Goal: Task Accomplishment & Management: Manage account settings

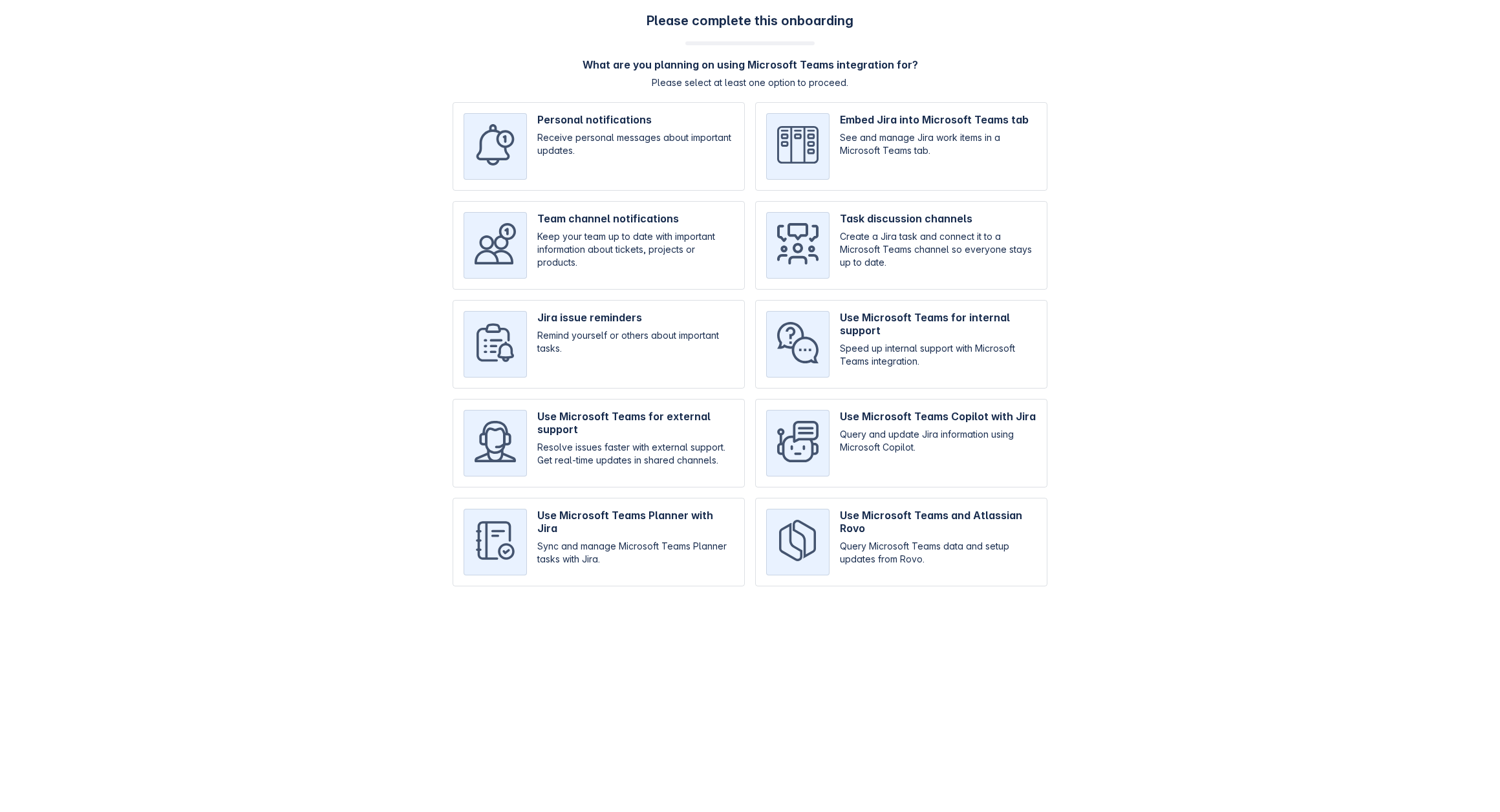
click at [612, 156] on input "checkbox" at bounding box center [599, 147] width 292 height 89
checkbox input "true"
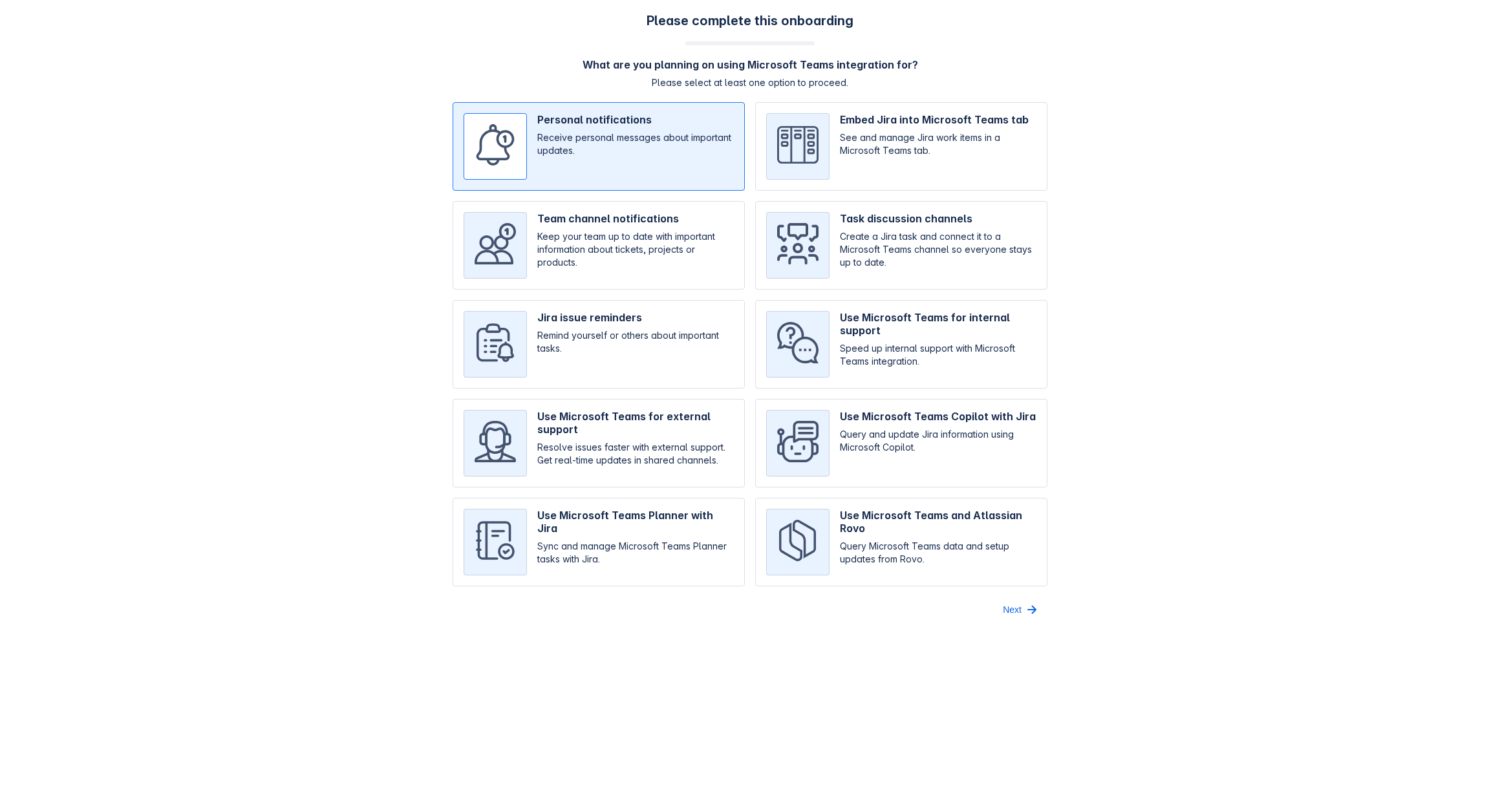
click at [869, 257] on input "checkbox" at bounding box center [901, 246] width 292 height 89
checkbox input "true"
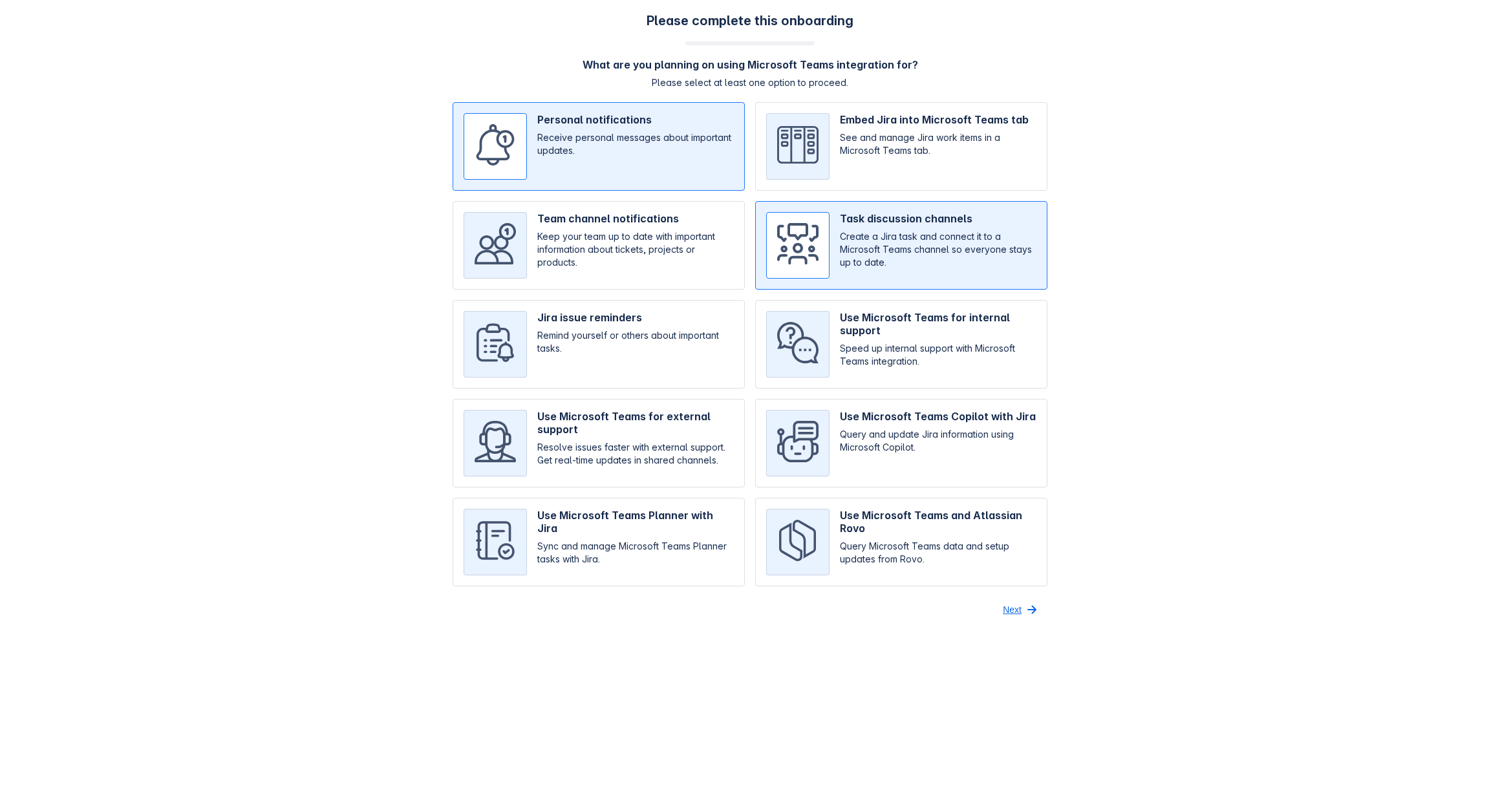
click at [1029, 605] on span "button" at bounding box center [1032, 609] width 15 height 15
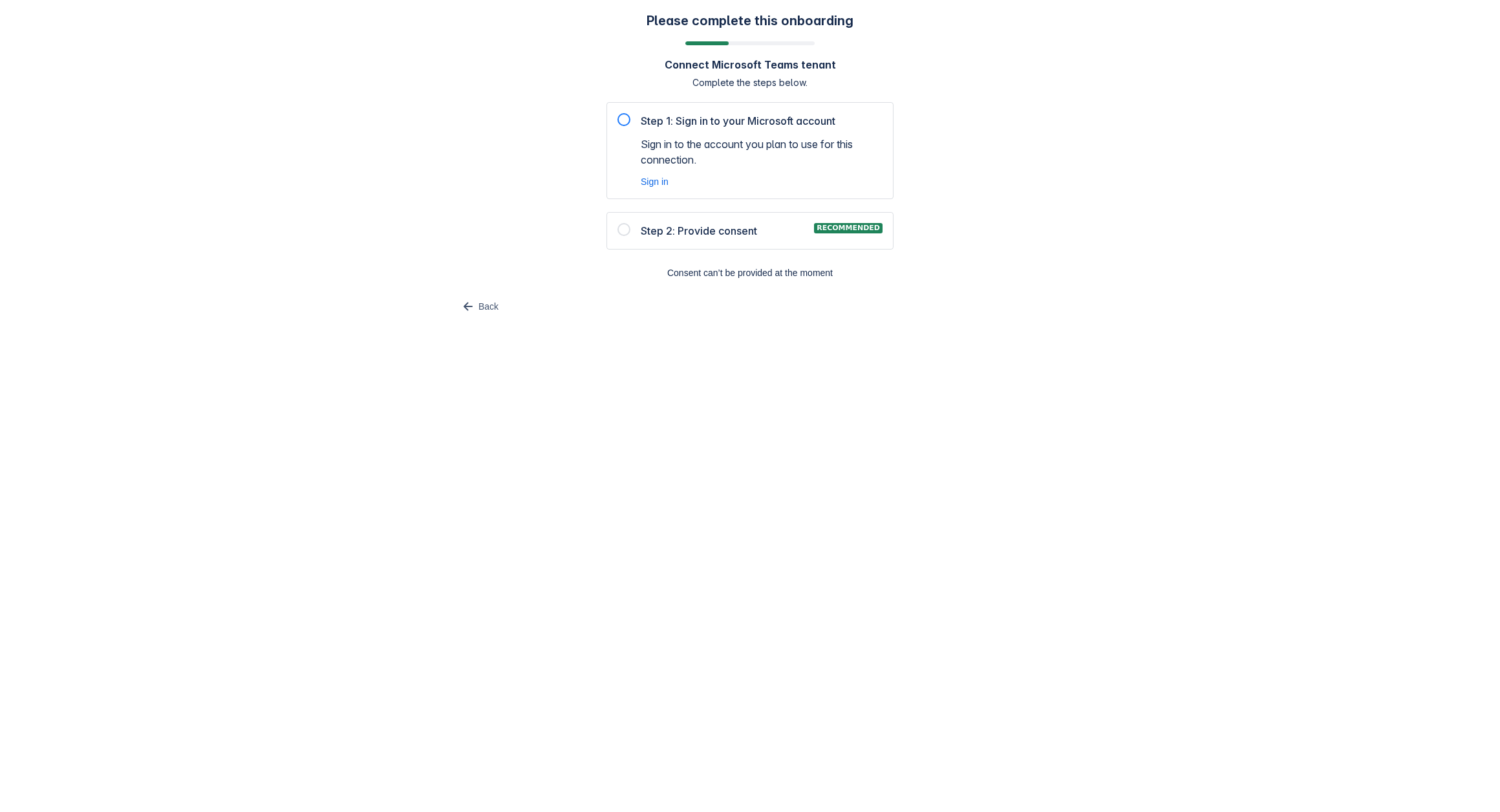
click at [713, 337] on body "Please complete this onboarding Connect Microsoft Teams tenant Complete the ste…" at bounding box center [750, 406] width 1500 height 812
click at [738, 277] on span "Consent can’t be provided at the moment" at bounding box center [750, 273] width 271 height 21
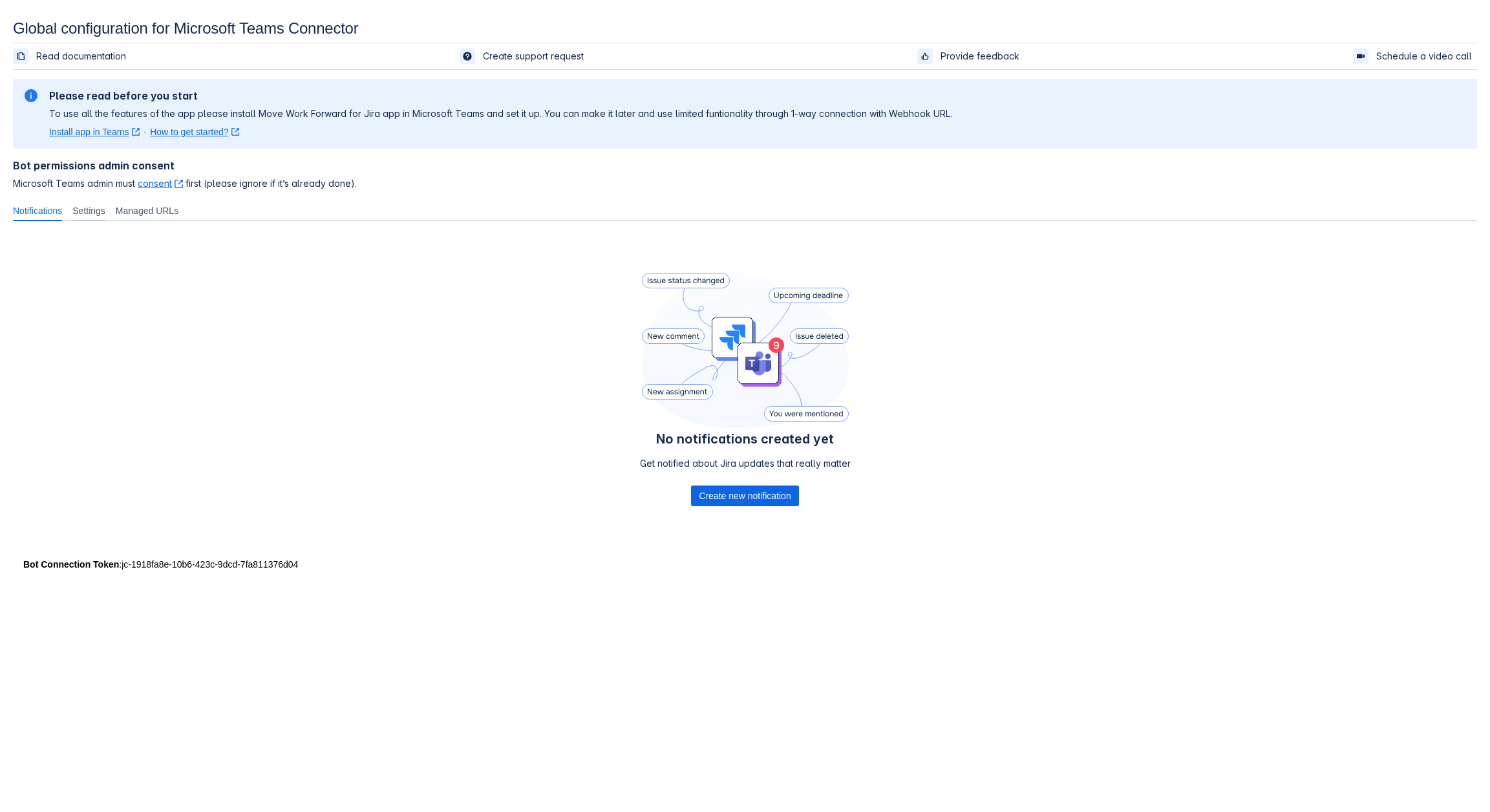
click at [86, 209] on span "Settings" at bounding box center [89, 210] width 33 height 13
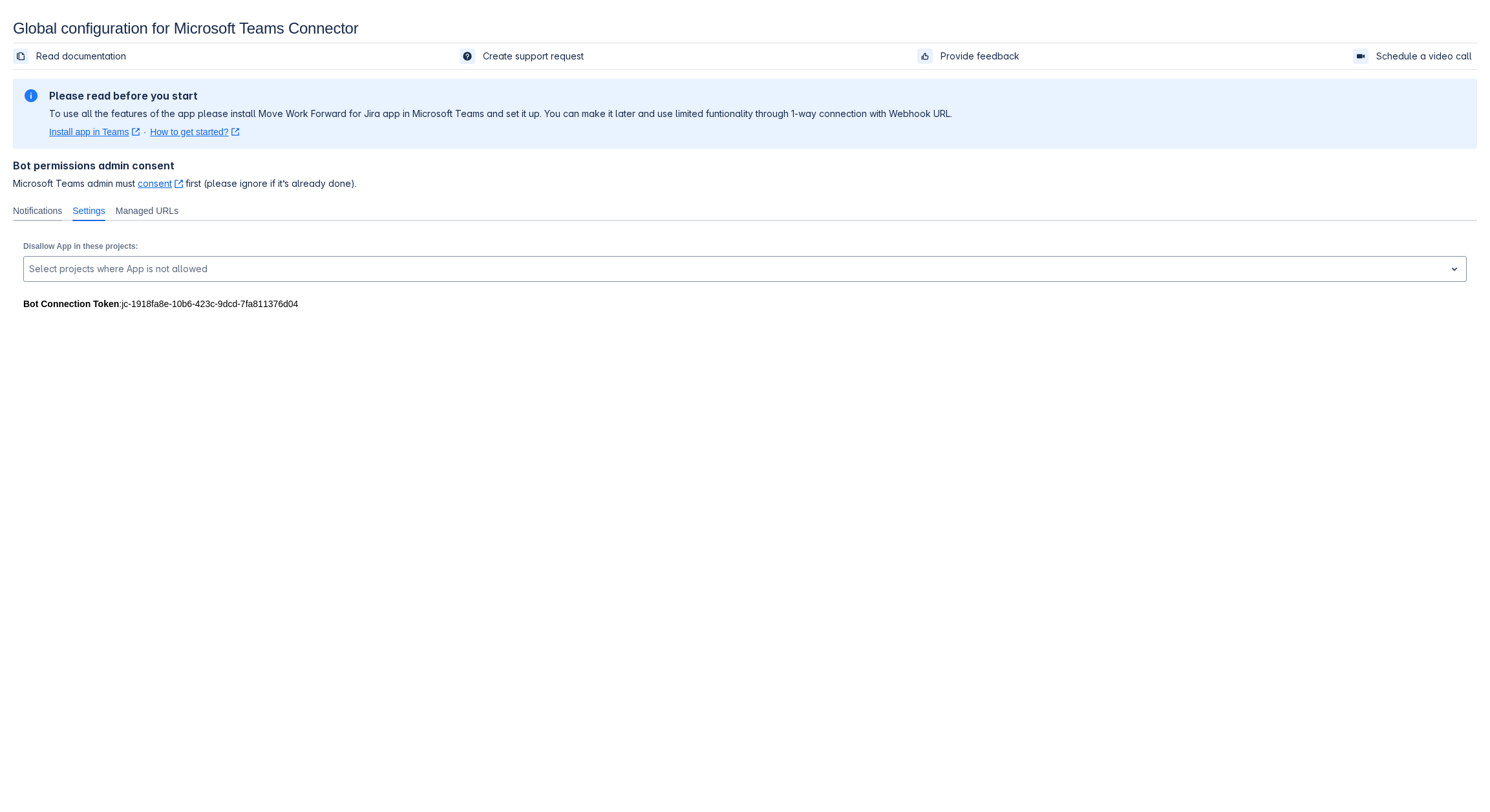
click at [44, 207] on span "Notifications" at bounding box center [37, 210] width 49 height 13
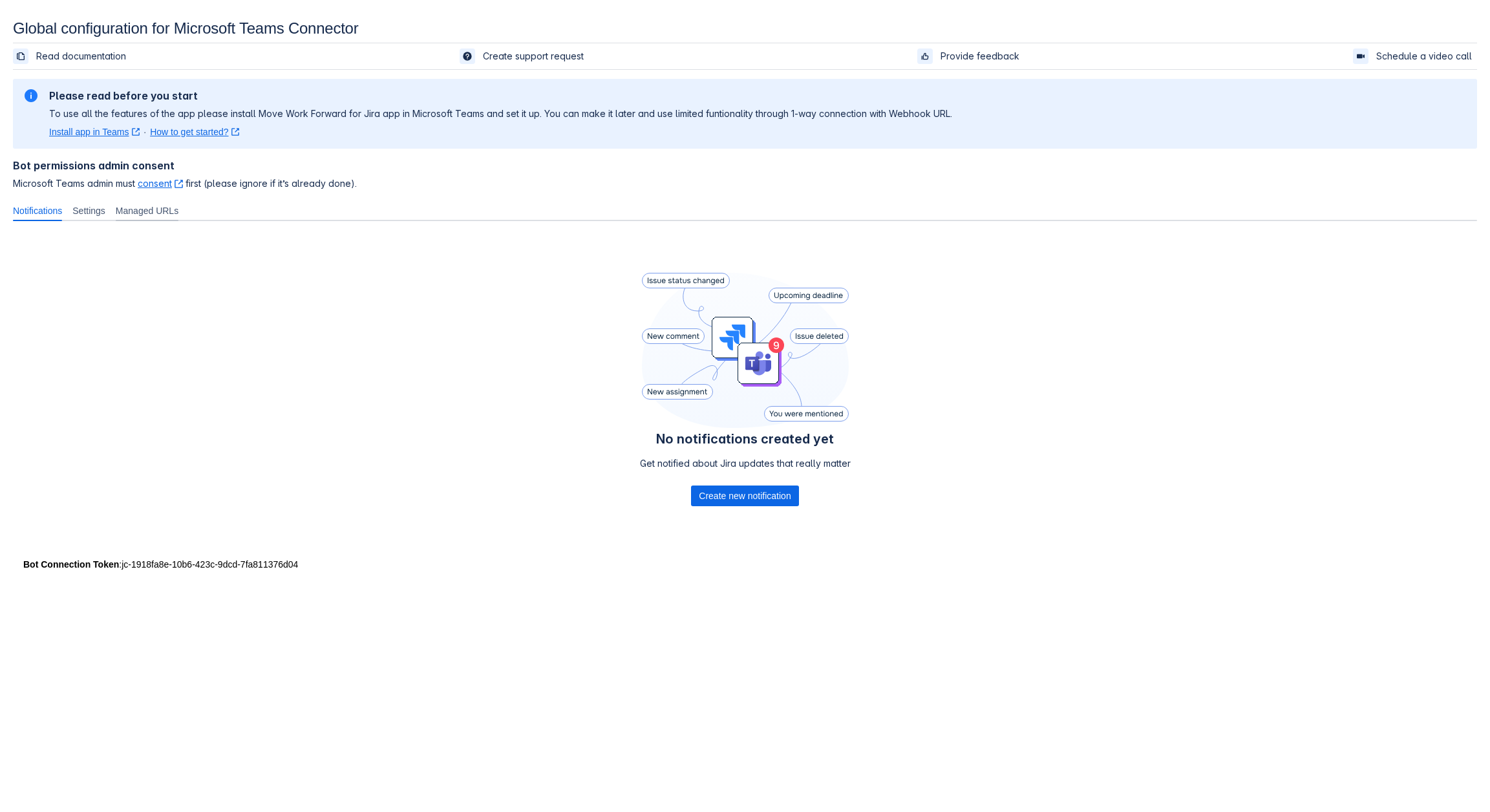
click at [119, 203] on div "Managed URLs" at bounding box center [147, 211] width 73 height 21
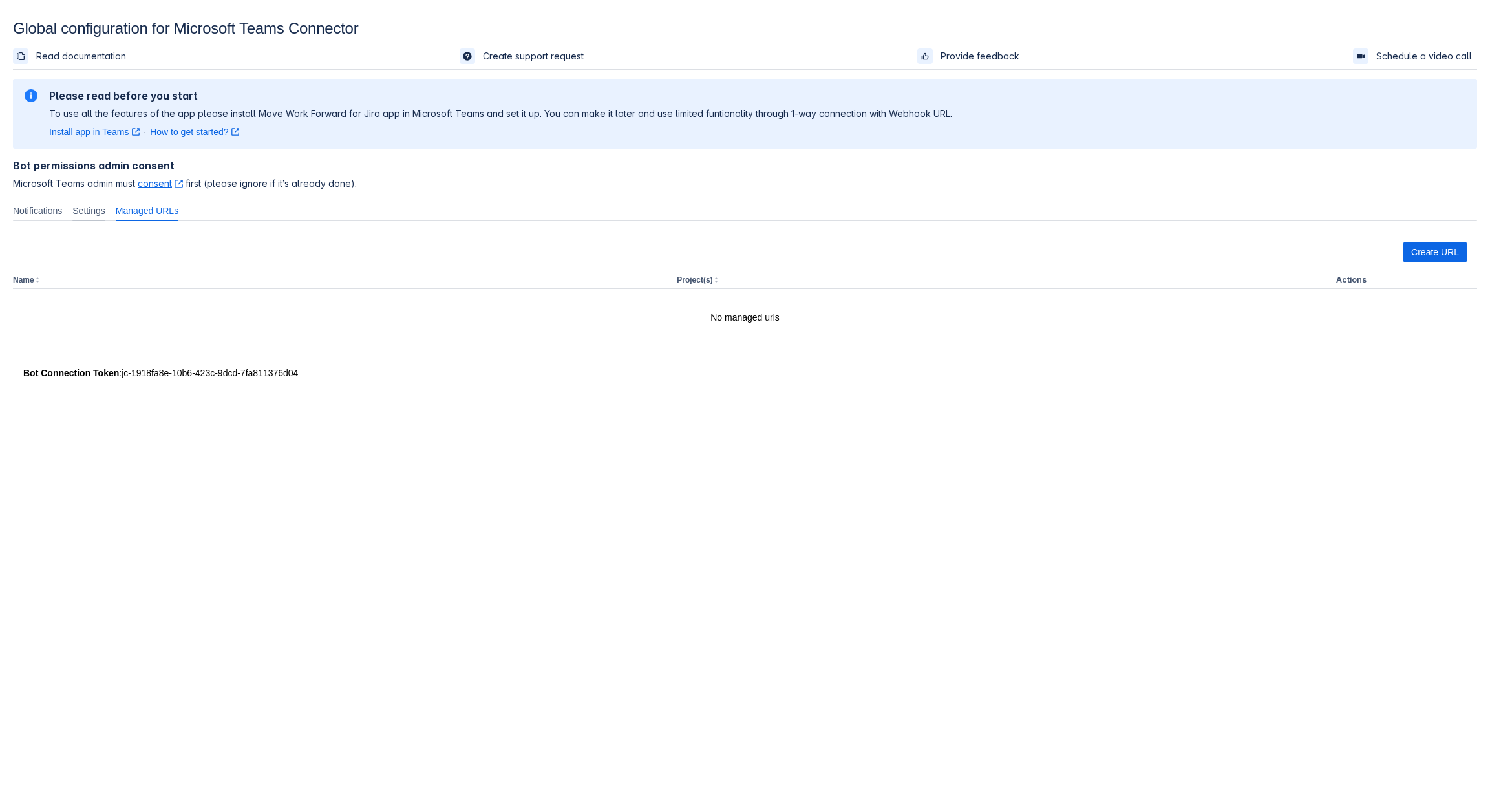
click at [99, 205] on span "Settings" at bounding box center [89, 210] width 33 height 13
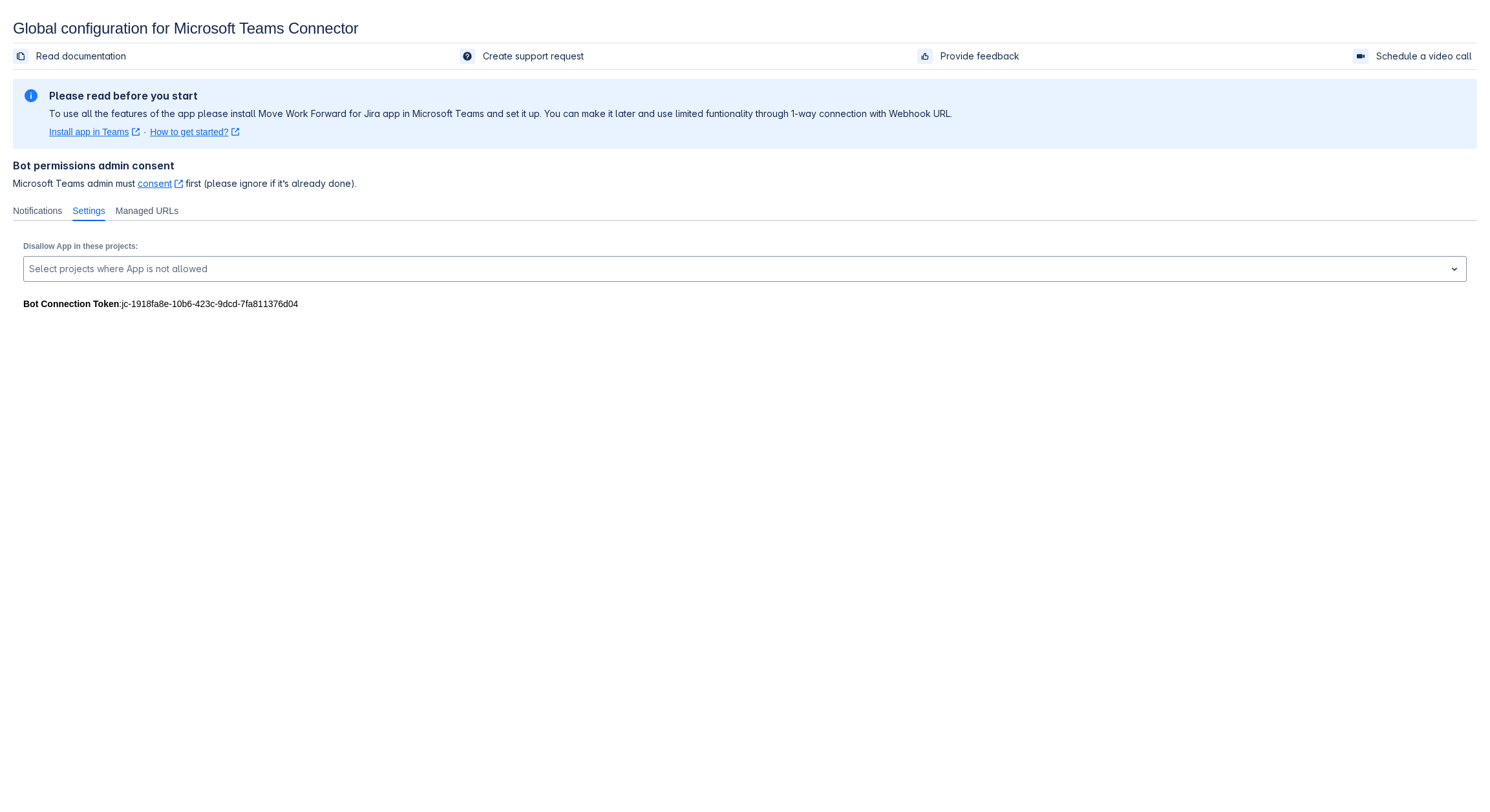
click at [154, 180] on link "consent ﻿ , (opens new window)" at bounding box center [160, 183] width 45 height 11
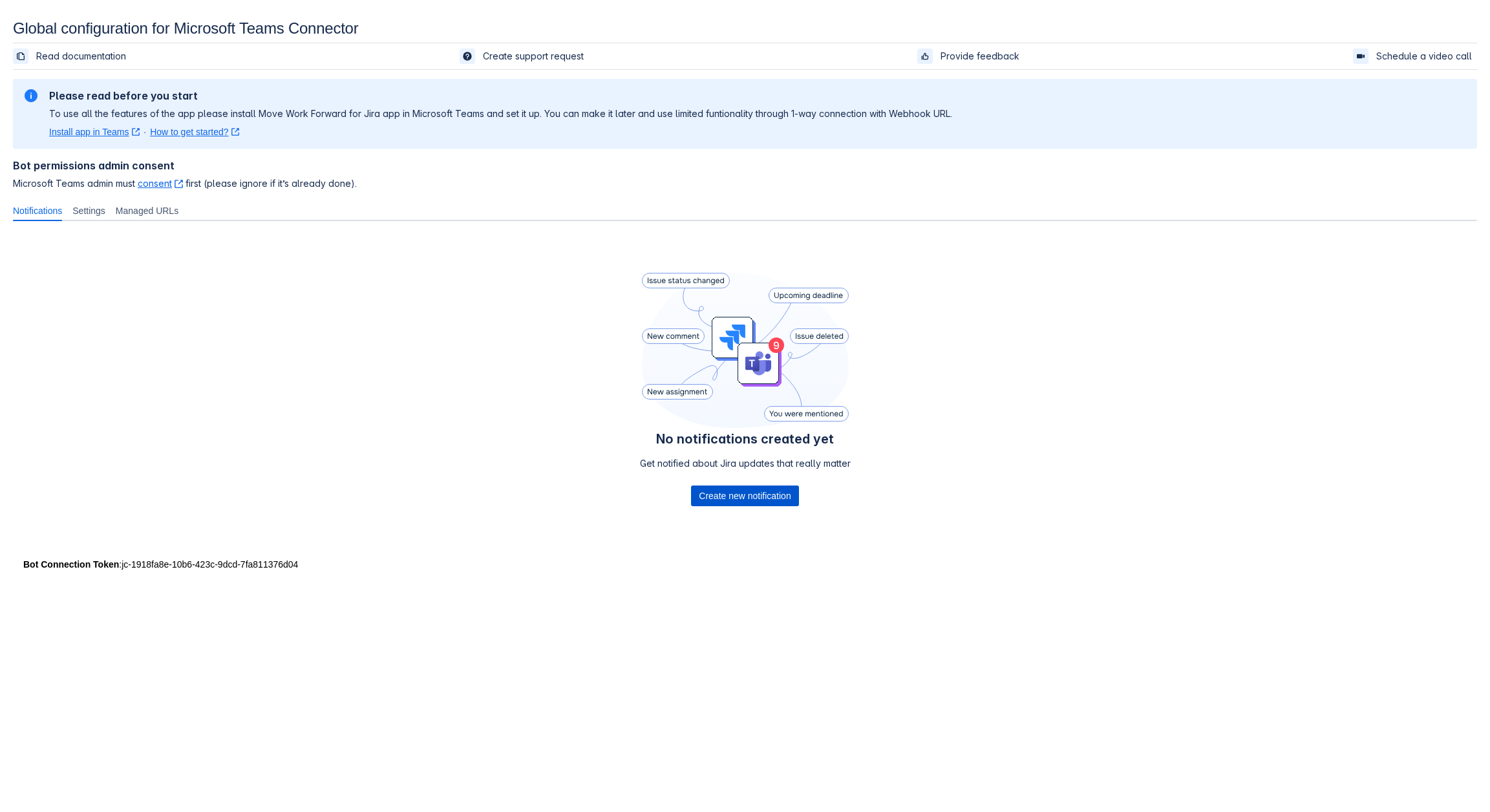
click at [741, 498] on span "Create new notification" at bounding box center [745, 496] width 92 height 21
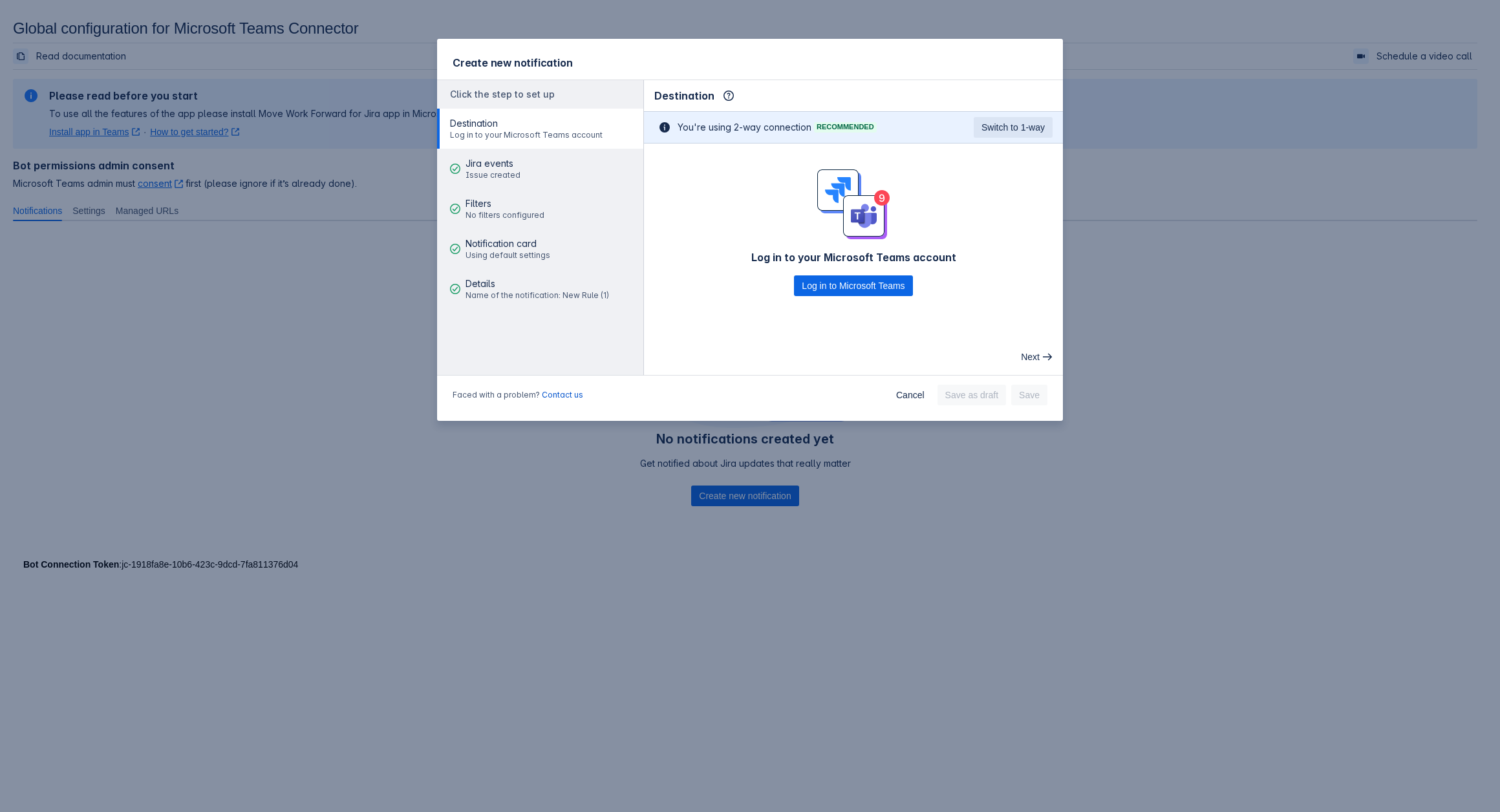
click at [1284, 312] on div "Create new notification Click the step to set up Destination Log in to your Mic…" at bounding box center [750, 406] width 1500 height 812
click at [915, 396] on span "Cancel" at bounding box center [910, 395] width 28 height 21
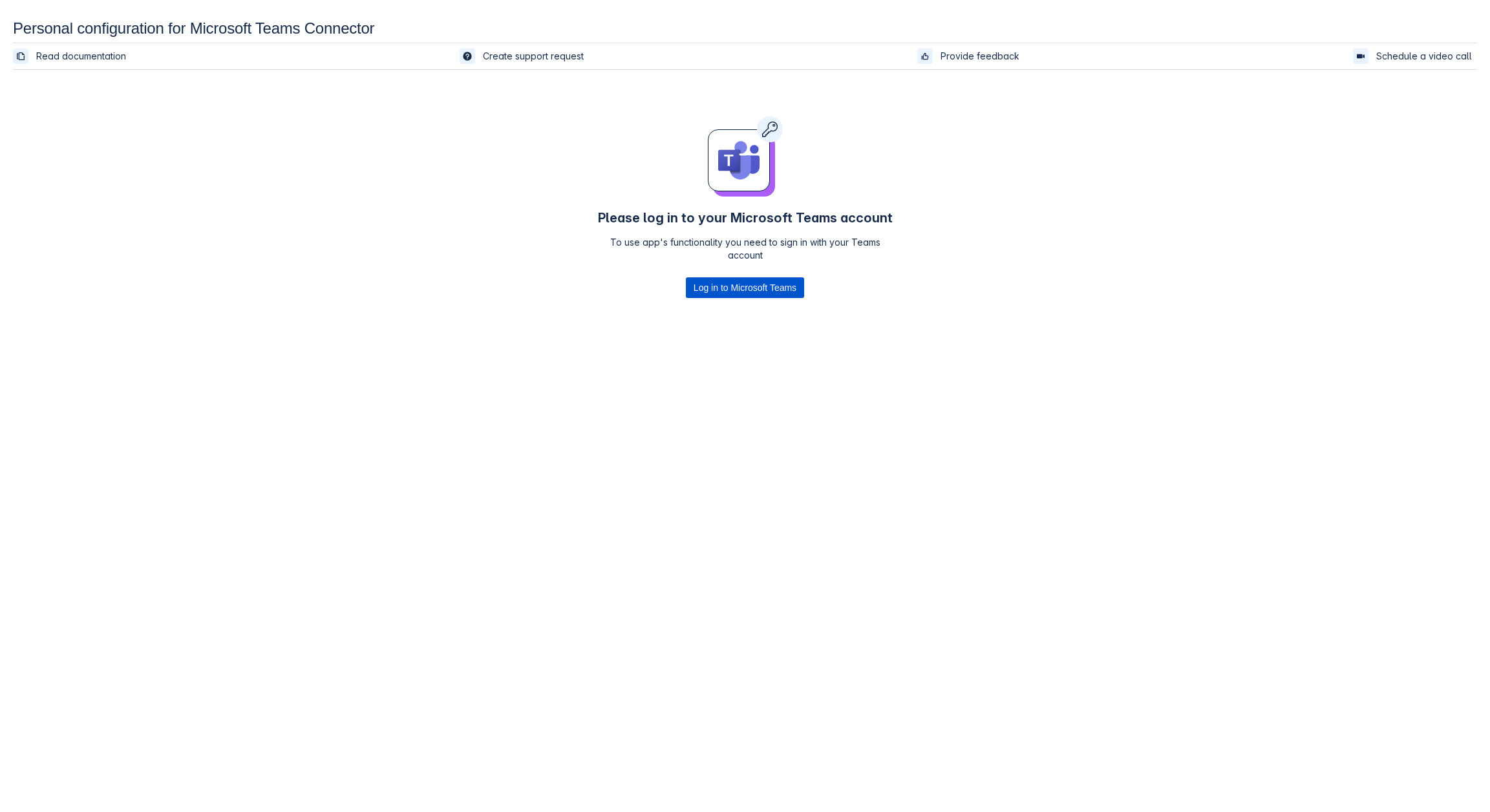
click at [749, 285] on span "Log in to Microsoft Teams" at bounding box center [745, 287] width 103 height 21
click at [739, 284] on span "Log in to Microsoft Teams" at bounding box center [745, 287] width 103 height 21
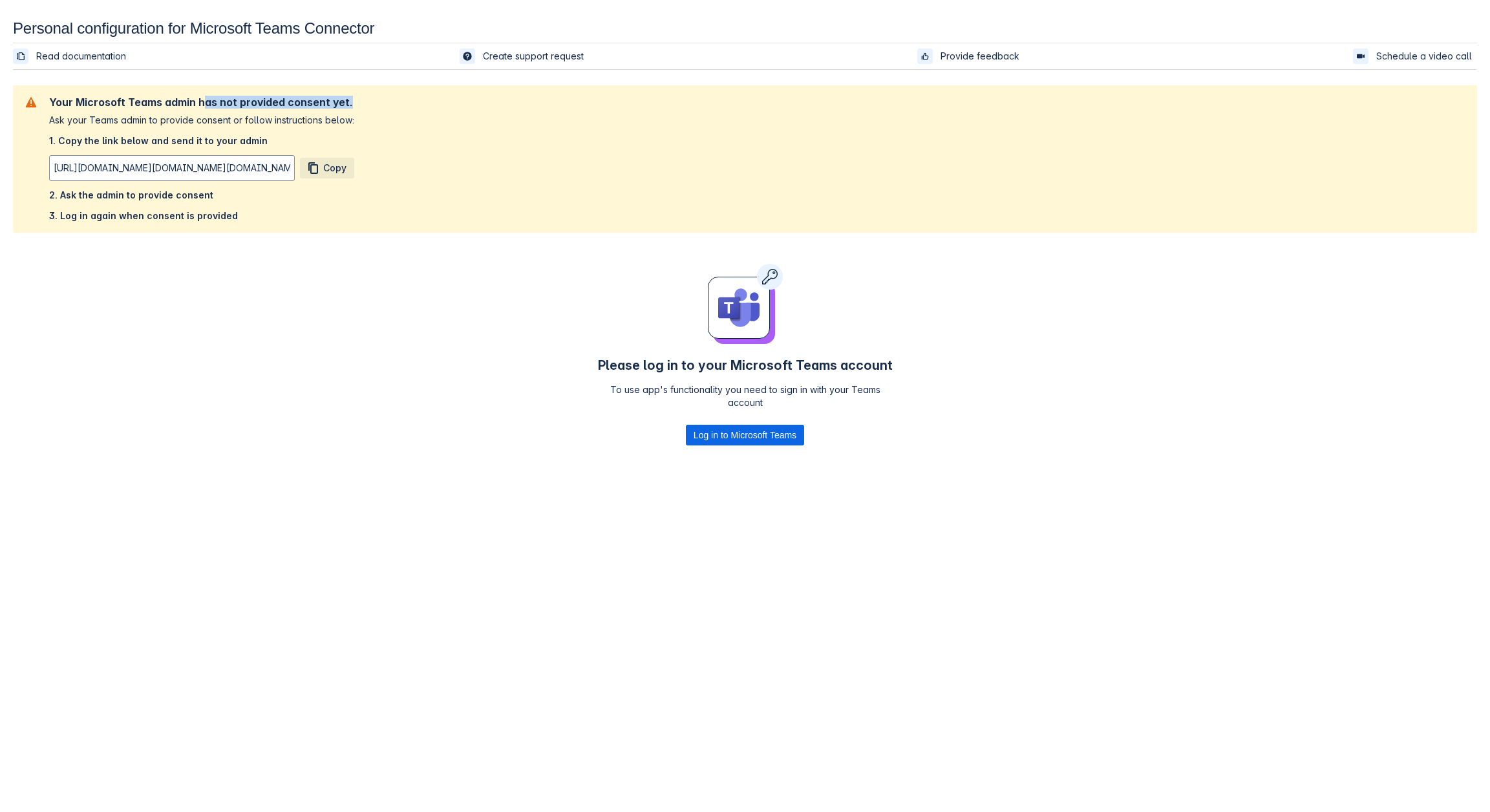
drag, startPoint x: 208, startPoint y: 101, endPoint x: 370, endPoint y: 101, distance: 162.0
click at [370, 101] on div "Your Microsoft Teams admin has not provided consent yet. Ask your Teams admin t…" at bounding box center [745, 159] width 1443 height 127
drag, startPoint x: 50, startPoint y: 172, endPoint x: 360, endPoint y: 166, distance: 310.1
click at [360, 166] on div "Your Microsoft Teams admin has not provided consent yet. Ask your Teams admin t…" at bounding box center [745, 159] width 1443 height 127
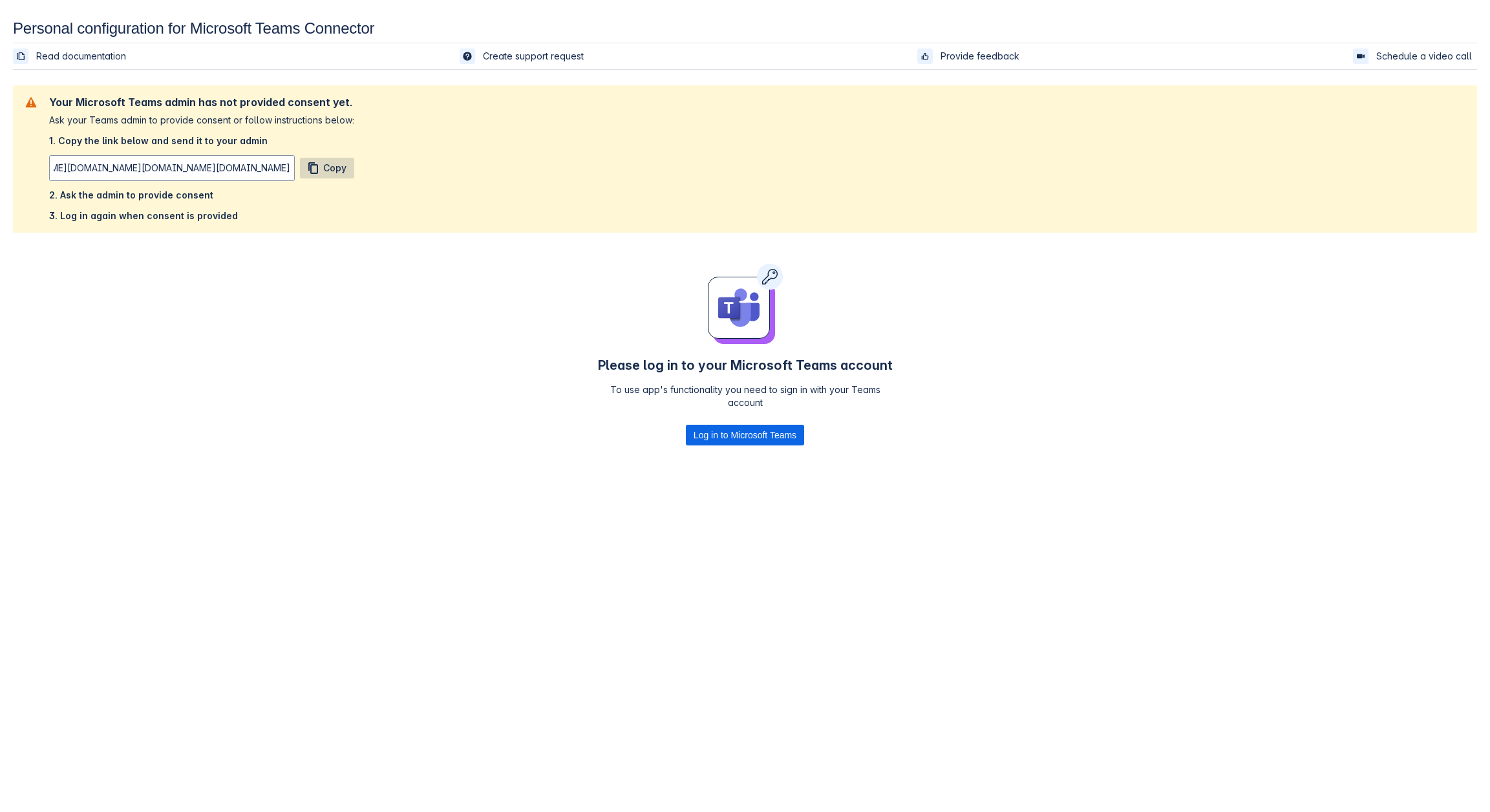
scroll to position [0, 0]
click at [333, 164] on span "Copy" at bounding box center [335, 168] width 24 height 21
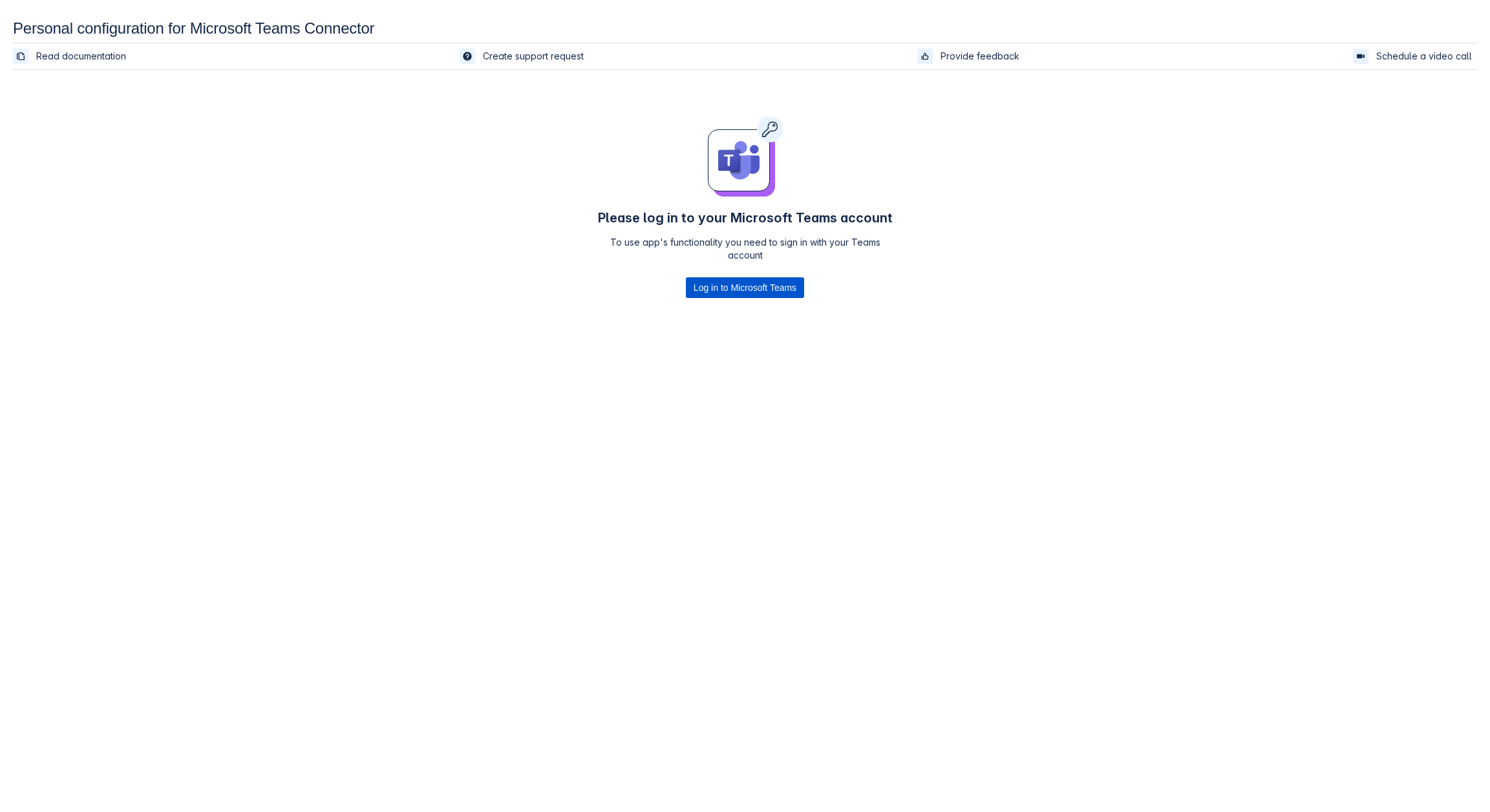
click at [732, 291] on span "Log in to Microsoft Teams" at bounding box center [745, 287] width 103 height 21
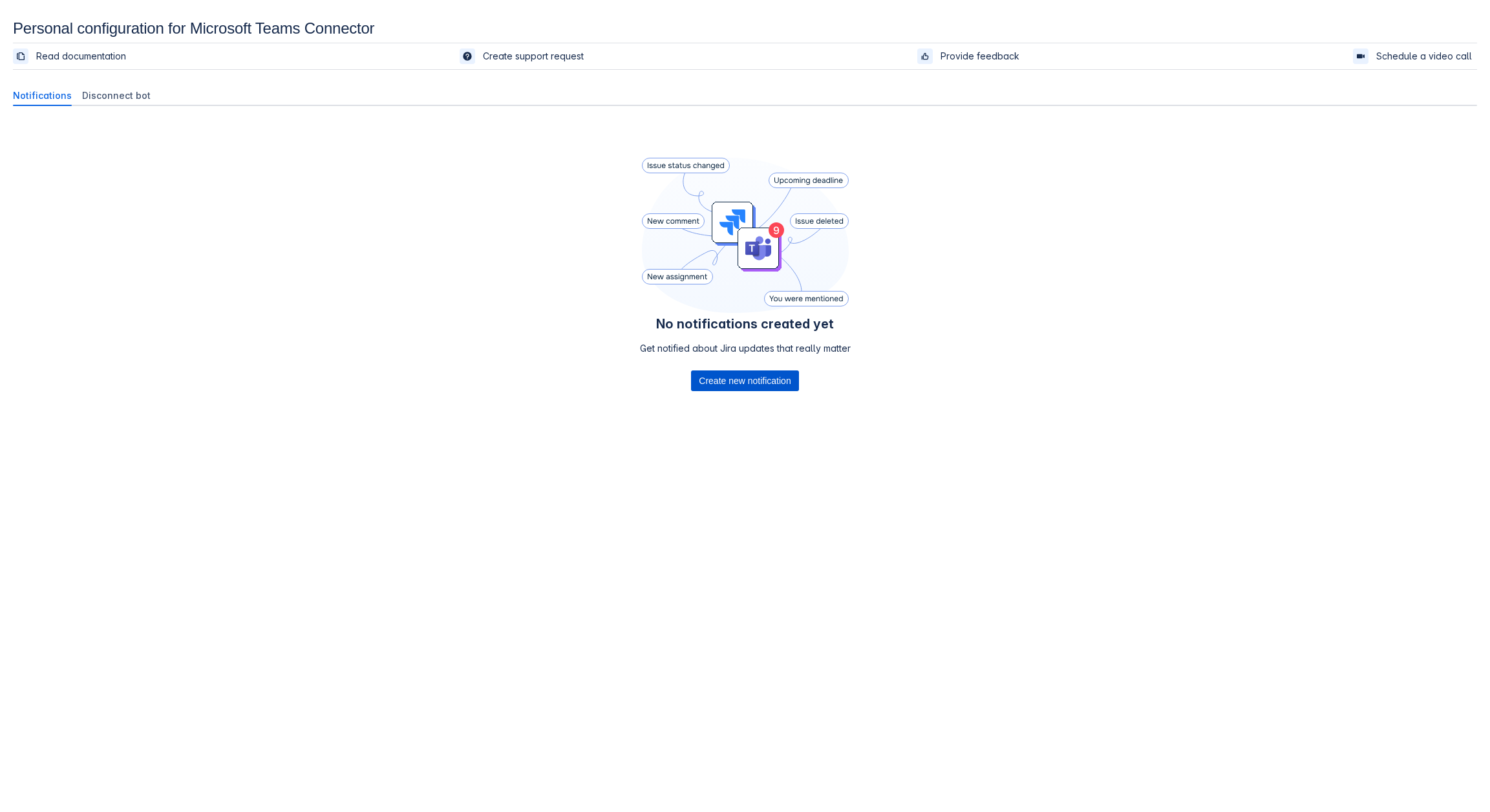
click at [709, 381] on span "Create new notification" at bounding box center [745, 380] width 92 height 21
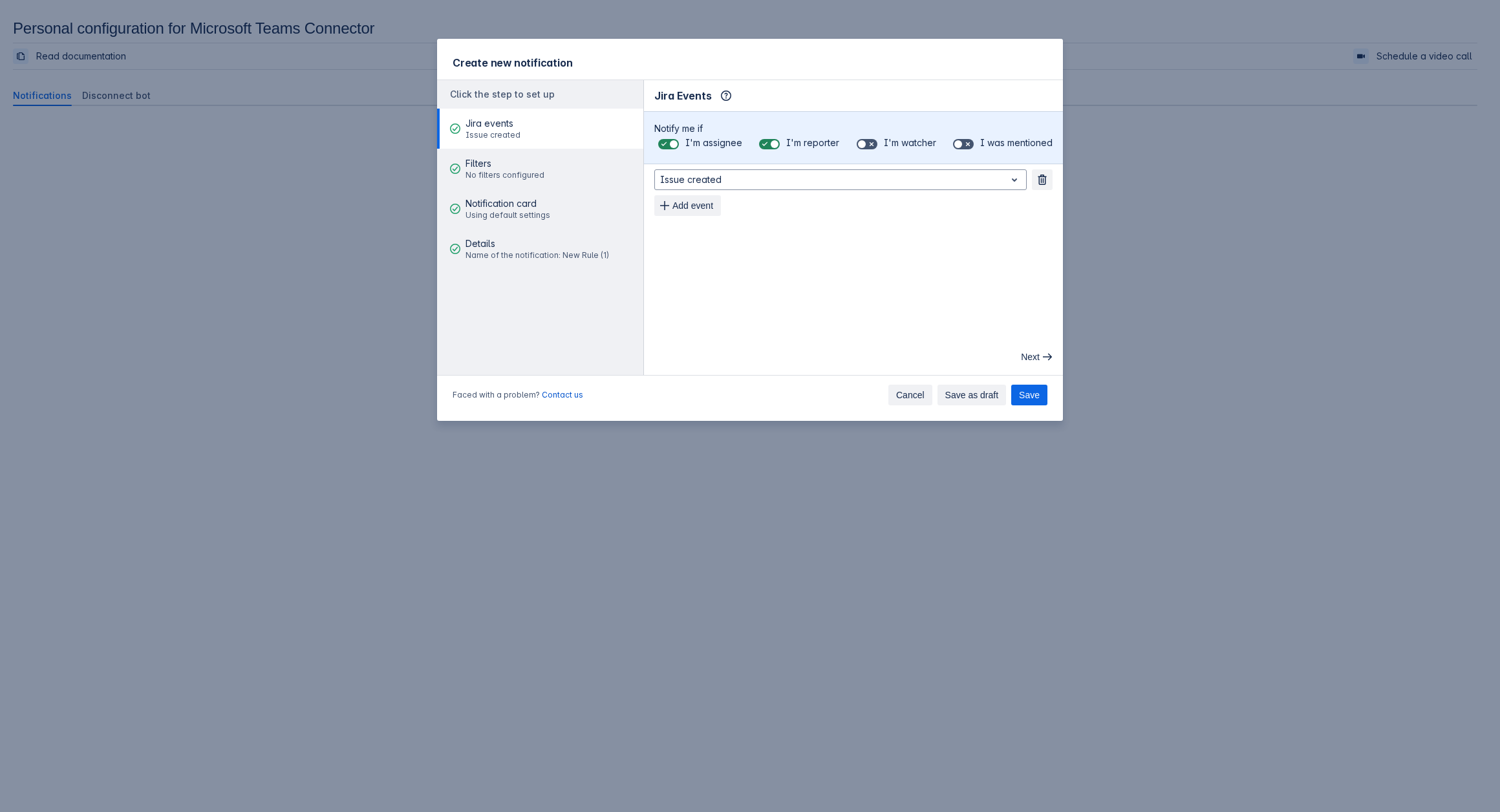
click at [907, 395] on span "Cancel" at bounding box center [910, 395] width 28 height 21
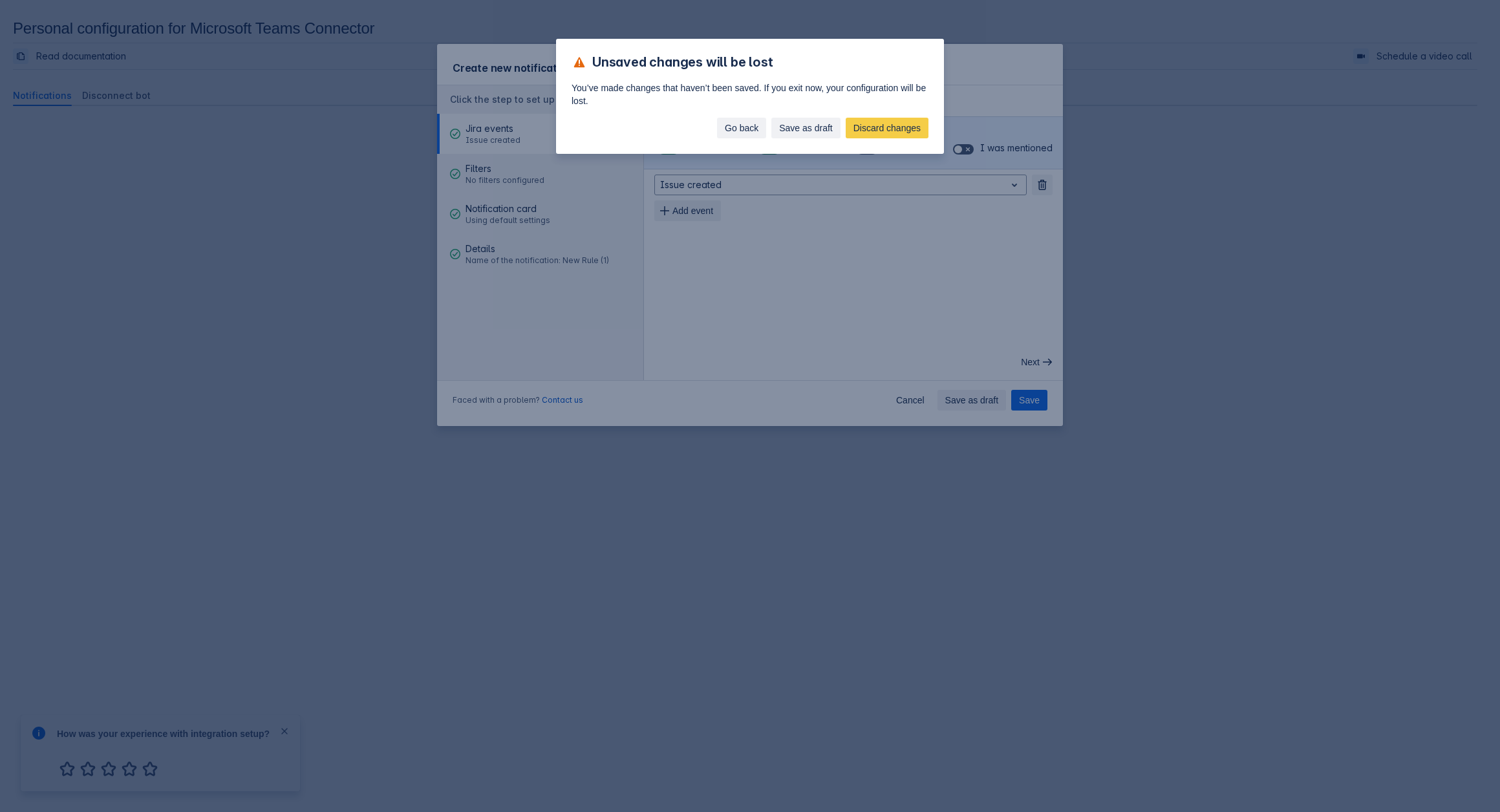
click at [743, 134] on span "Go back" at bounding box center [742, 128] width 34 height 21
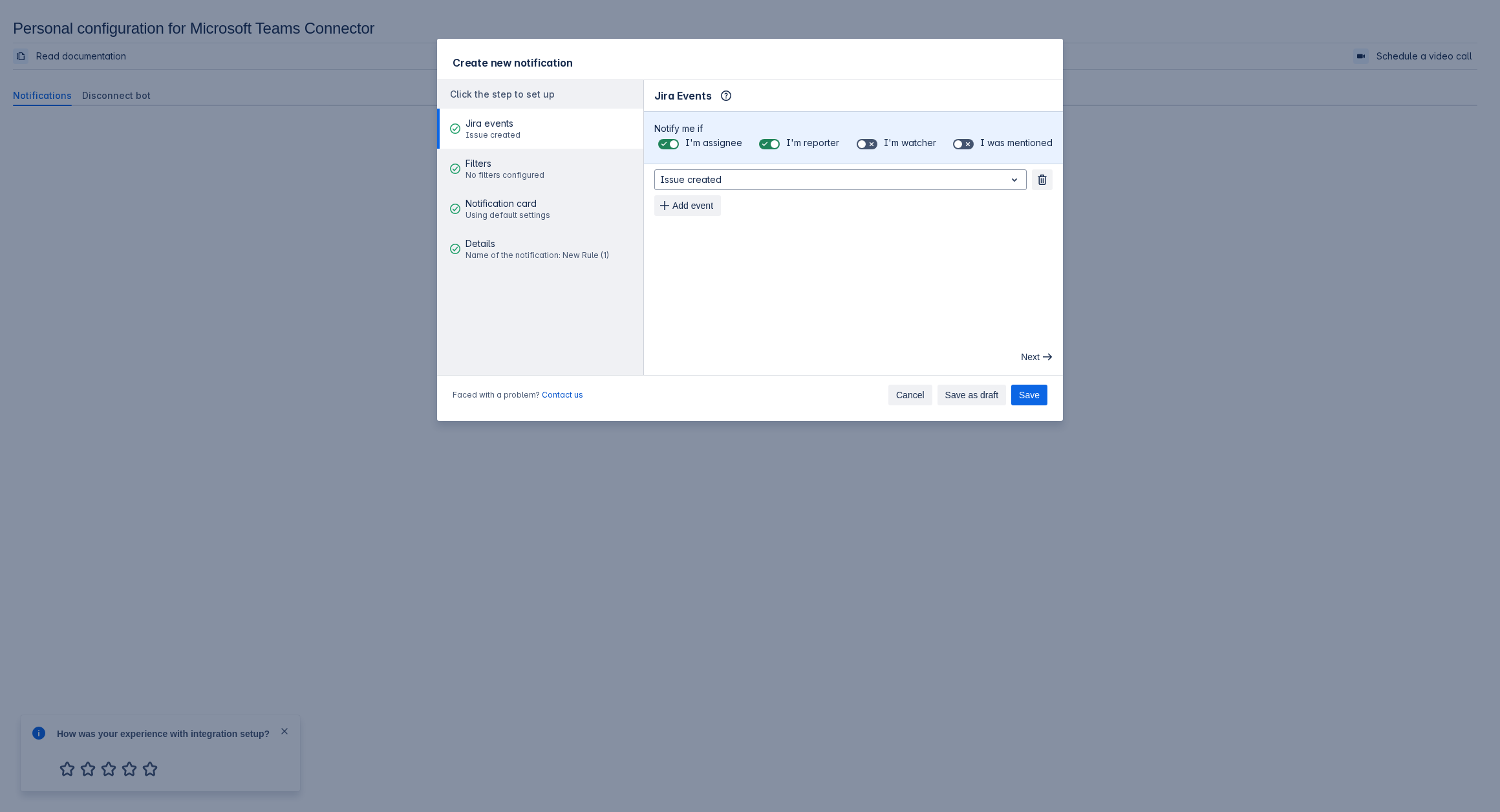
click at [919, 395] on span "Cancel" at bounding box center [910, 395] width 28 height 21
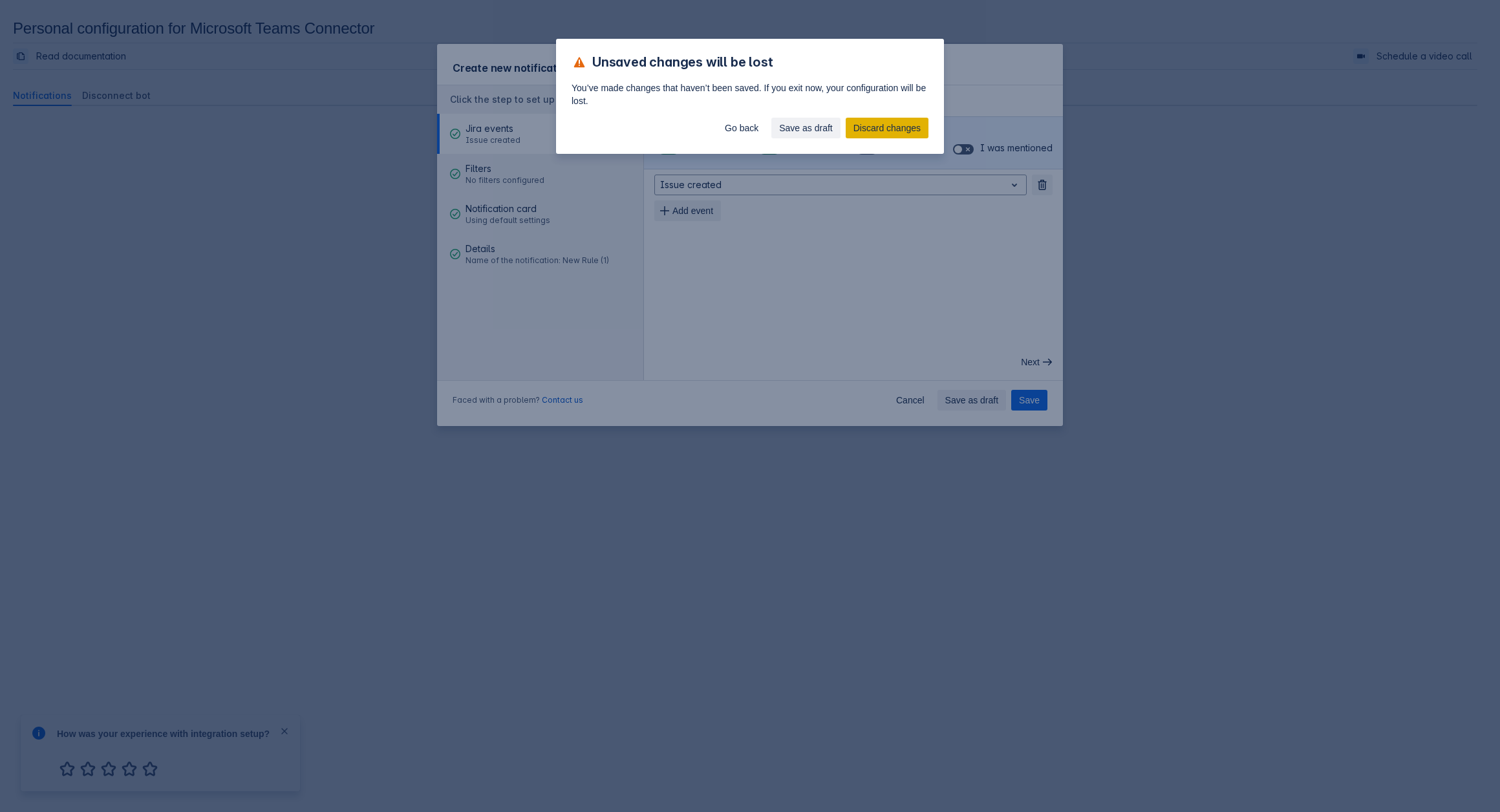
click at [887, 132] on span "Discard changes" at bounding box center [887, 128] width 67 height 21
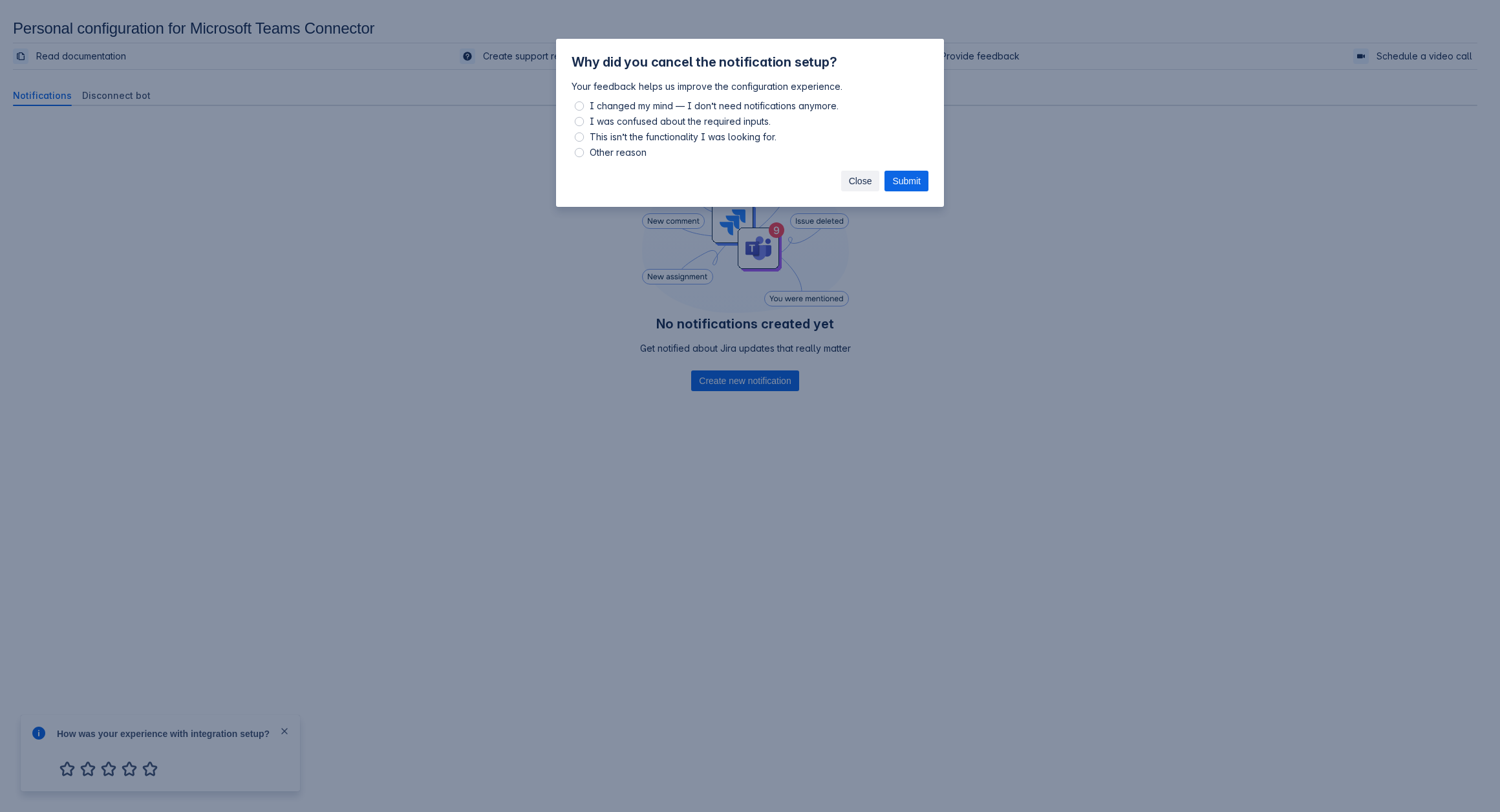
click at [867, 182] on span "Close" at bounding box center [860, 180] width 24 height 21
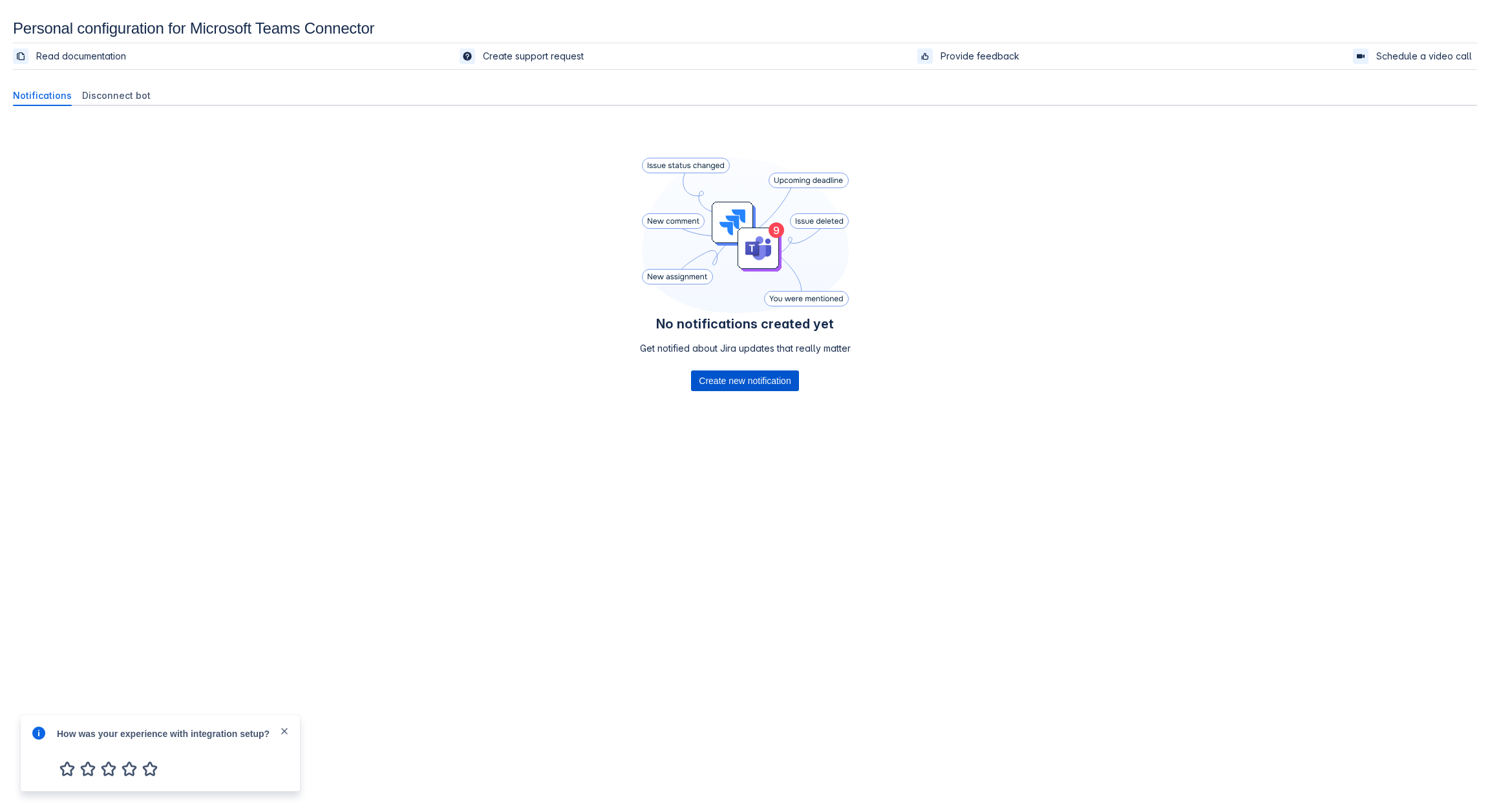
click at [718, 374] on span "Create new notification" at bounding box center [745, 380] width 92 height 21
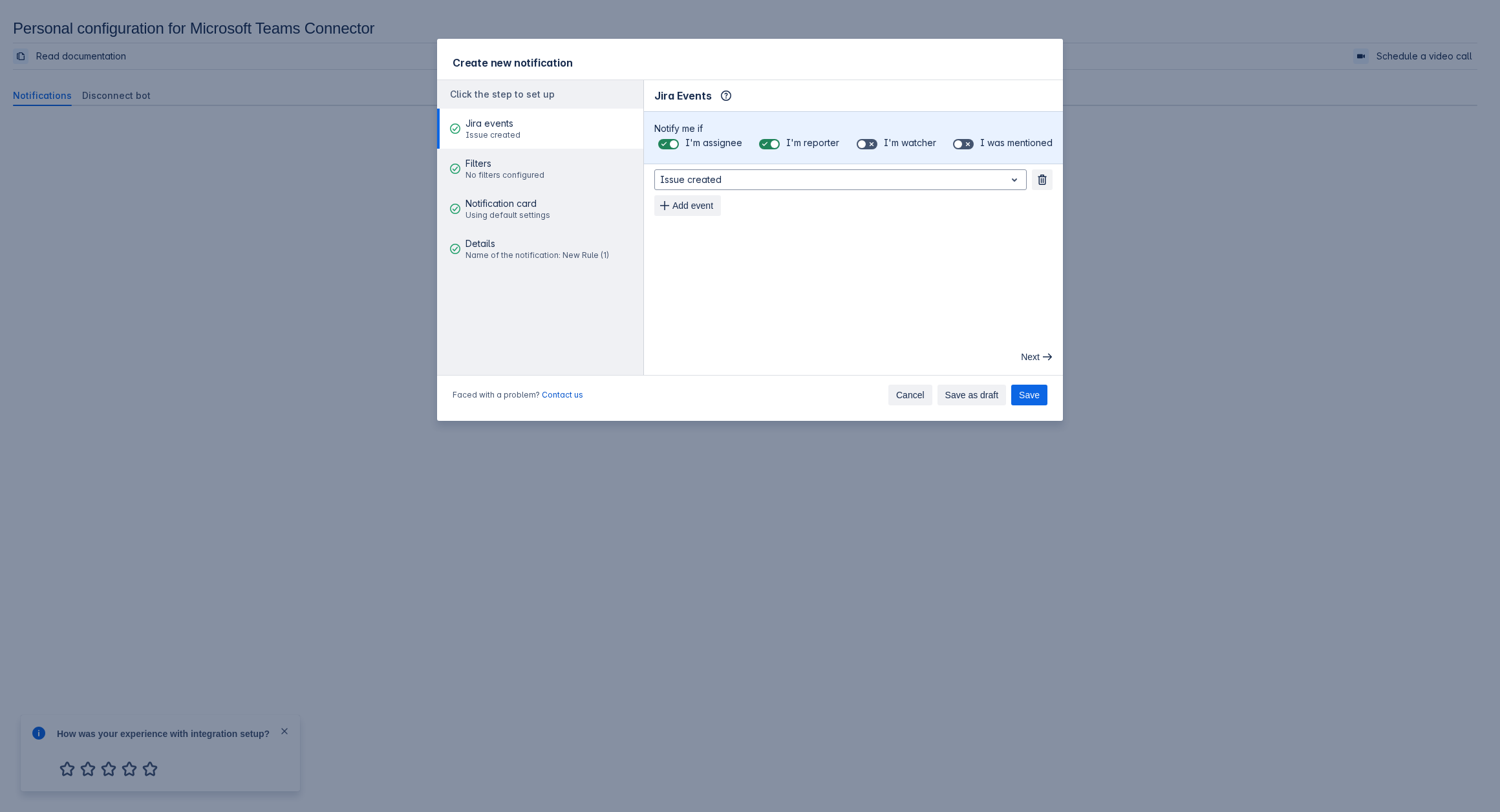
click at [922, 397] on span "Cancel" at bounding box center [910, 395] width 28 height 21
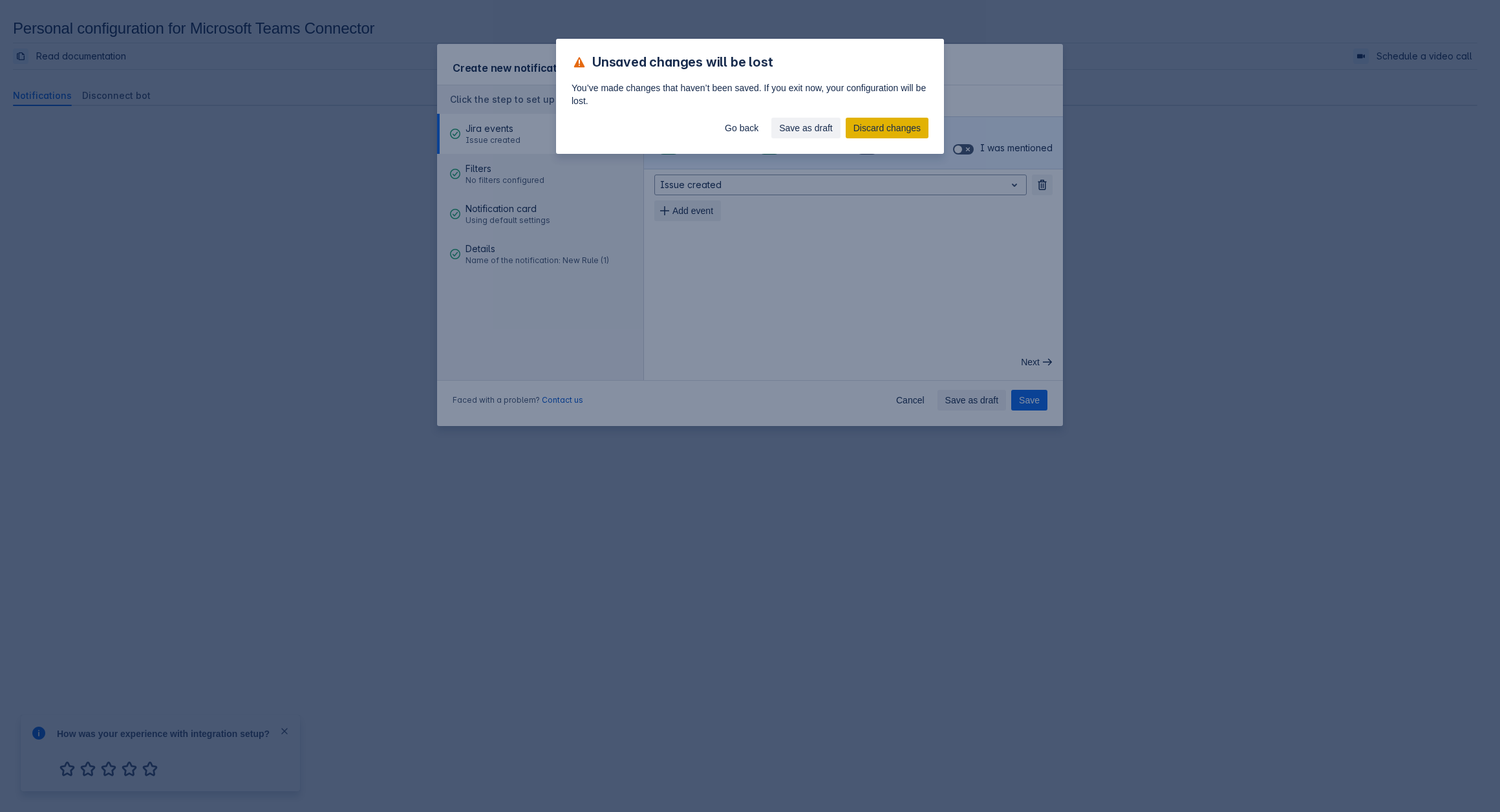
click at [908, 125] on span "Discard changes" at bounding box center [887, 128] width 67 height 21
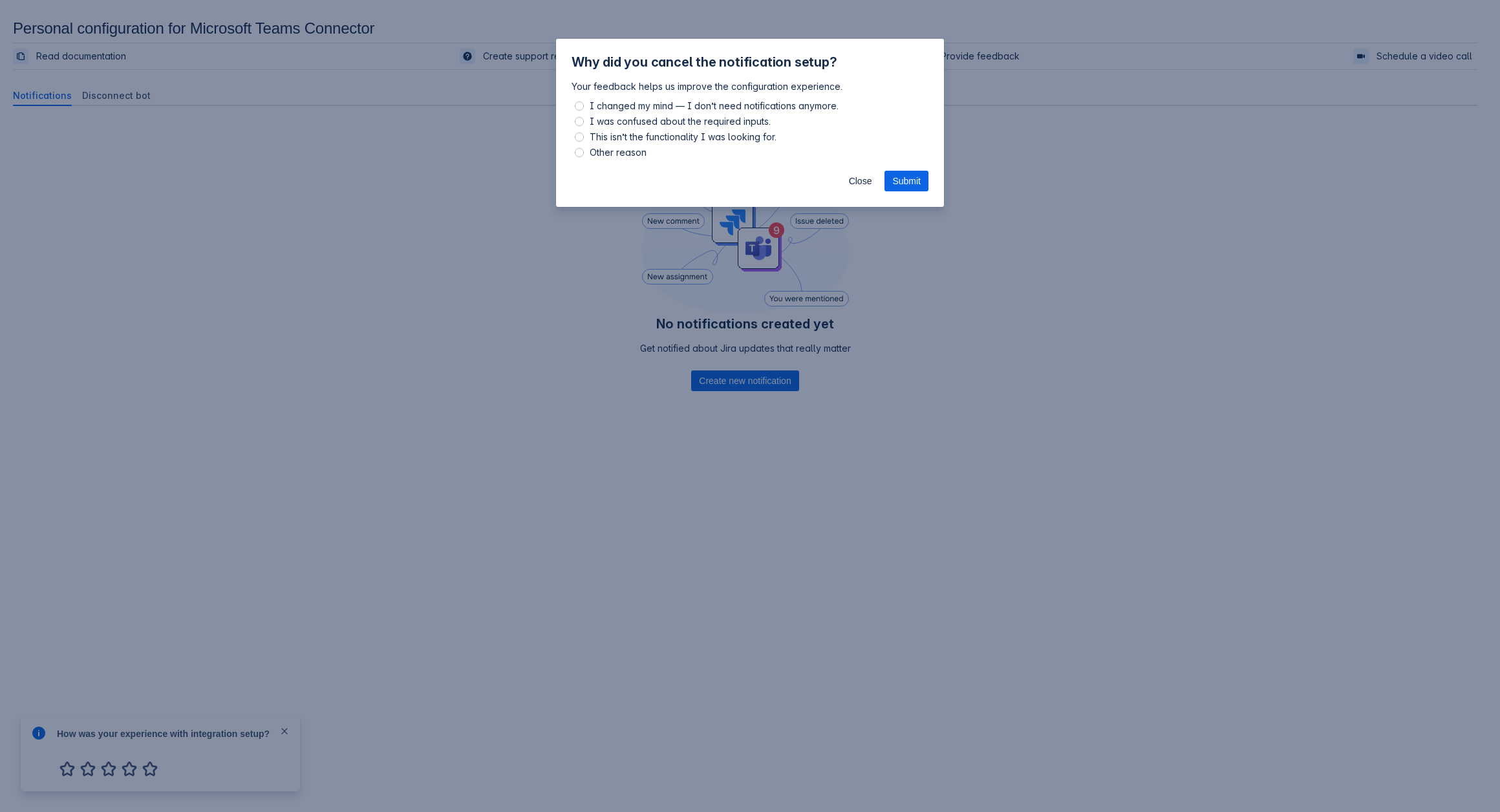
drag, startPoint x: 866, startPoint y: 180, endPoint x: 342, endPoint y: 578, distance: 658.0
click at [866, 180] on span "Close" at bounding box center [860, 180] width 24 height 21
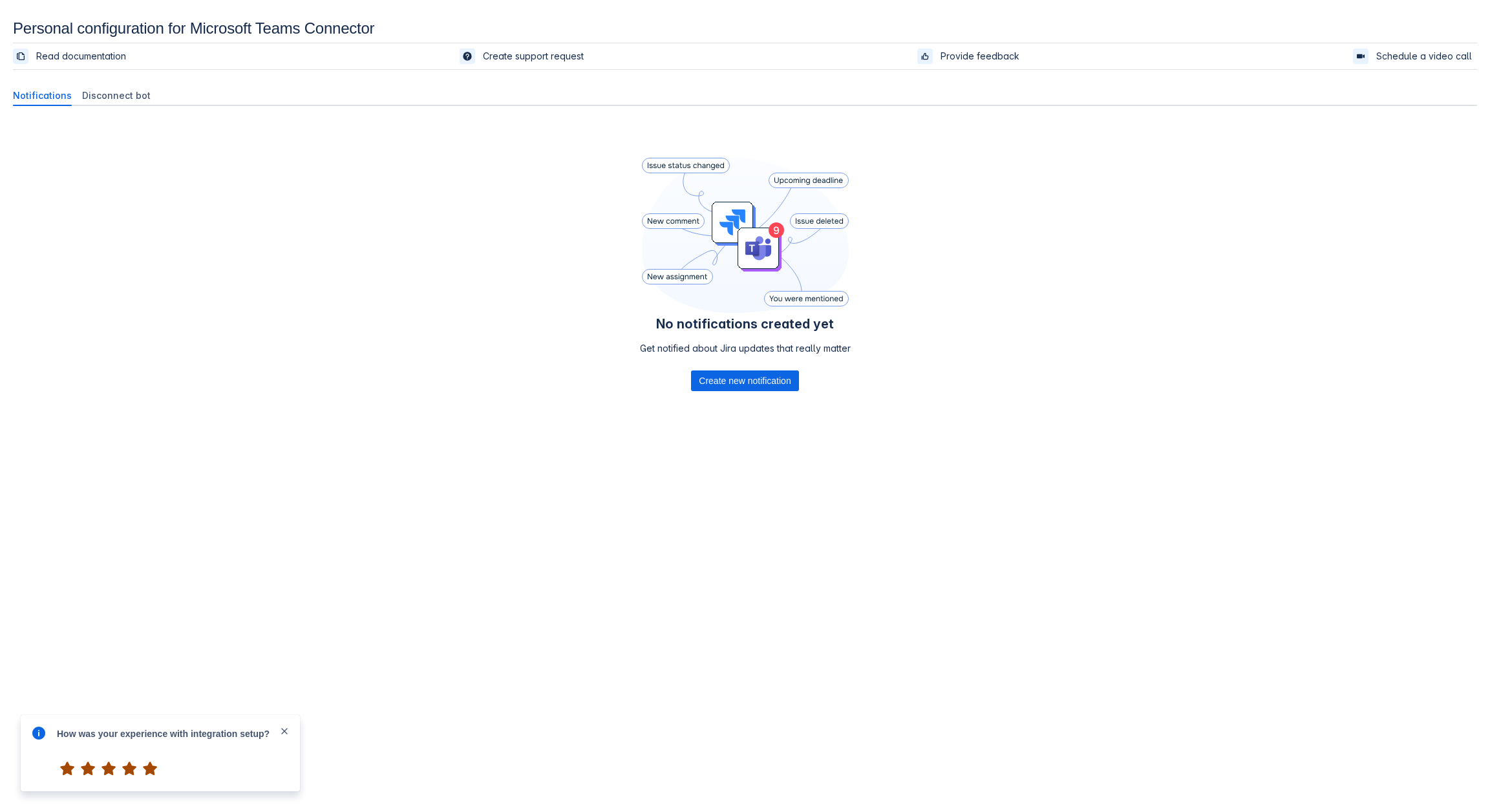
click at [151, 775] on span "5" at bounding box center [149, 768] width 21 height 21
click at [246, 755] on span "Submit" at bounding box center [247, 760] width 28 height 21
click at [715, 380] on span "Create new notification" at bounding box center [745, 380] width 92 height 21
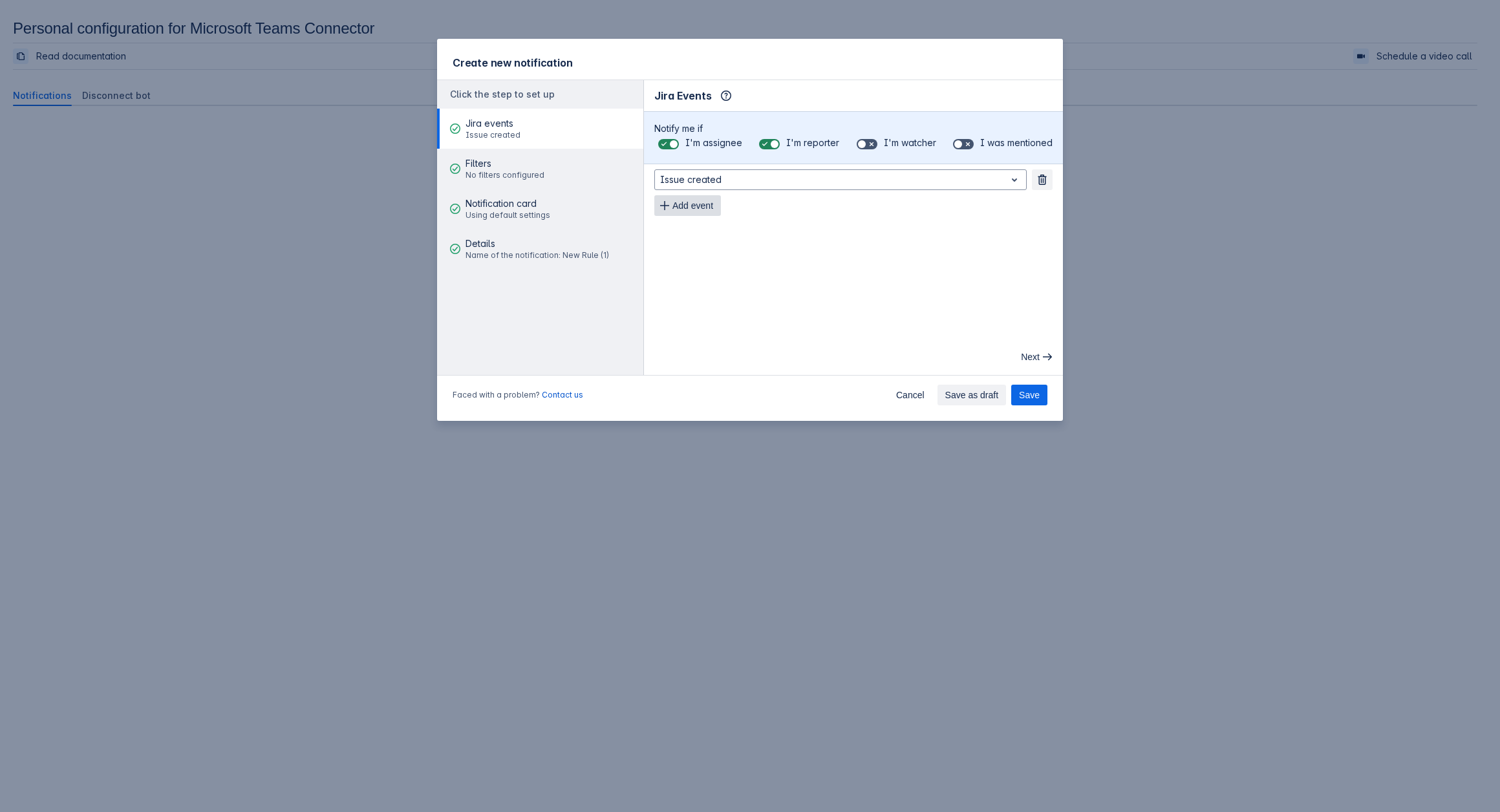
click at [675, 199] on span "Add event" at bounding box center [692, 205] width 40 height 21
click at [689, 227] on span "Add event" at bounding box center [692, 231] width 40 height 21
click at [667, 252] on span "button" at bounding box center [664, 257] width 10 height 10
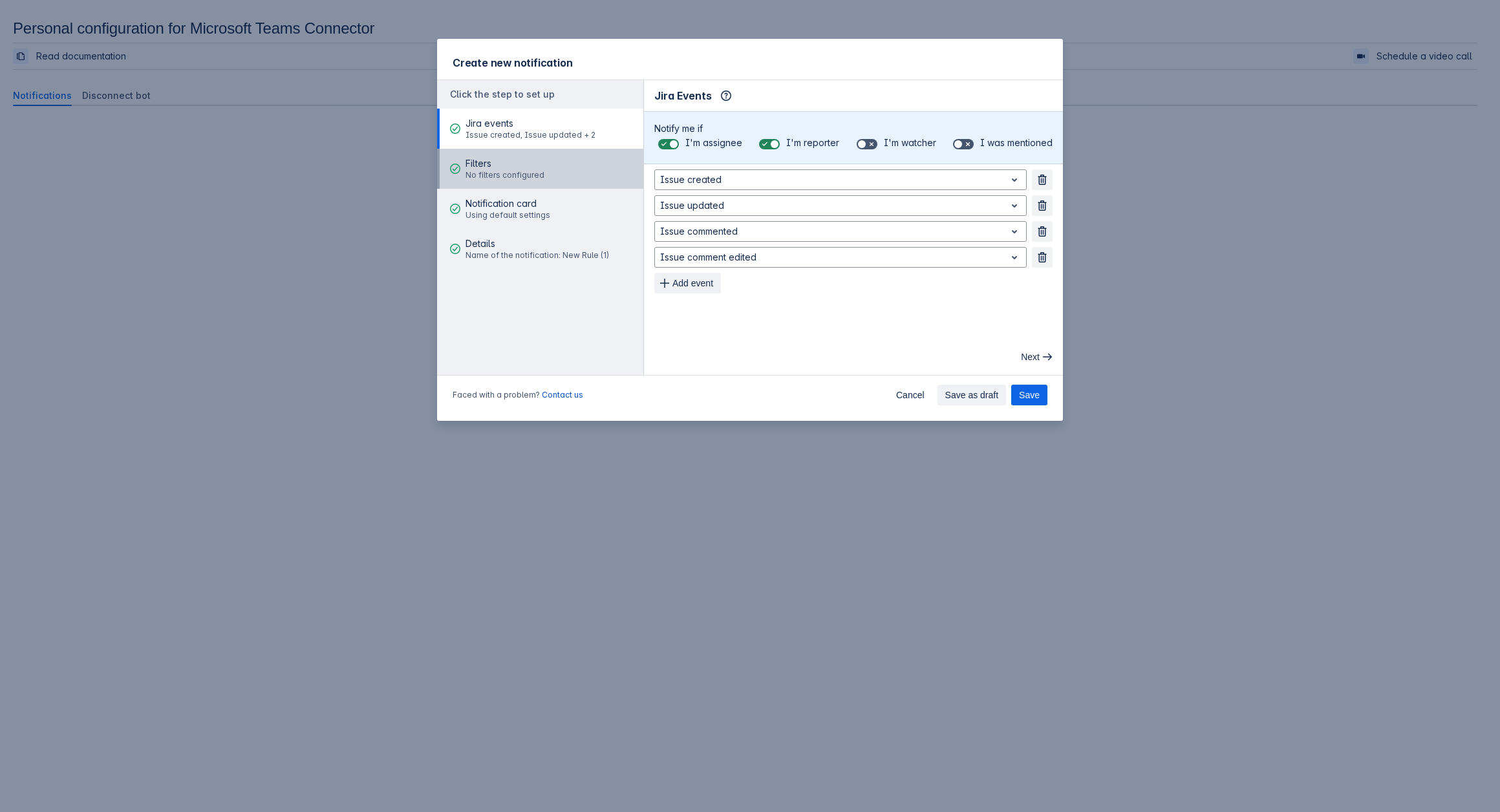
click at [492, 162] on span "Filters" at bounding box center [504, 163] width 79 height 13
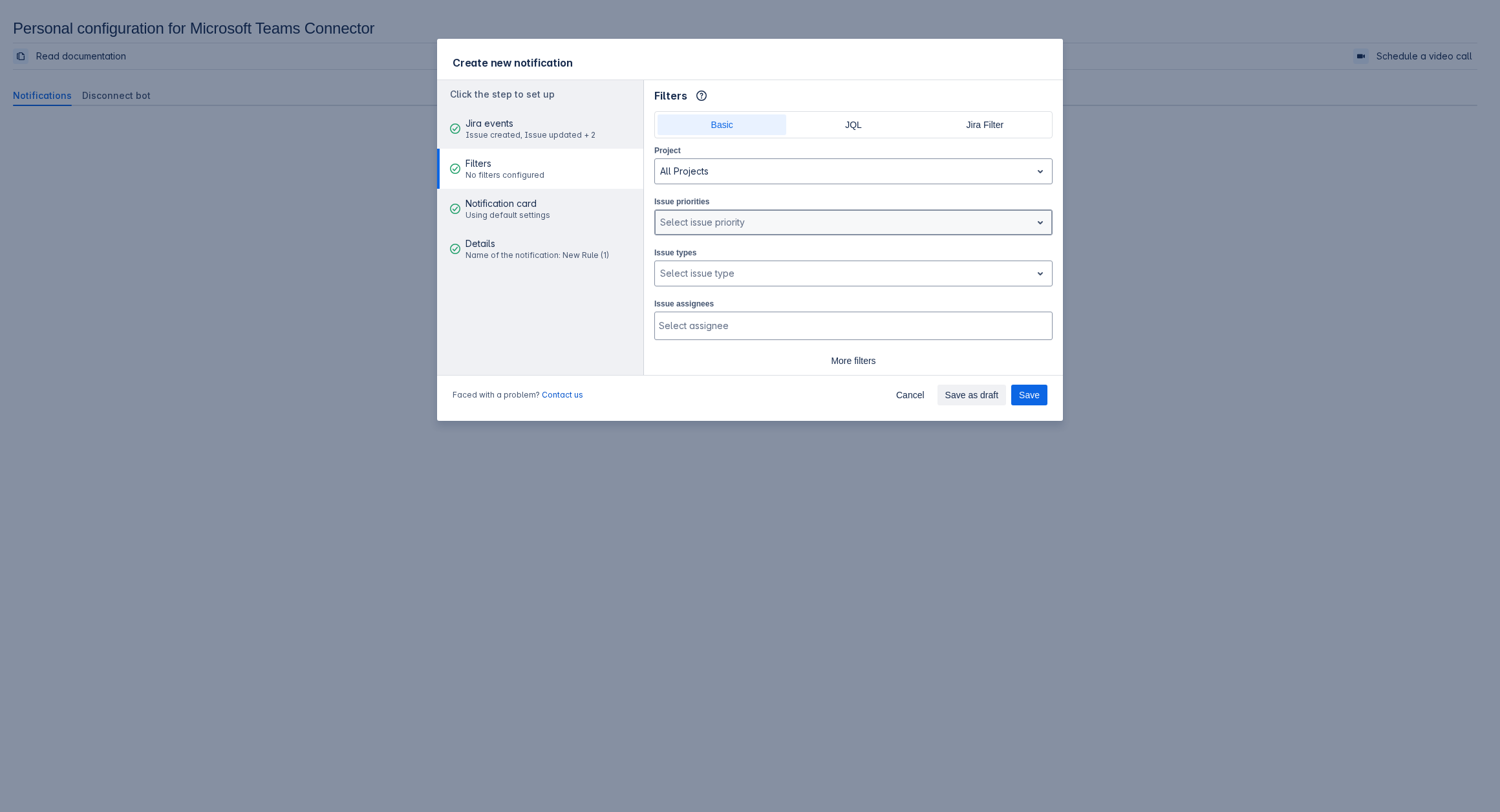
click at [711, 223] on div at bounding box center [843, 222] width 366 height 15
click at [686, 255] on div "Highest" at bounding box center [853, 256] width 398 height 21
click at [686, 271] on div at bounding box center [843, 273] width 366 height 15
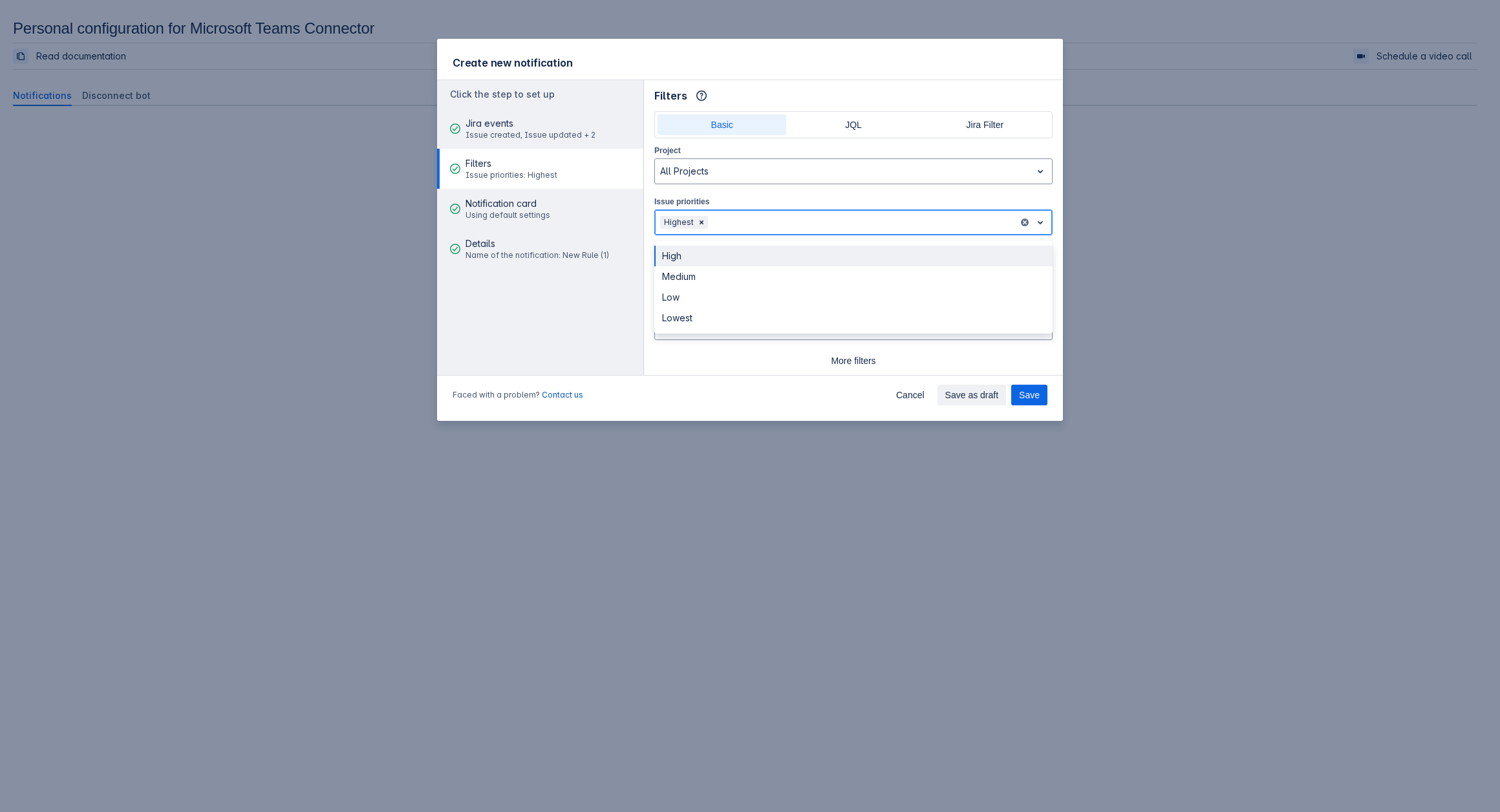
click at [748, 220] on div at bounding box center [861, 222] width 302 height 15
click at [711, 276] on div "Medium" at bounding box center [853, 276] width 398 height 21
click at [818, 226] on div at bounding box center [888, 222] width 251 height 15
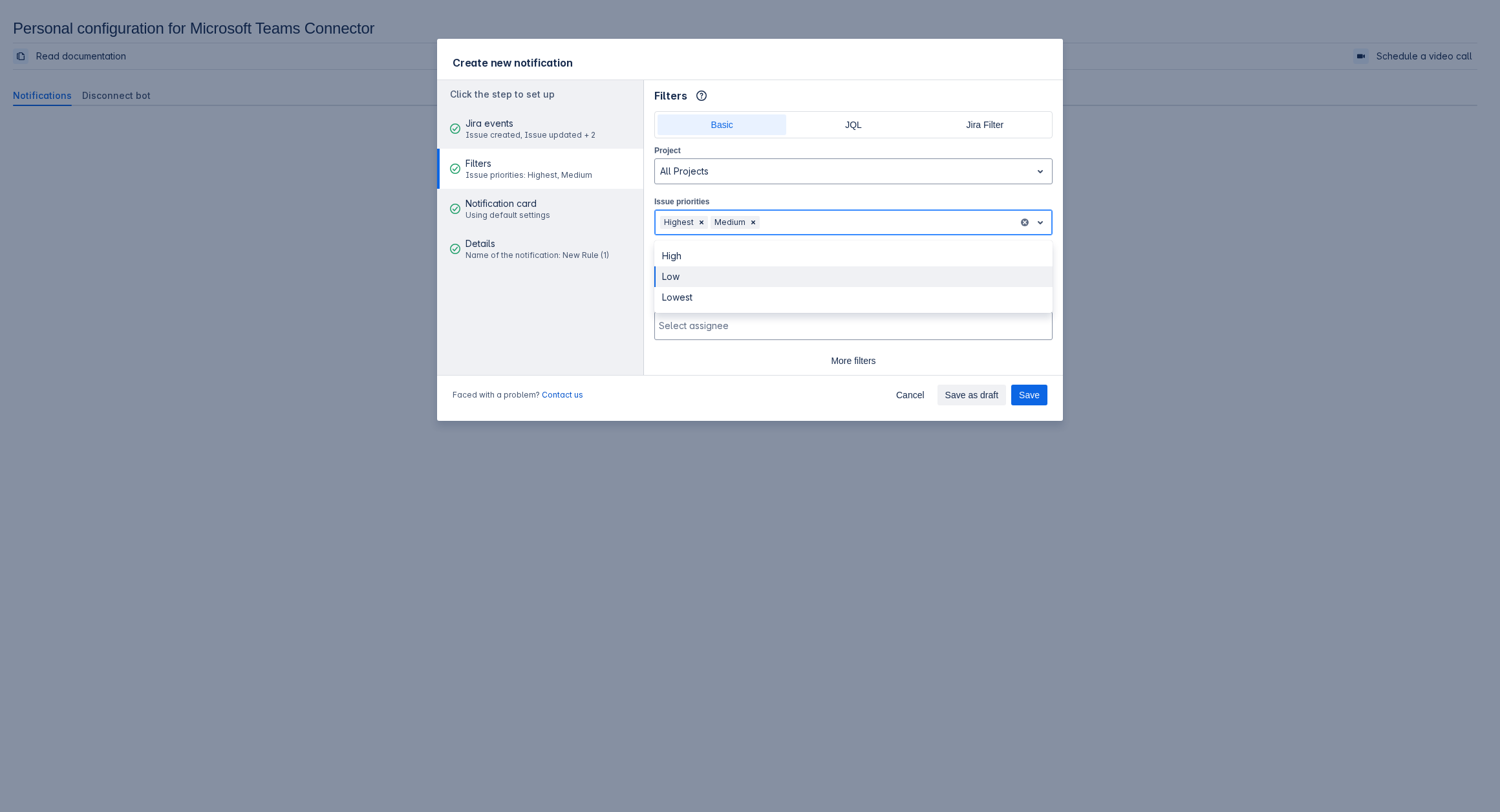
click at [727, 279] on div "Low" at bounding box center [853, 276] width 398 height 21
click at [553, 217] on button "Notification card Using default settings" at bounding box center [540, 209] width 206 height 40
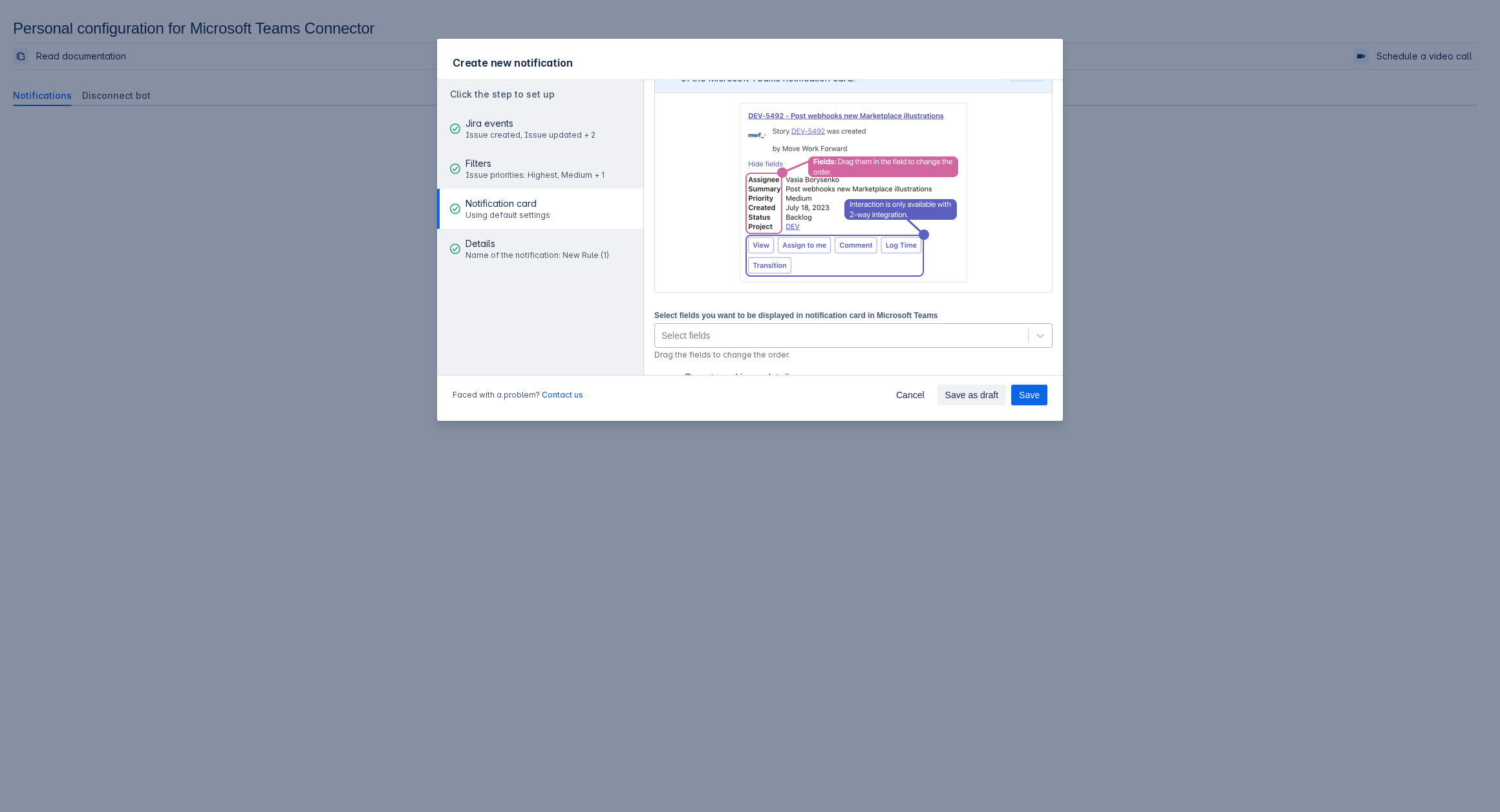
scroll to position [154, 0]
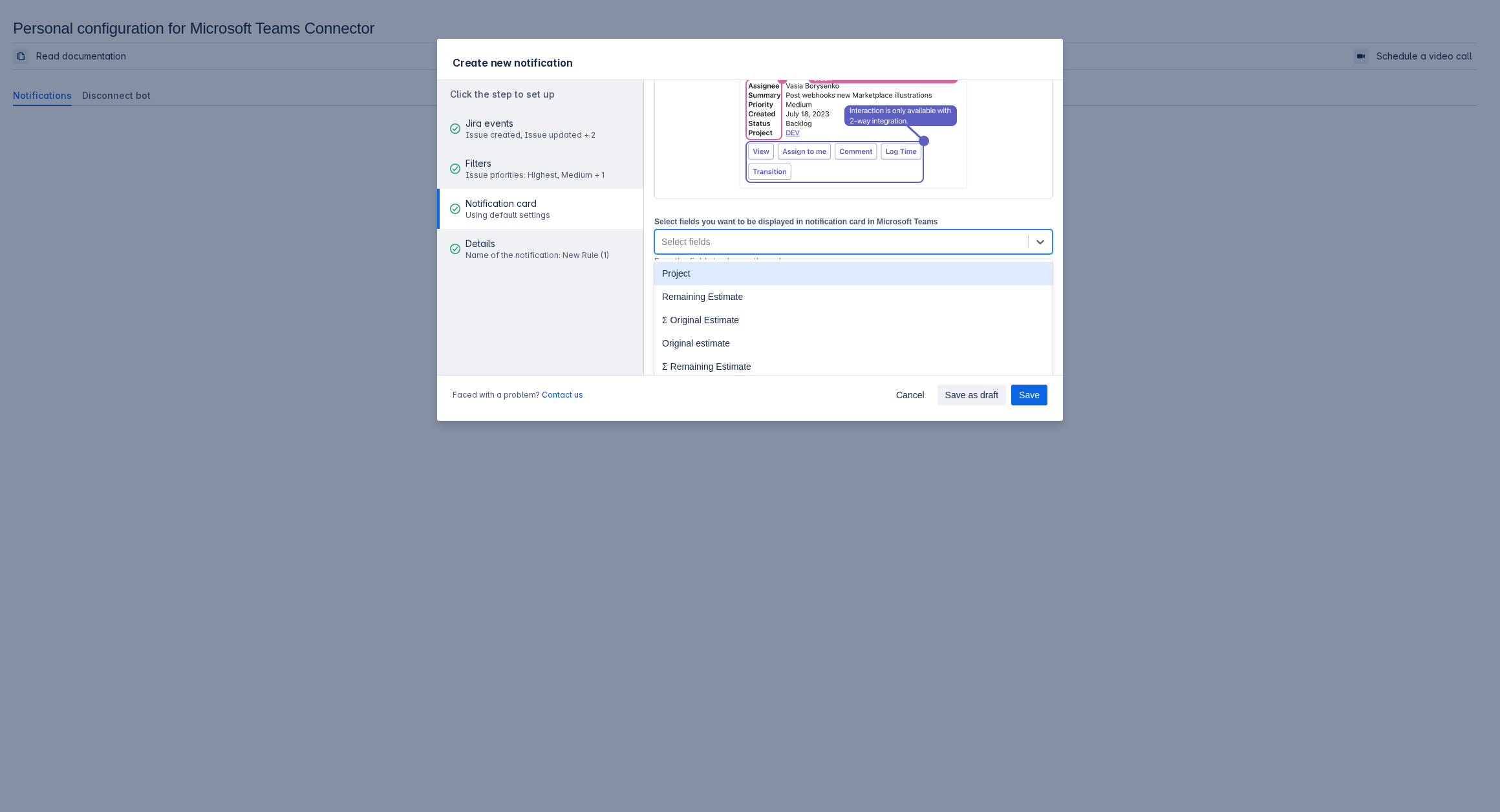
click at [779, 244] on div "Select fields" at bounding box center [841, 242] width 373 height 21
click at [738, 279] on div "Project" at bounding box center [853, 273] width 398 height 24
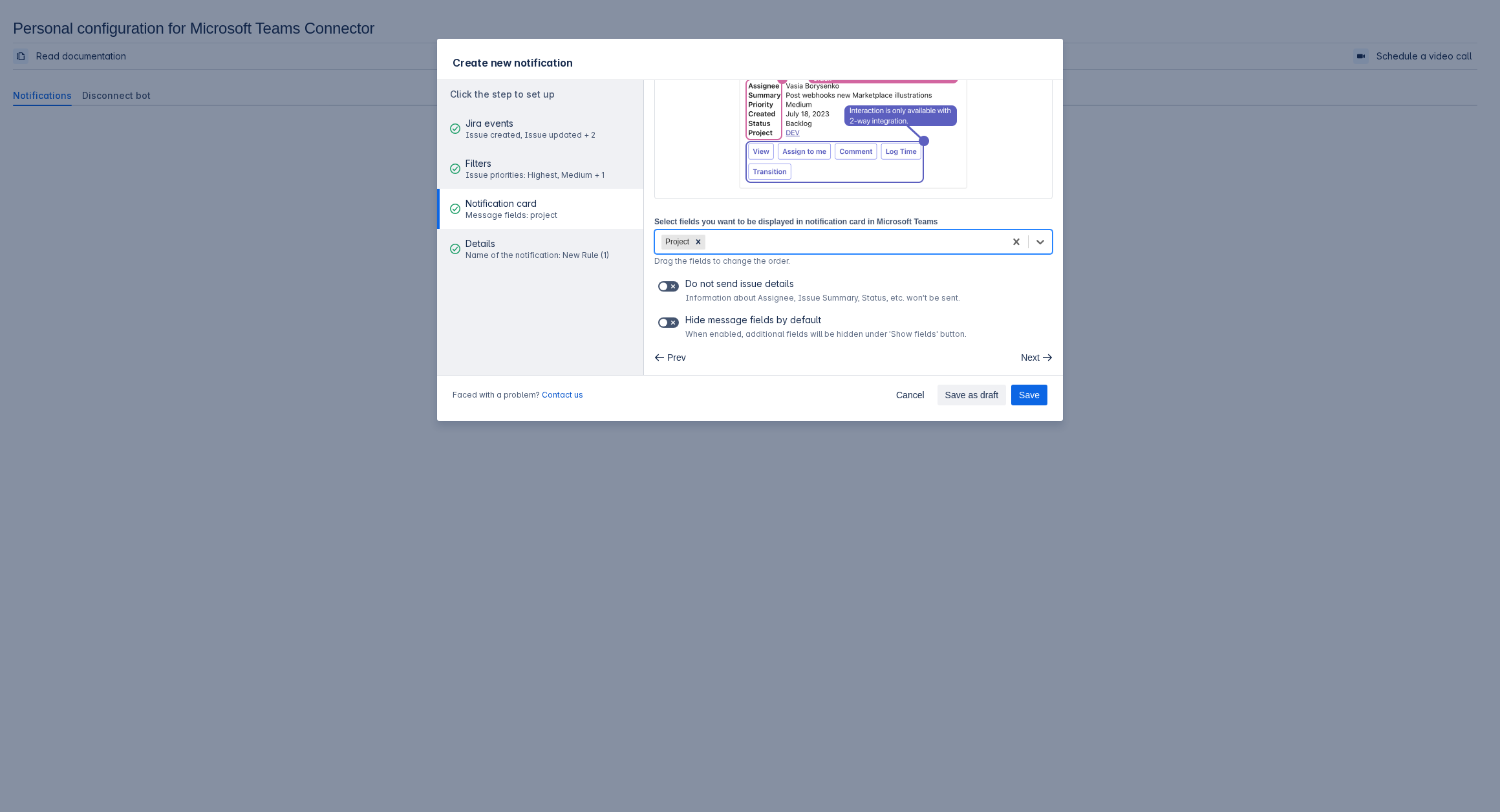
click at [762, 236] on div "Project" at bounding box center [829, 242] width 350 height 21
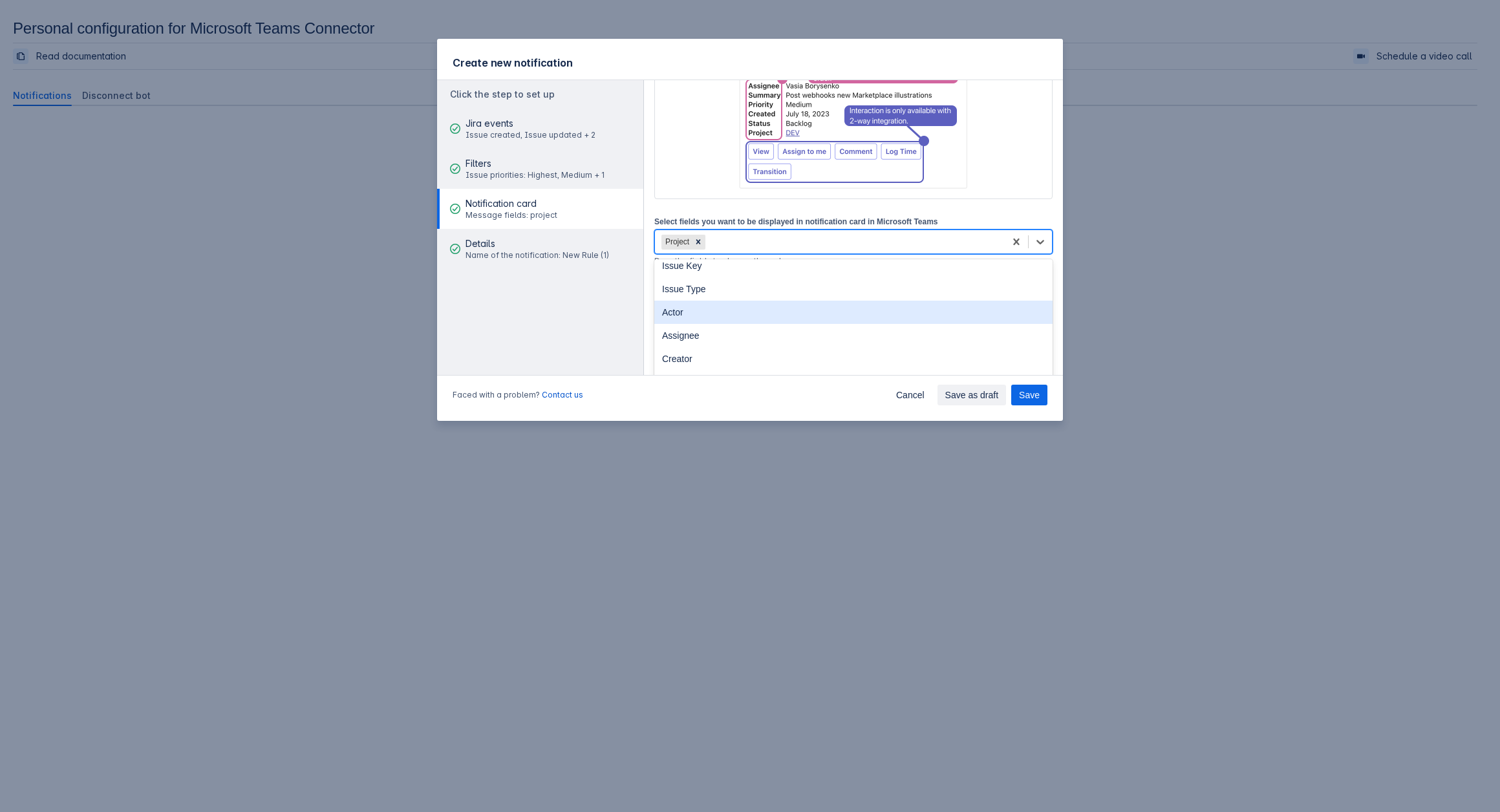
click at [711, 315] on div "Actor" at bounding box center [853, 312] width 398 height 24
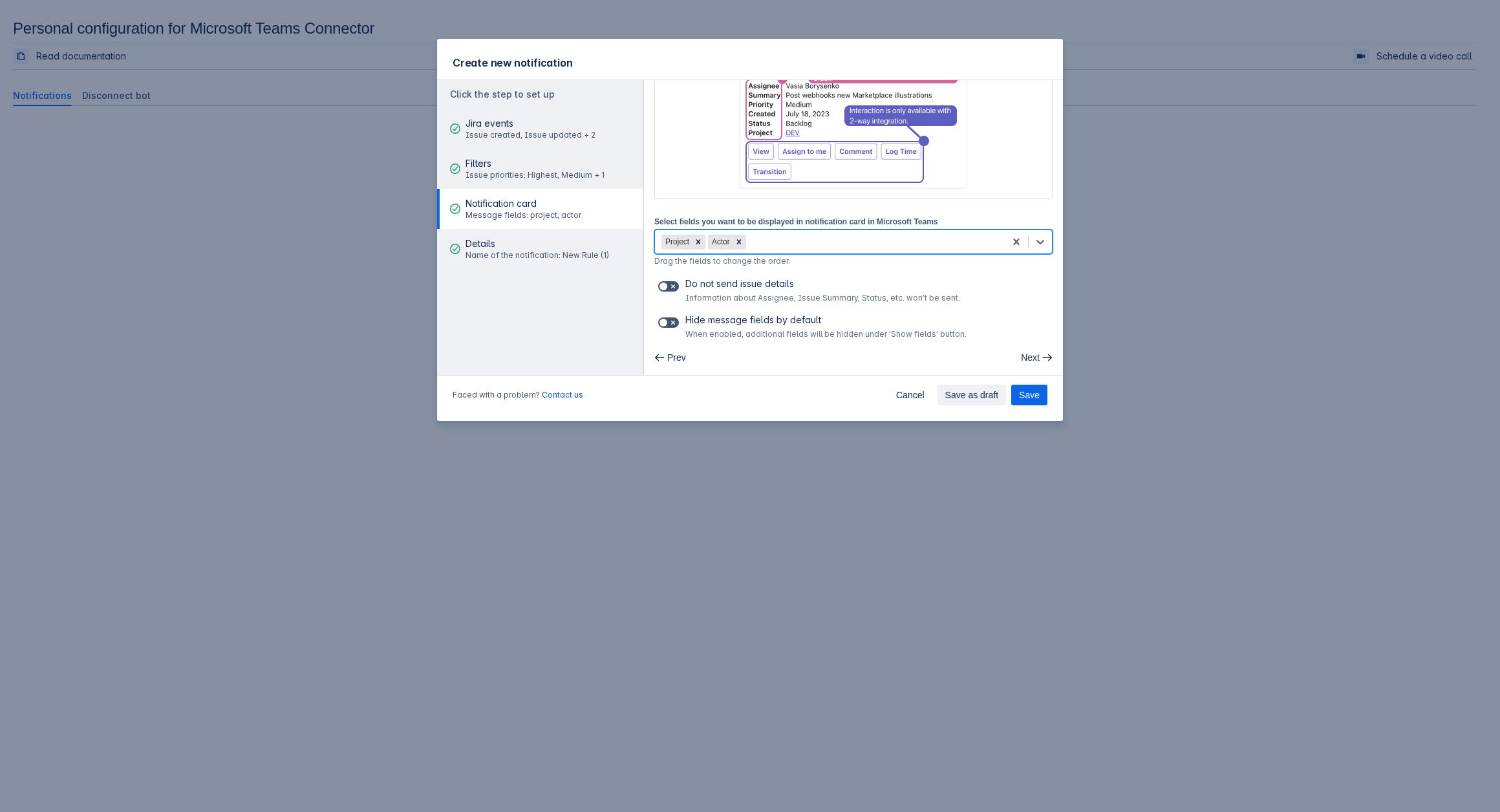
click at [781, 242] on div "Project Actor" at bounding box center [829, 242] width 350 height 21
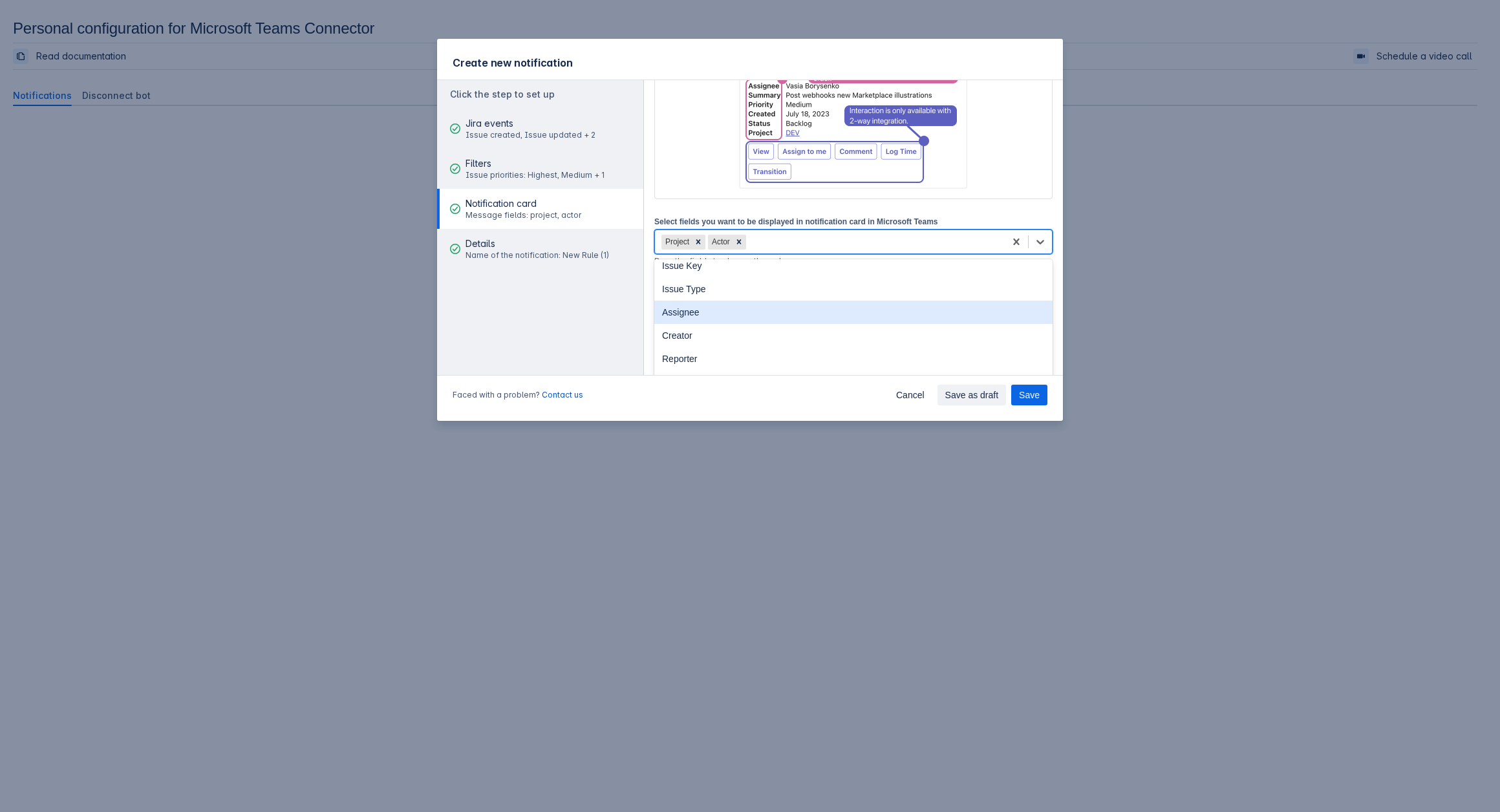
click at [698, 317] on div "Assignee" at bounding box center [853, 312] width 398 height 24
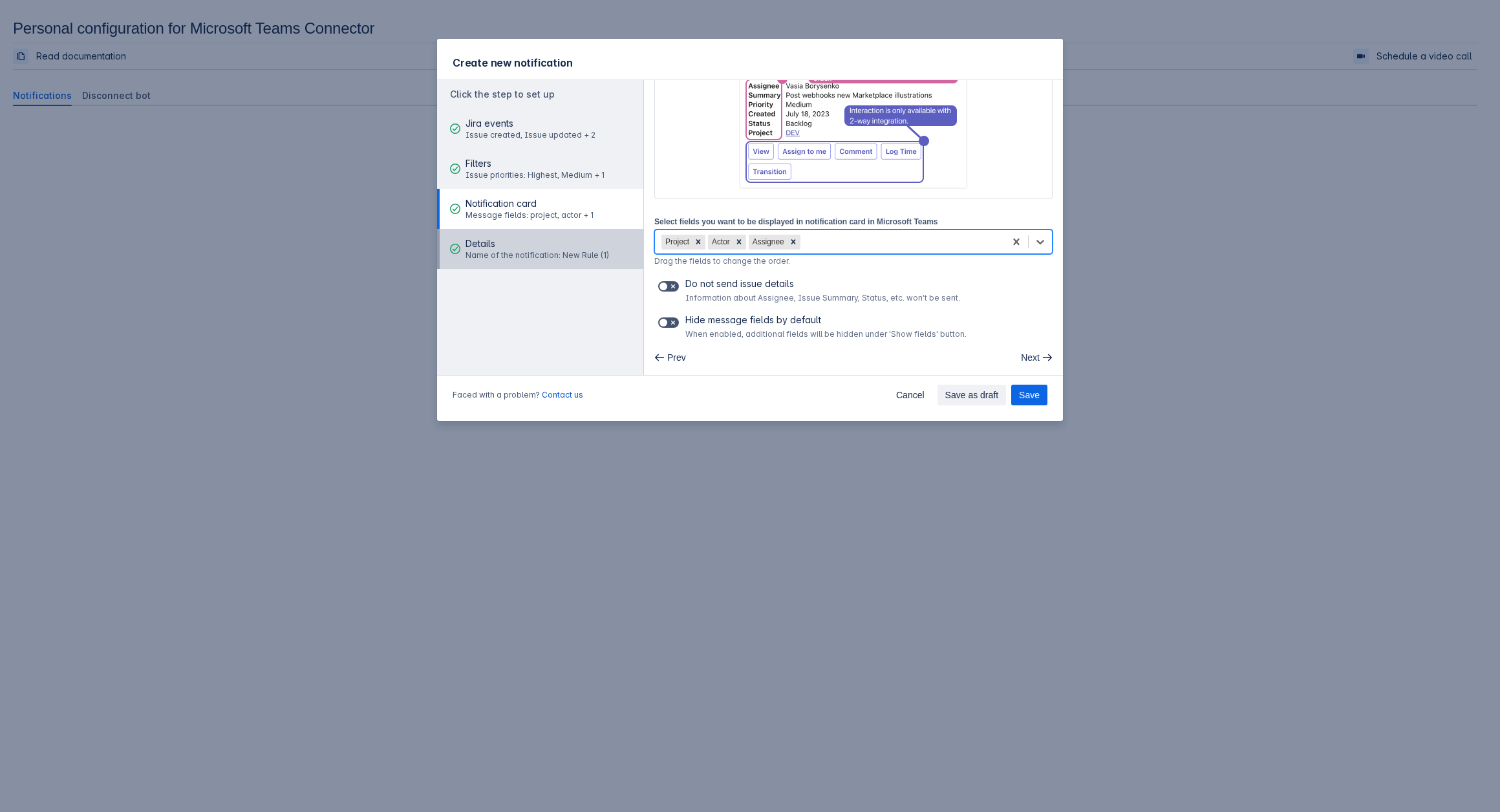
click at [452, 244] on span "good" at bounding box center [455, 248] width 10 height 10
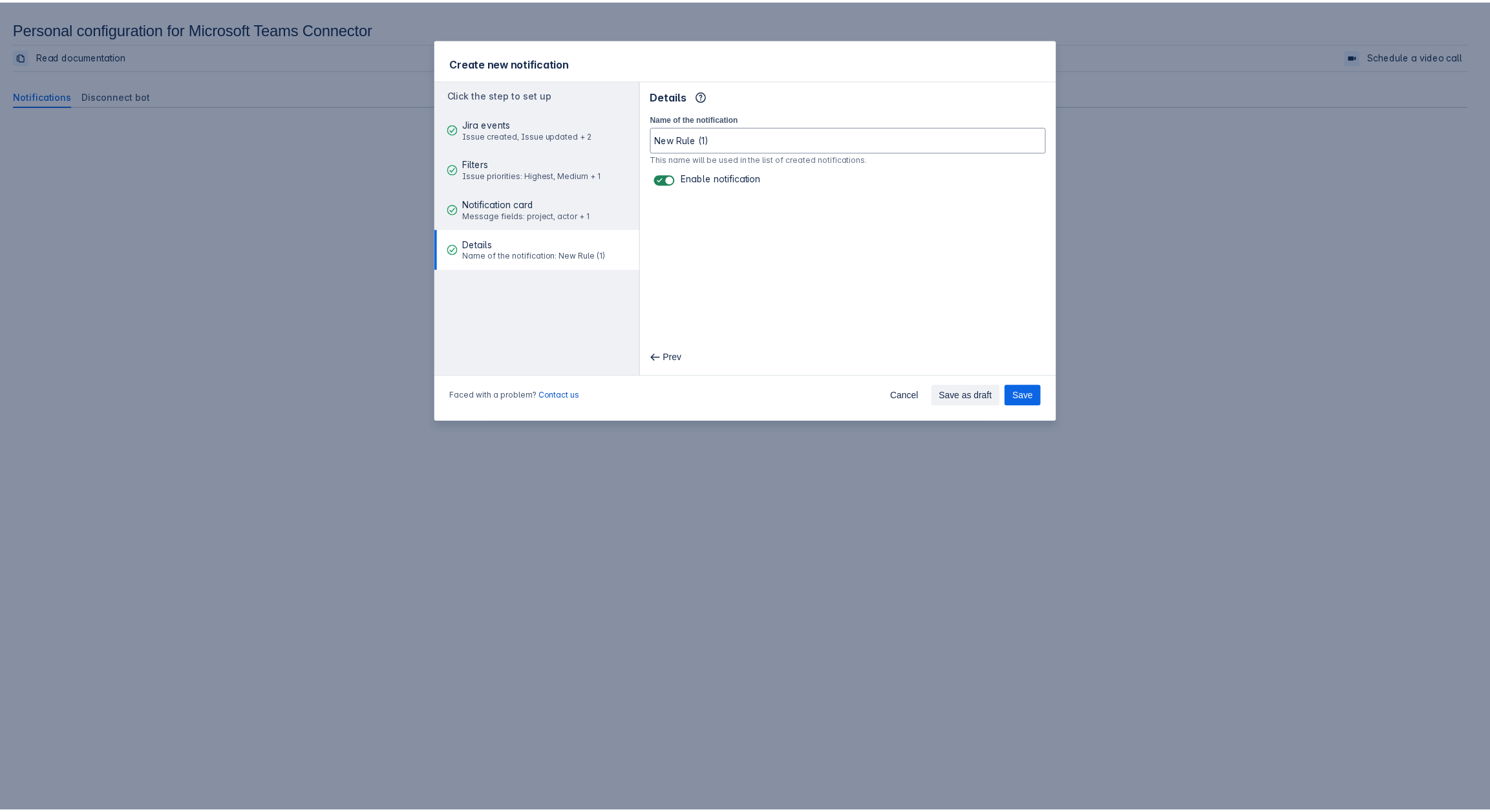
scroll to position [0, 0]
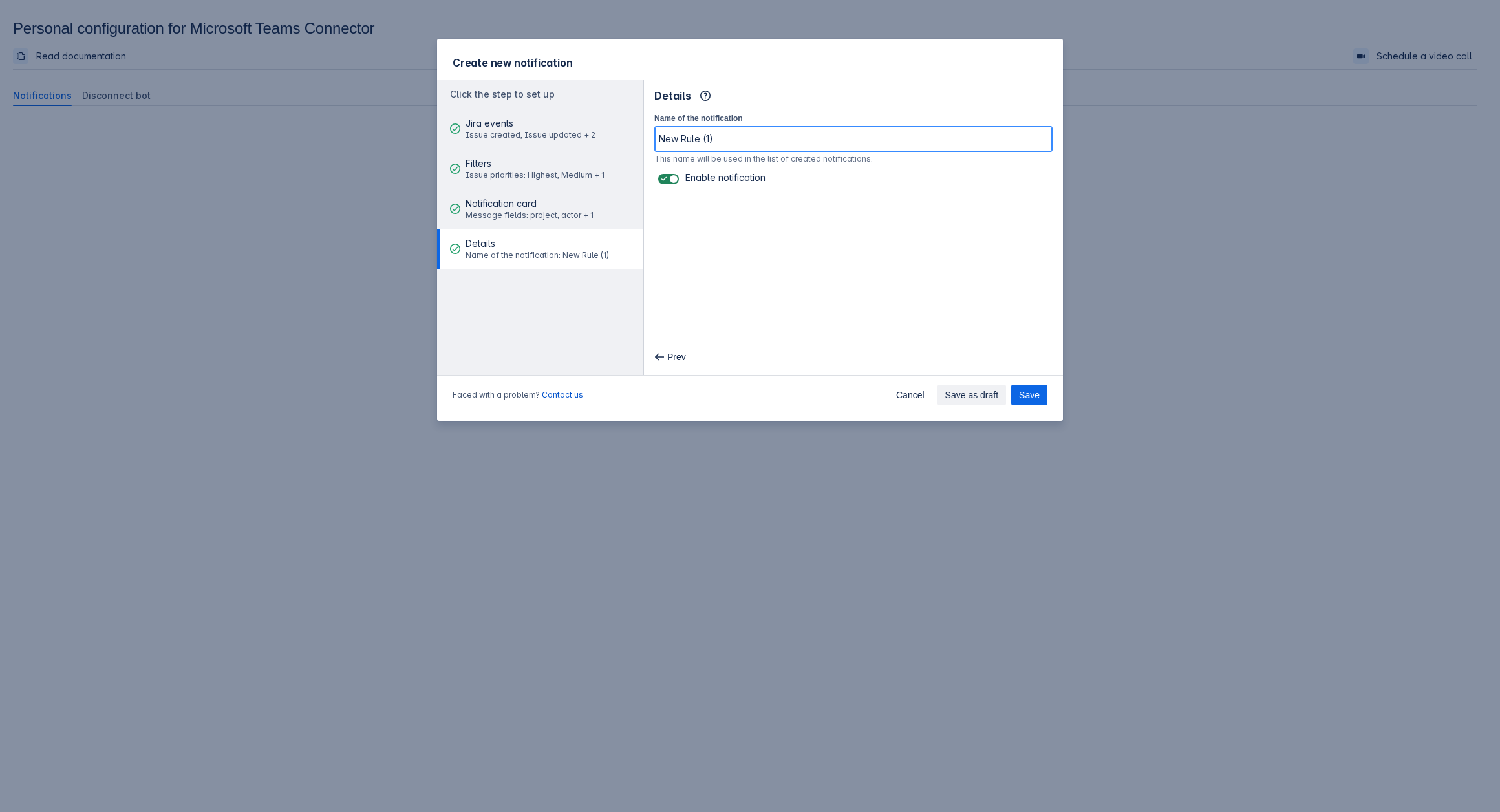
click at [728, 143] on input "New Rule (1)" at bounding box center [853, 139] width 397 height 24
drag, startPoint x: 727, startPoint y: 142, endPoint x: 587, endPoint y: 131, distance: 140.4
click at [587, 131] on div "Click the step to set up Jira events Issue created, Issue updated + 2 Filters I…" at bounding box center [750, 228] width 626 height 296
type input "Test Prod"
click at [1036, 397] on span "Save" at bounding box center [1029, 395] width 21 height 21
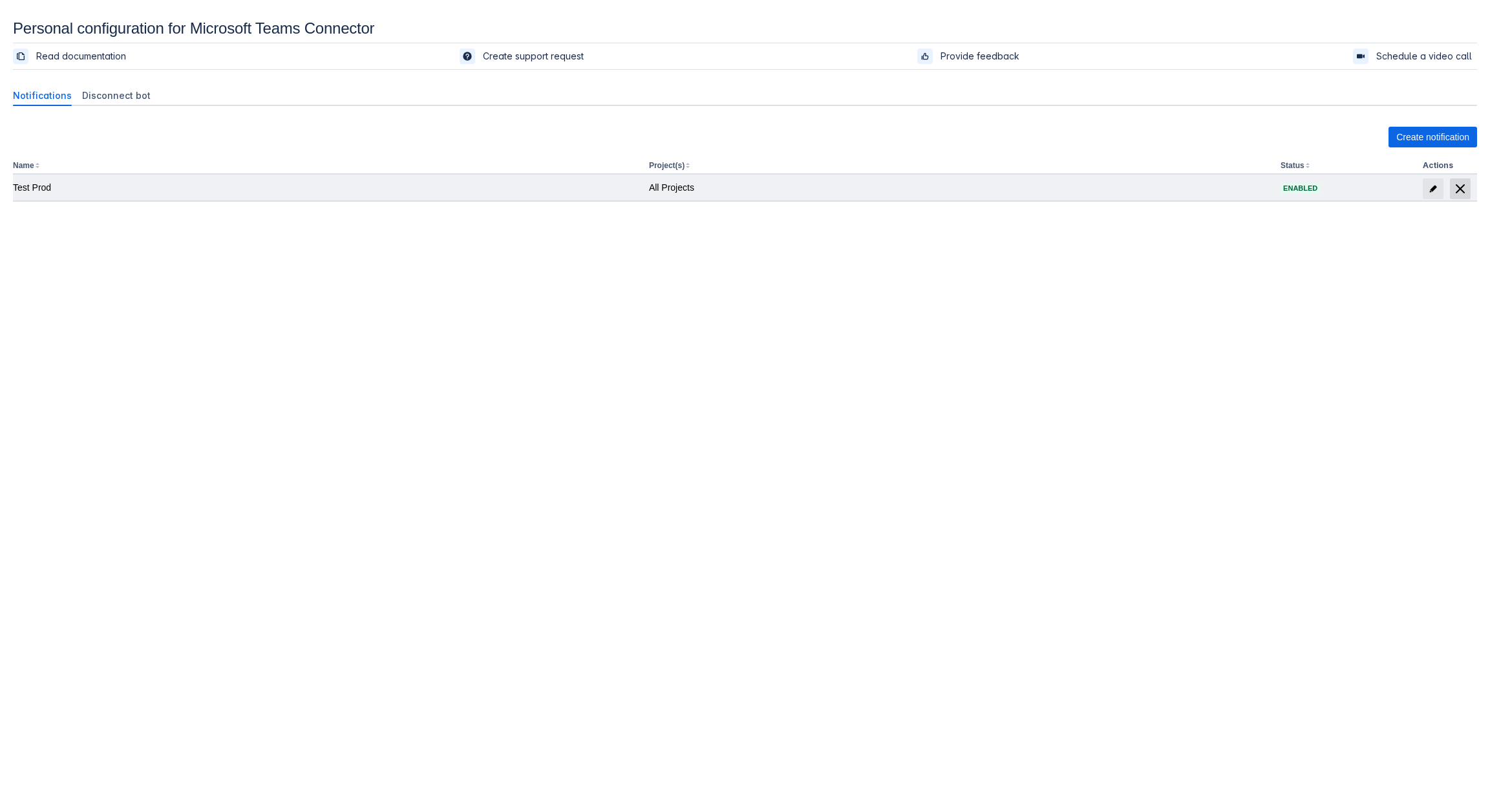
click at [1465, 190] on span "delete" at bounding box center [1460, 189] width 15 height 15
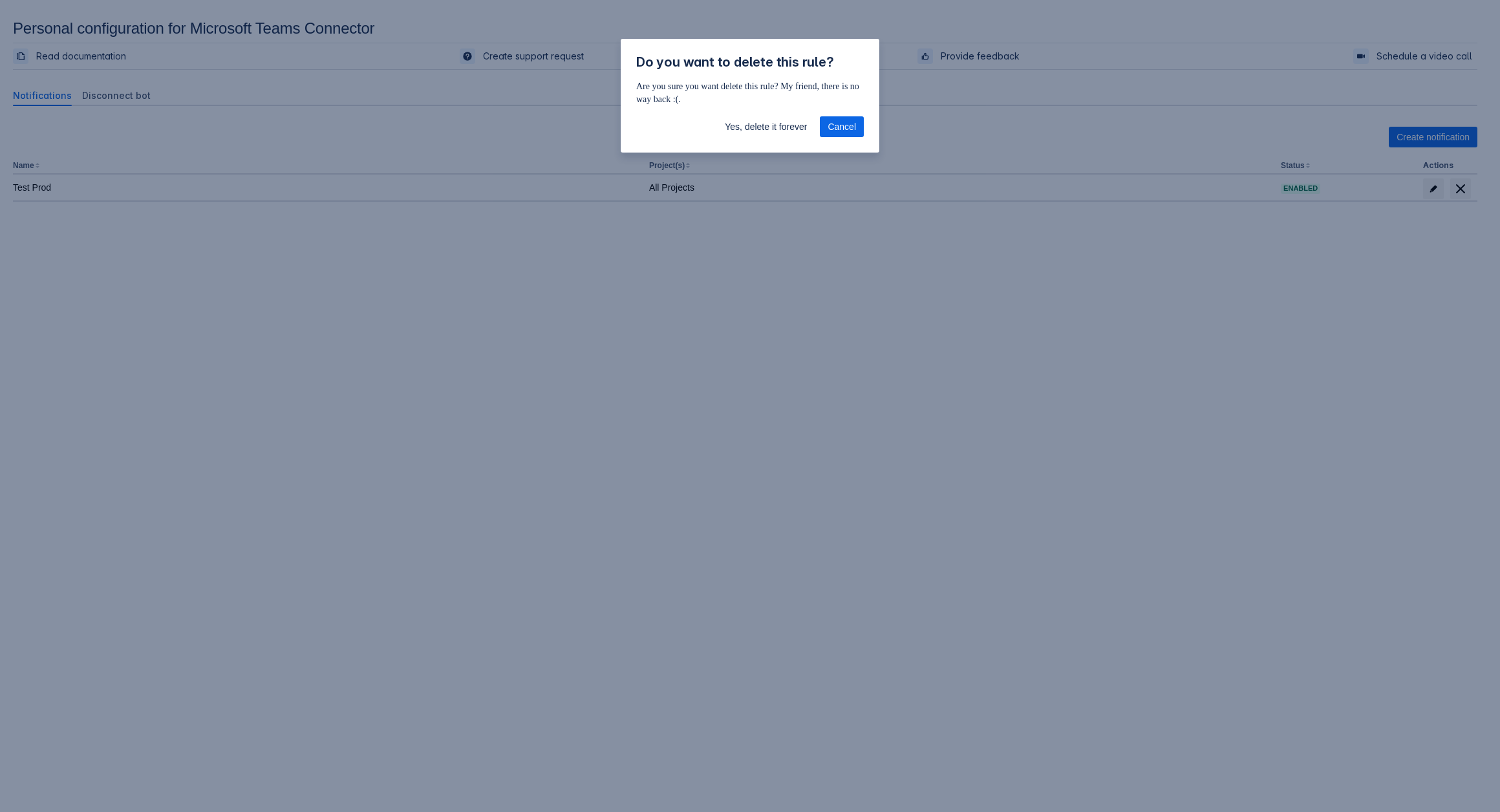
click at [853, 302] on div "Do you want to delete this rule? Are you sure you want delete this rule? My fri…" at bounding box center [750, 406] width 1500 height 812
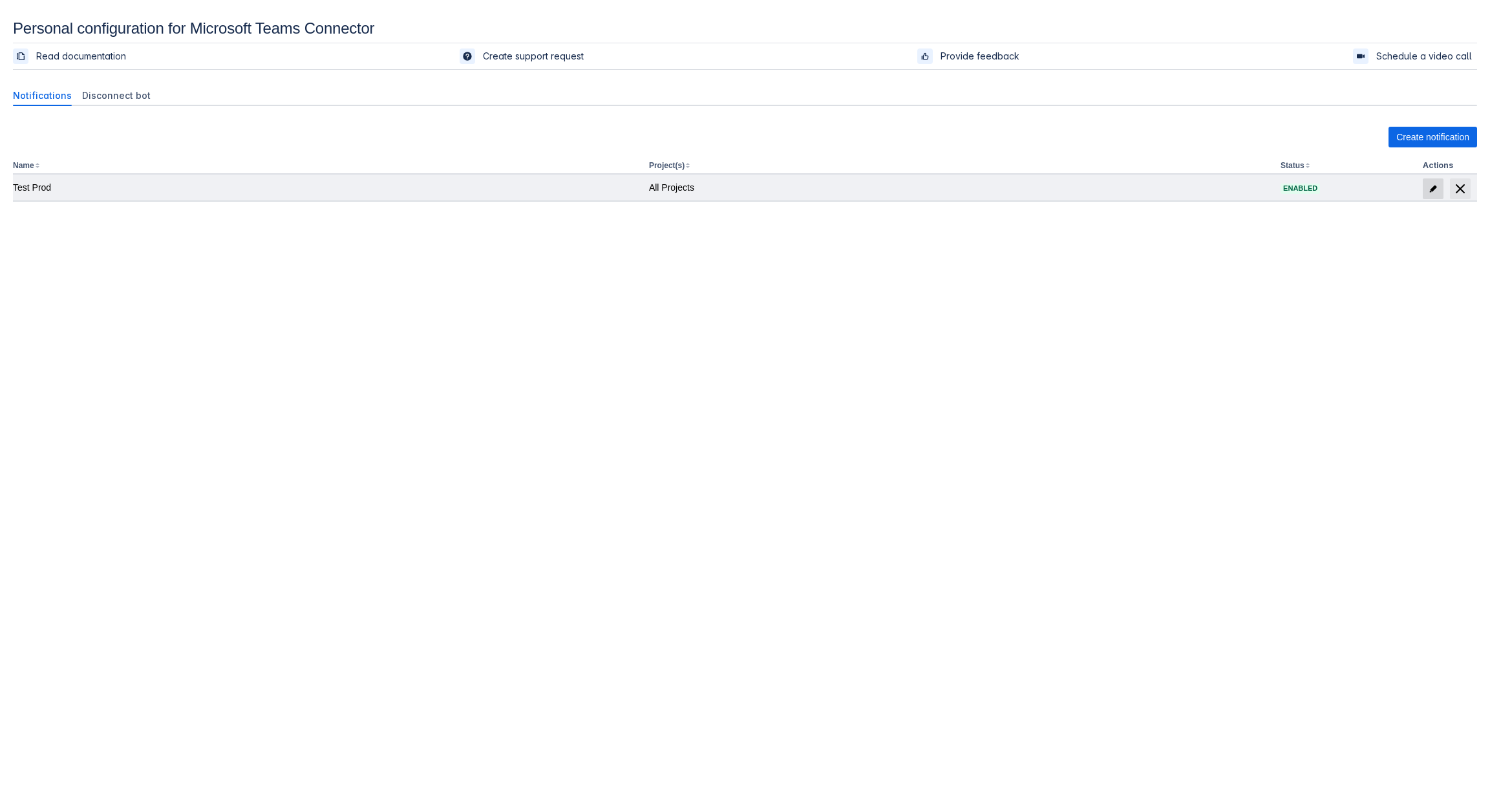
click at [1427, 187] on span "edit" at bounding box center [1432, 189] width 10 height 10
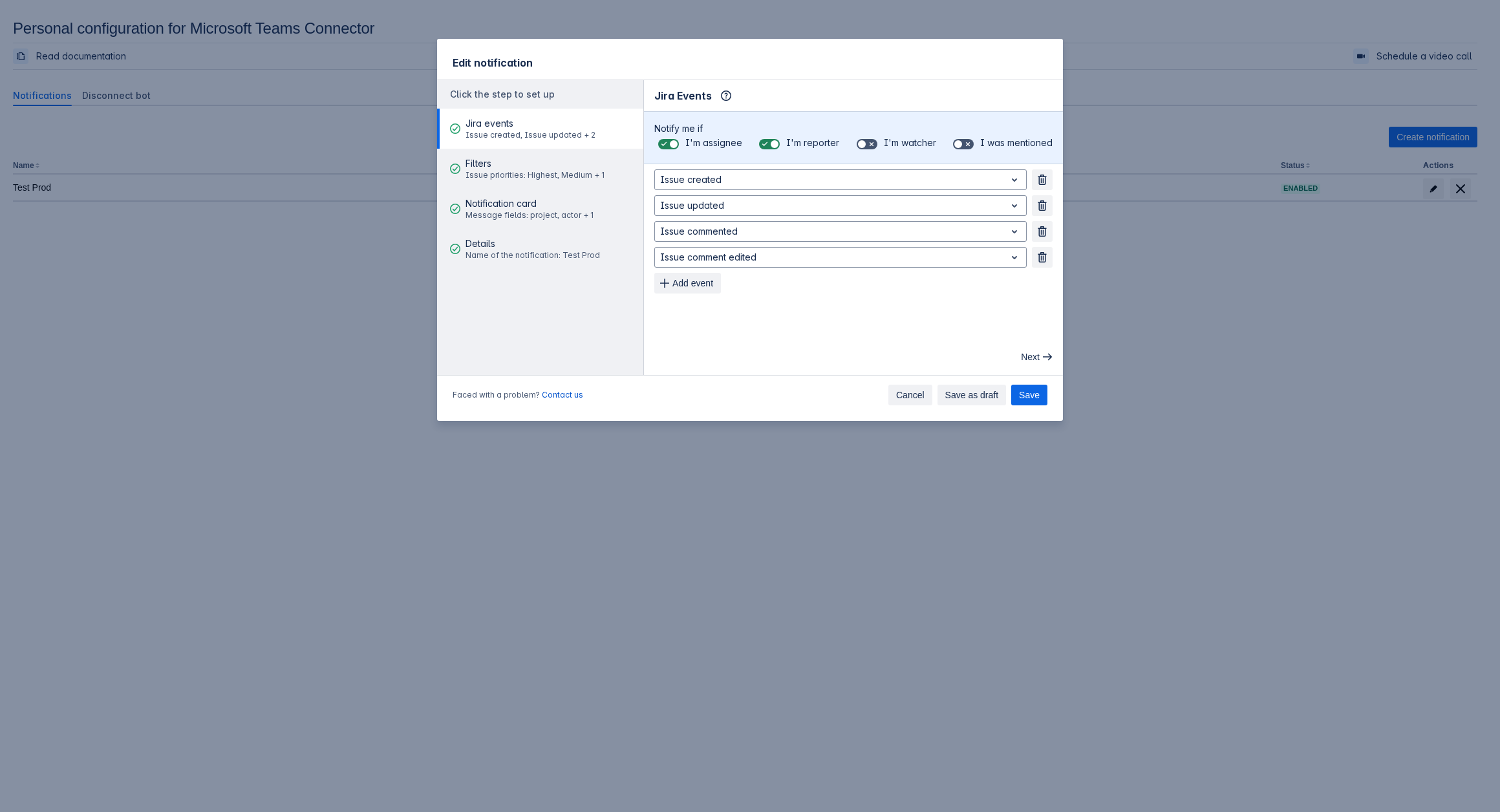
click at [910, 401] on span "Cancel" at bounding box center [910, 395] width 28 height 21
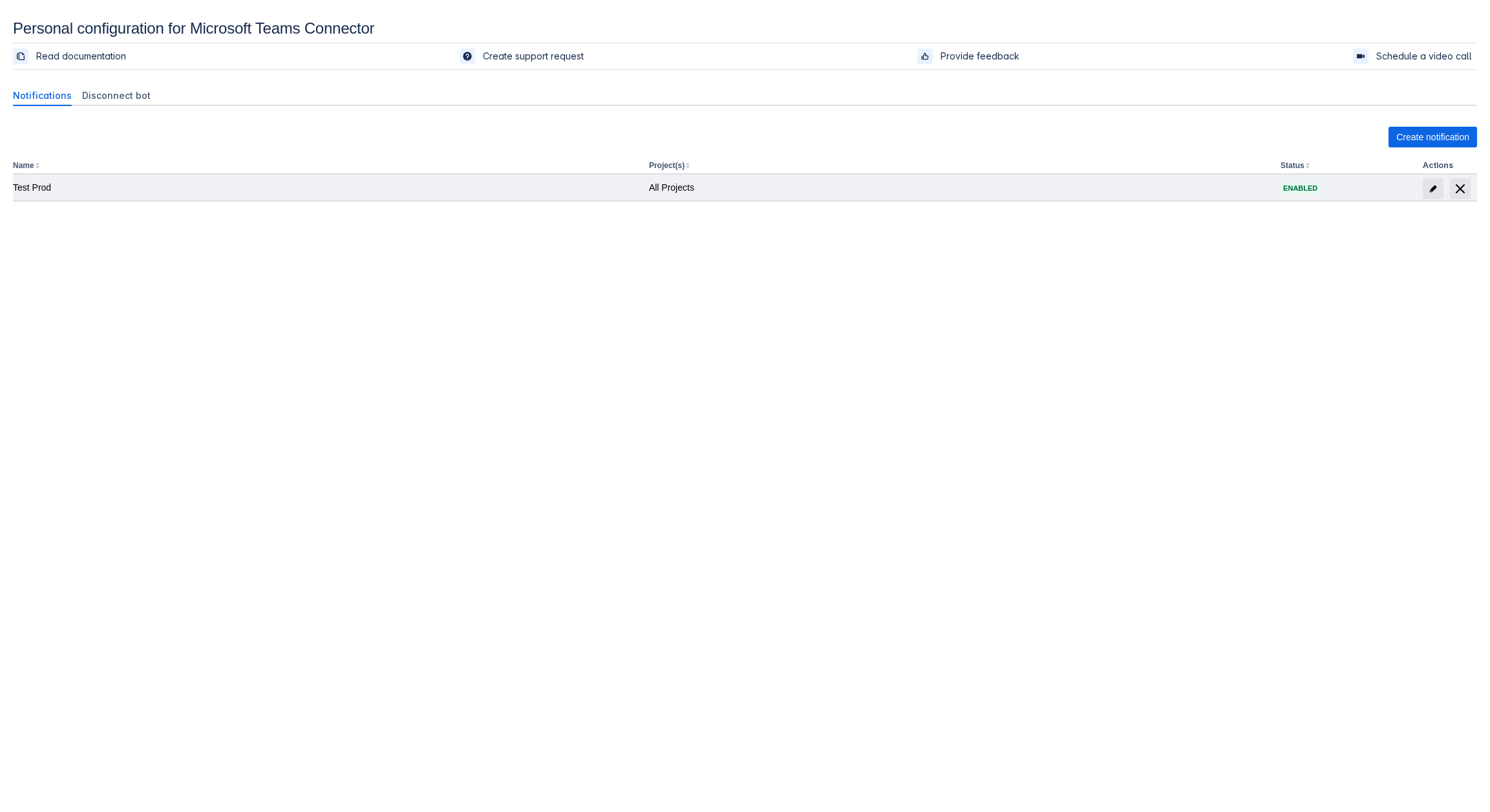
click at [1462, 199] on td at bounding box center [1447, 187] width 59 height 26
click at [1465, 186] on span "delete" at bounding box center [1460, 189] width 15 height 15
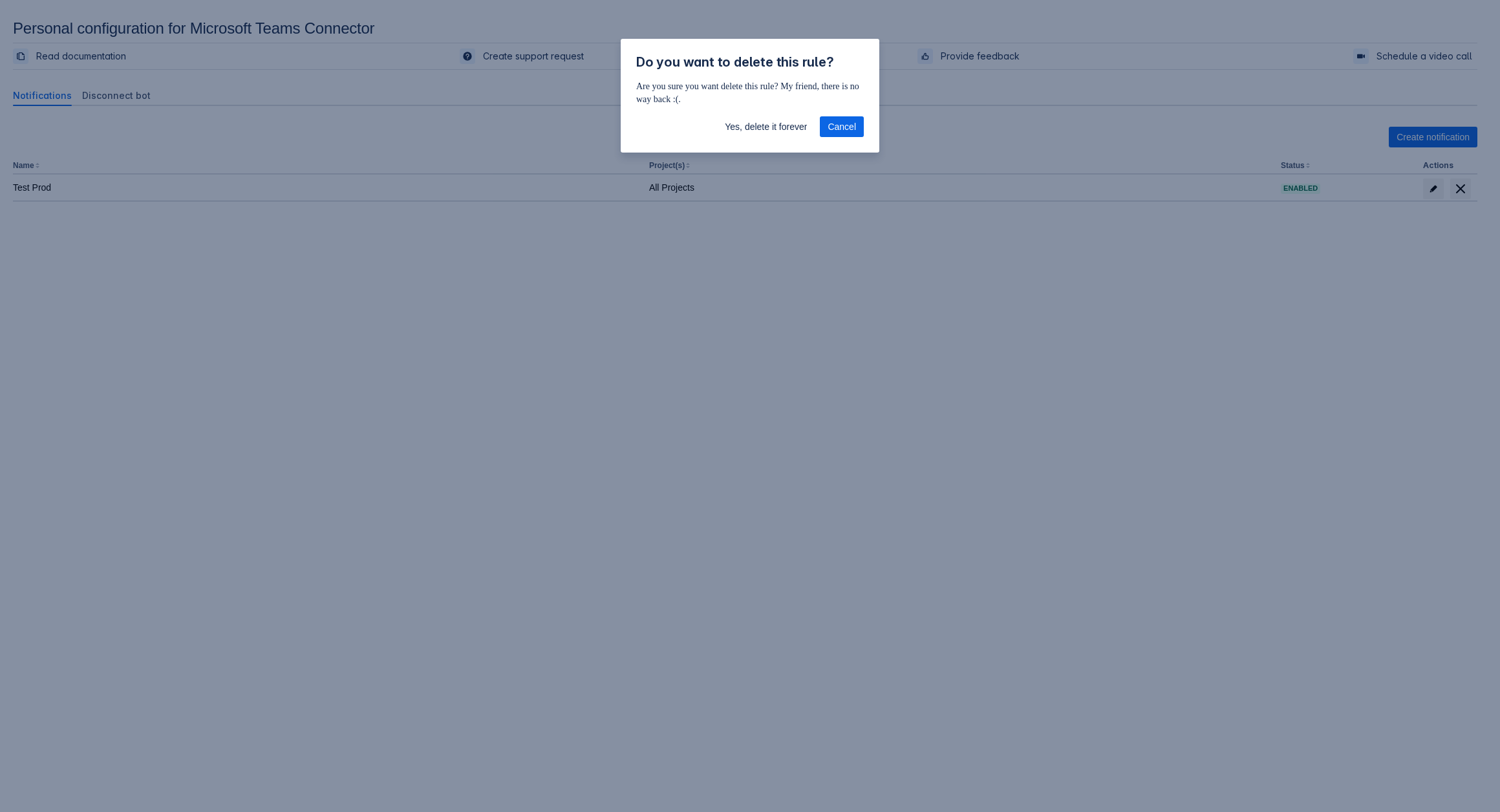
drag, startPoint x: 500, startPoint y: 129, endPoint x: 582, endPoint y: 137, distance: 82.4
click at [582, 137] on div "Do you want to delete this rule? Are you sure you want delete this rule? My fri…" at bounding box center [750, 406] width 1500 height 812
click at [850, 133] on span "Cancel" at bounding box center [842, 127] width 28 height 21
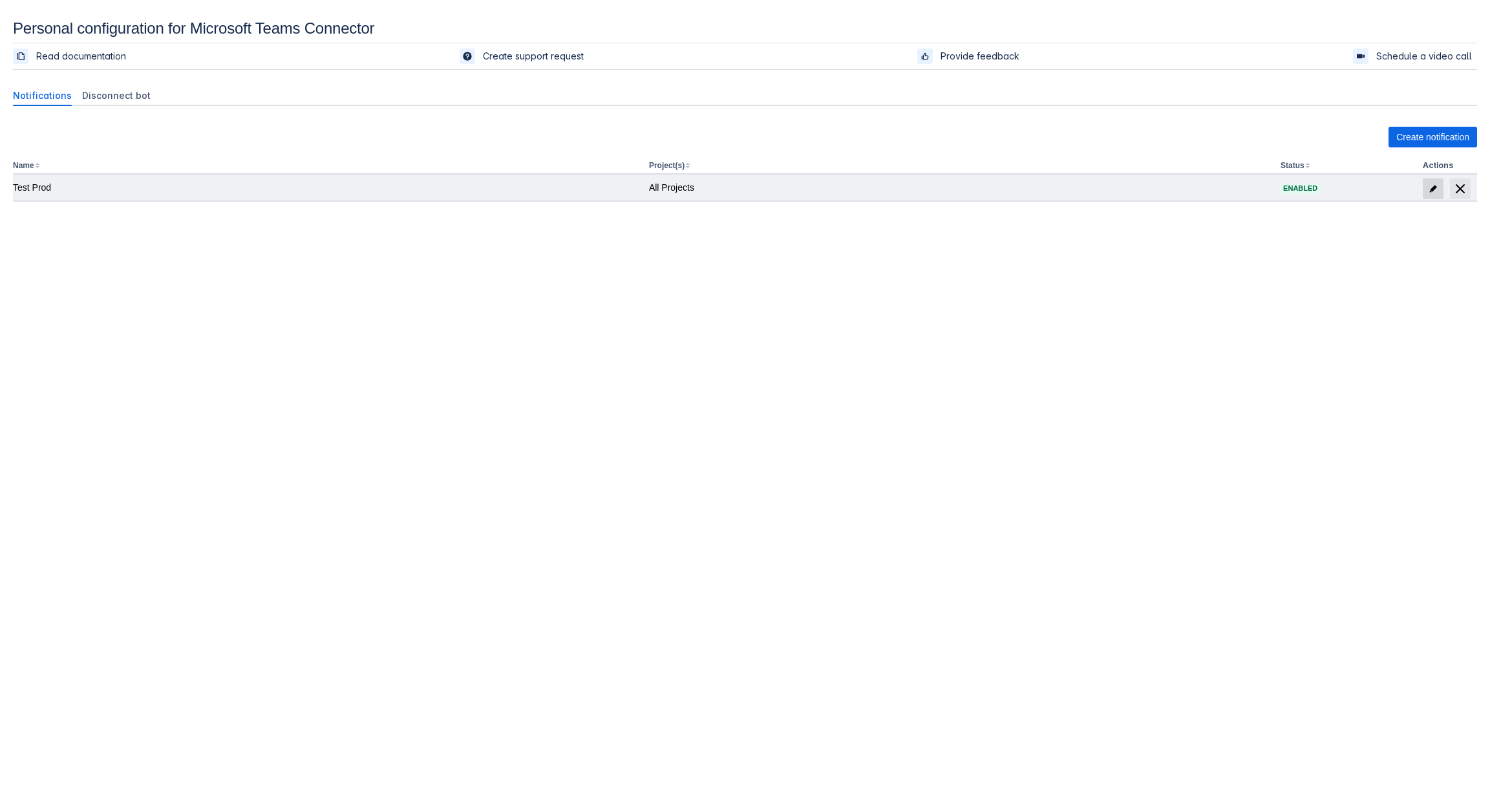
click at [1434, 188] on span "edit" at bounding box center [1432, 189] width 10 height 10
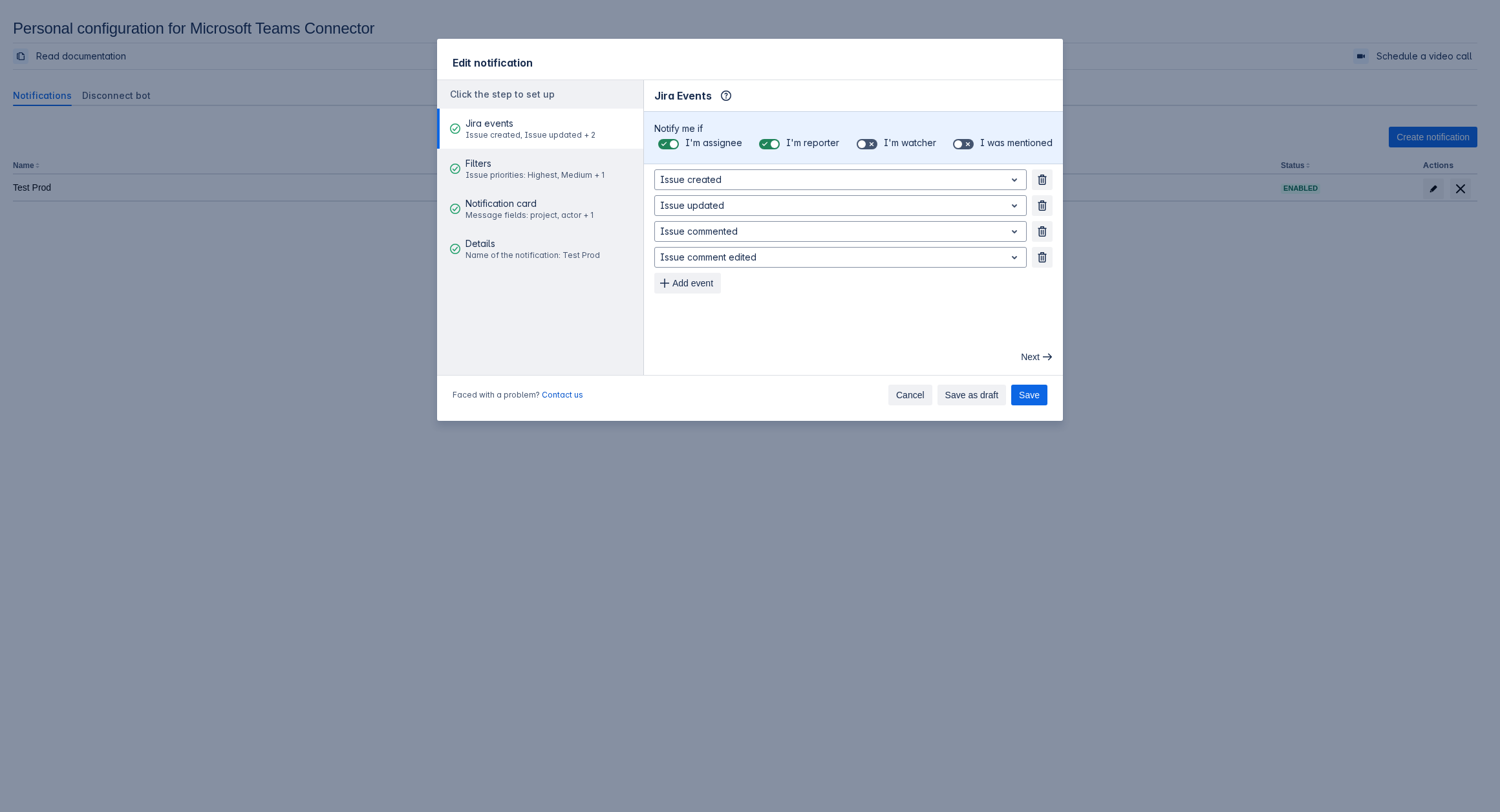
click at [915, 392] on span "Cancel" at bounding box center [910, 395] width 28 height 21
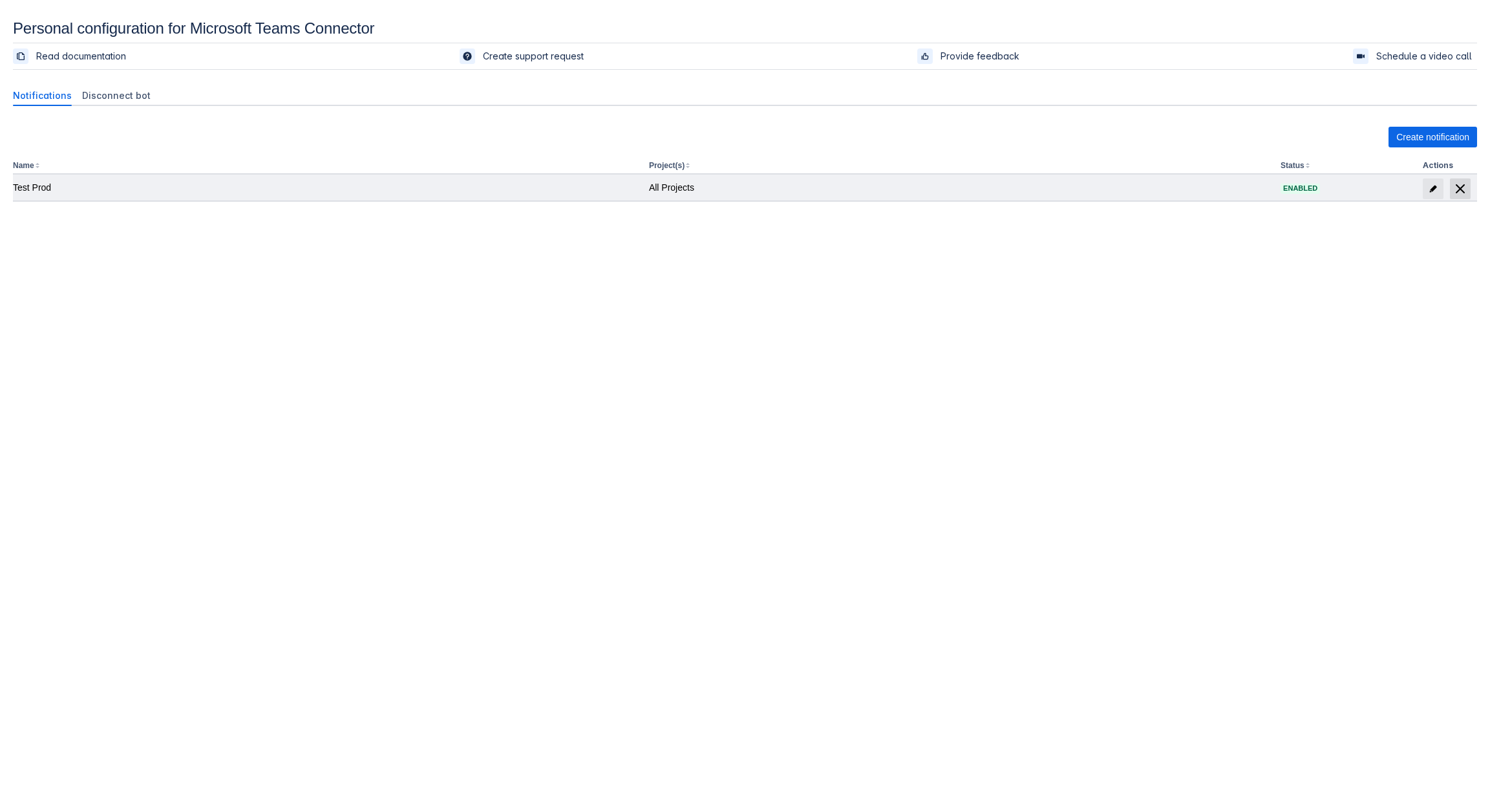
click at [1470, 191] on span at bounding box center [1460, 189] width 21 height 21
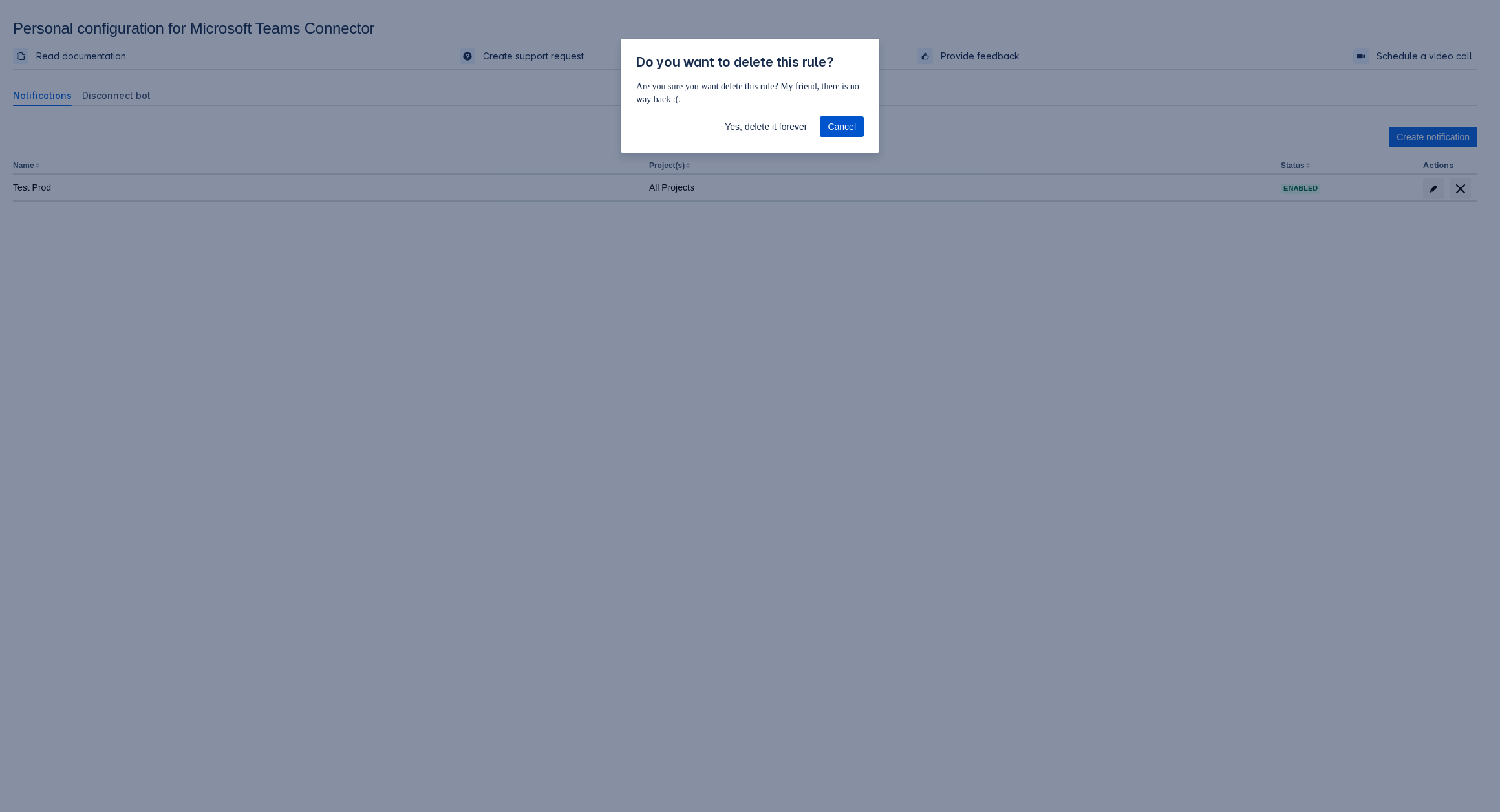
click at [843, 126] on span "Cancel" at bounding box center [842, 127] width 28 height 21
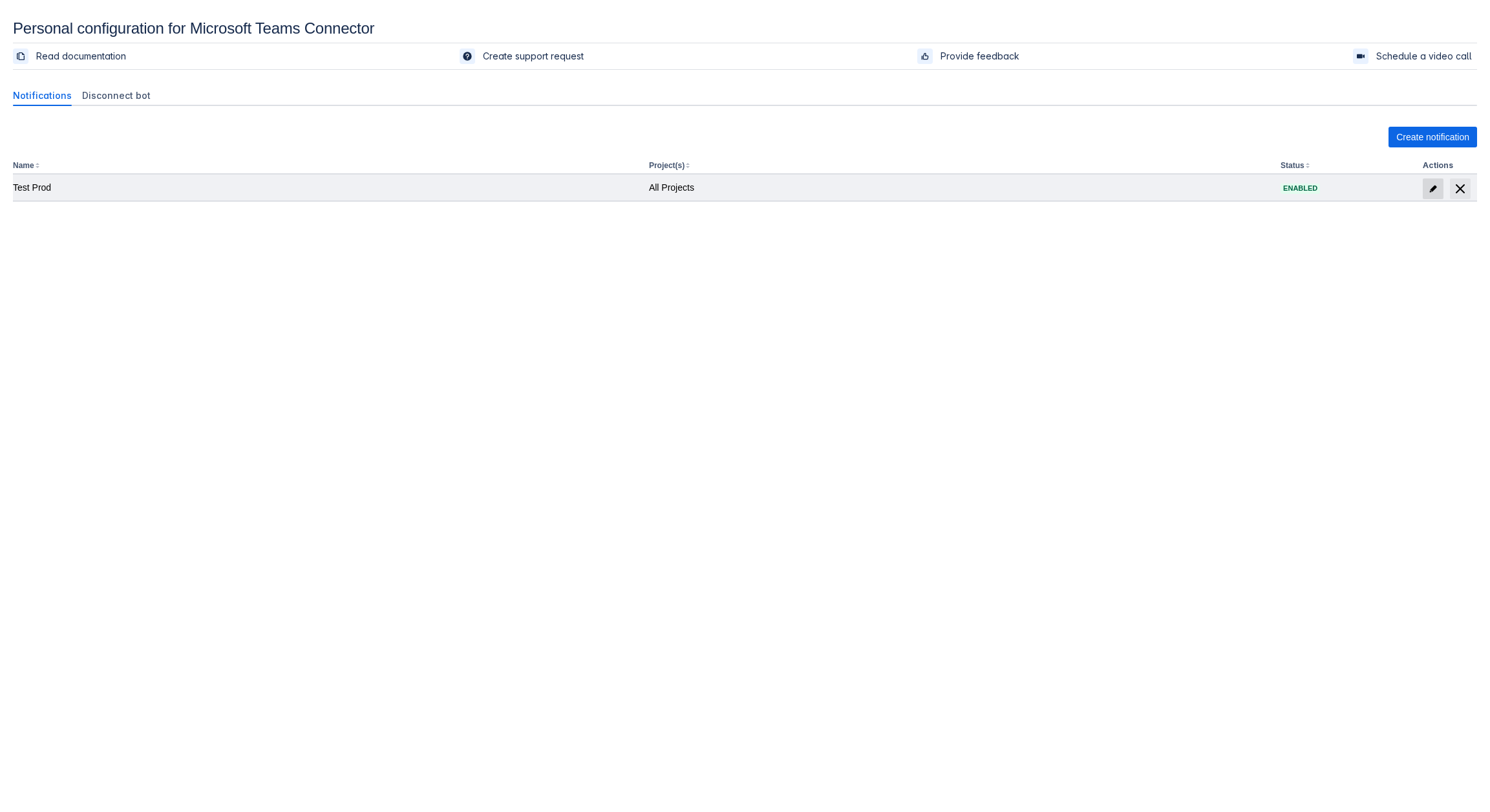
click at [1433, 182] on span at bounding box center [1433, 189] width 21 height 21
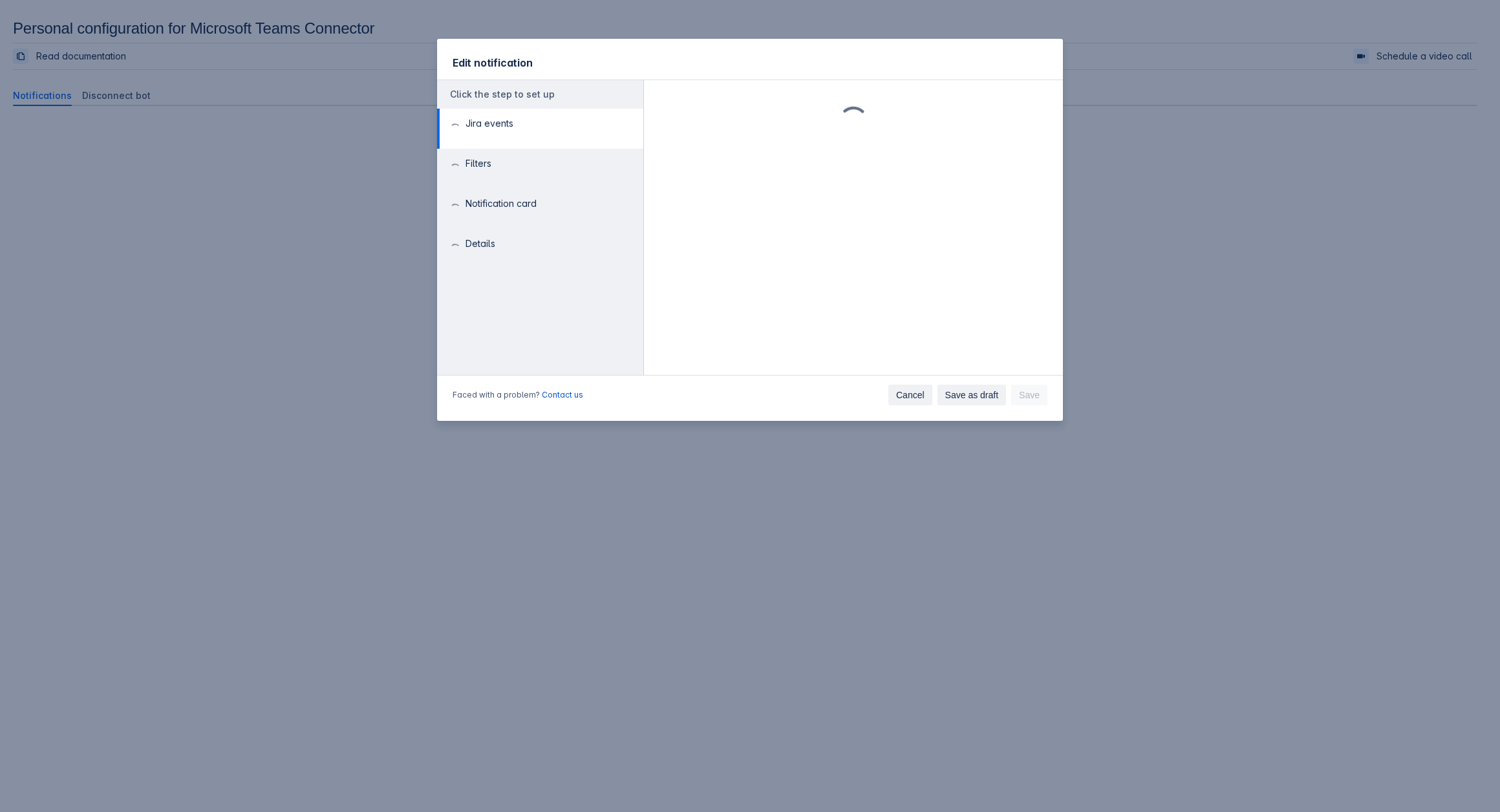
click at [916, 391] on span "Cancel" at bounding box center [910, 395] width 28 height 21
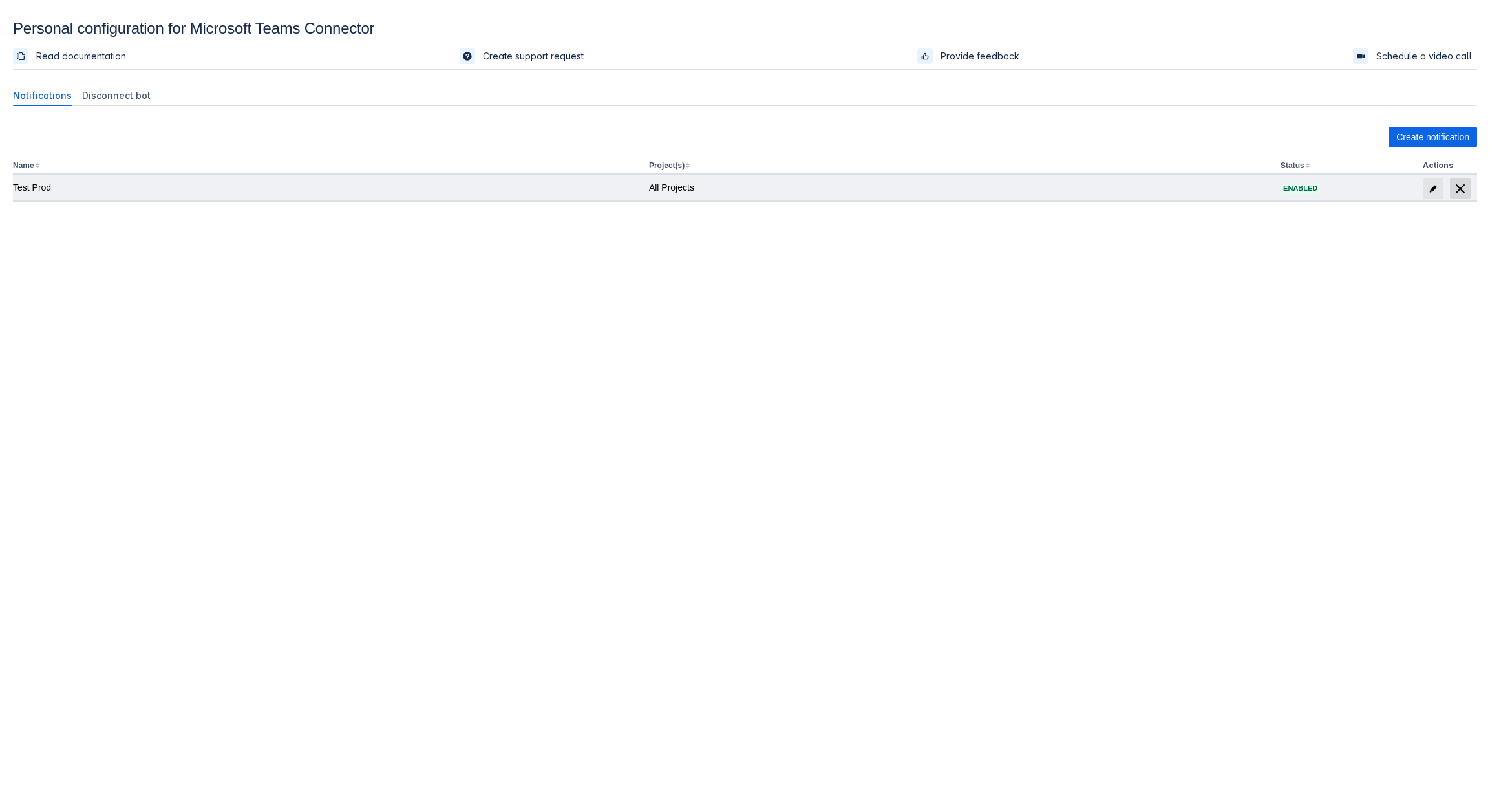
click at [1458, 185] on span "delete" at bounding box center [1460, 189] width 15 height 15
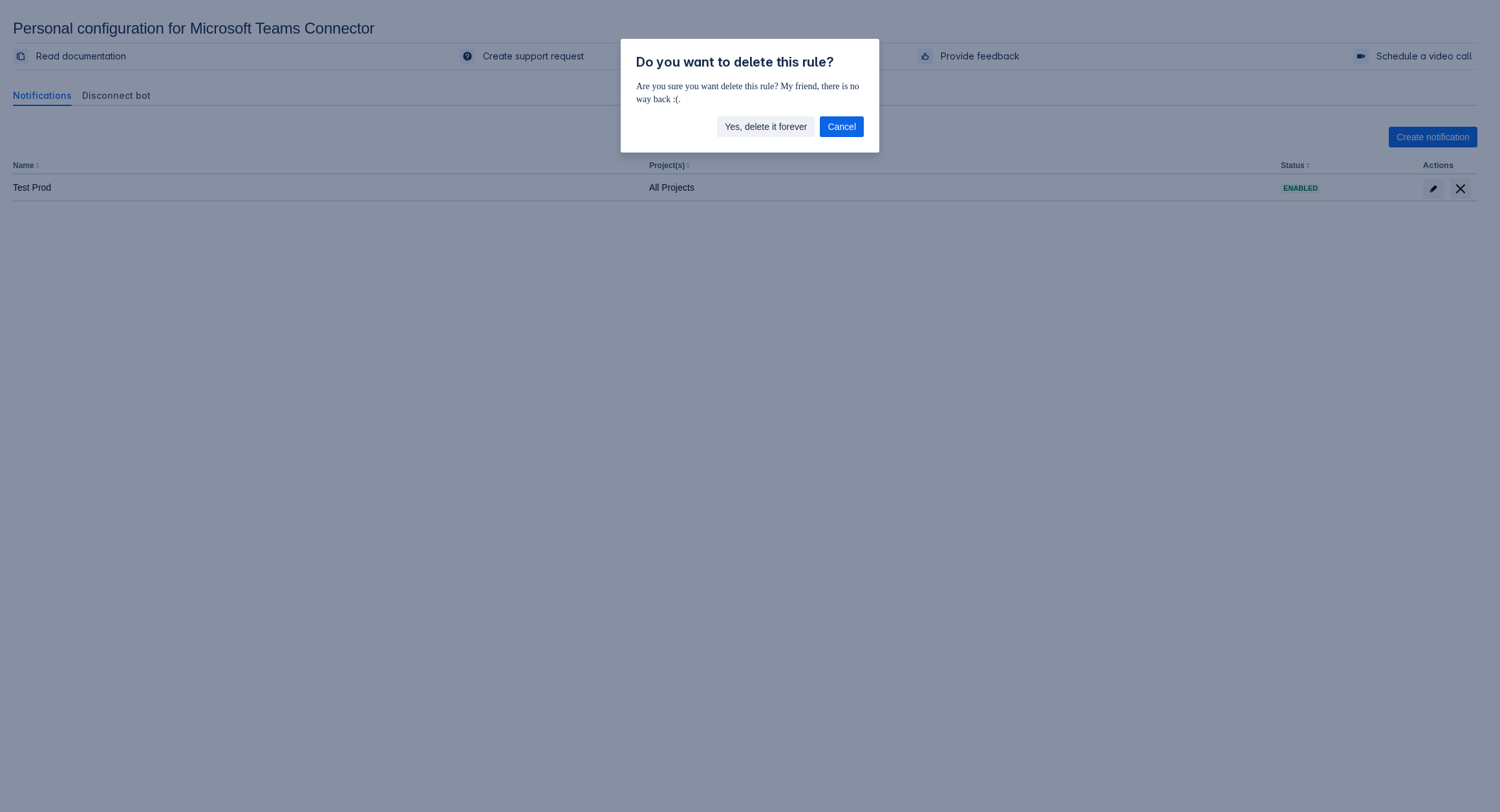
click at [769, 133] on span "Yes, delete it forever" at bounding box center [766, 127] width 82 height 21
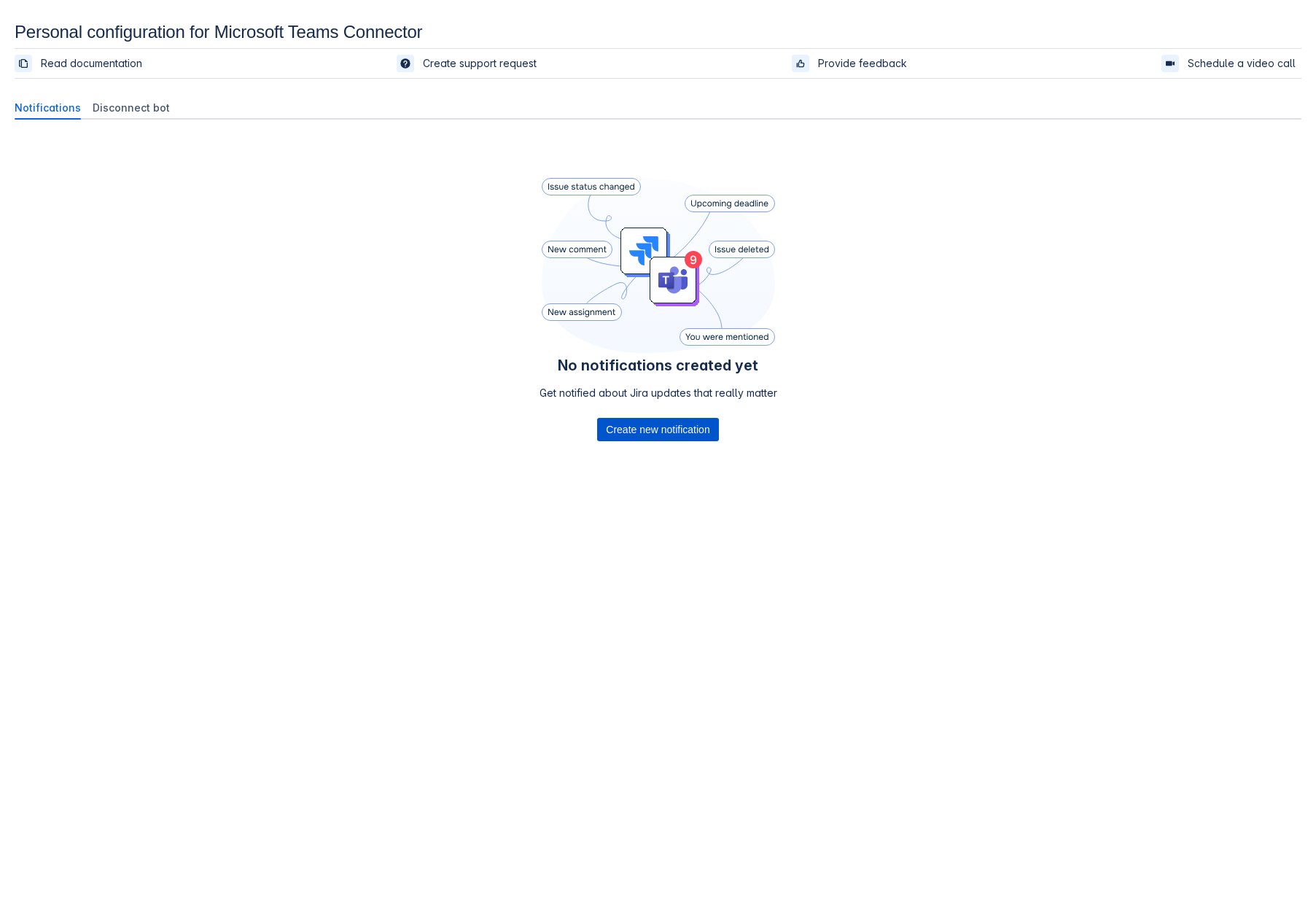
click at [671, 435] on span "Create new notification" at bounding box center [658, 429] width 103 height 24
click at [653, 427] on span "Create new notification" at bounding box center [658, 429] width 103 height 24
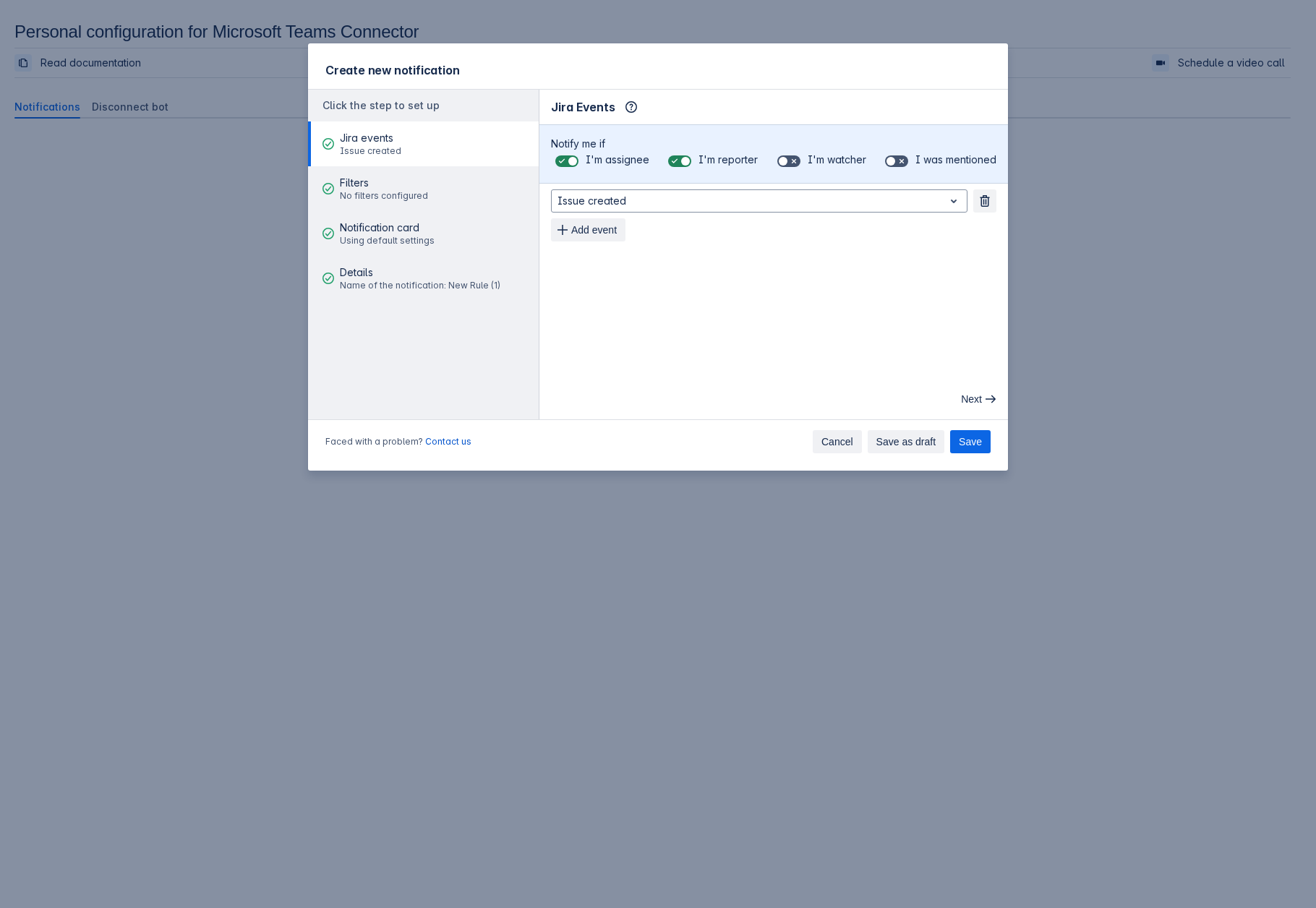
click at [832, 438] on span "Cancel" at bounding box center [837, 441] width 32 height 23
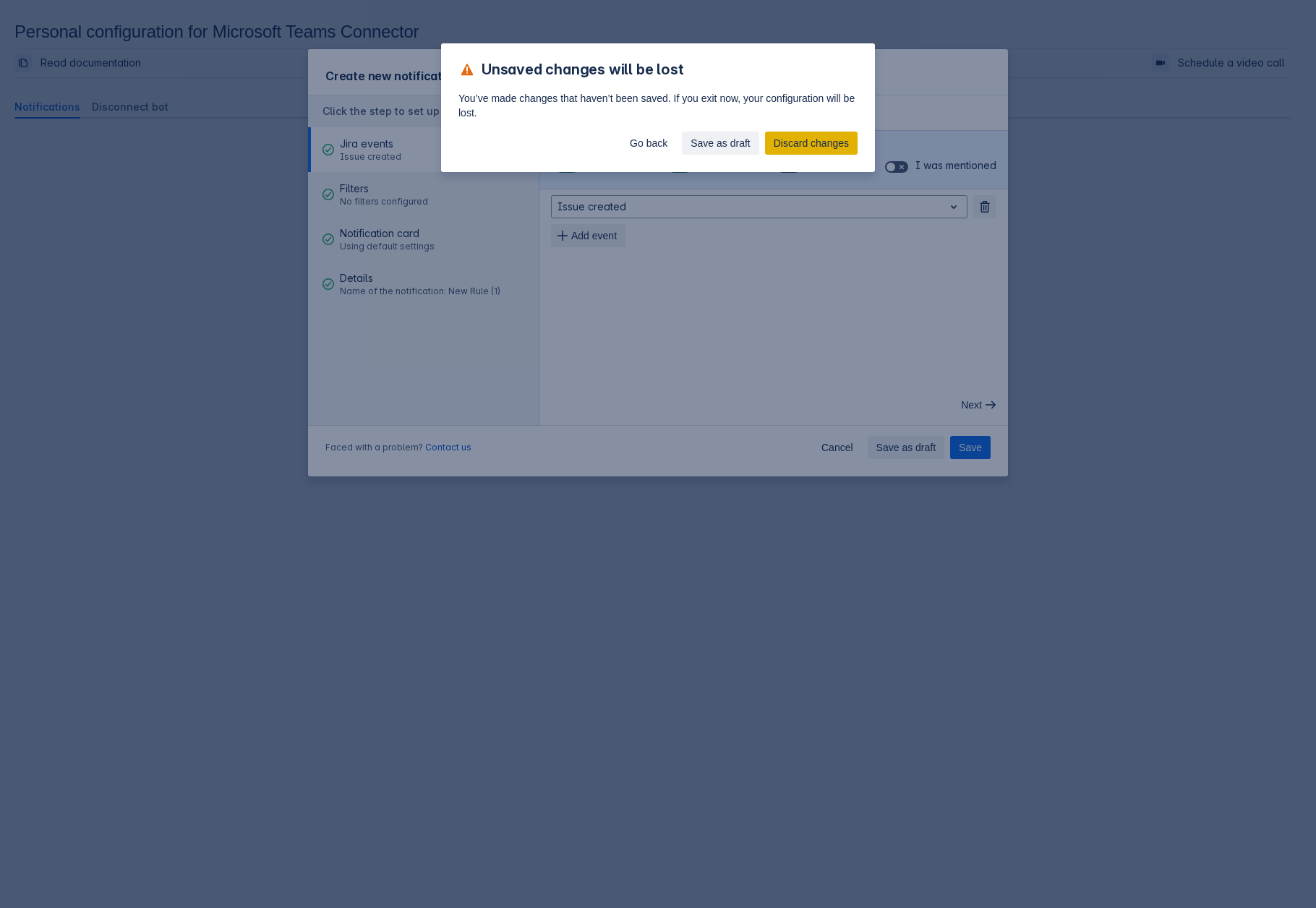
click at [780, 136] on span "Discard changes" at bounding box center [811, 143] width 75 height 23
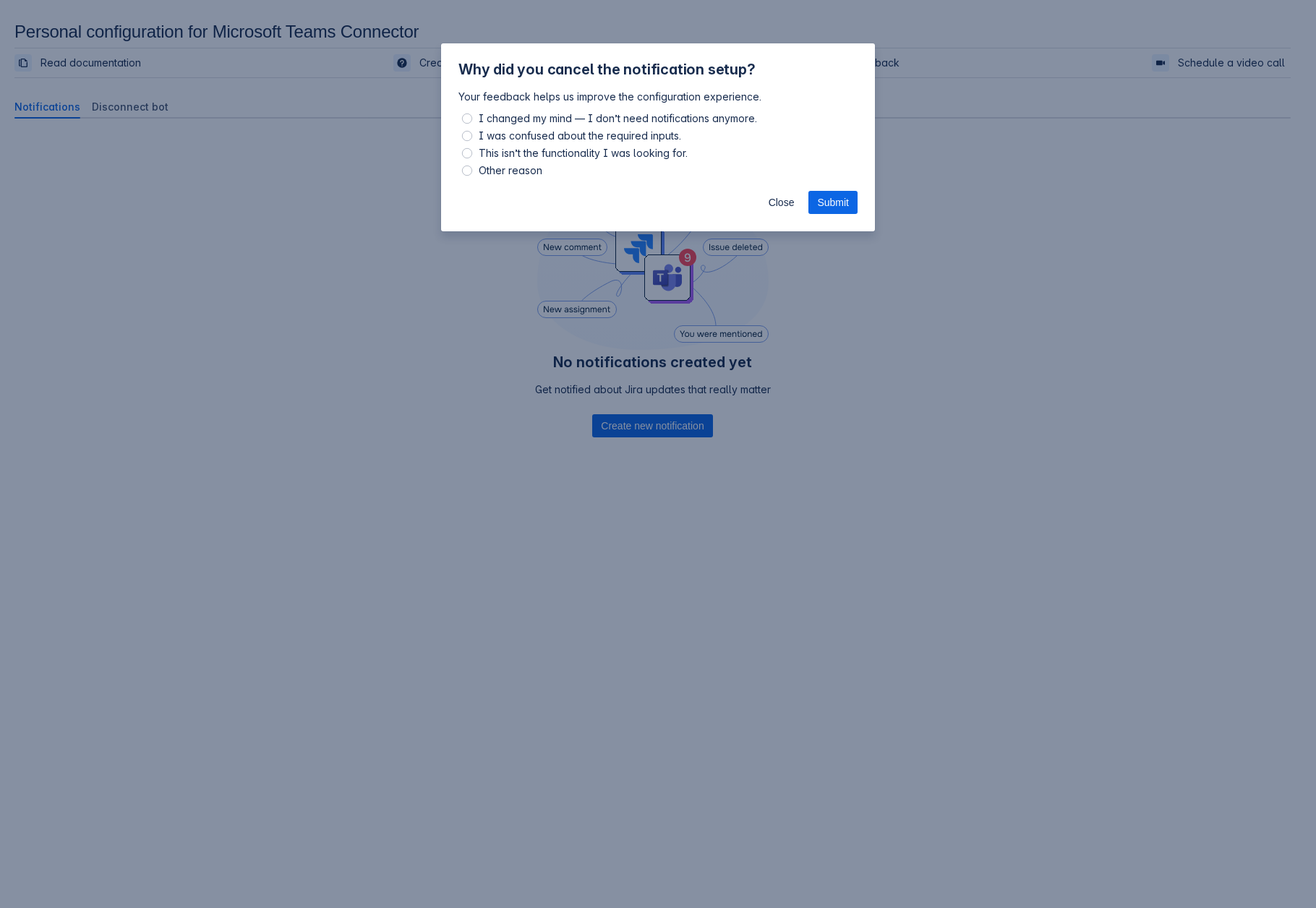
click at [784, 183] on div "Close Submit" at bounding box center [658, 205] width 434 height 52
click at [780, 193] on span "Close" at bounding box center [781, 202] width 26 height 23
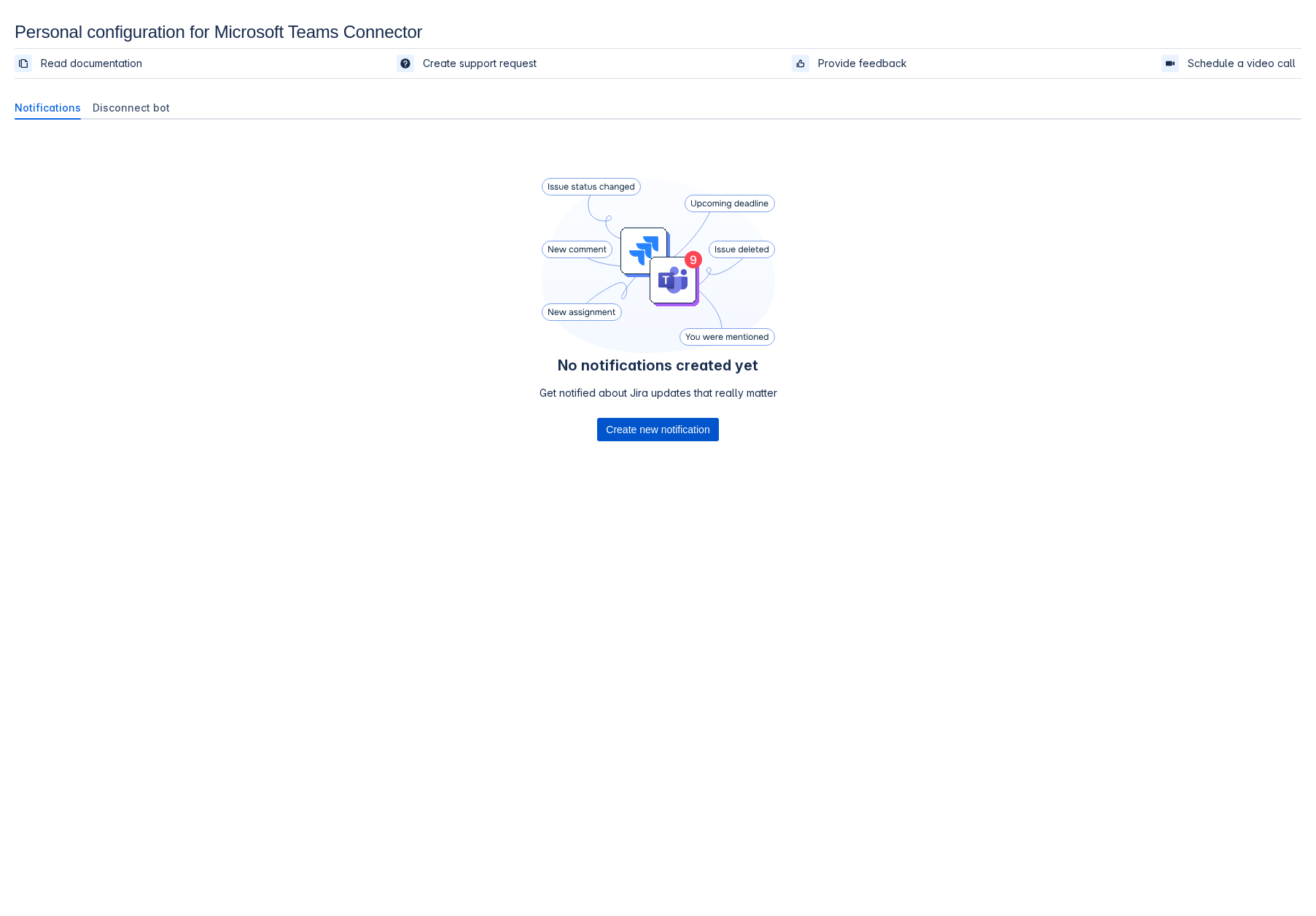
click at [621, 431] on span "Create new notification" at bounding box center [658, 429] width 103 height 24
click at [671, 432] on span "Create new notification" at bounding box center [658, 429] width 103 height 24
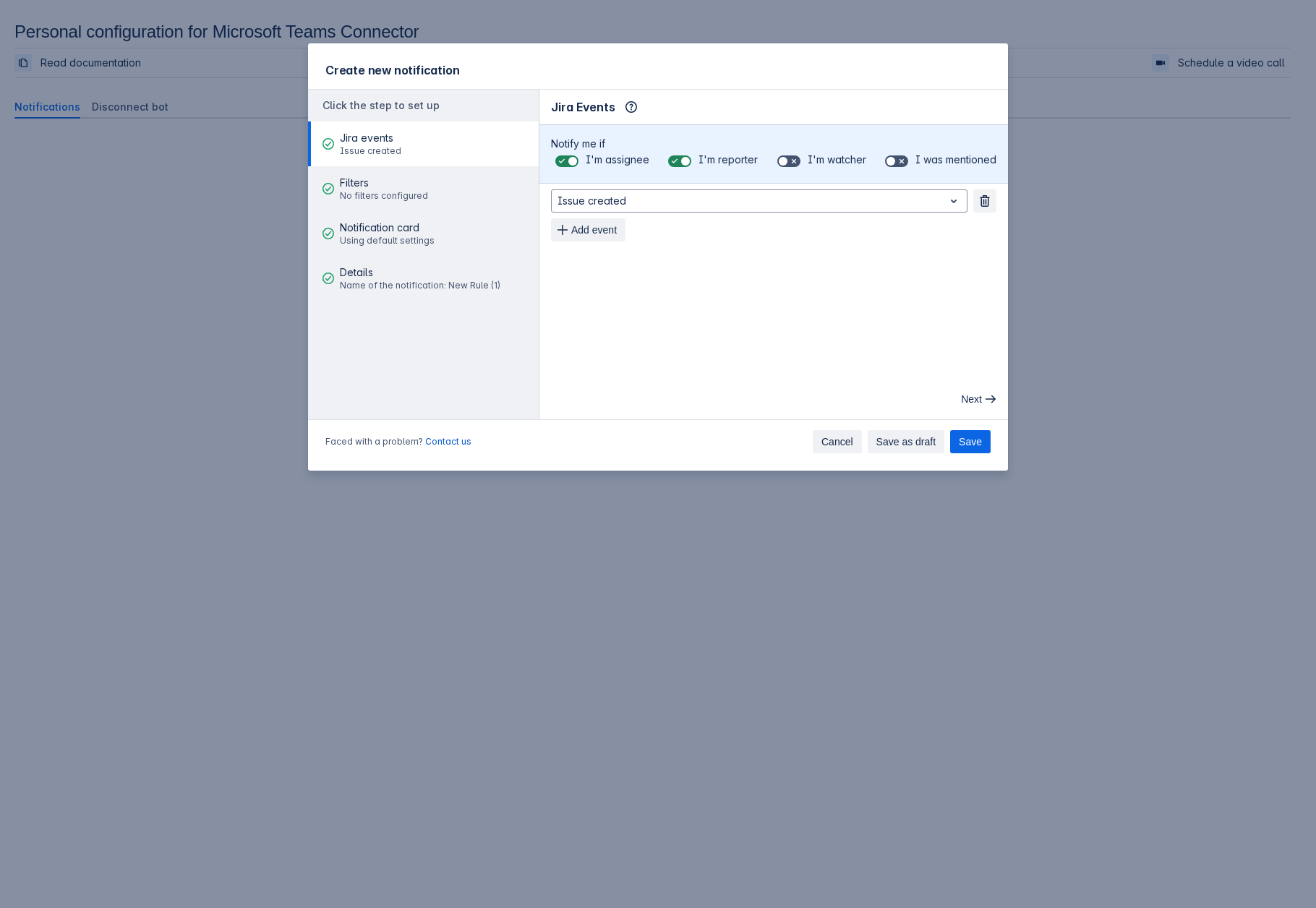
click at [841, 440] on span "Cancel" at bounding box center [837, 441] width 32 height 23
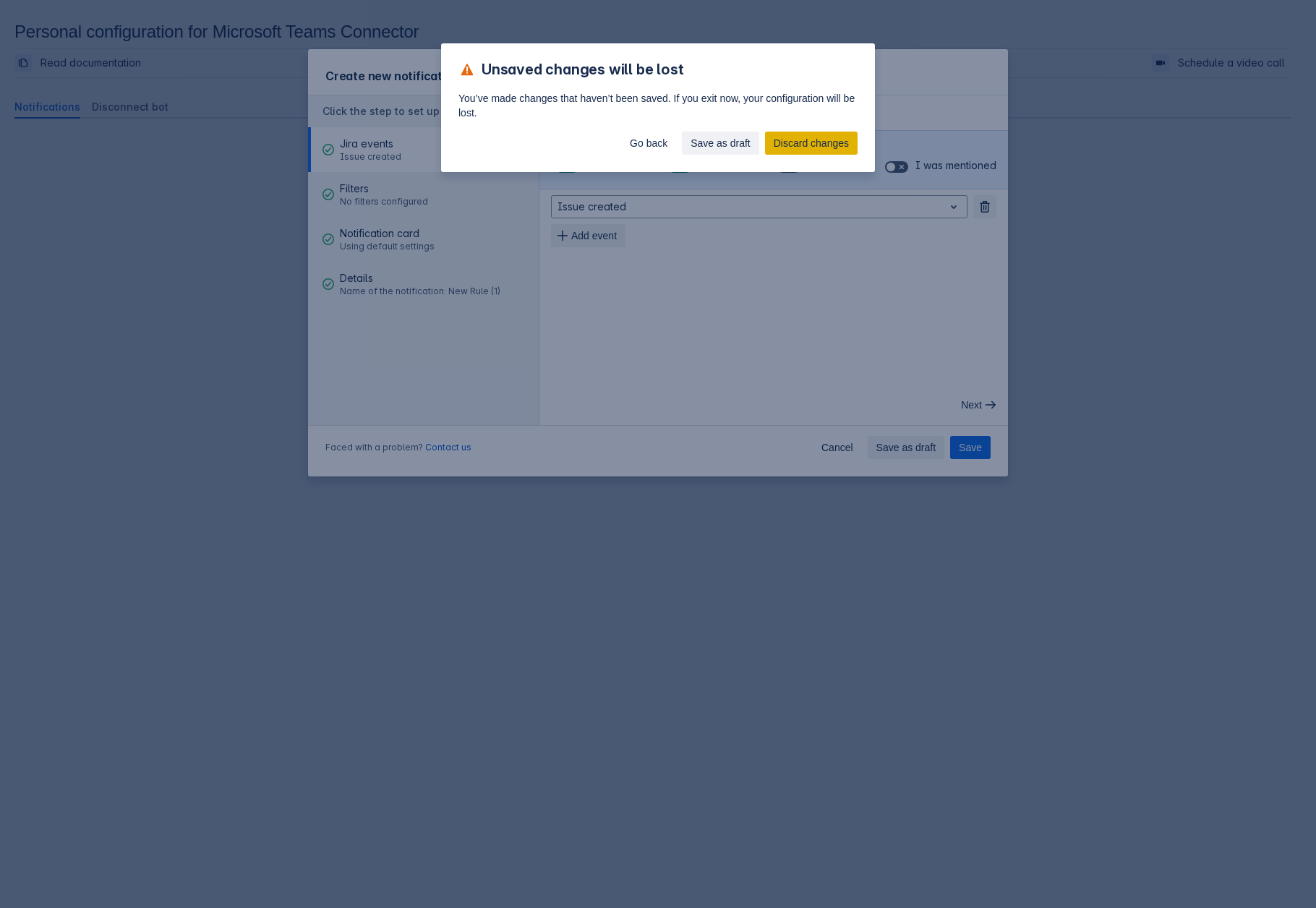
click at [786, 139] on span "Discard changes" at bounding box center [811, 143] width 75 height 23
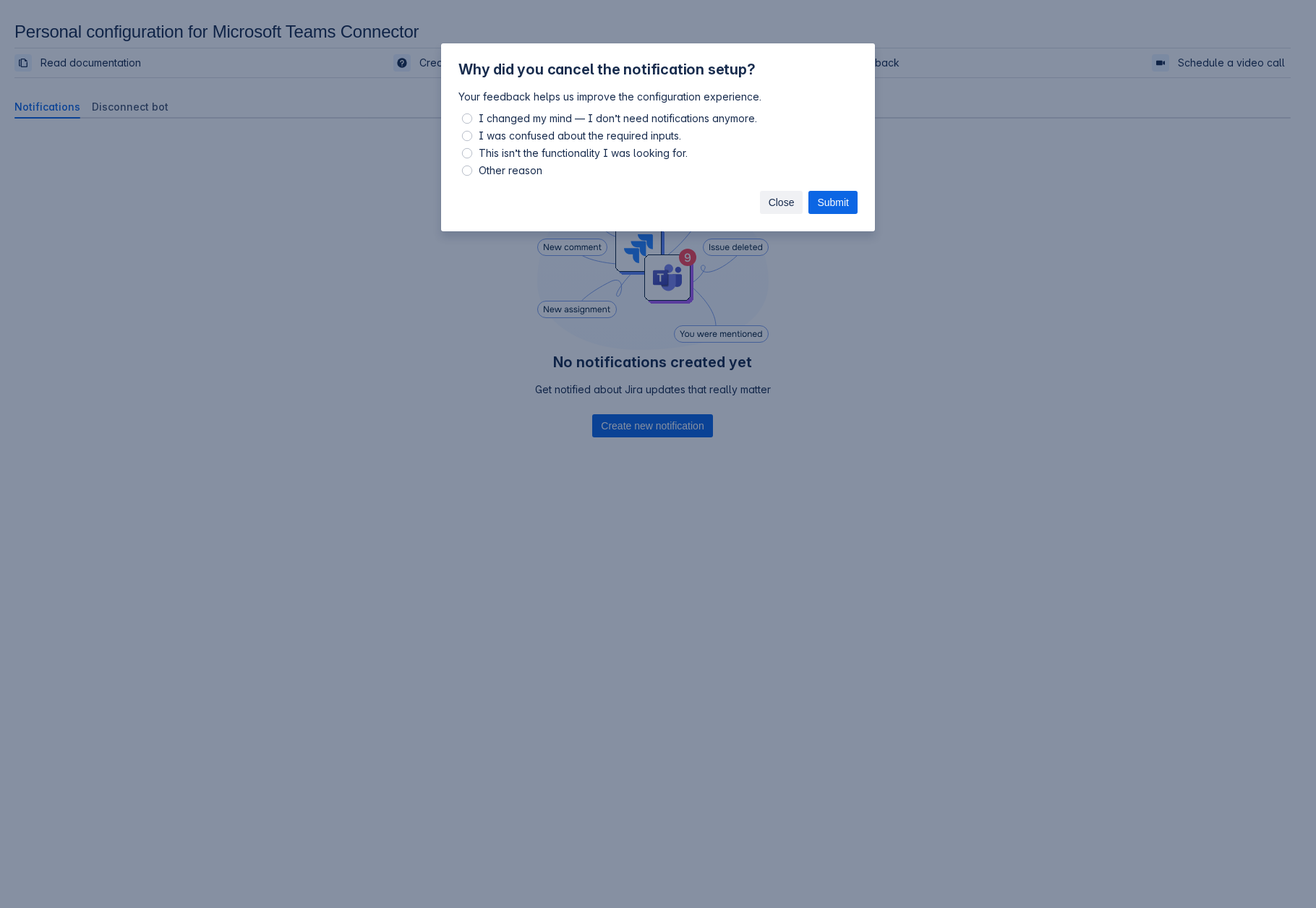
click at [770, 209] on span "Close" at bounding box center [781, 202] width 26 height 23
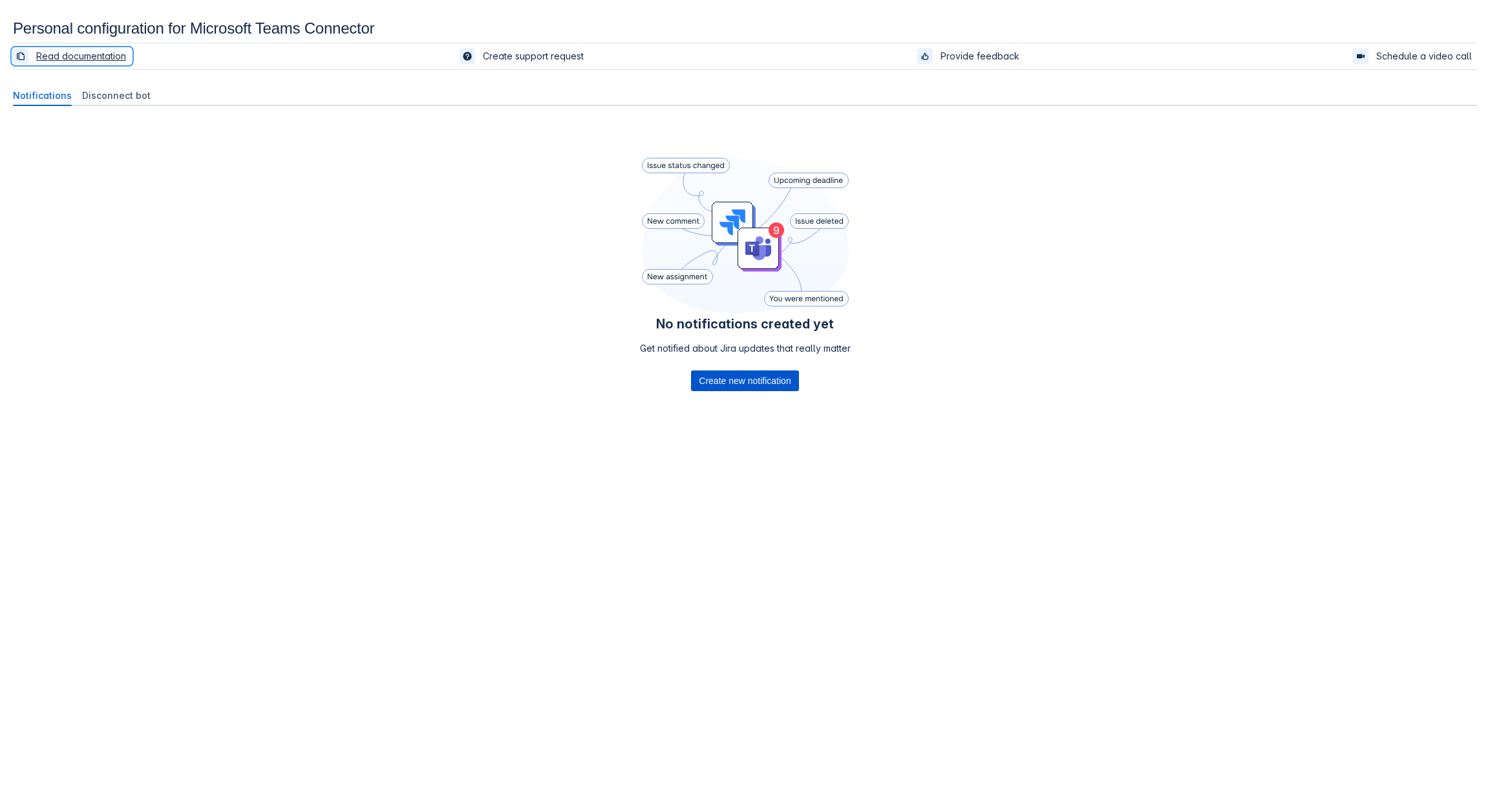
click at [757, 379] on span "Create new notification" at bounding box center [745, 380] width 92 height 21
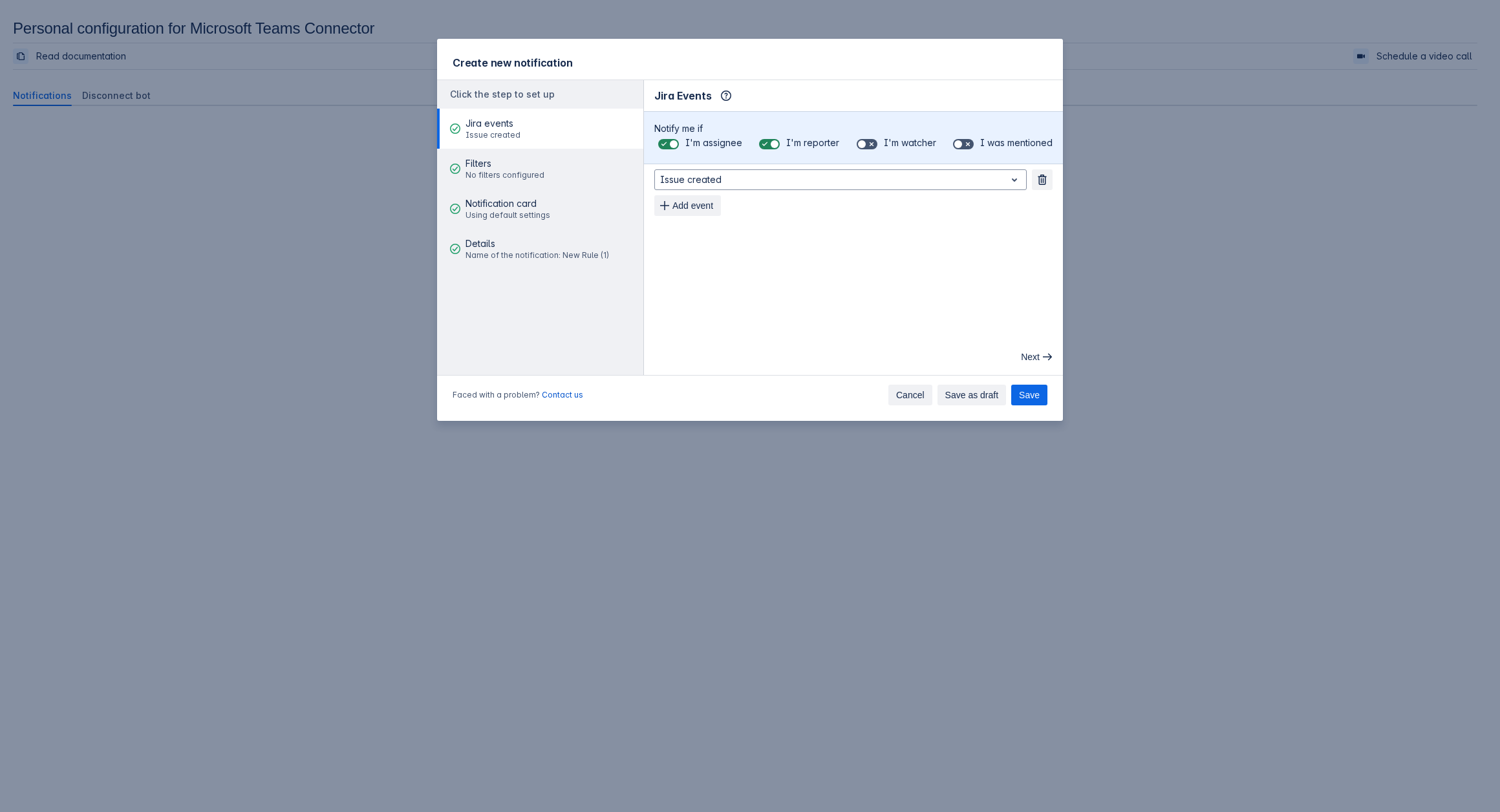
click at [916, 393] on span "Cancel" at bounding box center [910, 395] width 28 height 21
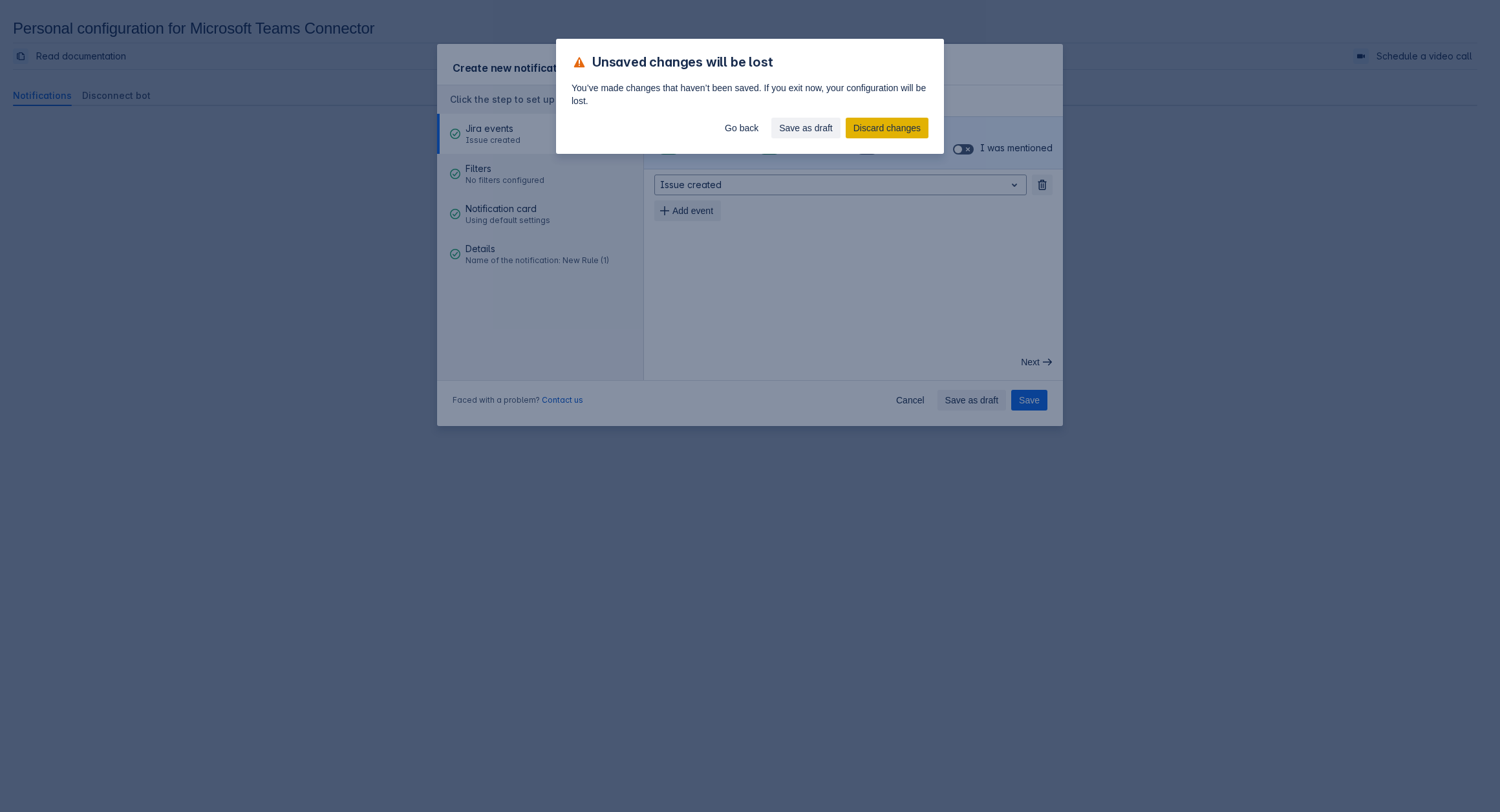
click at [855, 131] on span "Discard changes" at bounding box center [887, 128] width 67 height 21
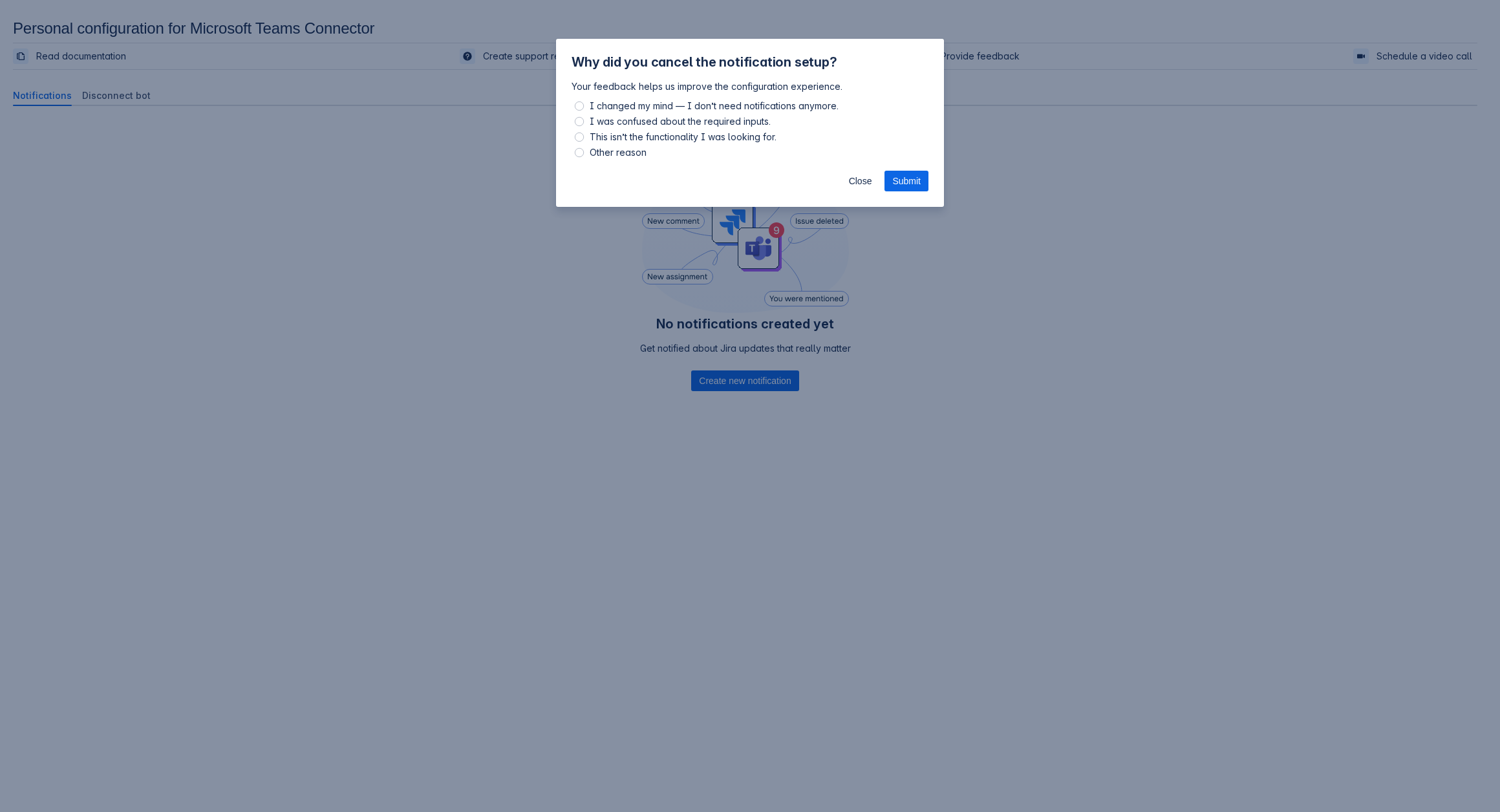
click at [585, 110] on label "I changed my mind — I don’t need notifications anymore." at bounding box center [750, 106] width 357 height 15
click at [584, 110] on input "I changed my mind — I don’t need notifications anymore." at bounding box center [579, 106] width 9 height 9
radio input "true"
click at [914, 188] on span "Submit" at bounding box center [907, 180] width 28 height 21
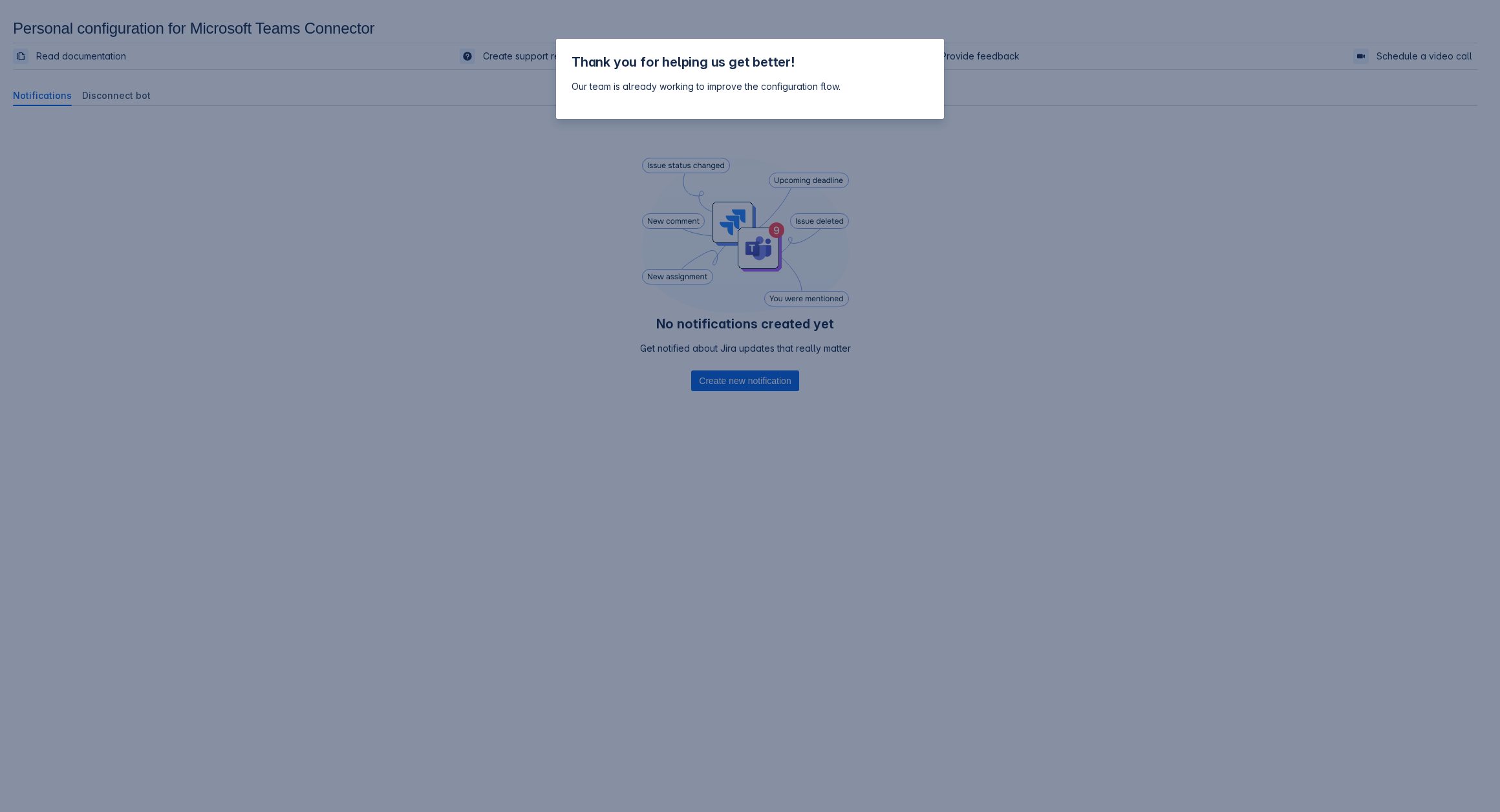
click at [542, 247] on div "Thank you for helping us get better! Our team is already working to improve the…" at bounding box center [750, 406] width 1500 height 812
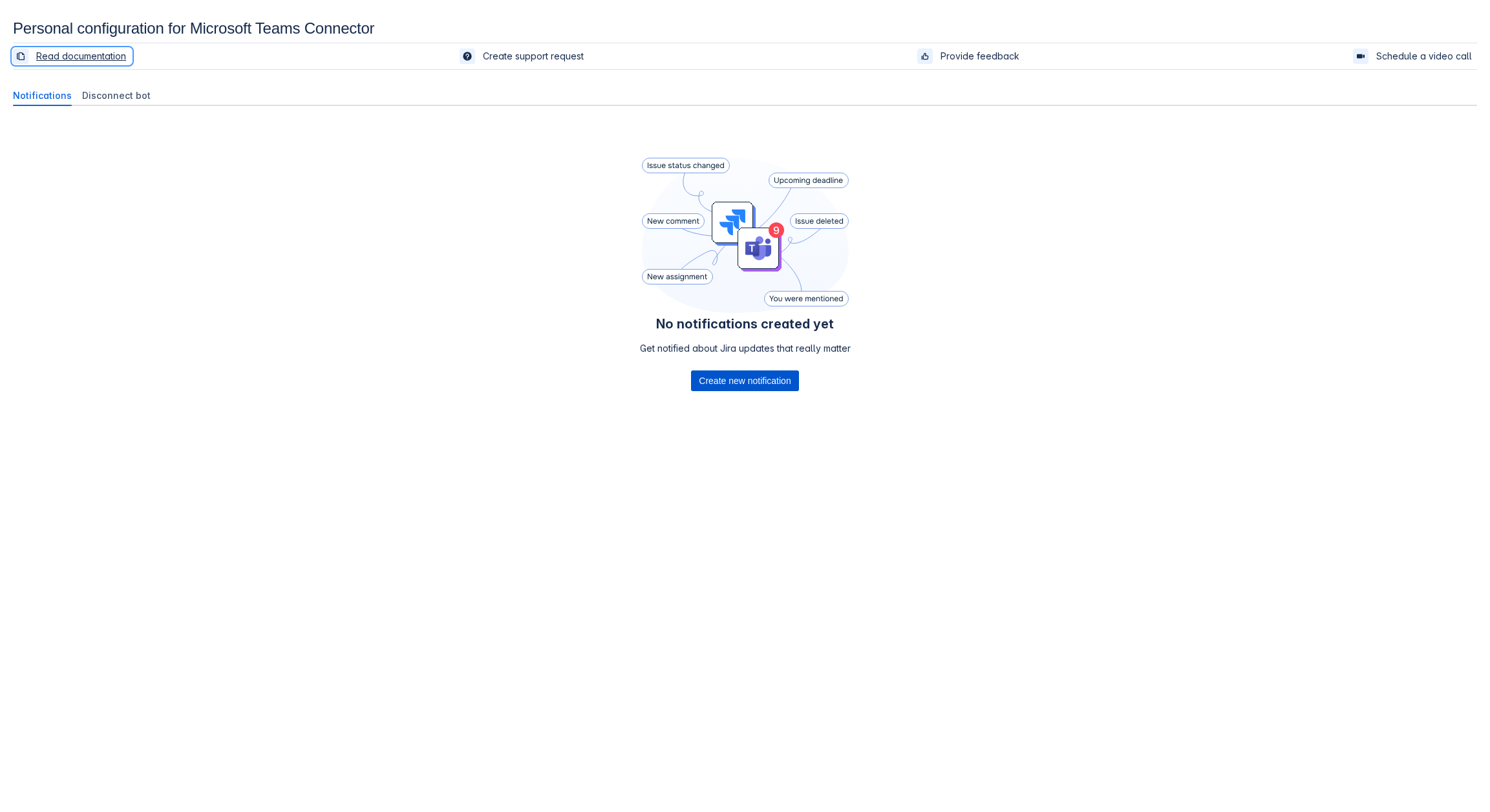
click at [733, 382] on span "Create new notification" at bounding box center [745, 380] width 92 height 21
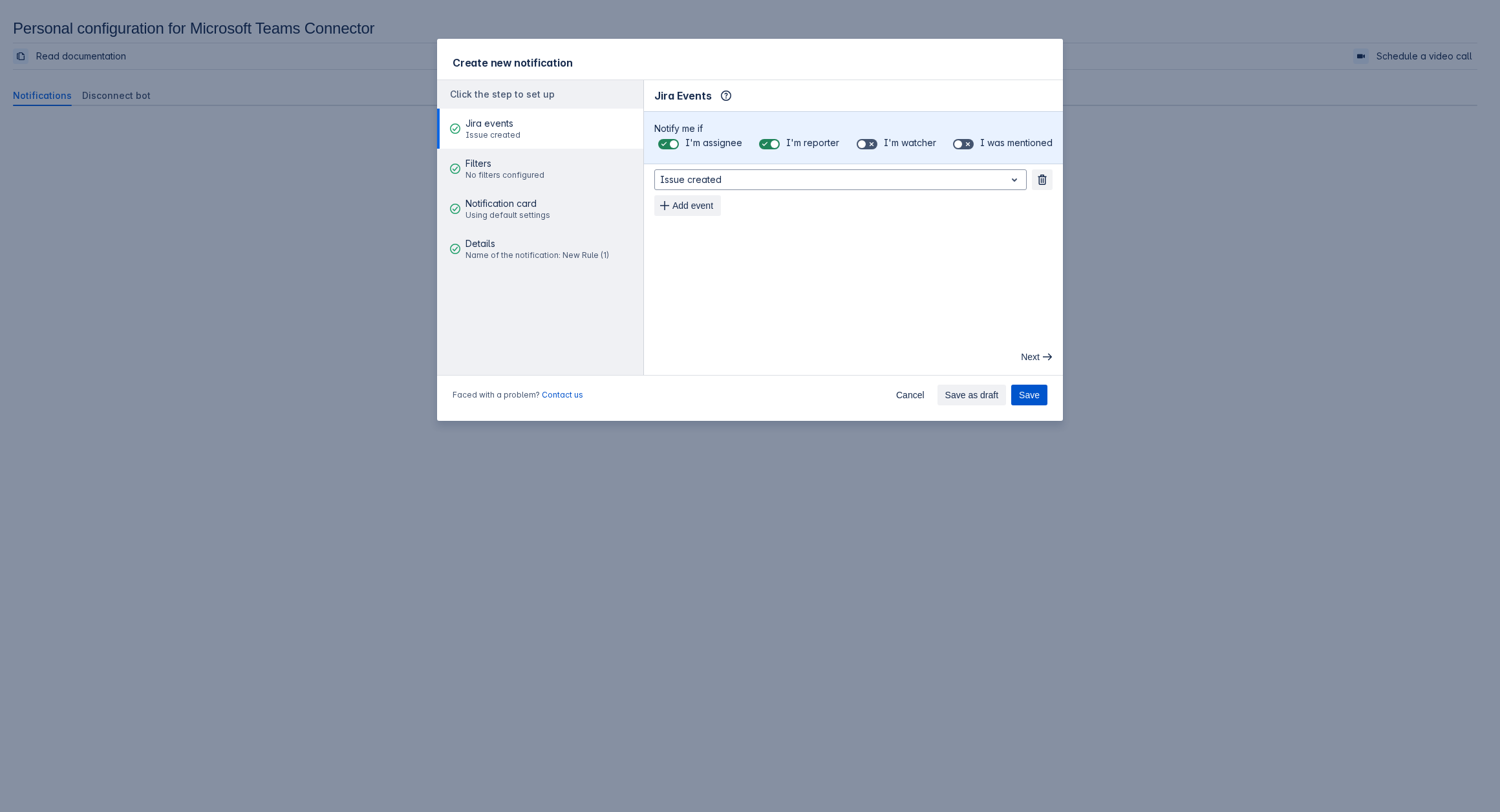
click at [1026, 397] on span "Save" at bounding box center [1029, 395] width 21 height 21
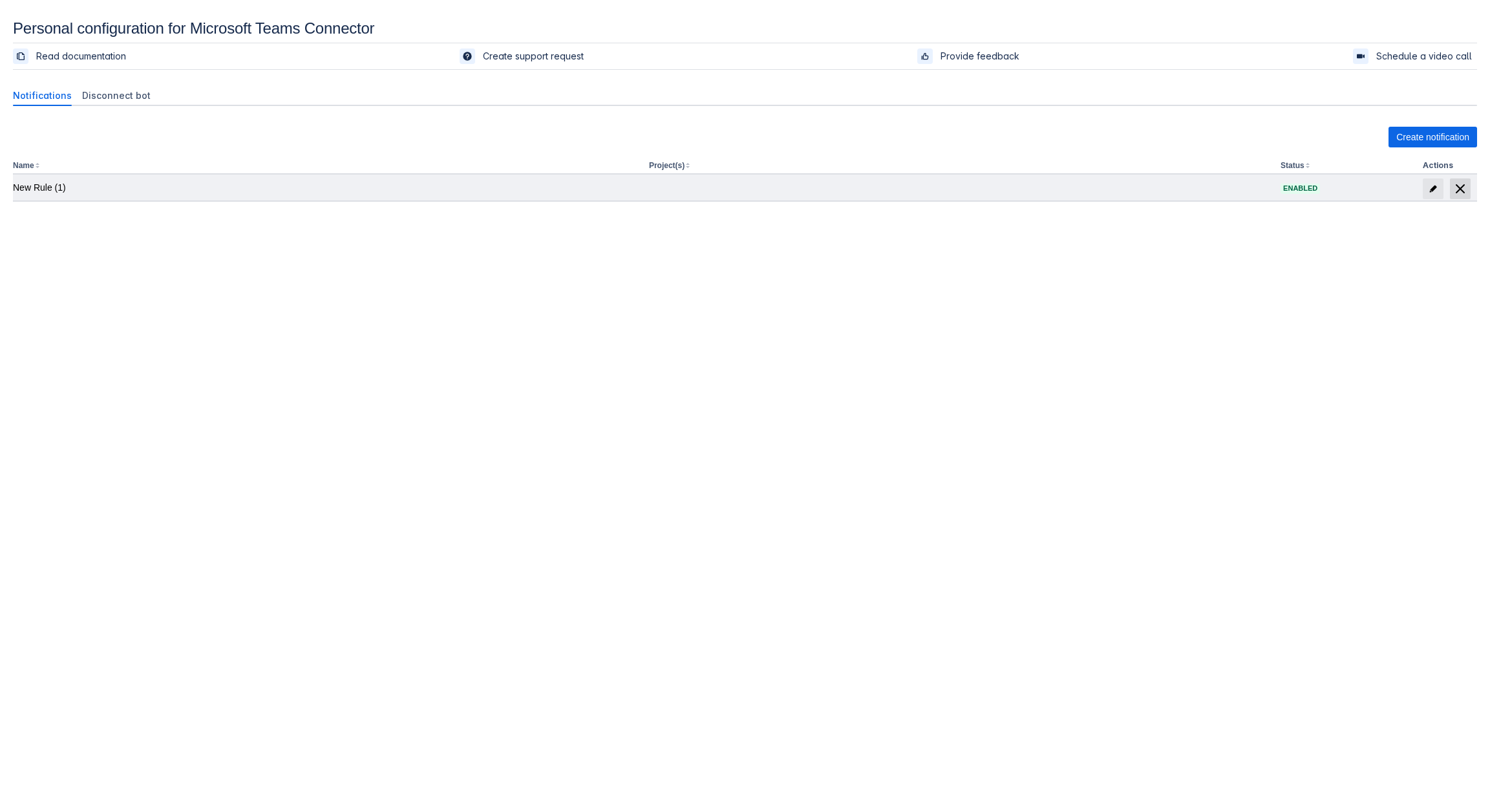
click at [1176, 188] on span at bounding box center [1460, 189] width 21 height 21
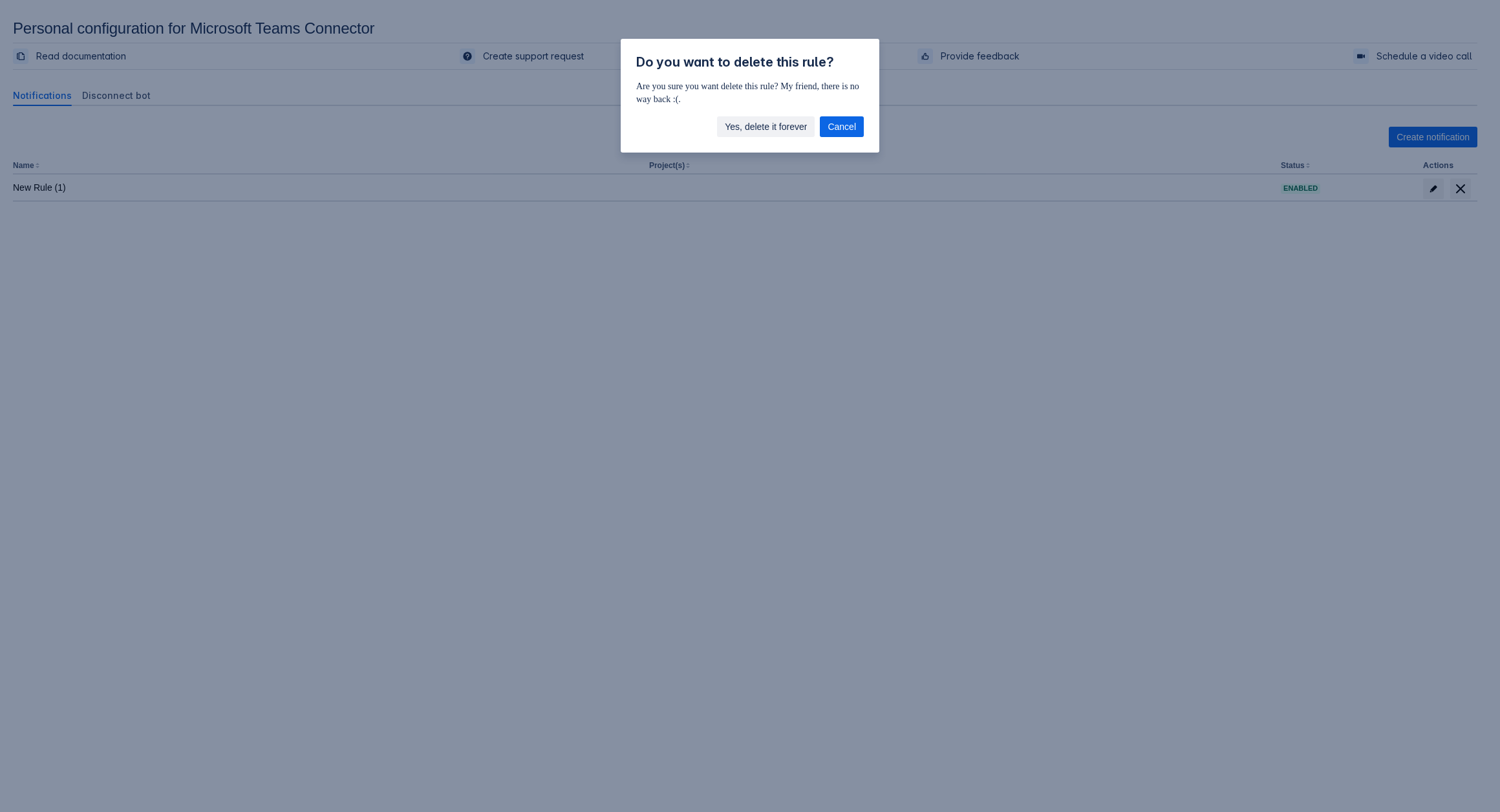
click at [741, 131] on span "Yes, delete it forever" at bounding box center [766, 127] width 82 height 21
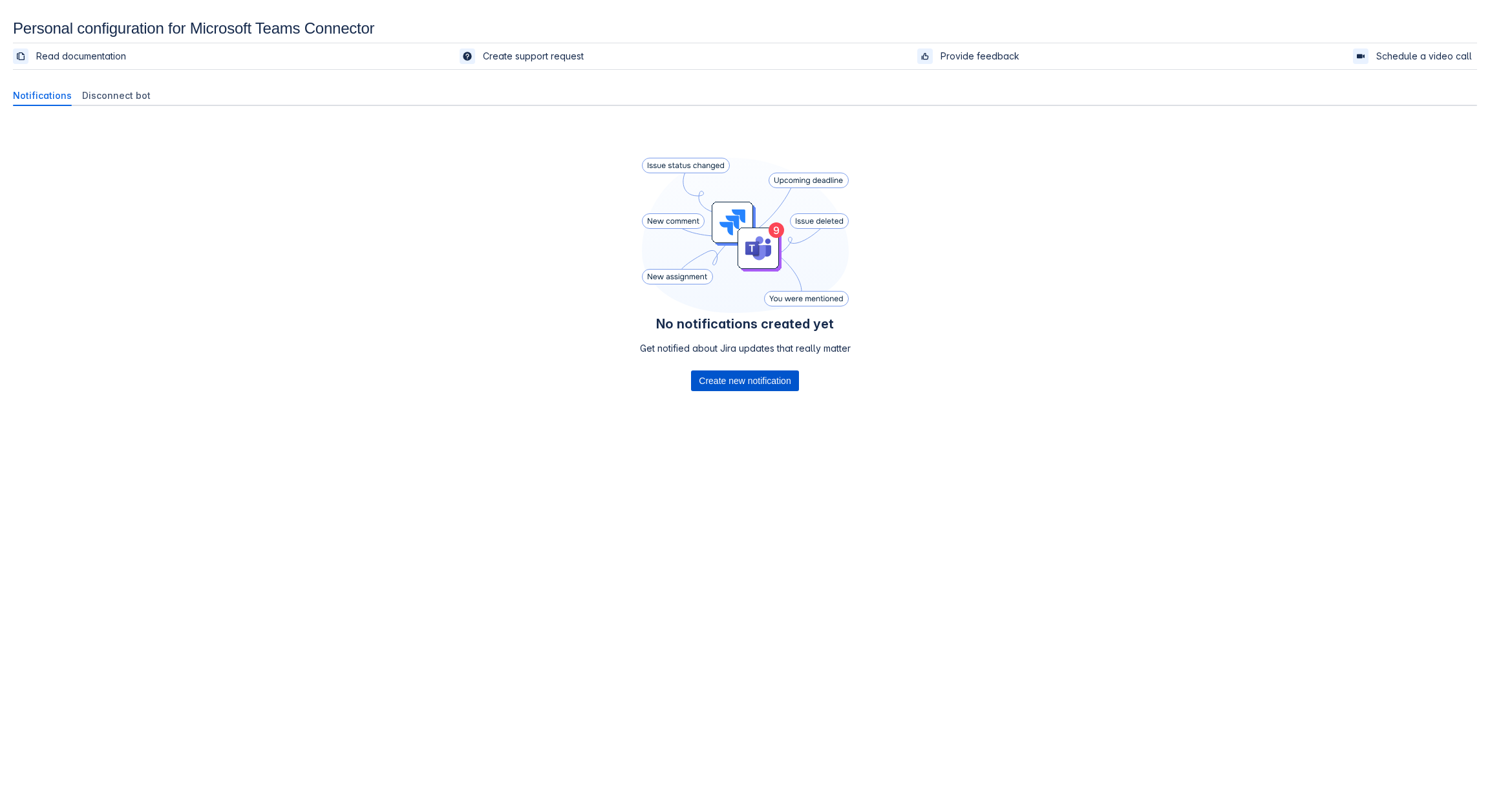
click at [714, 384] on span "Create new notification" at bounding box center [745, 380] width 92 height 21
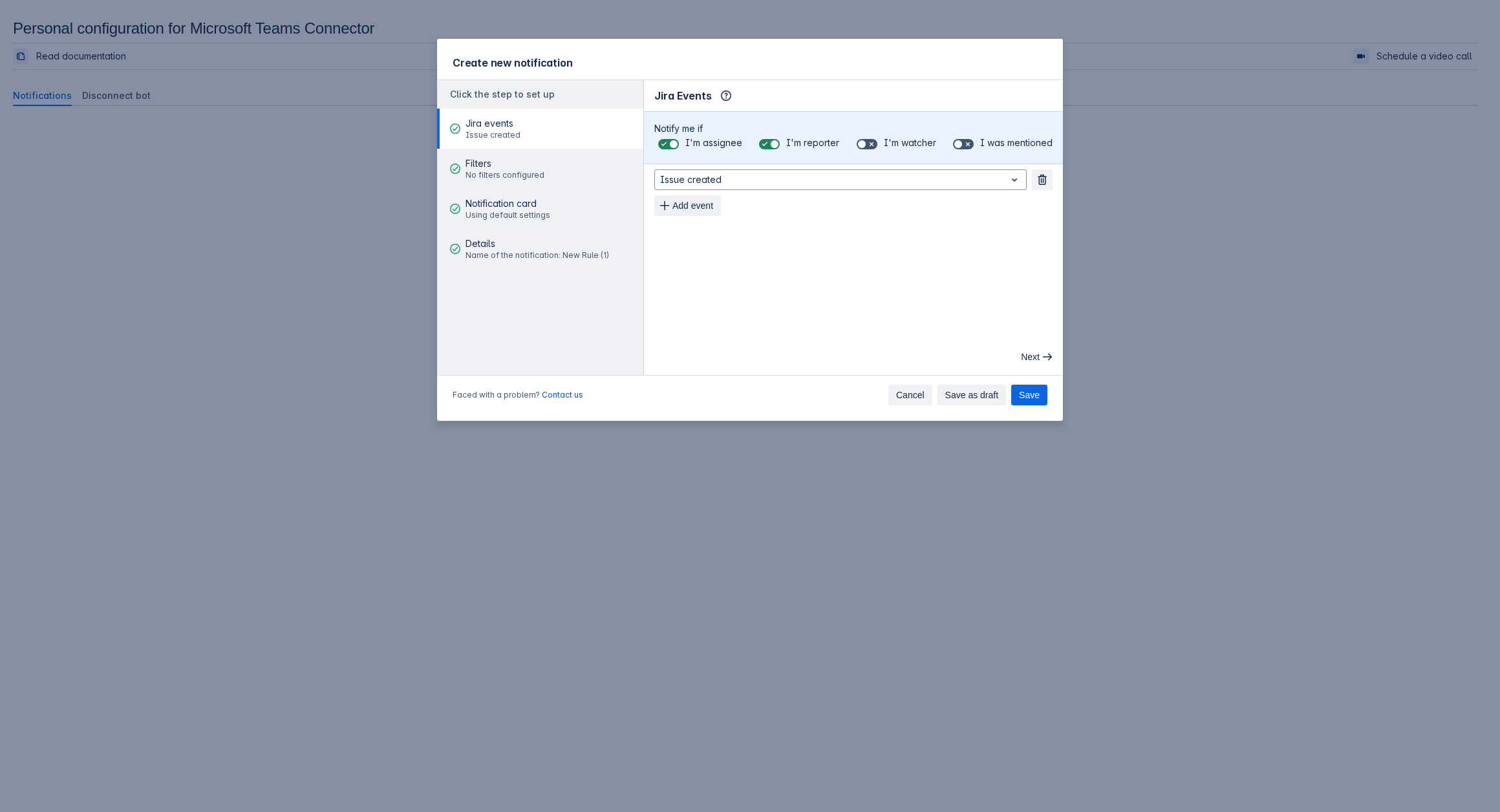
click at [925, 395] on span "Cancel" at bounding box center [910, 395] width 28 height 21
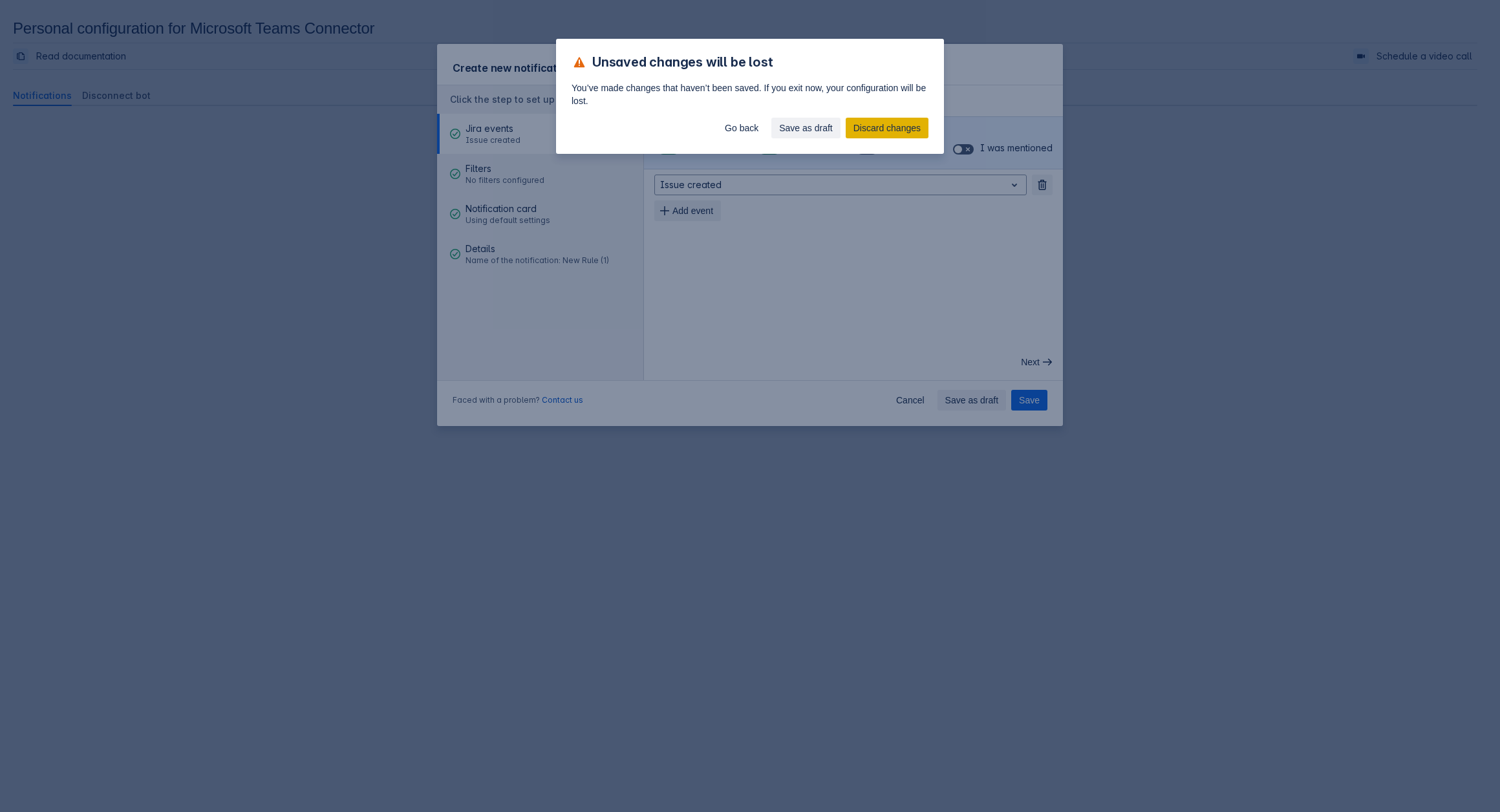
click at [884, 131] on span "Discard changes" at bounding box center [887, 128] width 67 height 21
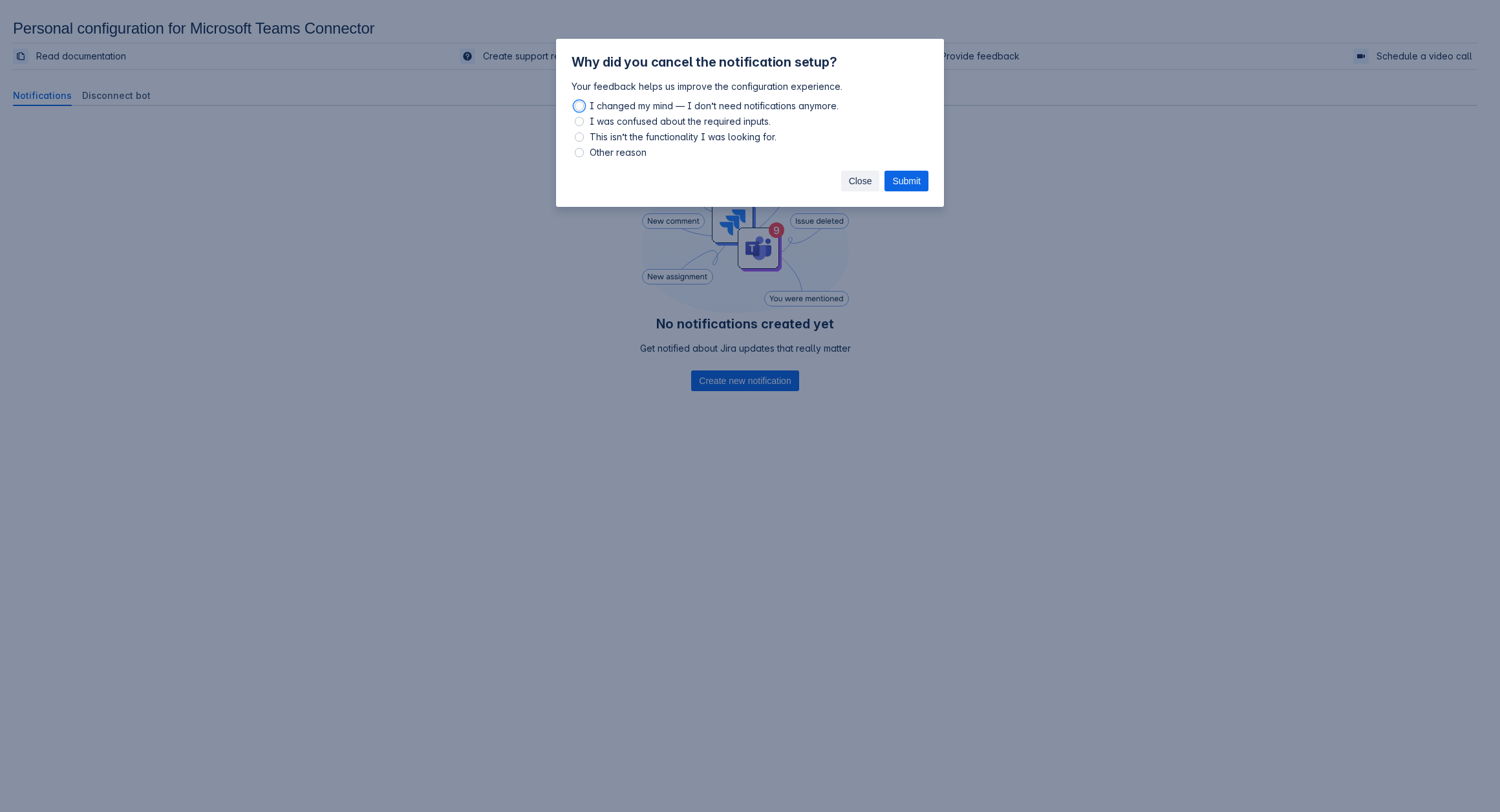
click at [859, 178] on span "Close" at bounding box center [860, 180] width 24 height 21
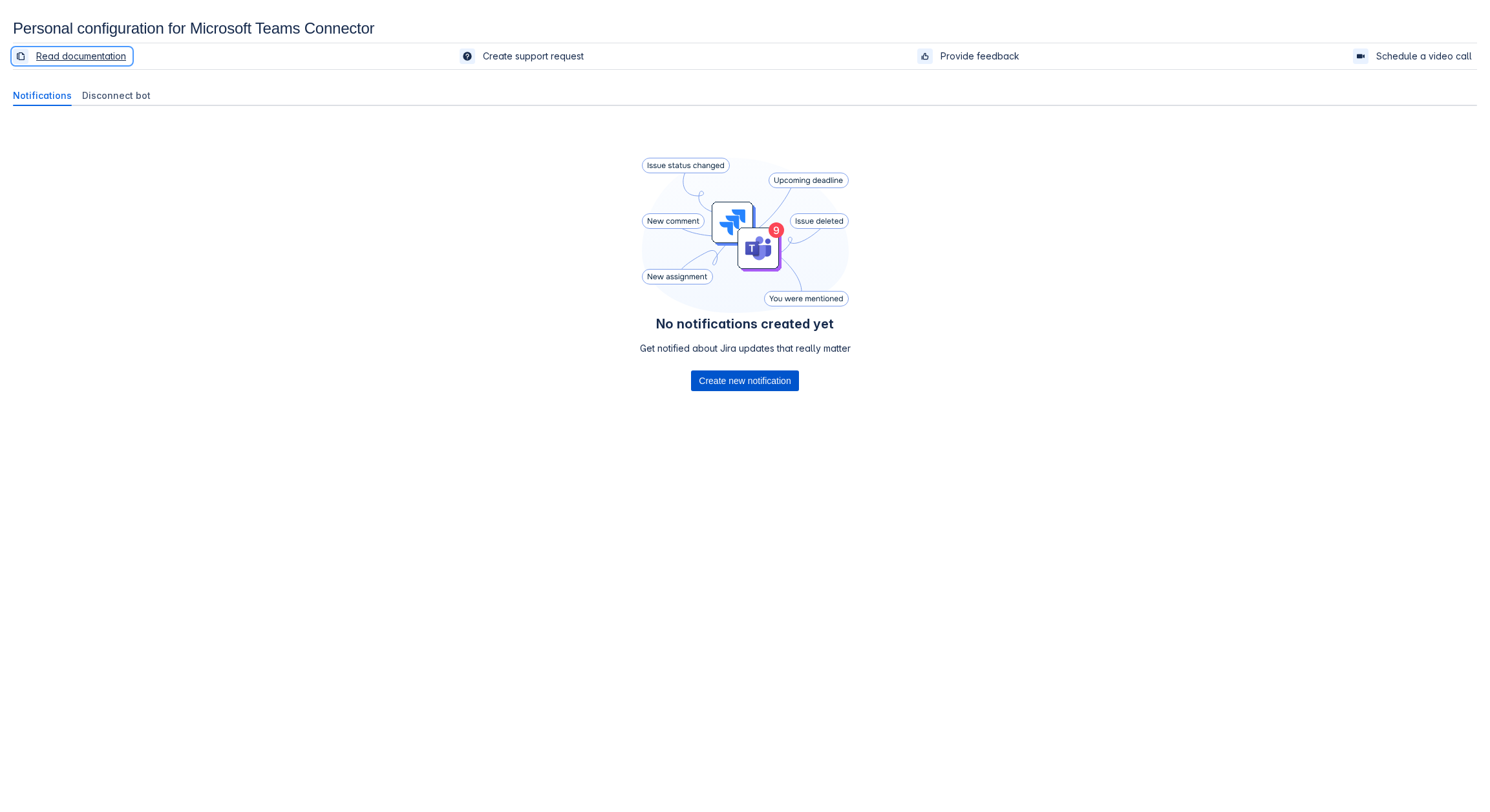
click at [772, 375] on span "Create new notification" at bounding box center [745, 380] width 92 height 21
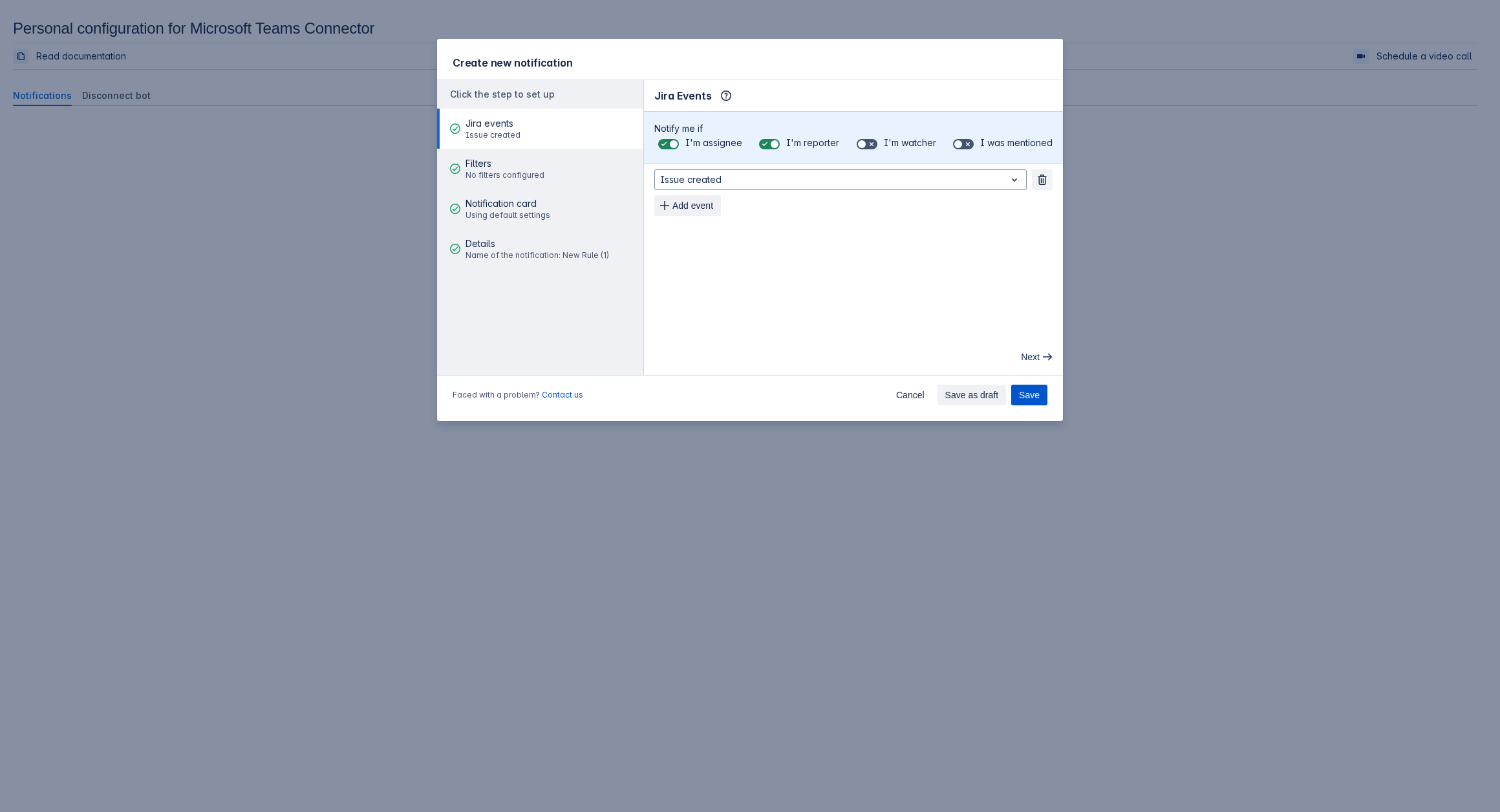
click at [1043, 395] on button "Save" at bounding box center [1029, 395] width 36 height 21
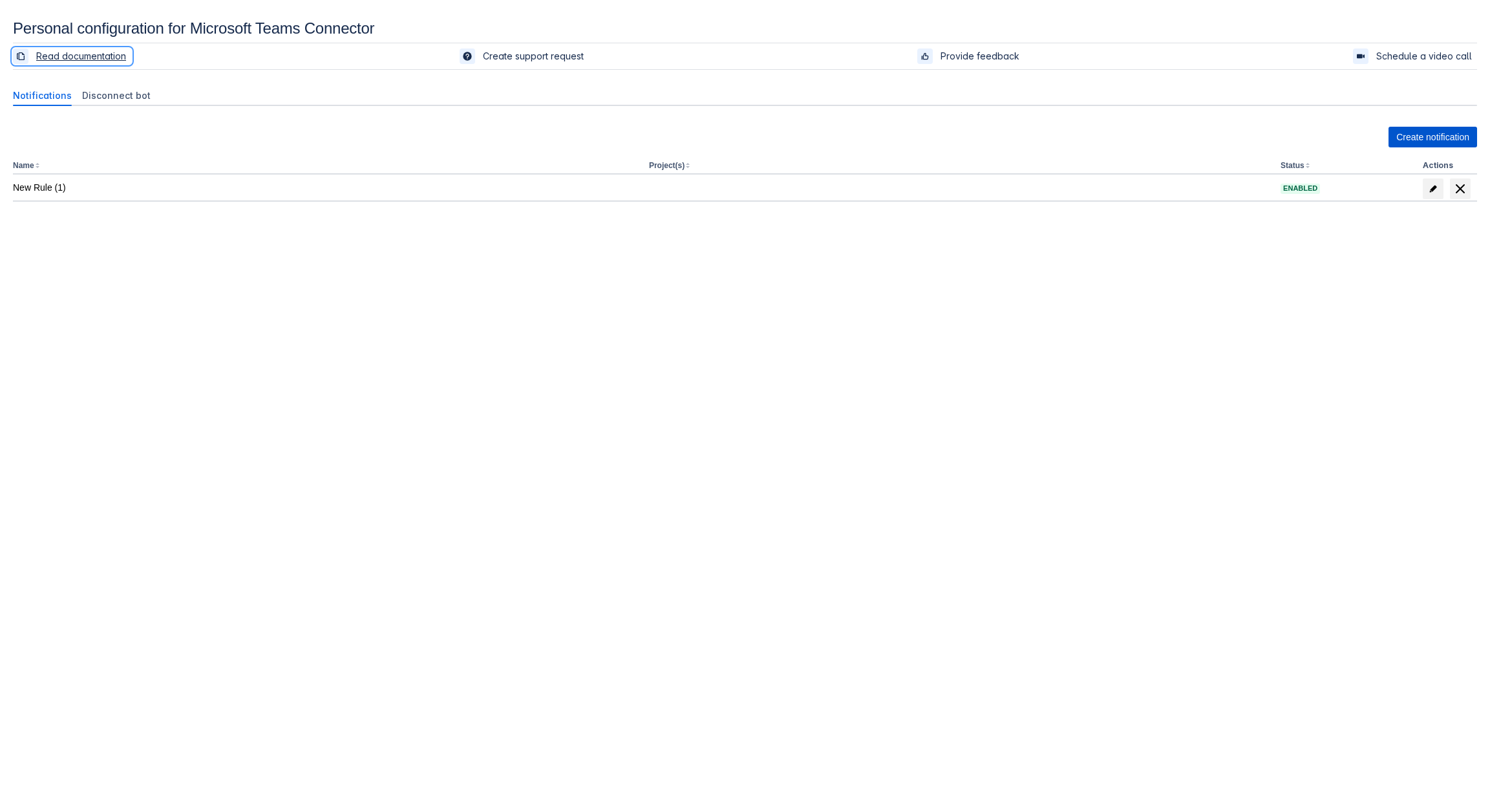
click at [1176, 135] on span "Create notification" at bounding box center [1432, 137] width 73 height 21
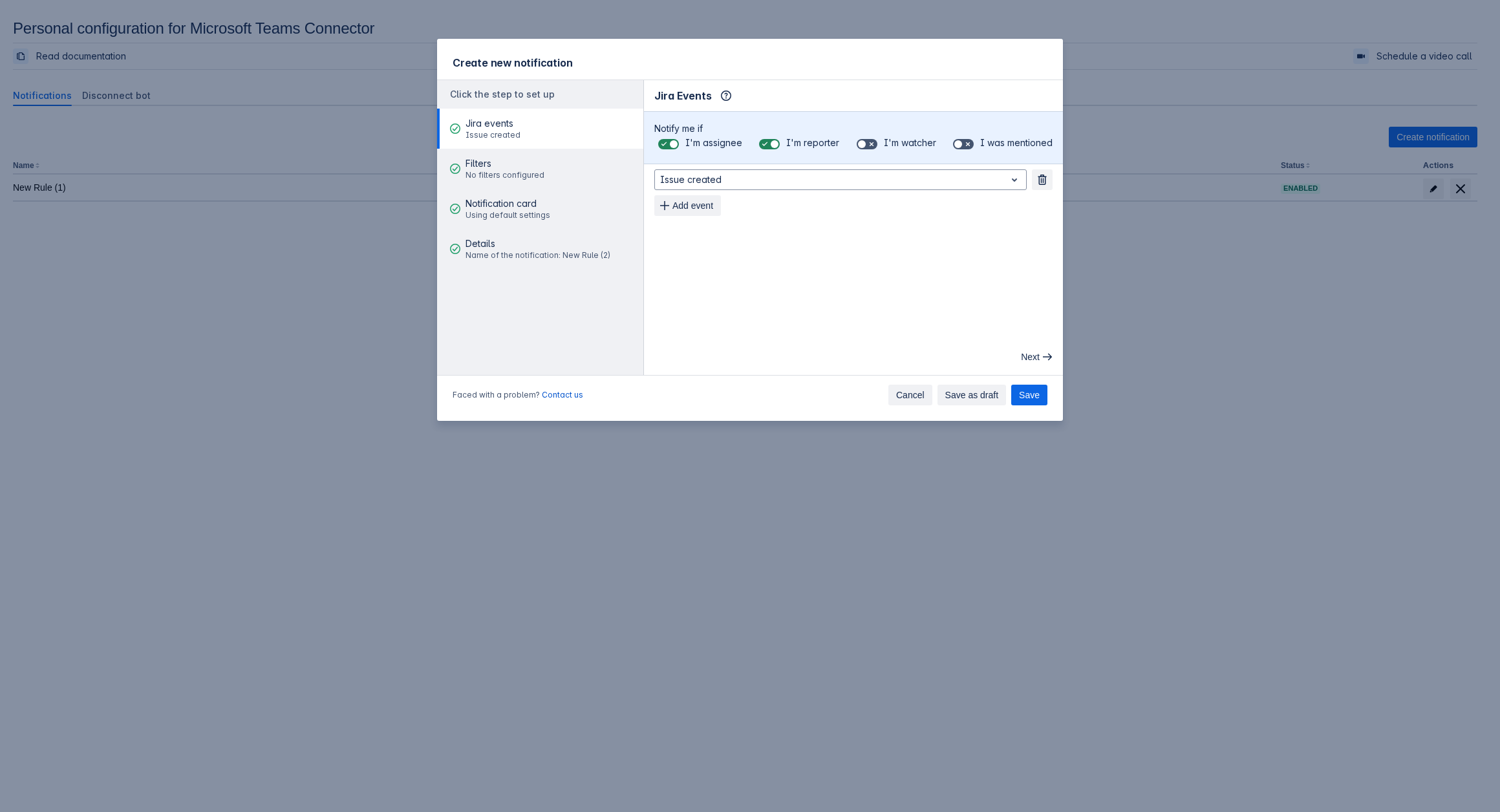
click at [898, 399] on button "Cancel" at bounding box center [910, 395] width 44 height 21
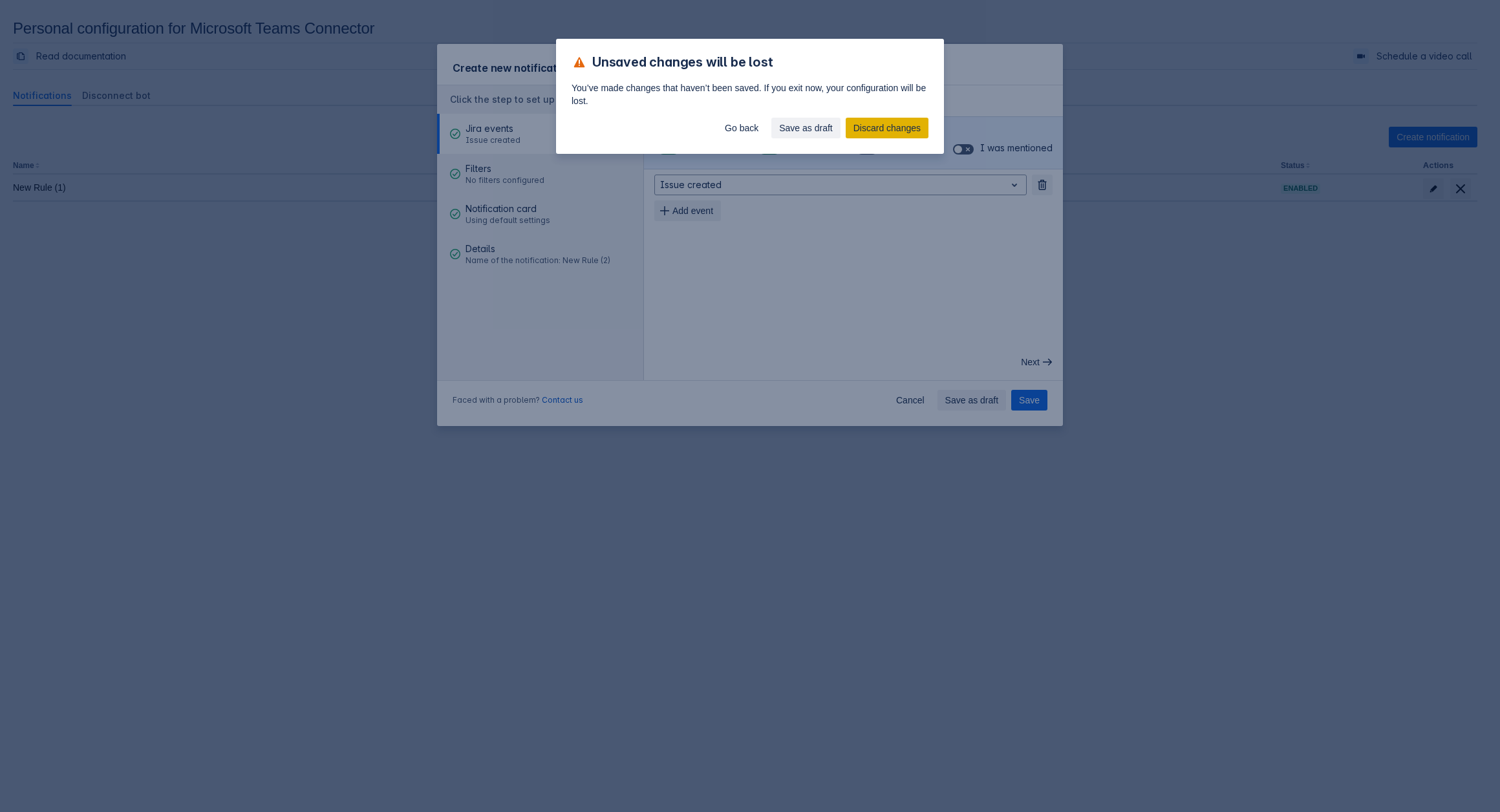
click at [894, 125] on span "Discard changes" at bounding box center [887, 128] width 67 height 21
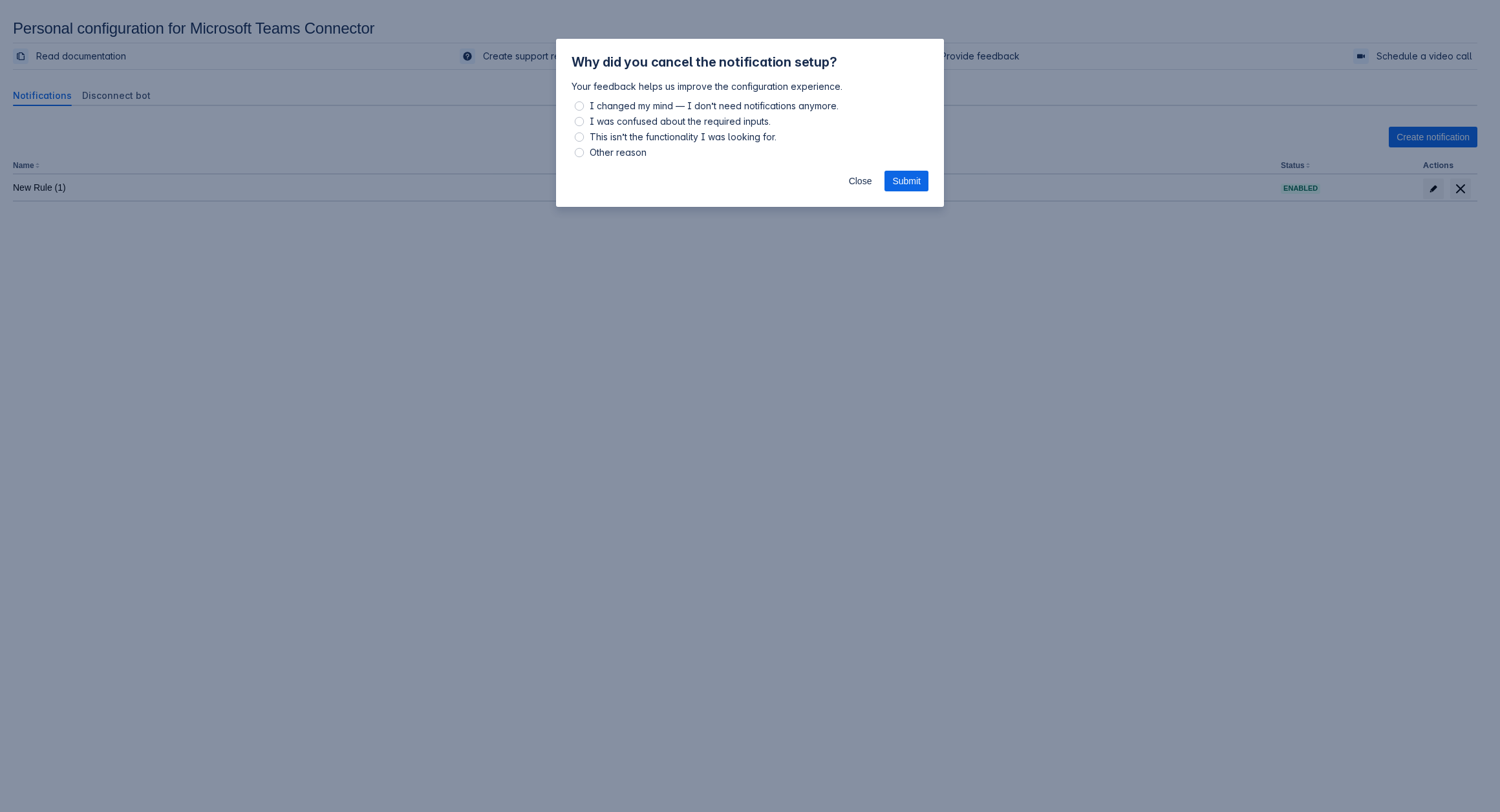
click at [863, 169] on div "Close Submit" at bounding box center [750, 183] width 388 height 46
click at [862, 180] on span "Close" at bounding box center [860, 180] width 24 height 21
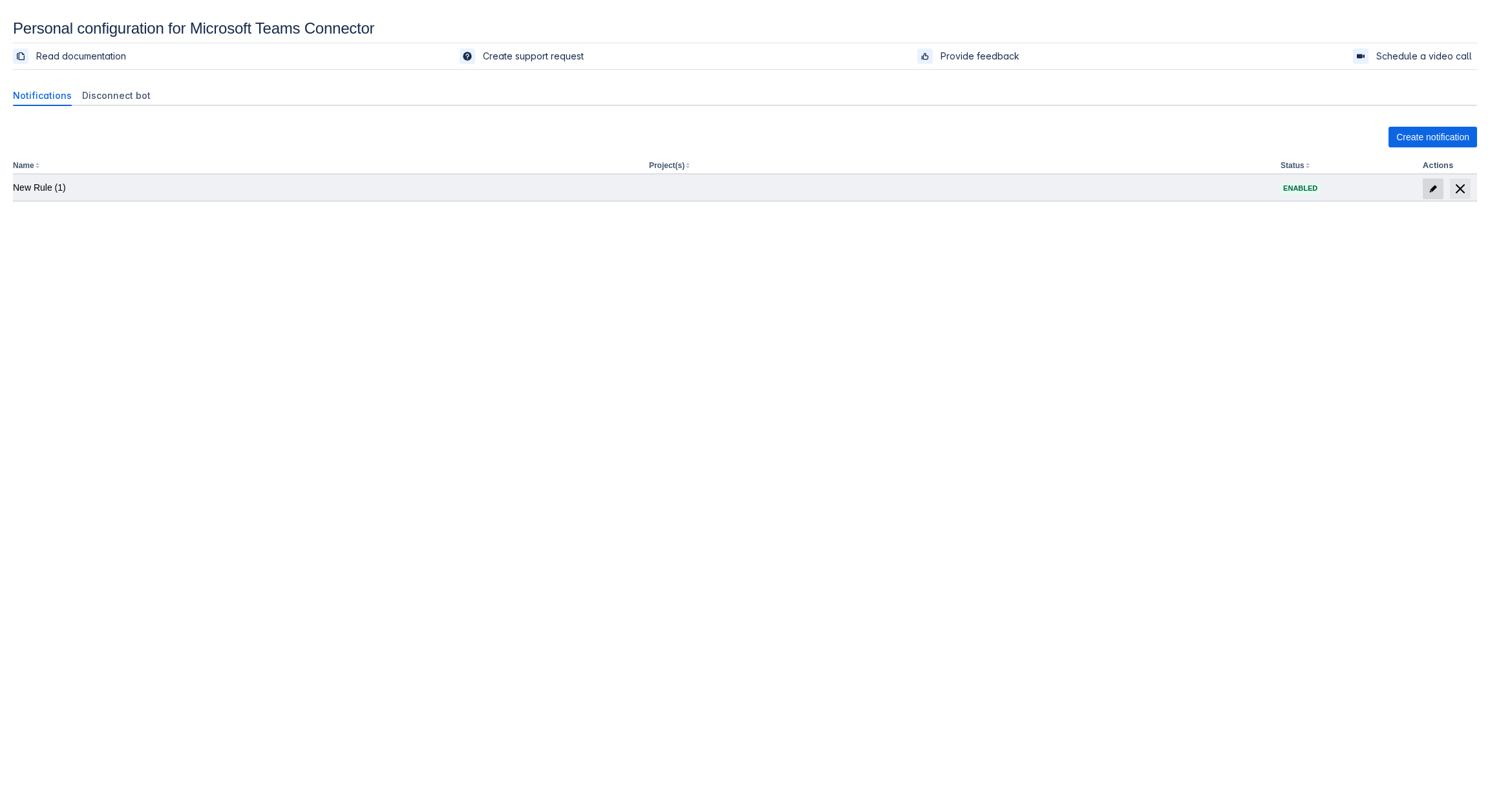
click at [1176, 191] on span "edit" at bounding box center [1432, 189] width 10 height 10
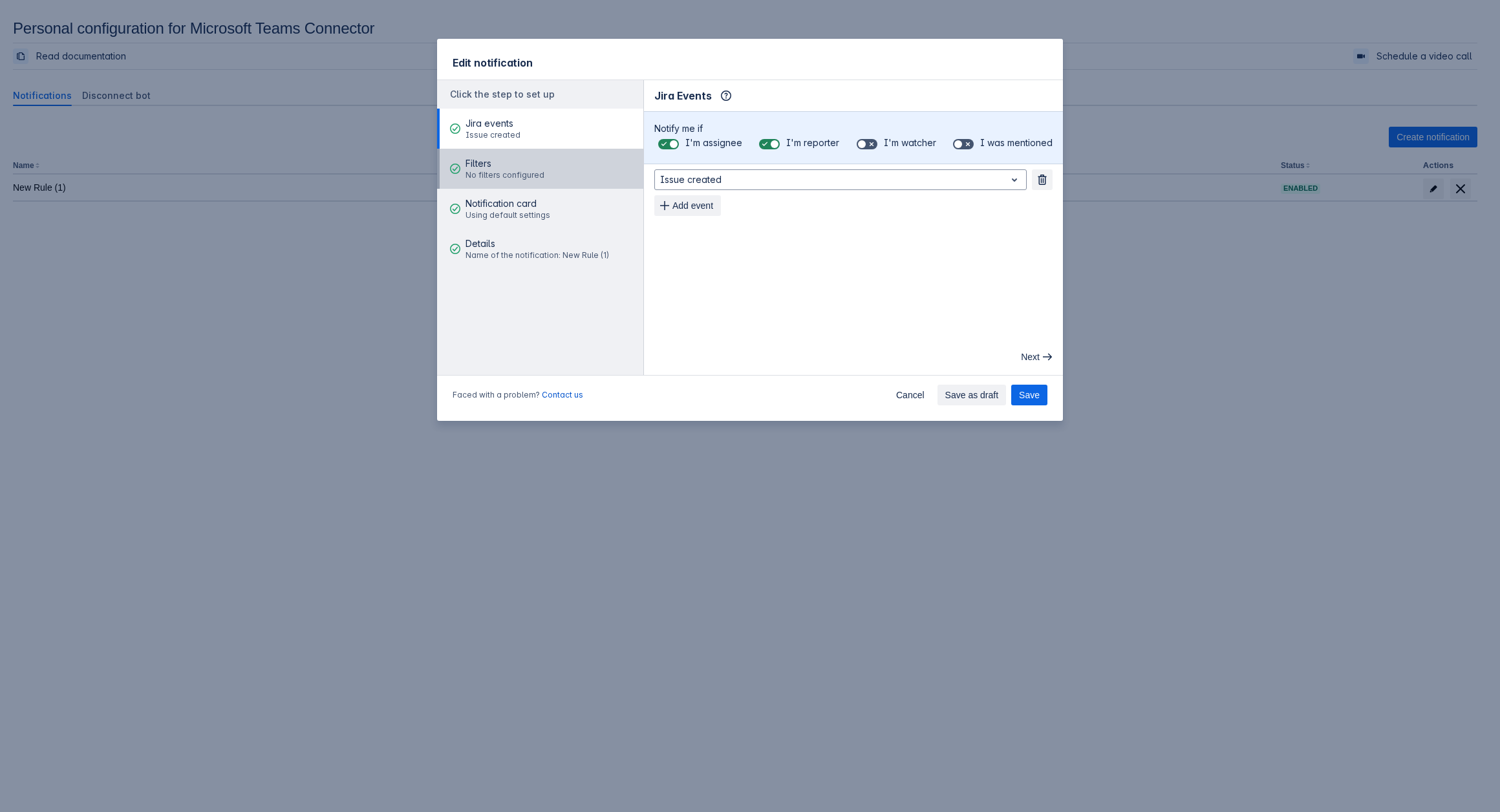
click at [558, 173] on button "Filters No filters configured" at bounding box center [540, 169] width 206 height 40
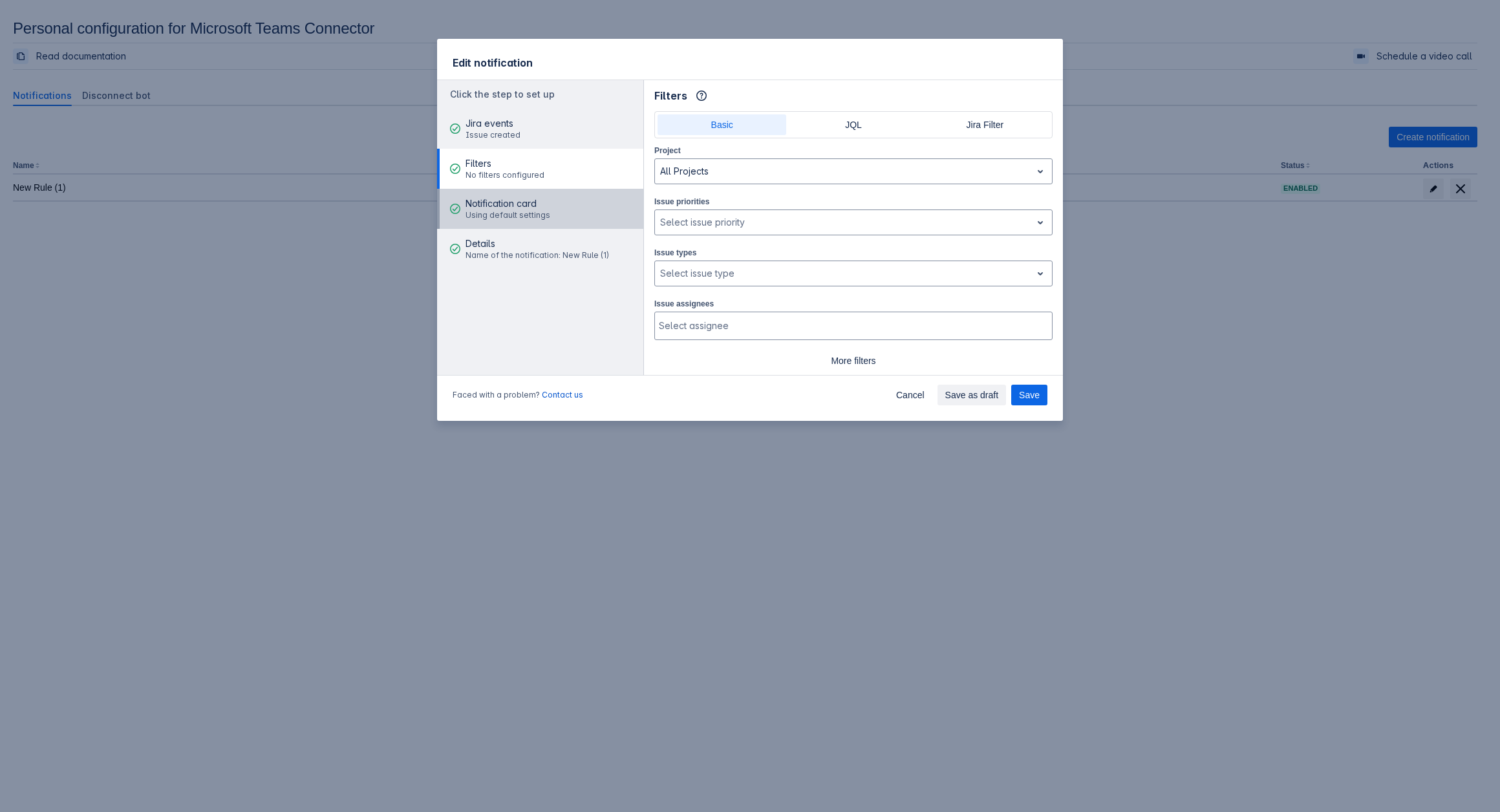
click at [494, 201] on span "Notification card" at bounding box center [508, 203] width 85 height 13
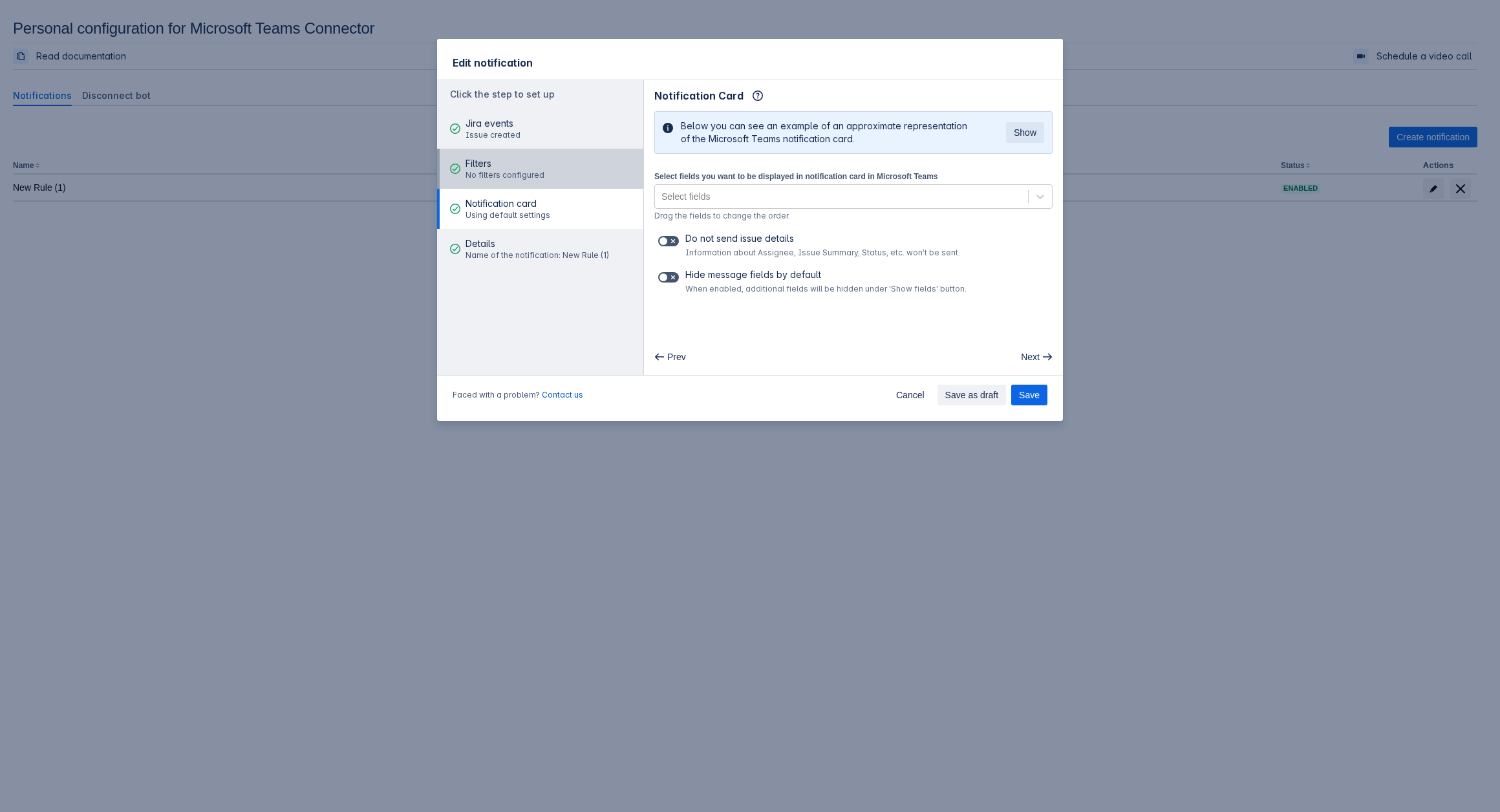
click at [502, 182] on div "Filters No filters configured" at bounding box center [504, 169] width 79 height 39
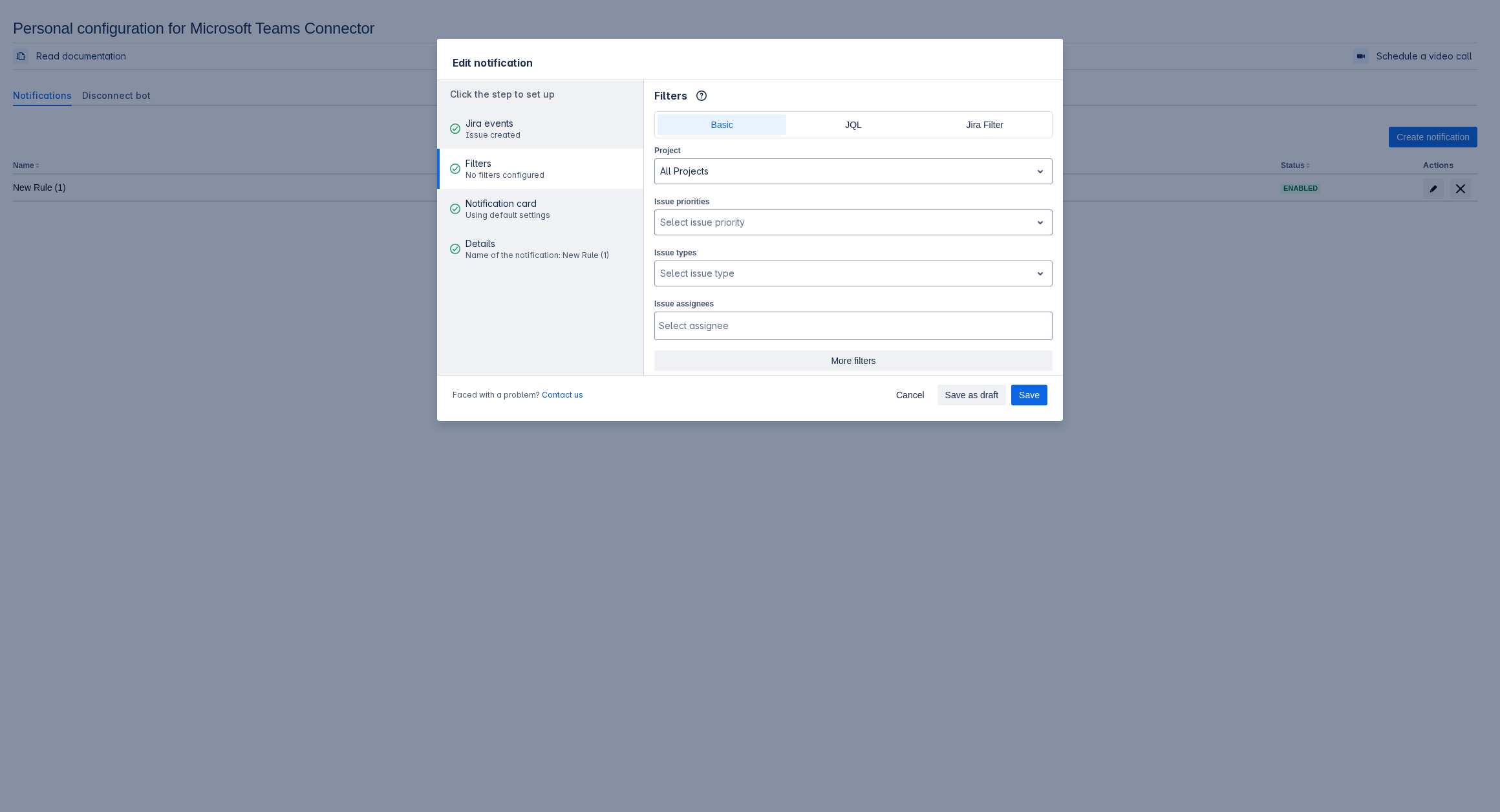
click at [872, 358] on span "More filters" at bounding box center [853, 360] width 383 height 21
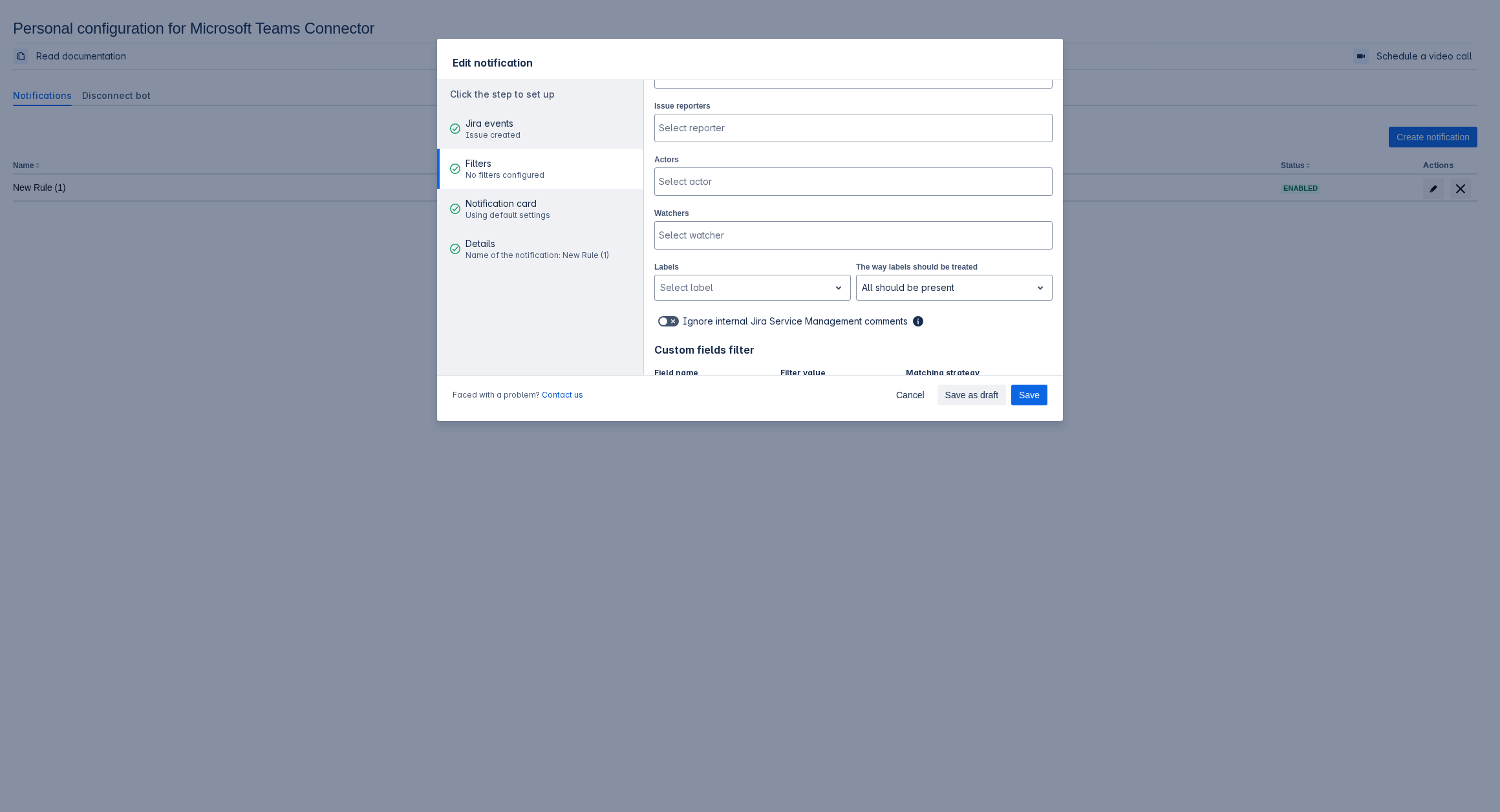
scroll to position [259, 0]
click at [722, 229] on div at bounding box center [852, 228] width 387 height 13
click at [694, 312] on span "Ignore internal Jira Service Management comments" at bounding box center [795, 314] width 225 height 13
click at [753, 282] on div at bounding box center [742, 280] width 164 height 15
click at [744, 182] on div "Select actor" at bounding box center [852, 174] width 395 height 26
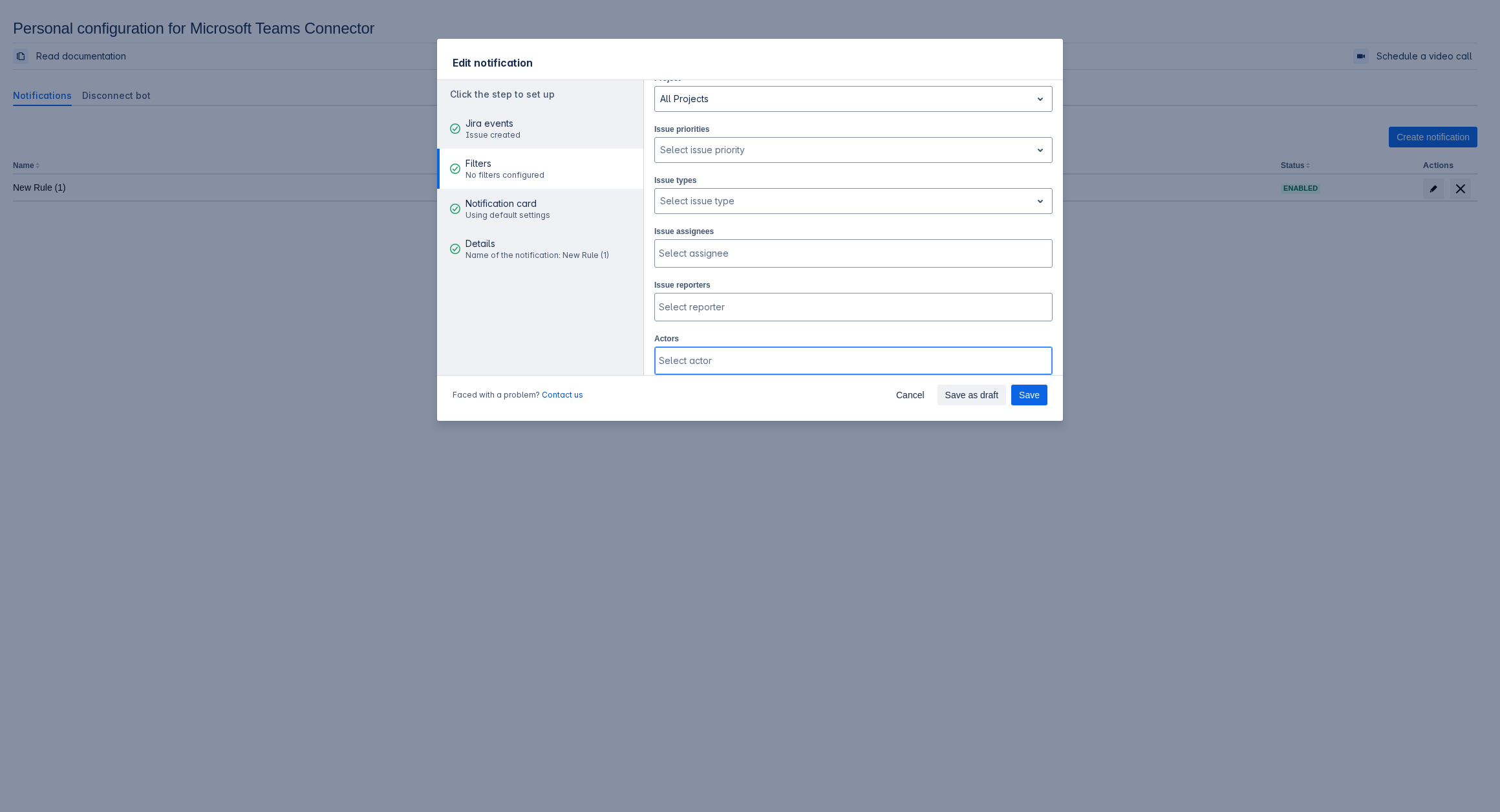
scroll to position [65, 0]
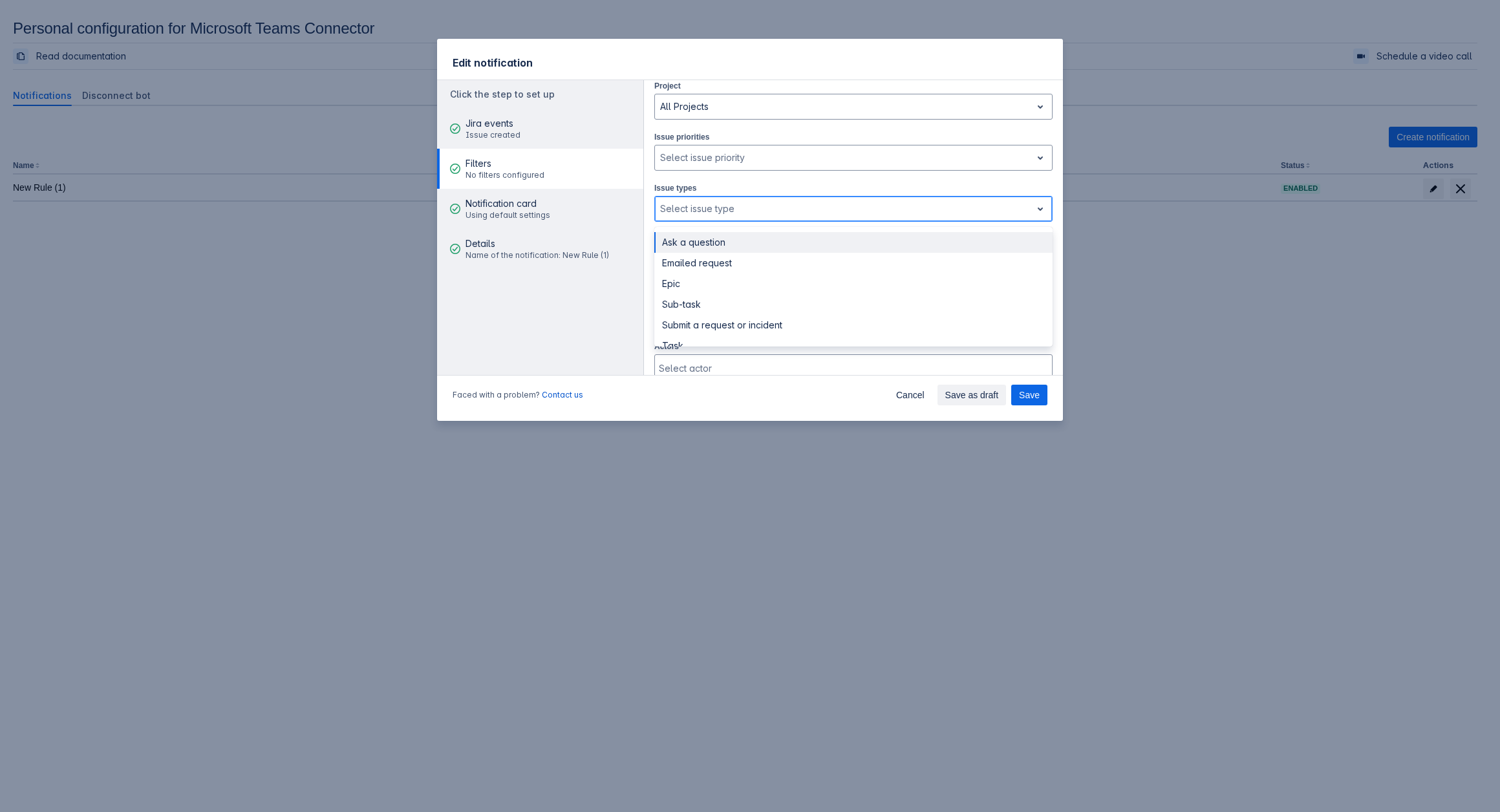
click at [847, 209] on div at bounding box center [843, 209] width 366 height 15
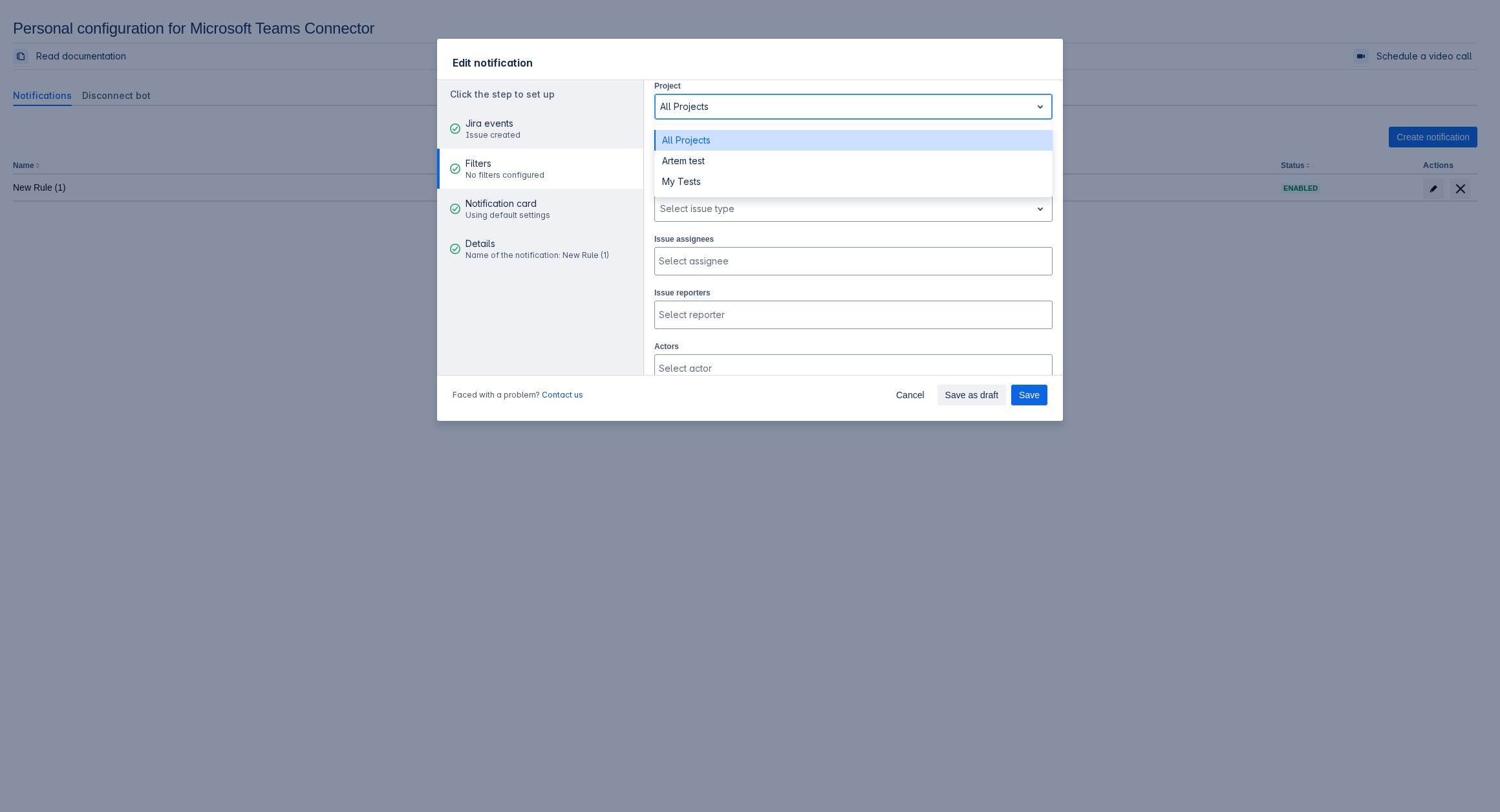
click at [779, 100] on div at bounding box center [843, 106] width 366 height 15
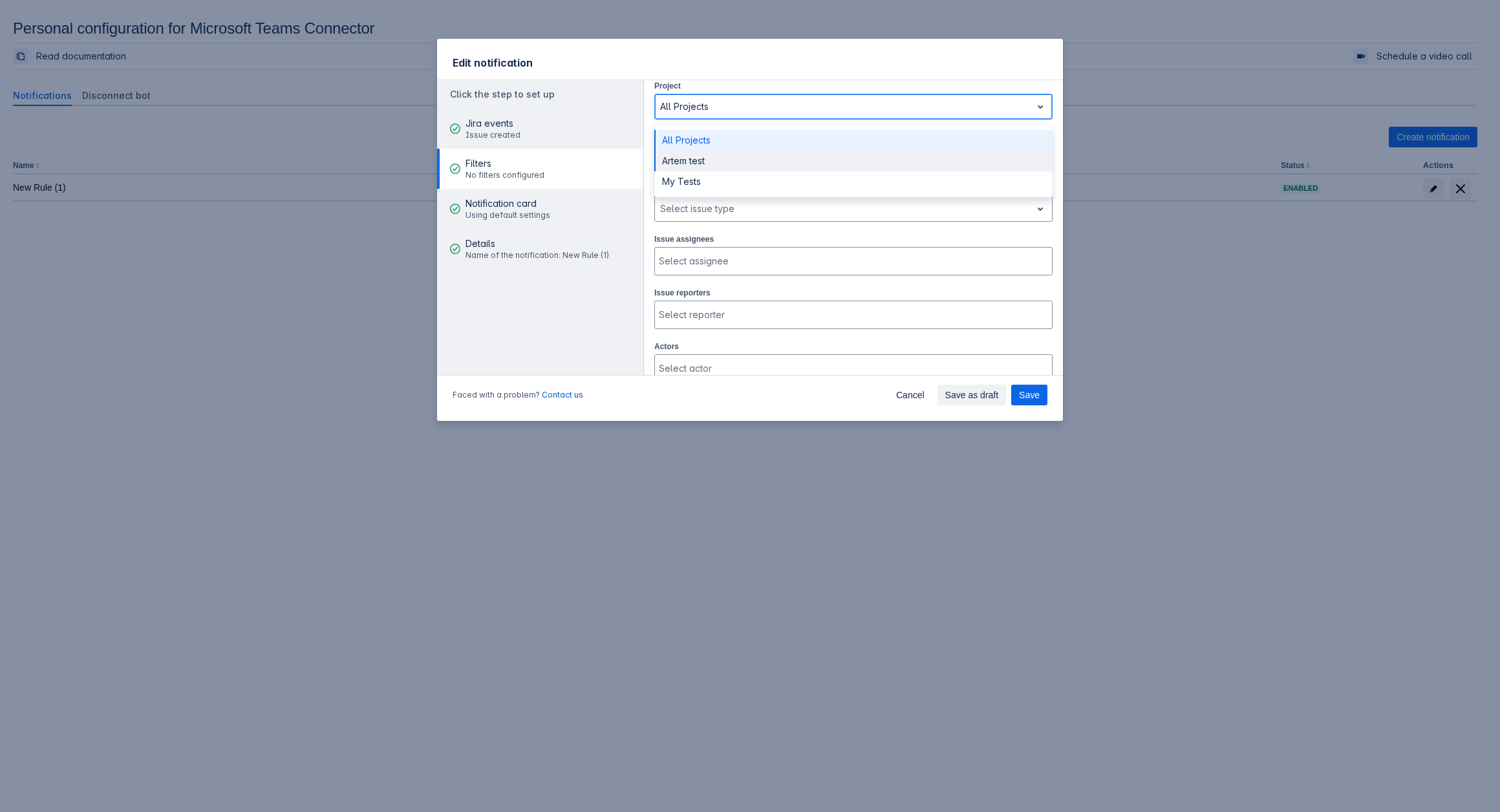
click at [685, 169] on div "Artem test" at bounding box center [853, 161] width 398 height 21
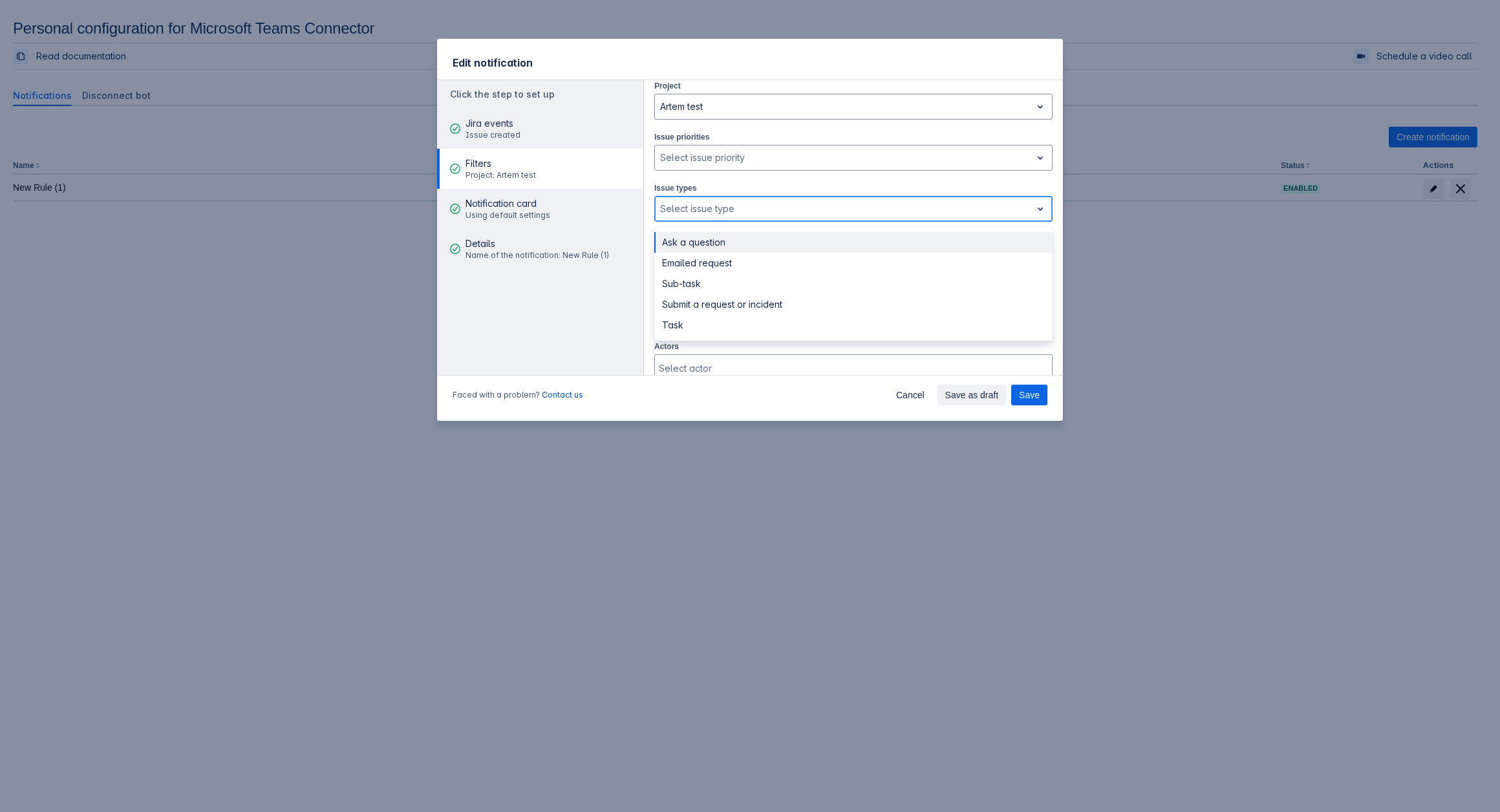
click at [727, 209] on div at bounding box center [843, 209] width 366 height 15
click at [748, 162] on div at bounding box center [843, 158] width 366 height 15
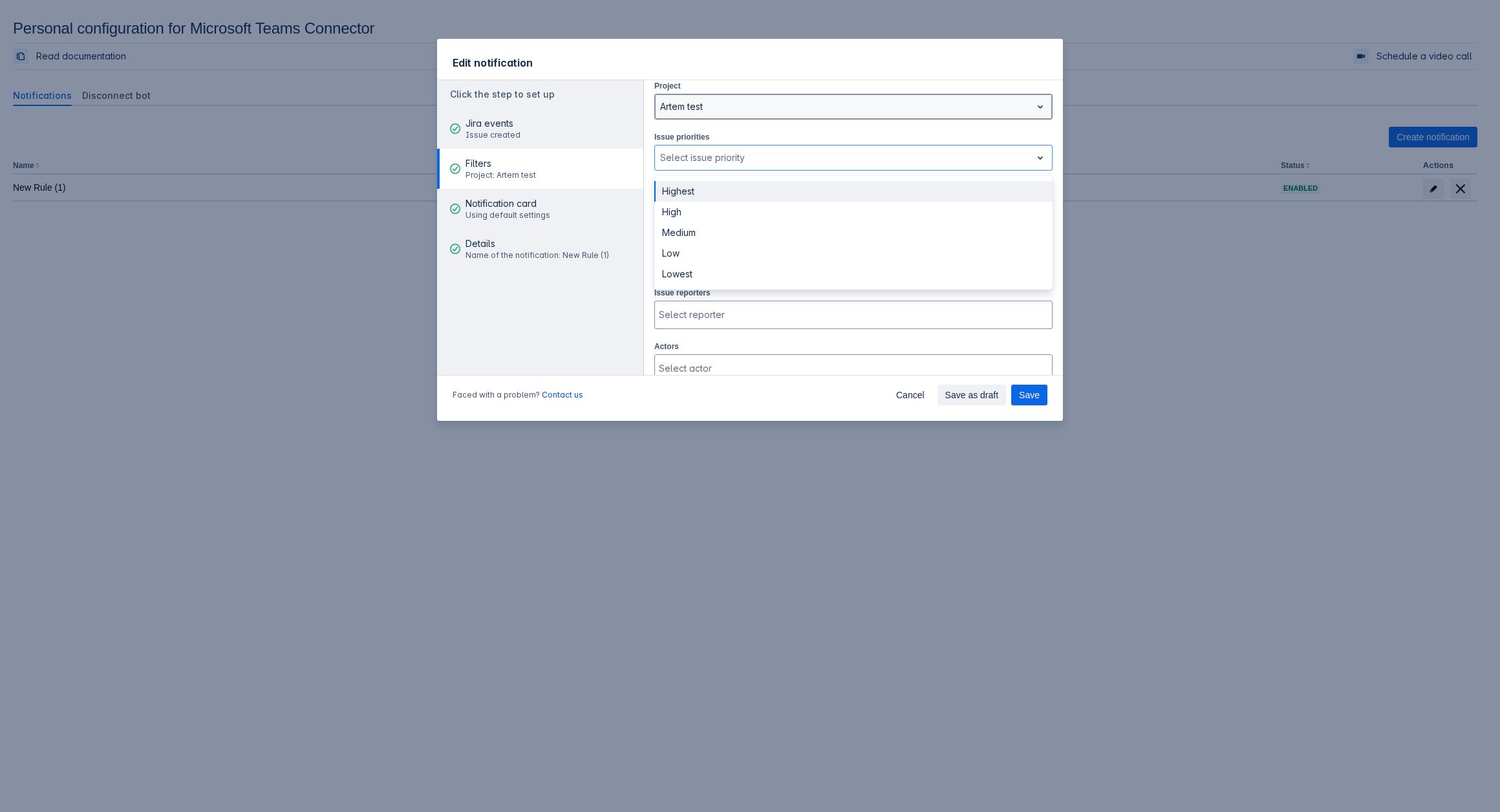
click at [708, 112] on div at bounding box center [843, 106] width 366 height 15
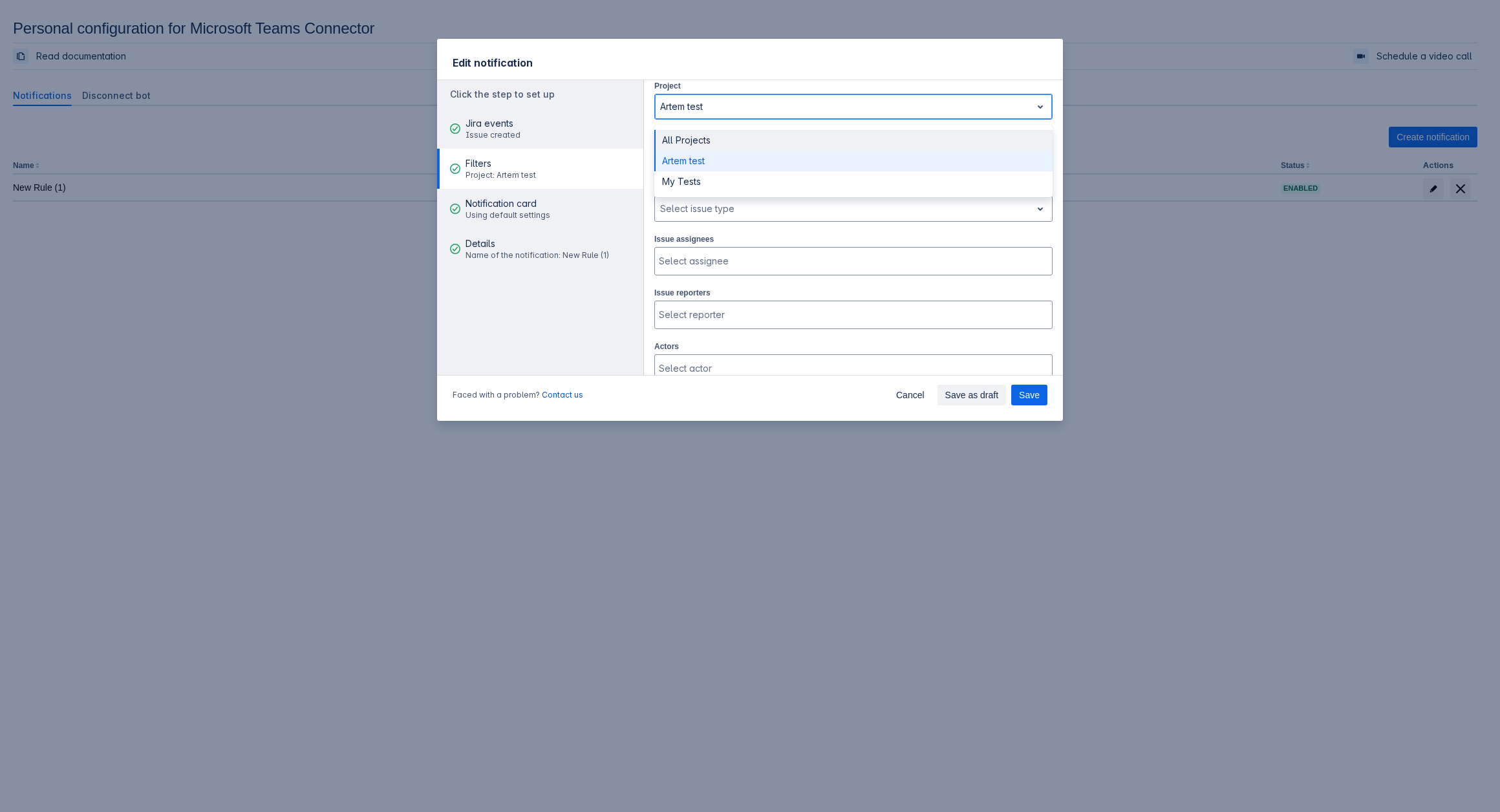
click at [705, 145] on div "All Projects" at bounding box center [853, 140] width 398 height 21
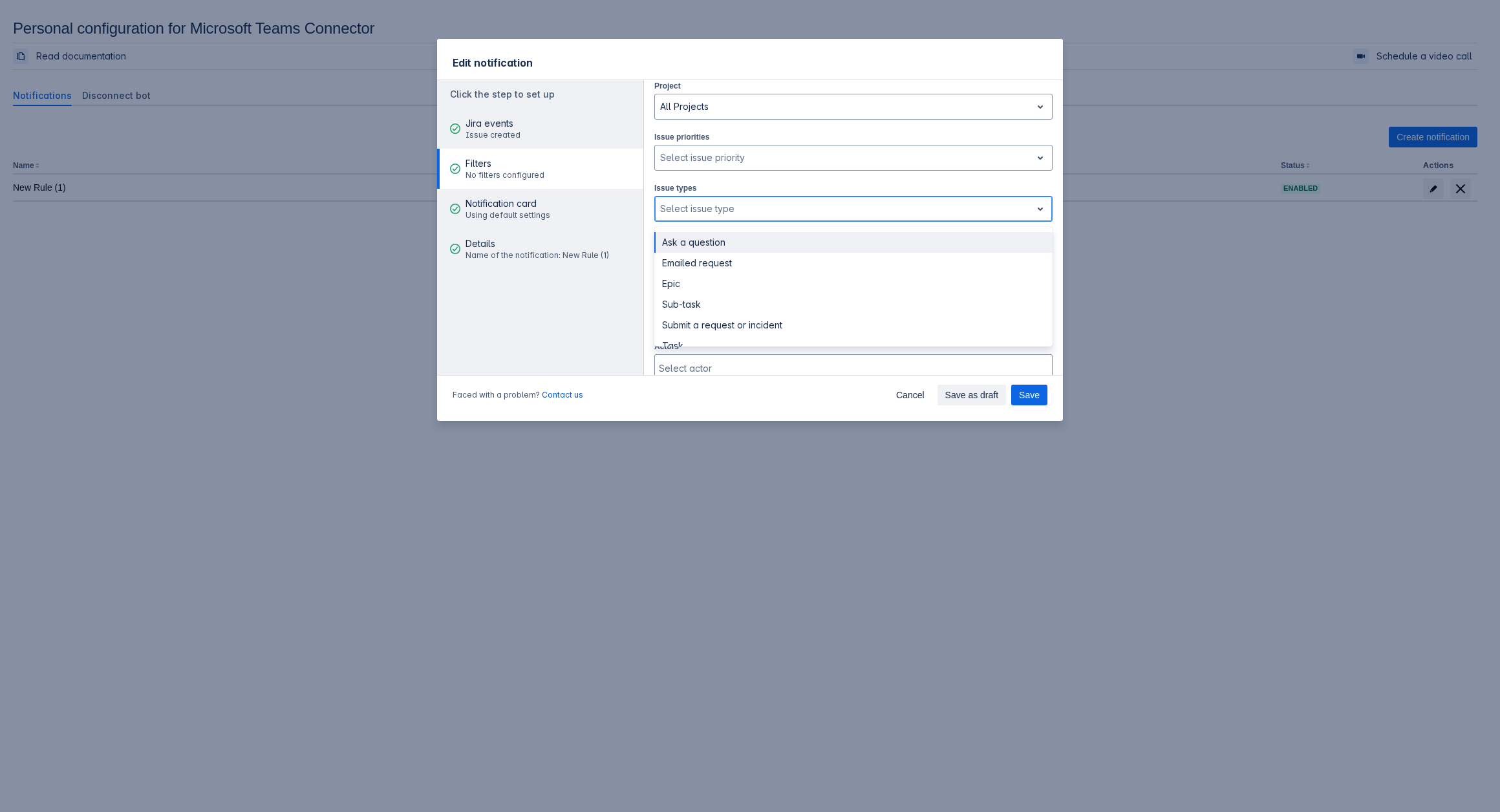
click at [701, 205] on div at bounding box center [843, 209] width 366 height 15
click at [702, 156] on div at bounding box center [843, 158] width 366 height 15
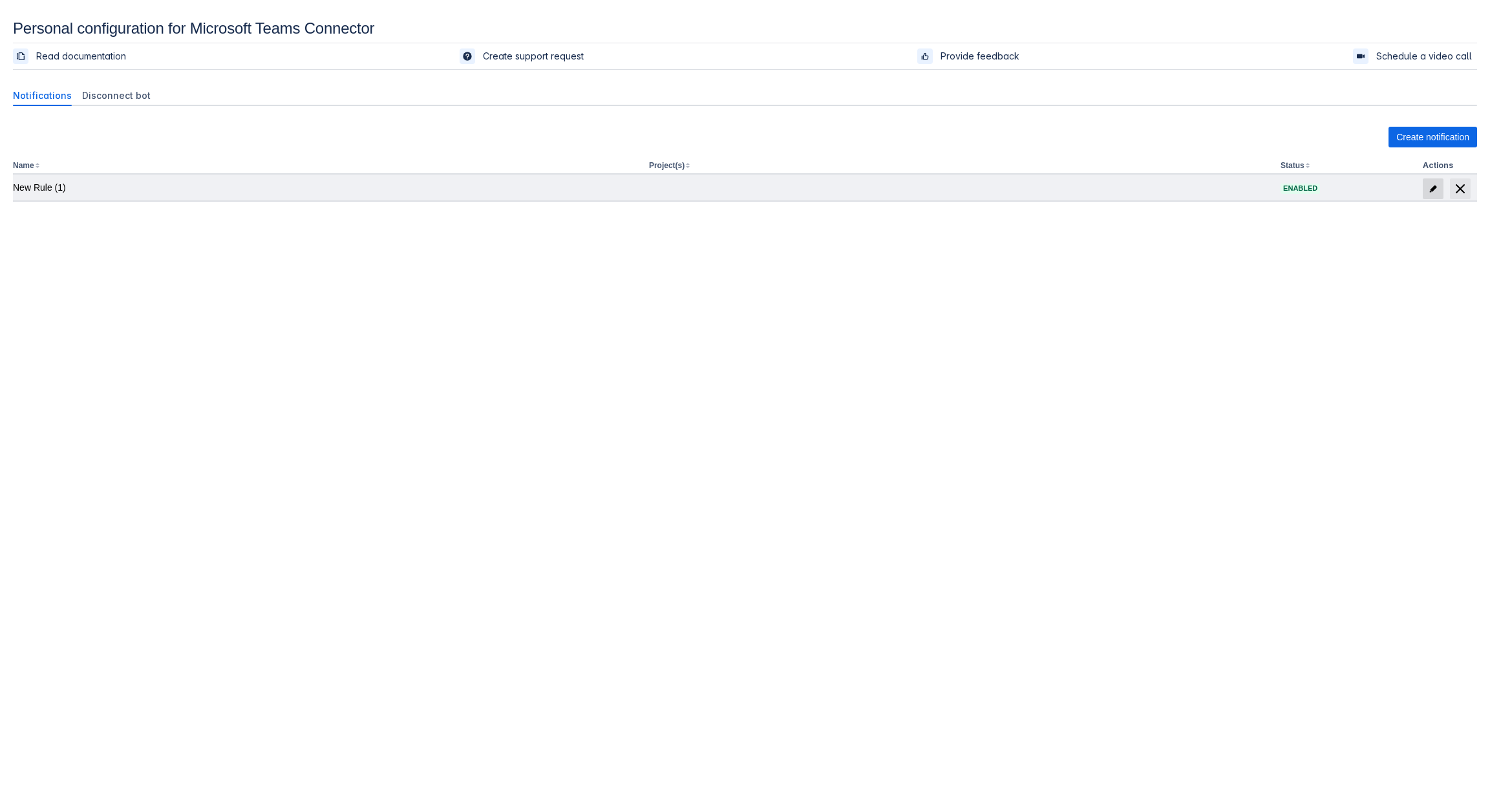
click at [1429, 185] on span "edit" at bounding box center [1432, 189] width 10 height 10
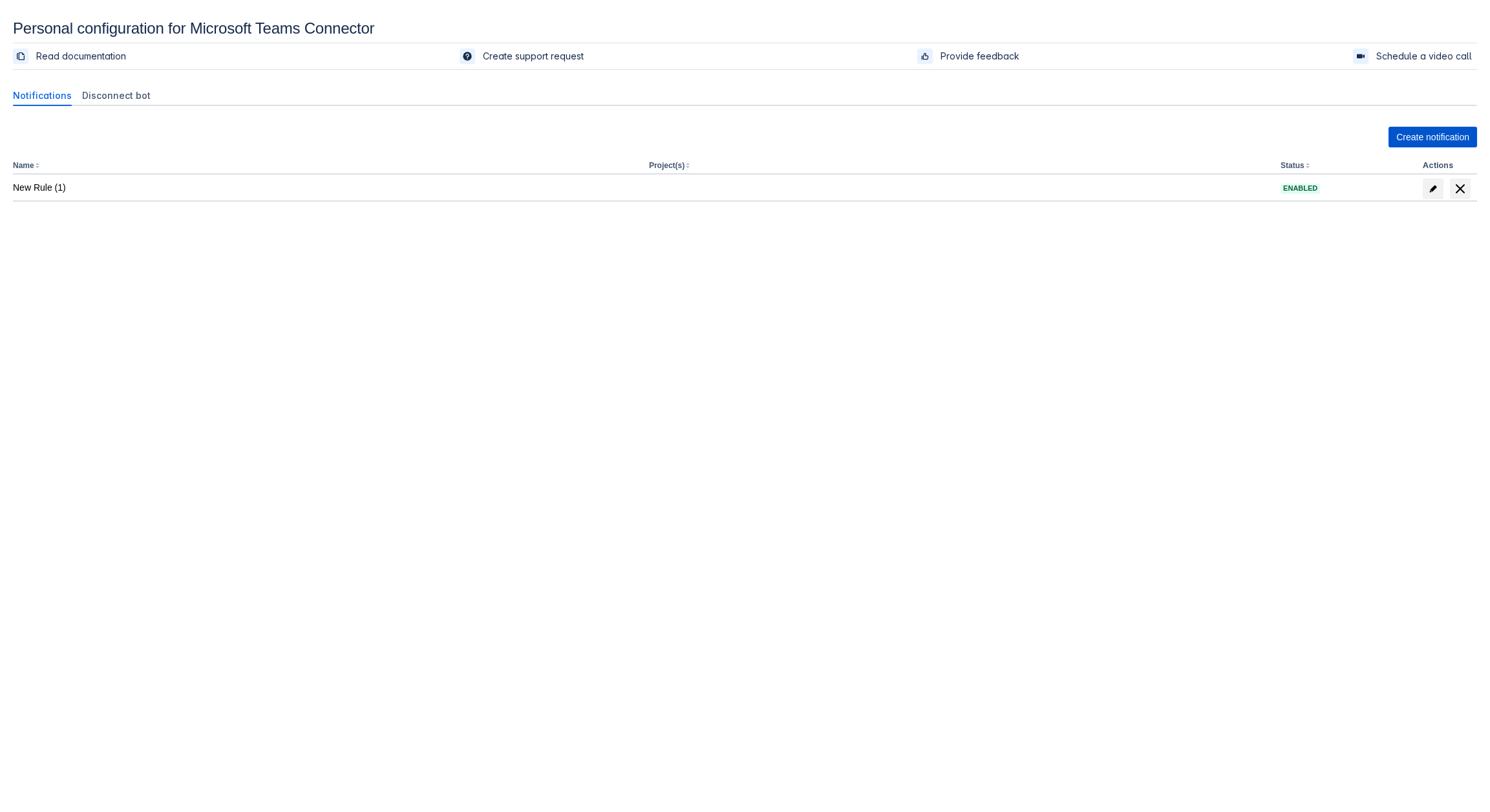
click at [1437, 137] on span "Create notification" at bounding box center [1432, 137] width 73 height 21
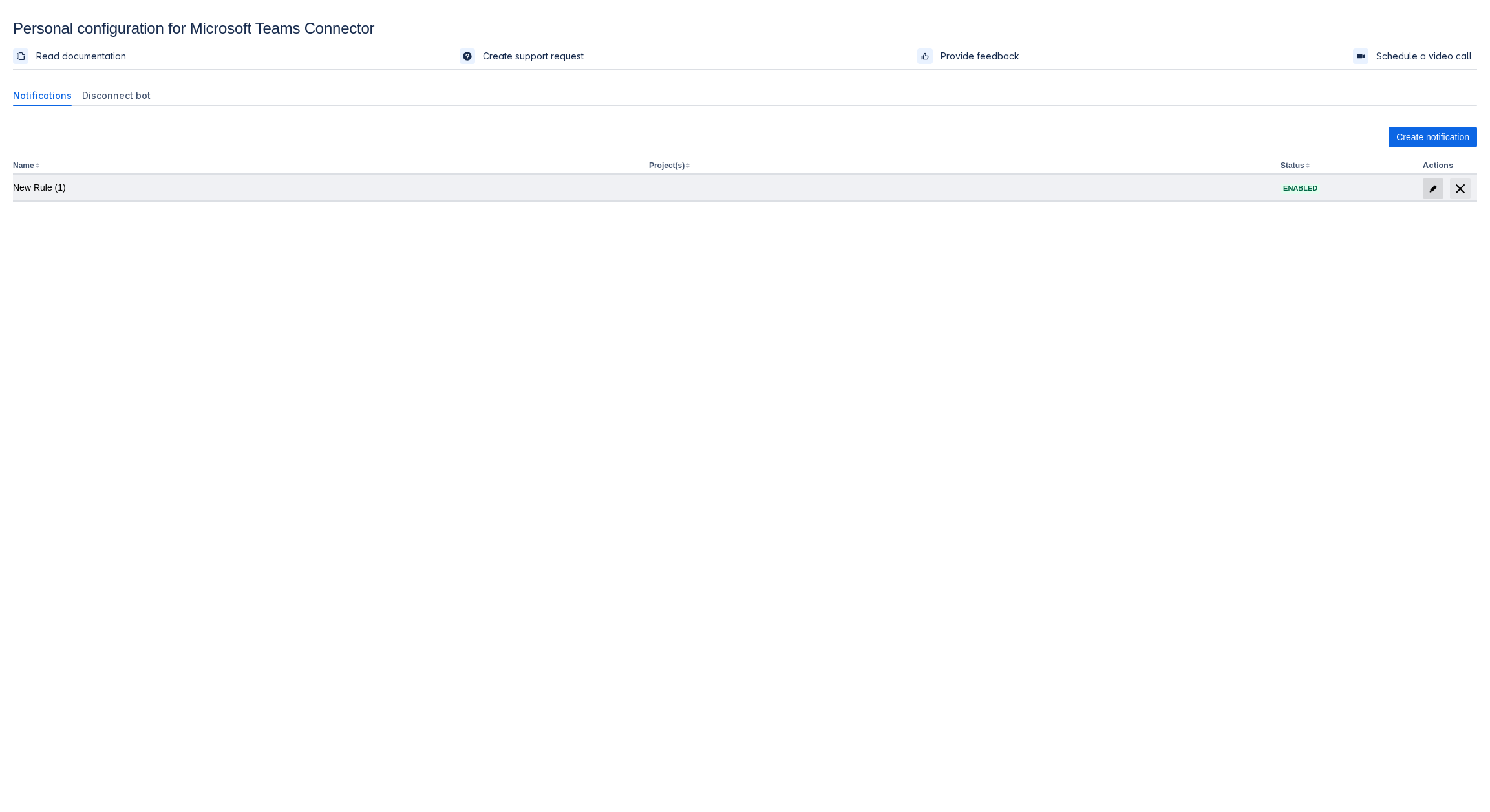
click at [1430, 191] on span "edit" at bounding box center [1432, 189] width 10 height 10
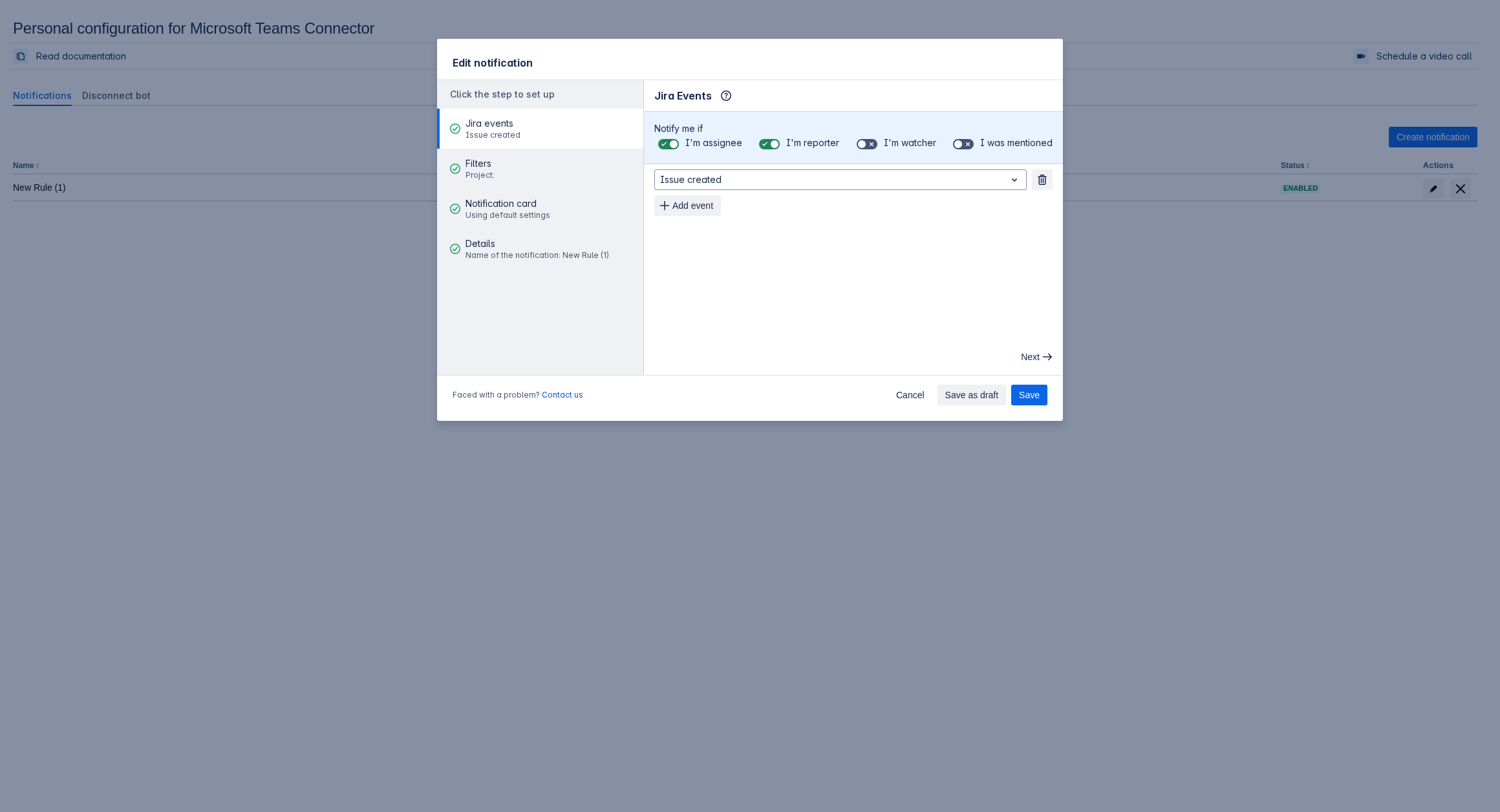
click at [614, 683] on div "Edit notification Click the step to set up Jira events Issue created Filters Pr…" at bounding box center [750, 406] width 1500 height 812
click at [148, 560] on div "Edit notification Click the step to set up Jira events Issue created Filters Pr…" at bounding box center [750, 406] width 1500 height 812
click at [180, 447] on div "Edit notification Click the step to set up Jira events Issue created Filters Pr…" at bounding box center [750, 406] width 1500 height 812
click at [878, 395] on div "Faced with a problem? Contact us Cancel Save as draft Save" at bounding box center [750, 397] width 626 height 46
click at [911, 391] on span "Cancel" at bounding box center [910, 395] width 28 height 21
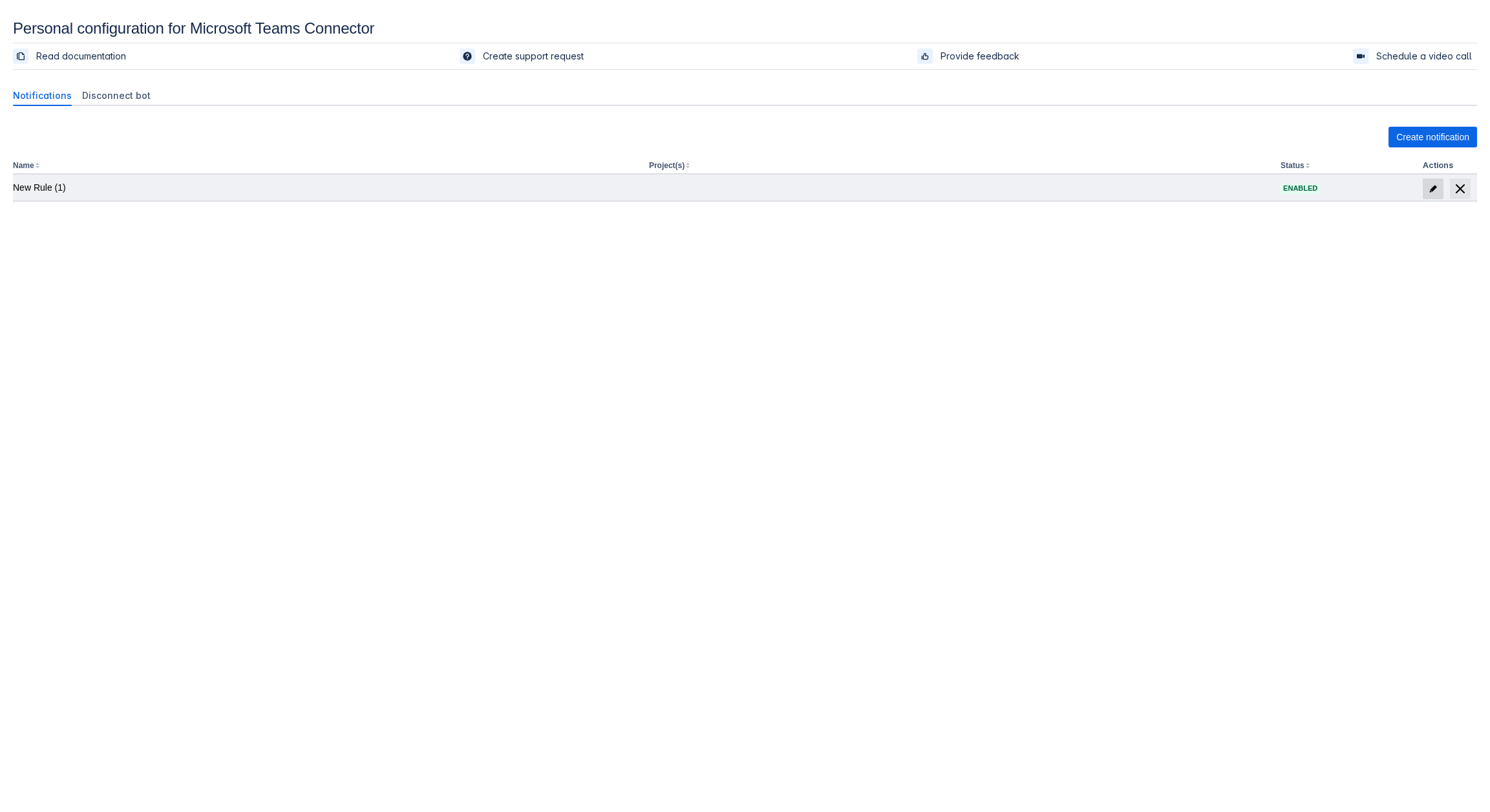
click at [1430, 189] on span "edit" at bounding box center [1432, 189] width 10 height 10
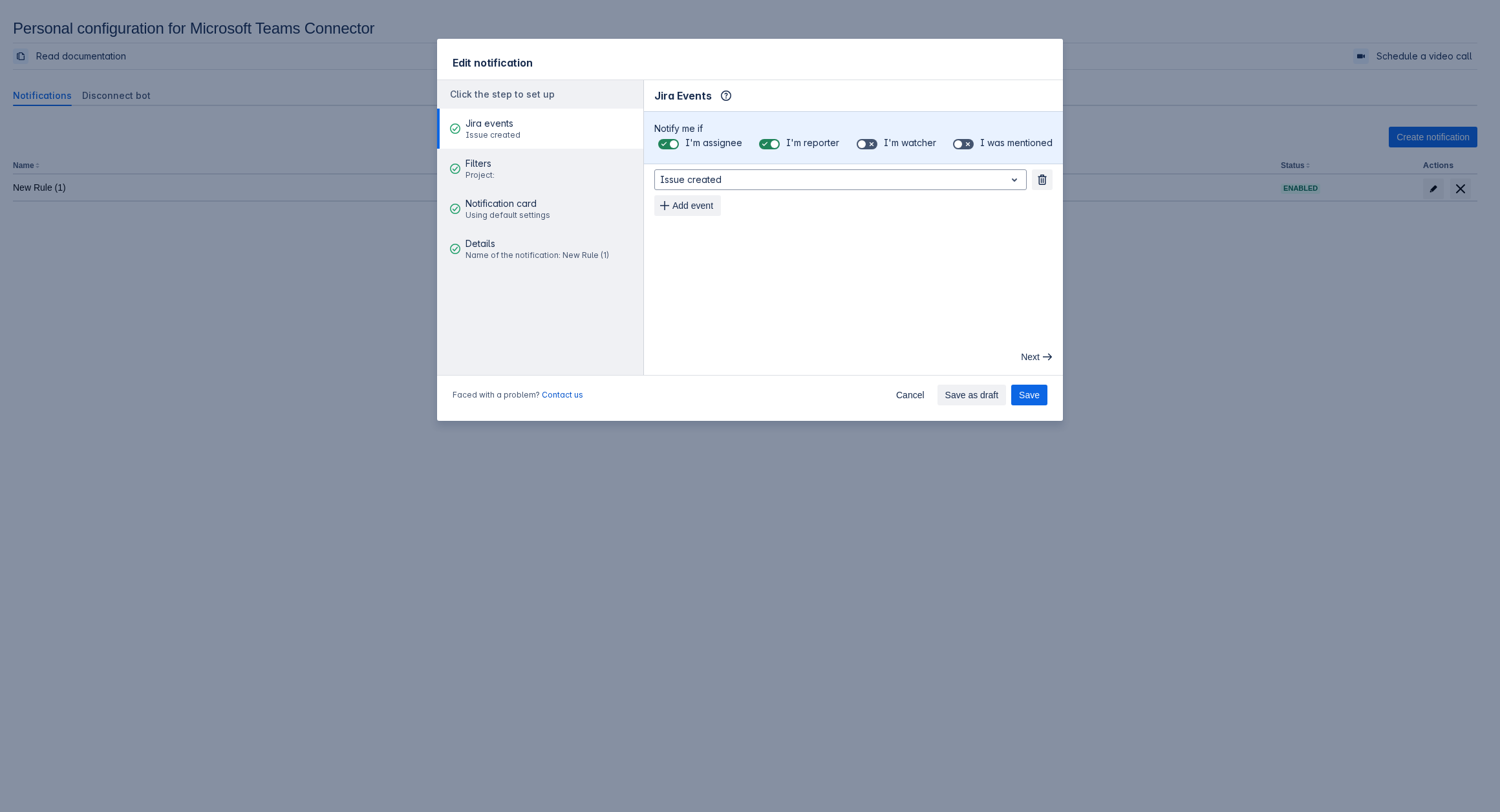
click at [298, 234] on div "Edit notification Click the step to set up Jira events Issue created Filters Pr…" at bounding box center [750, 406] width 1500 height 812
click at [412, 444] on div "Edit notification Click the step to set up Jira events Issue created Filters Pr…" at bounding box center [750, 406] width 1500 height 812
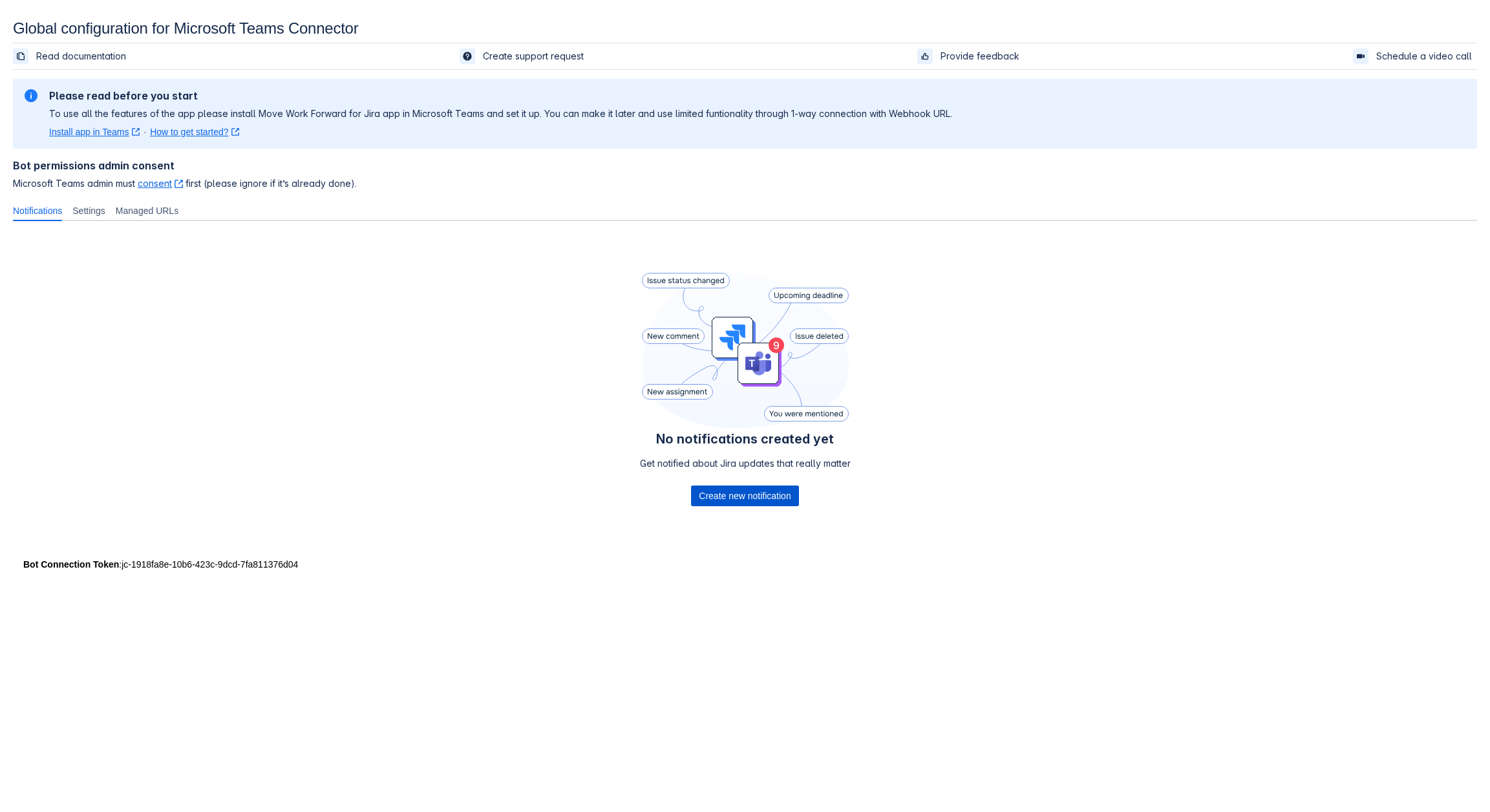
click at [743, 493] on span "Create new notification" at bounding box center [745, 496] width 92 height 21
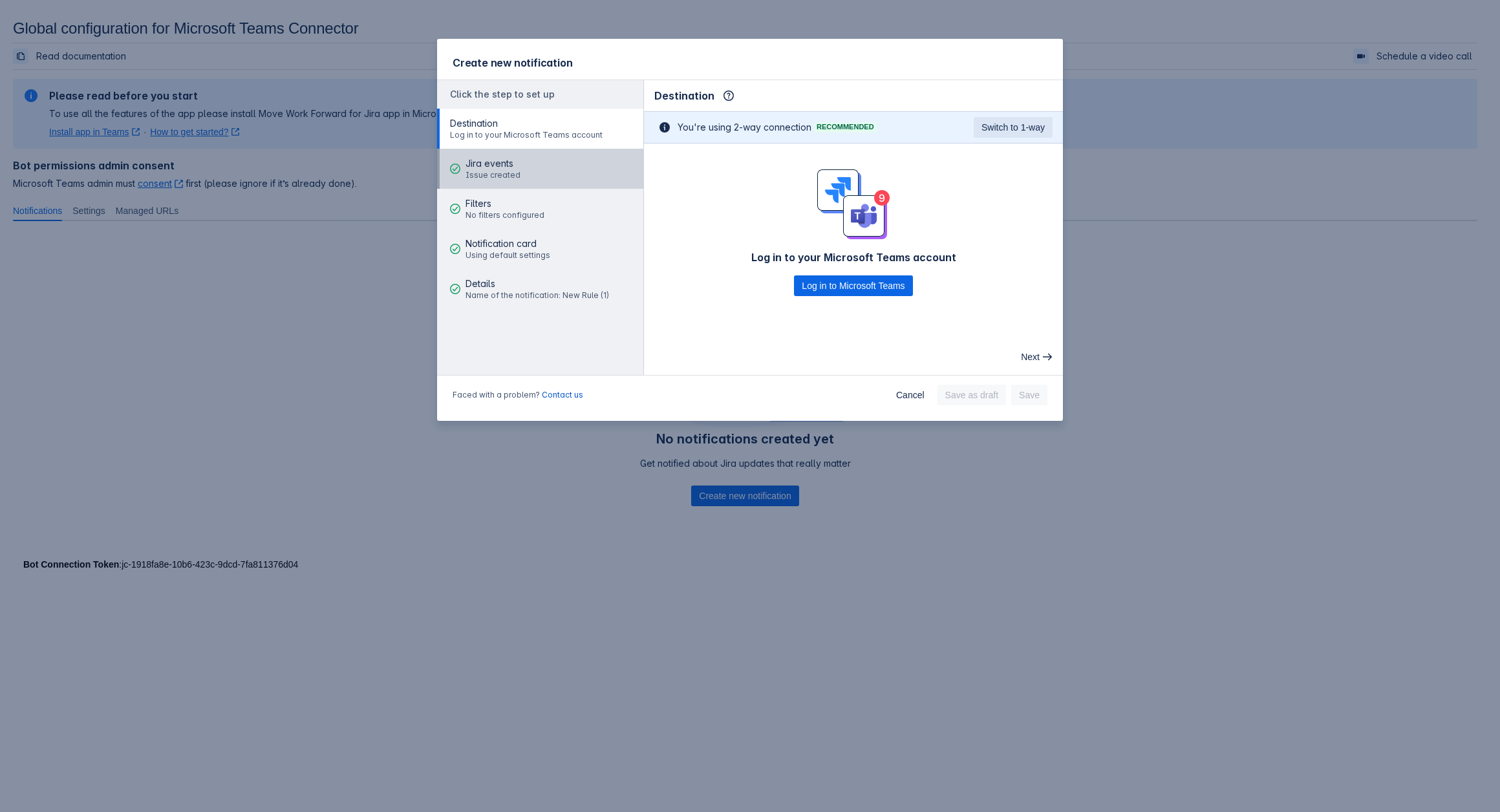
click at [528, 168] on button "Jira events Issue created" at bounding box center [540, 169] width 206 height 40
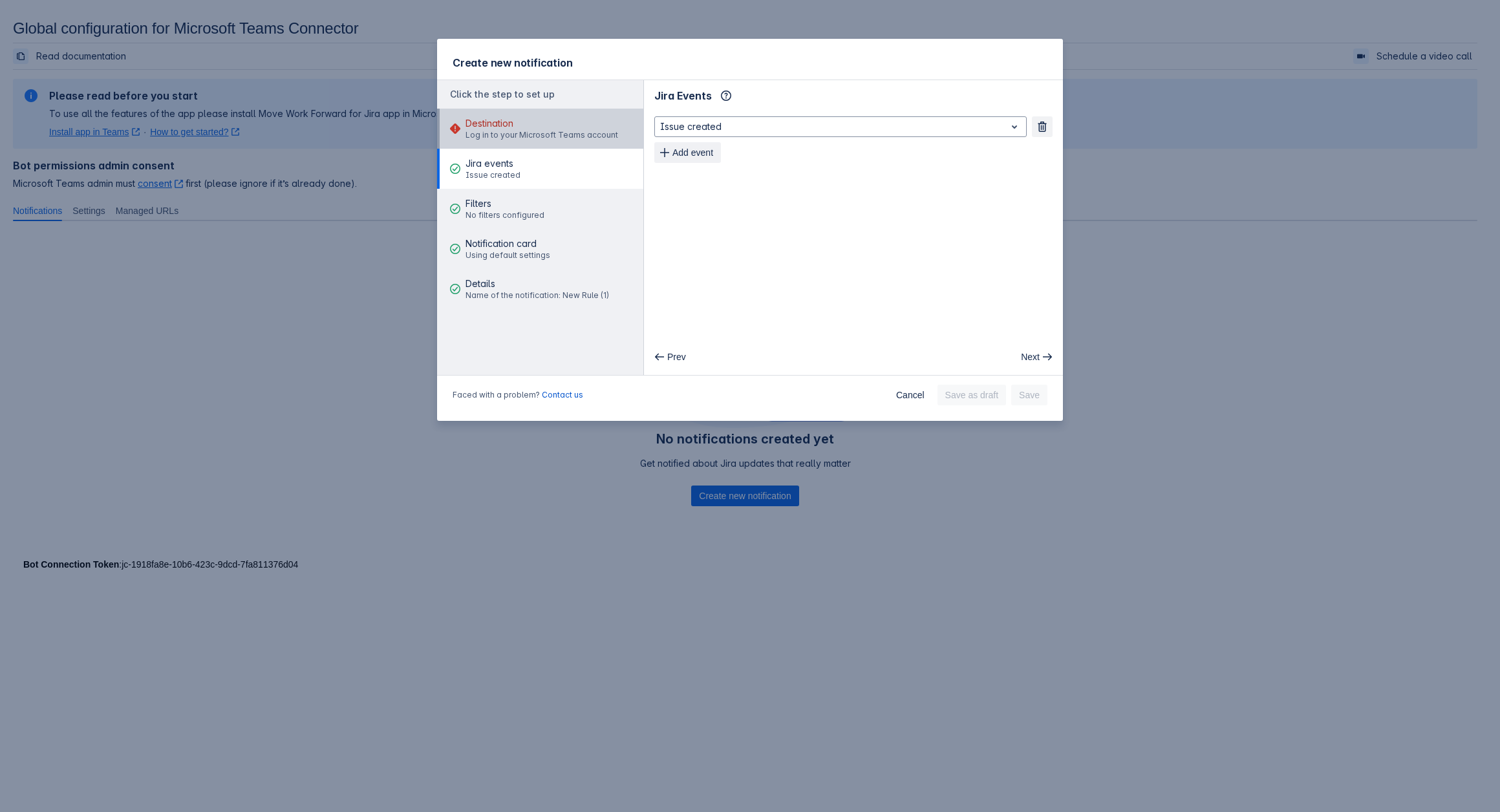
click at [583, 129] on span "Destination" at bounding box center [542, 123] width 153 height 13
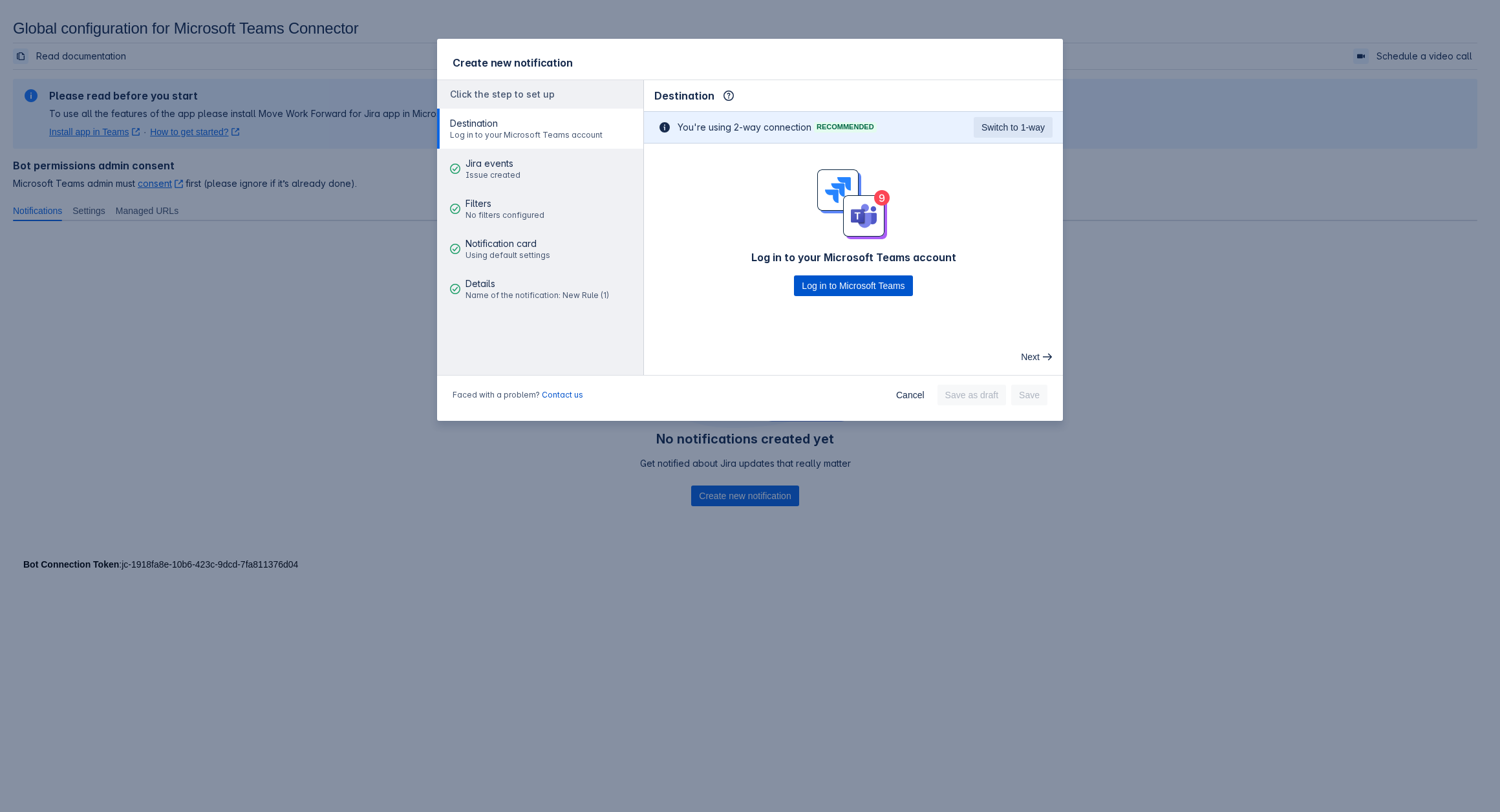
click at [868, 287] on span "Log in to Microsoft Teams" at bounding box center [853, 285] width 103 height 21
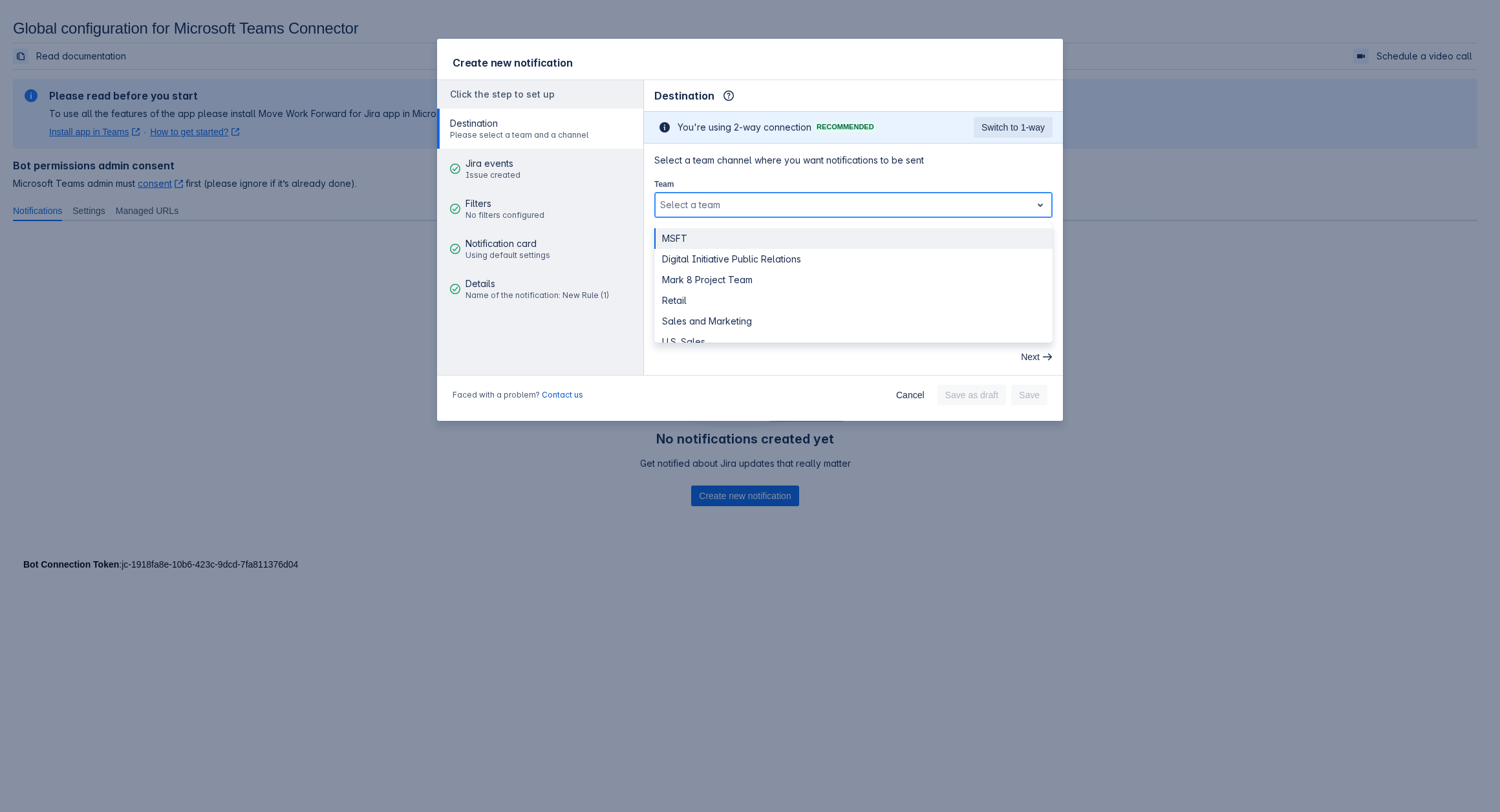
click at [719, 197] on div at bounding box center [843, 205] width 366 height 15
click at [707, 240] on div "MSFT" at bounding box center [853, 238] width 398 height 21
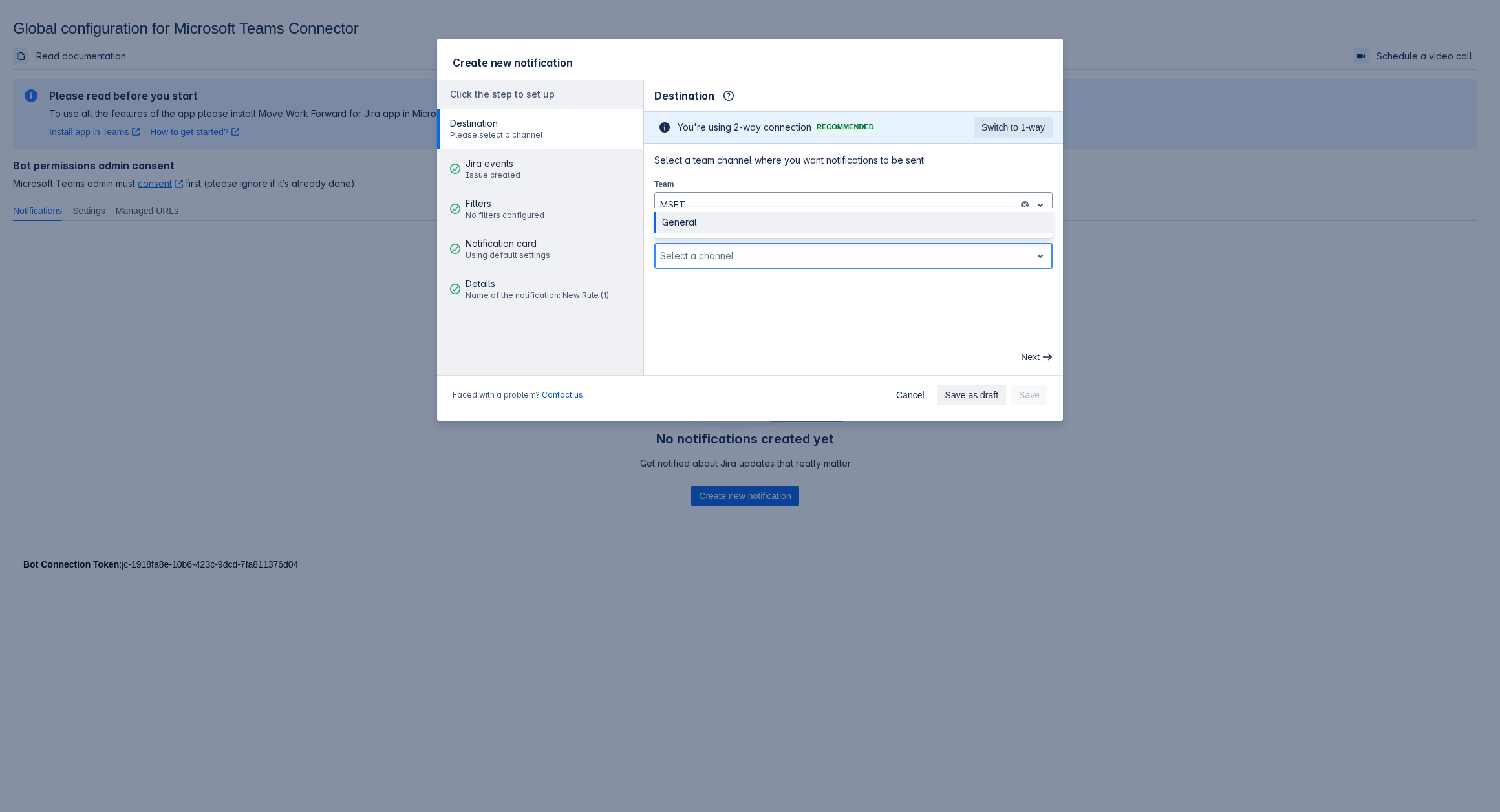
click at [672, 265] on div "Select a channel" at bounding box center [853, 256] width 398 height 26
click at [692, 222] on div "General" at bounding box center [853, 222] width 398 height 21
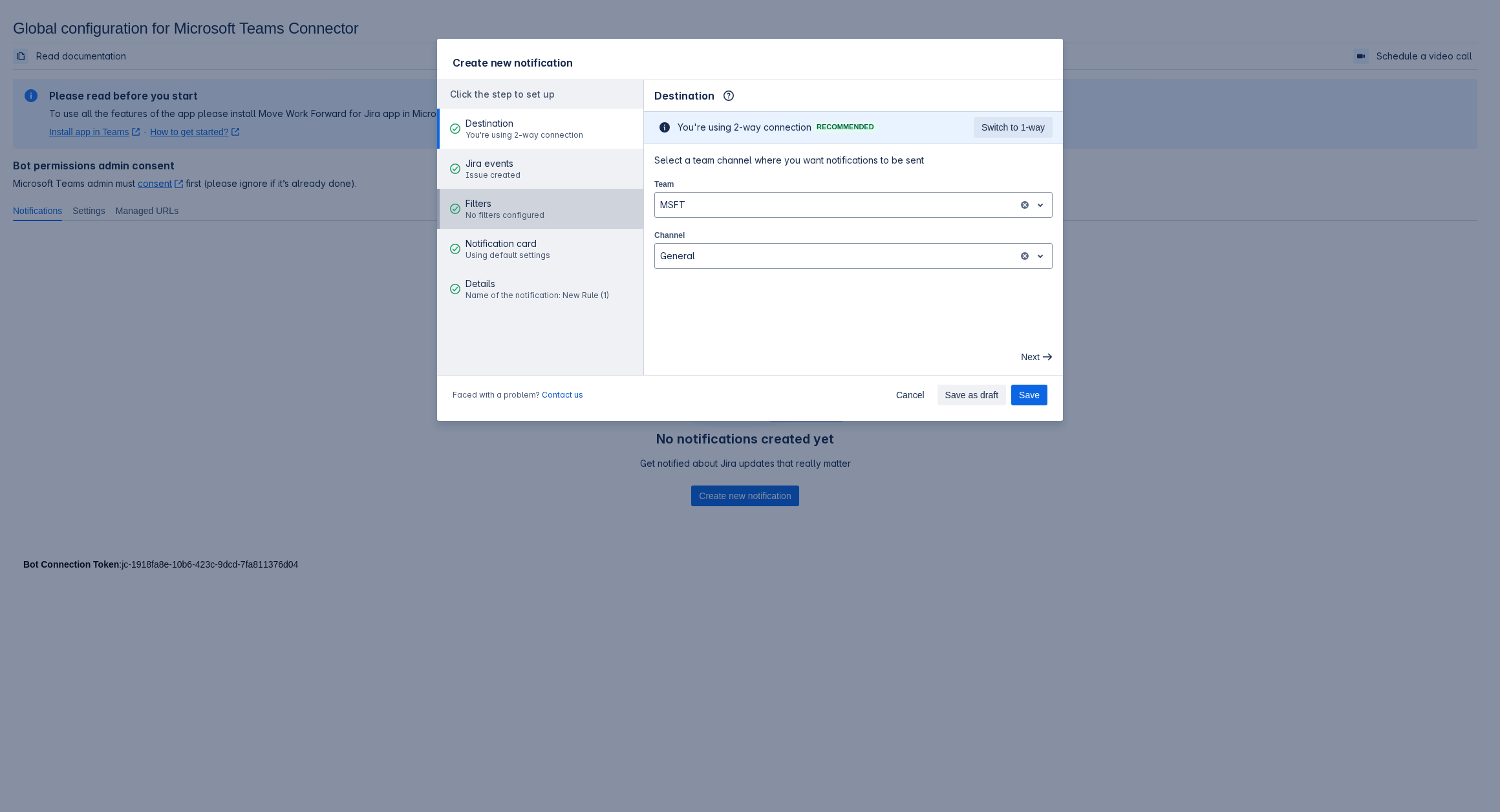
click at [513, 211] on span "No filters configured" at bounding box center [504, 215] width 79 height 10
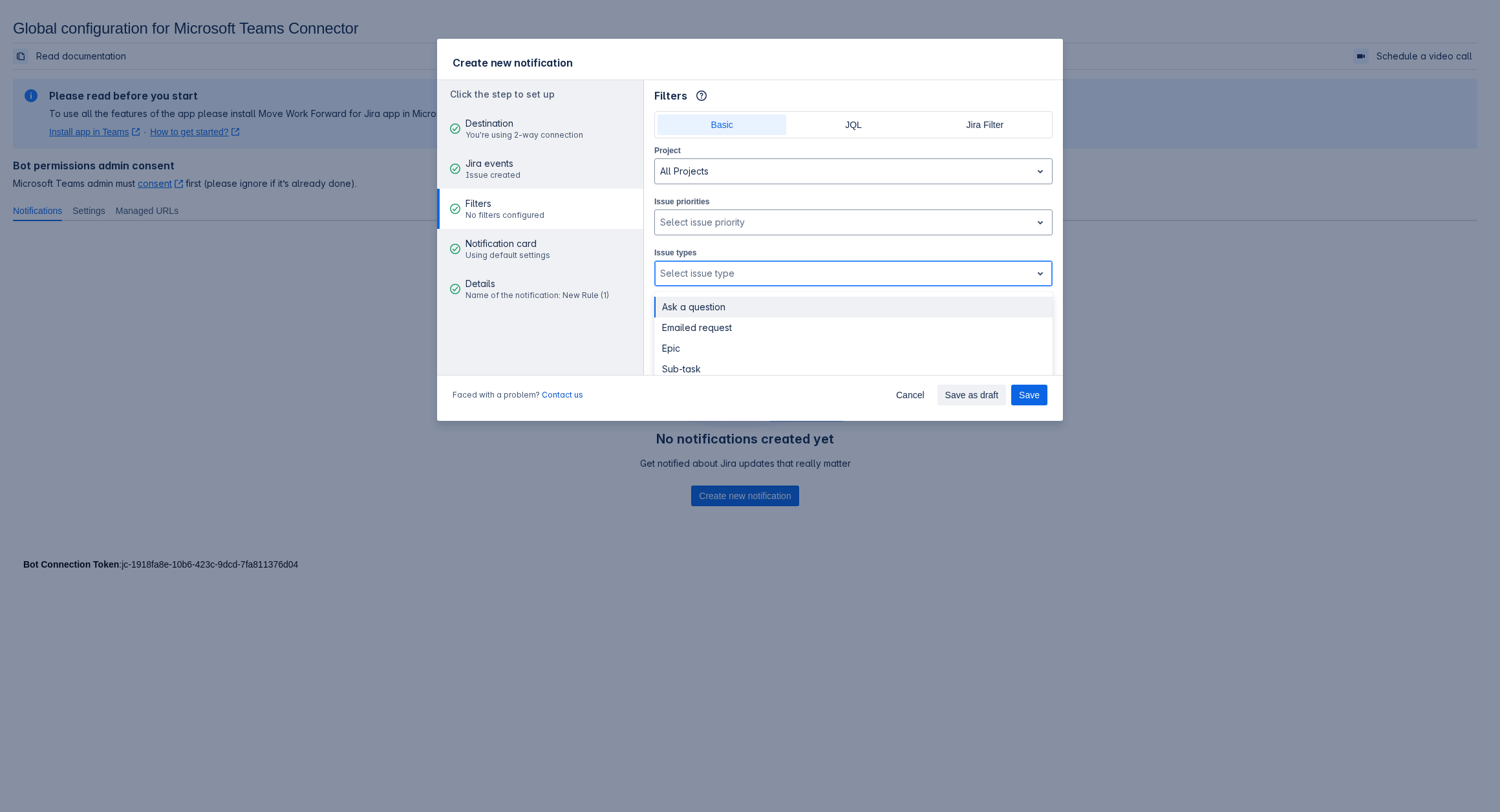
click at [689, 261] on div "Select issue type" at bounding box center [853, 273] width 398 height 26
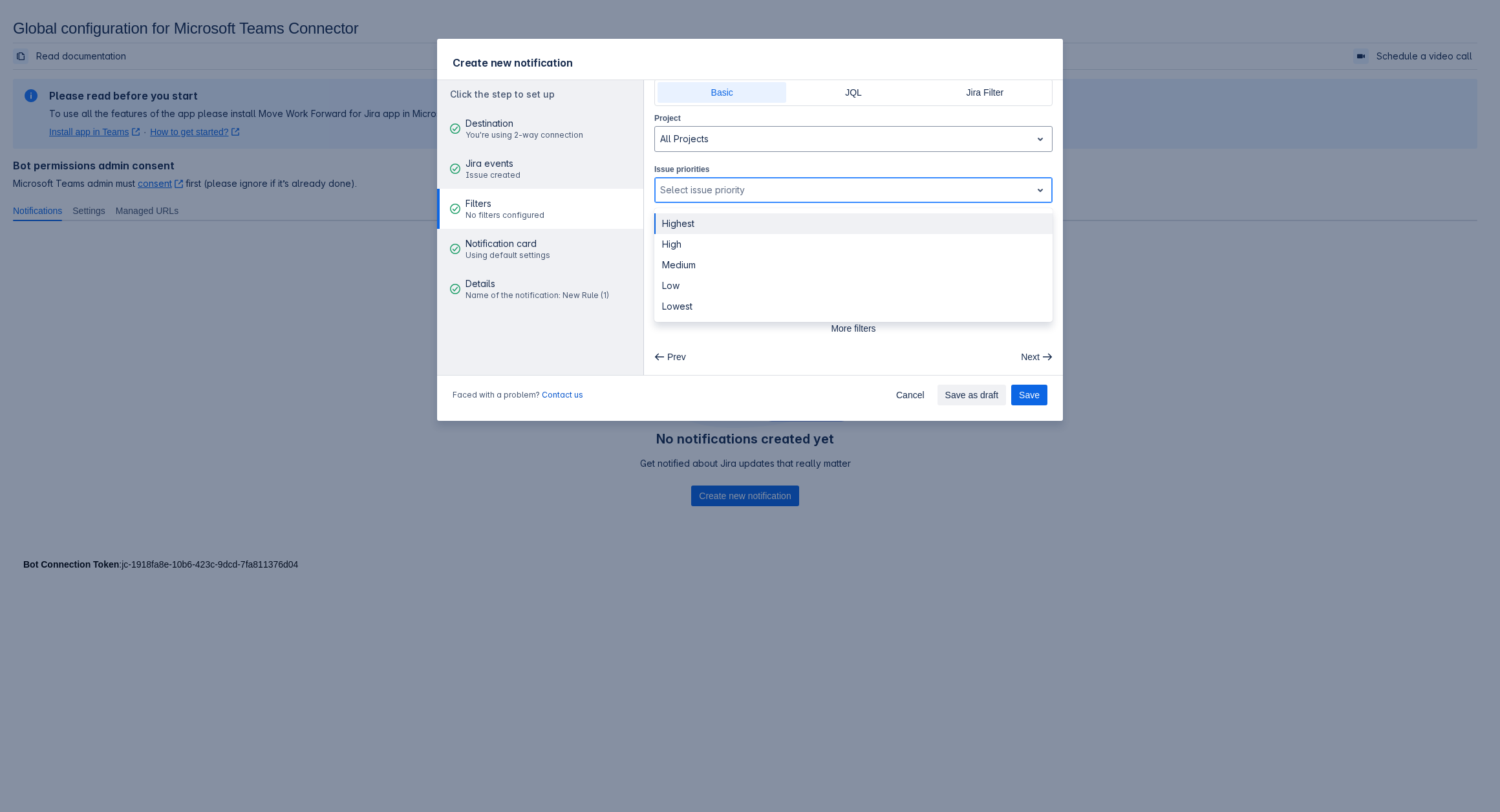
click at [715, 182] on div "Select issue priority" at bounding box center [843, 190] width 377 height 21
click at [1033, 168] on div "Issue priorities , multiple selections available, Select issue priority" at bounding box center [853, 185] width 398 height 40
click at [733, 328] on span "More filters" at bounding box center [853, 331] width 383 height 21
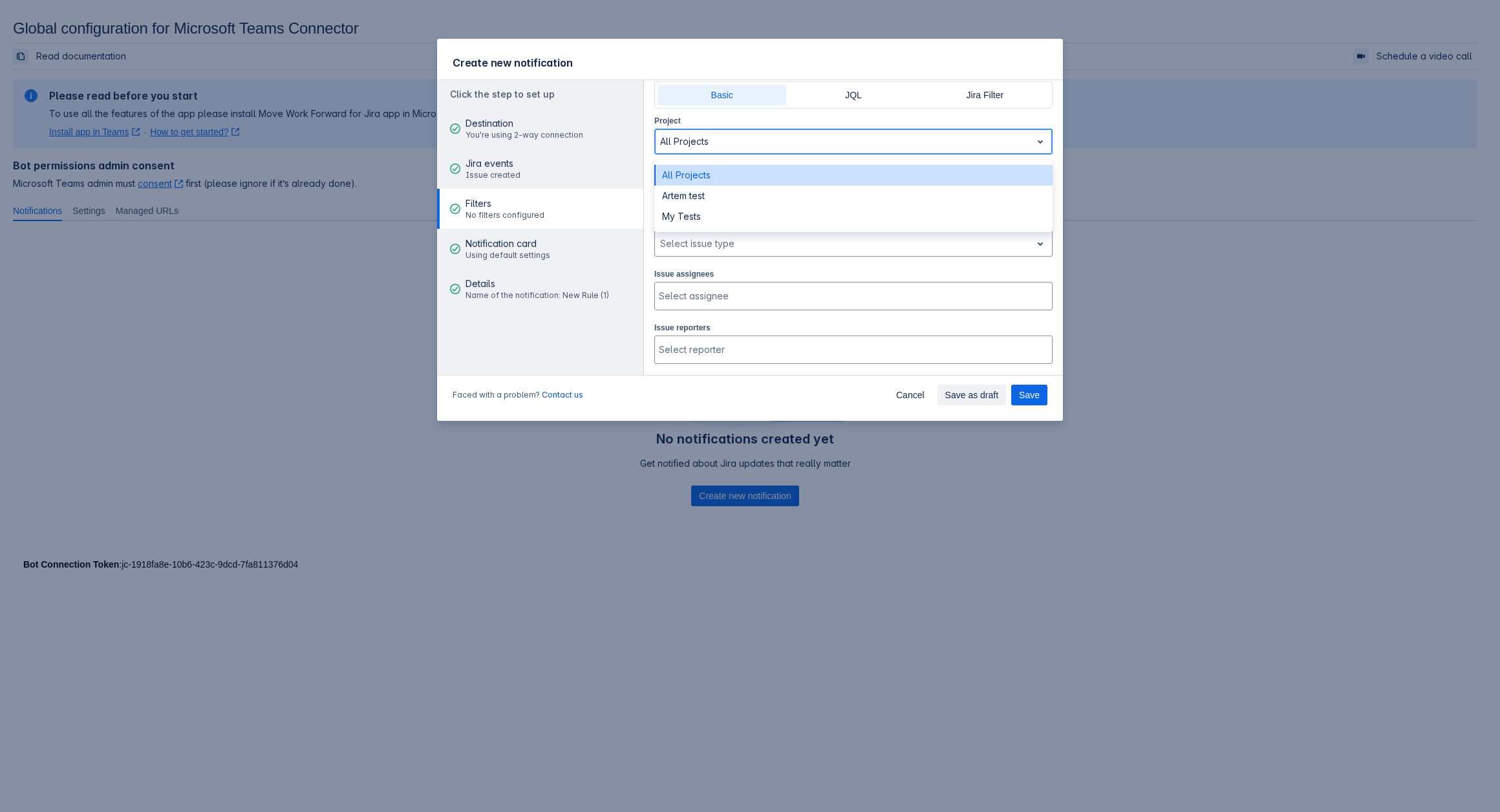
click at [707, 136] on div at bounding box center [843, 141] width 366 height 15
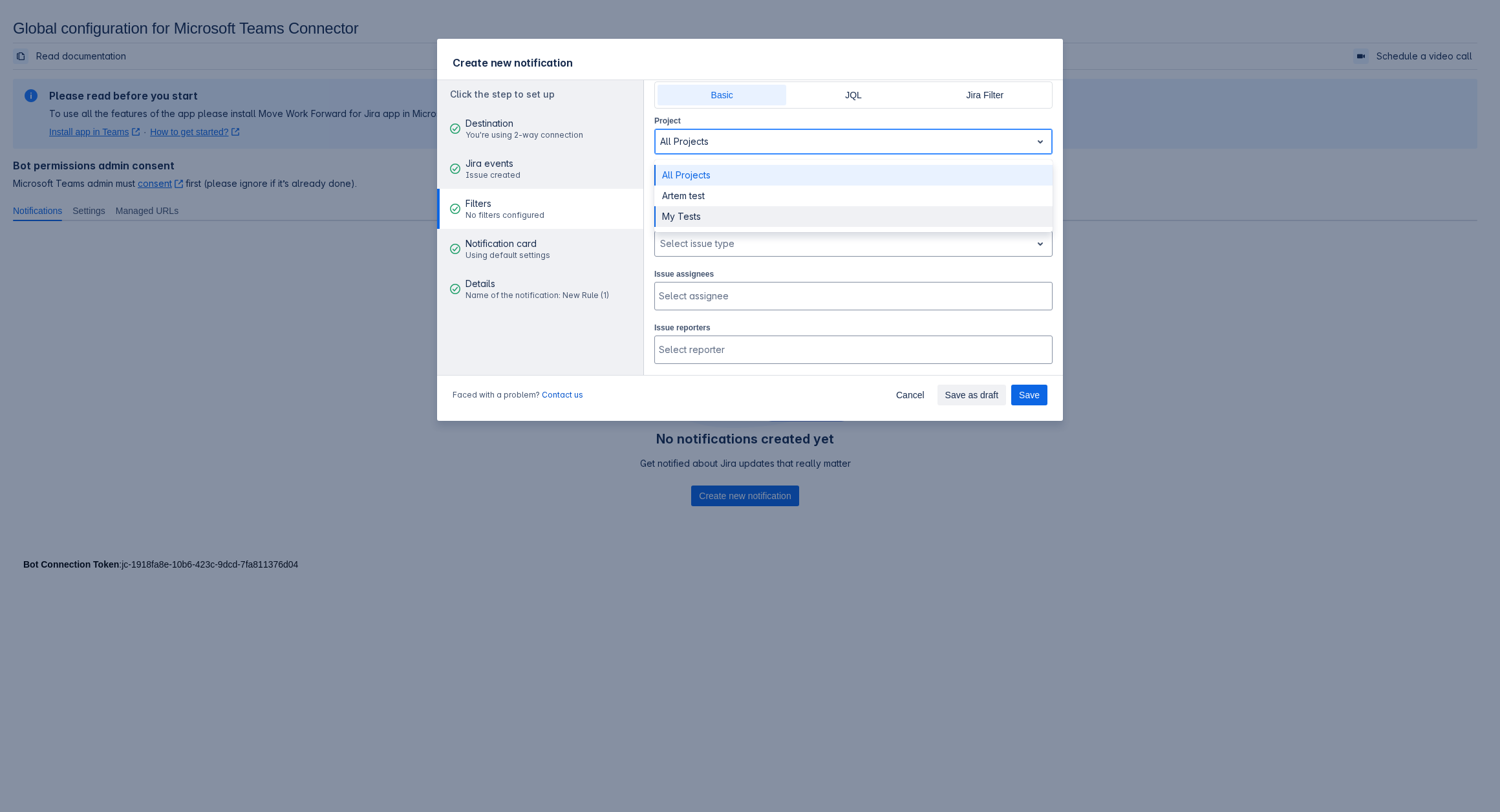
click at [700, 213] on div "My Tests" at bounding box center [853, 216] width 398 height 21
click at [700, 240] on div at bounding box center [843, 243] width 366 height 15
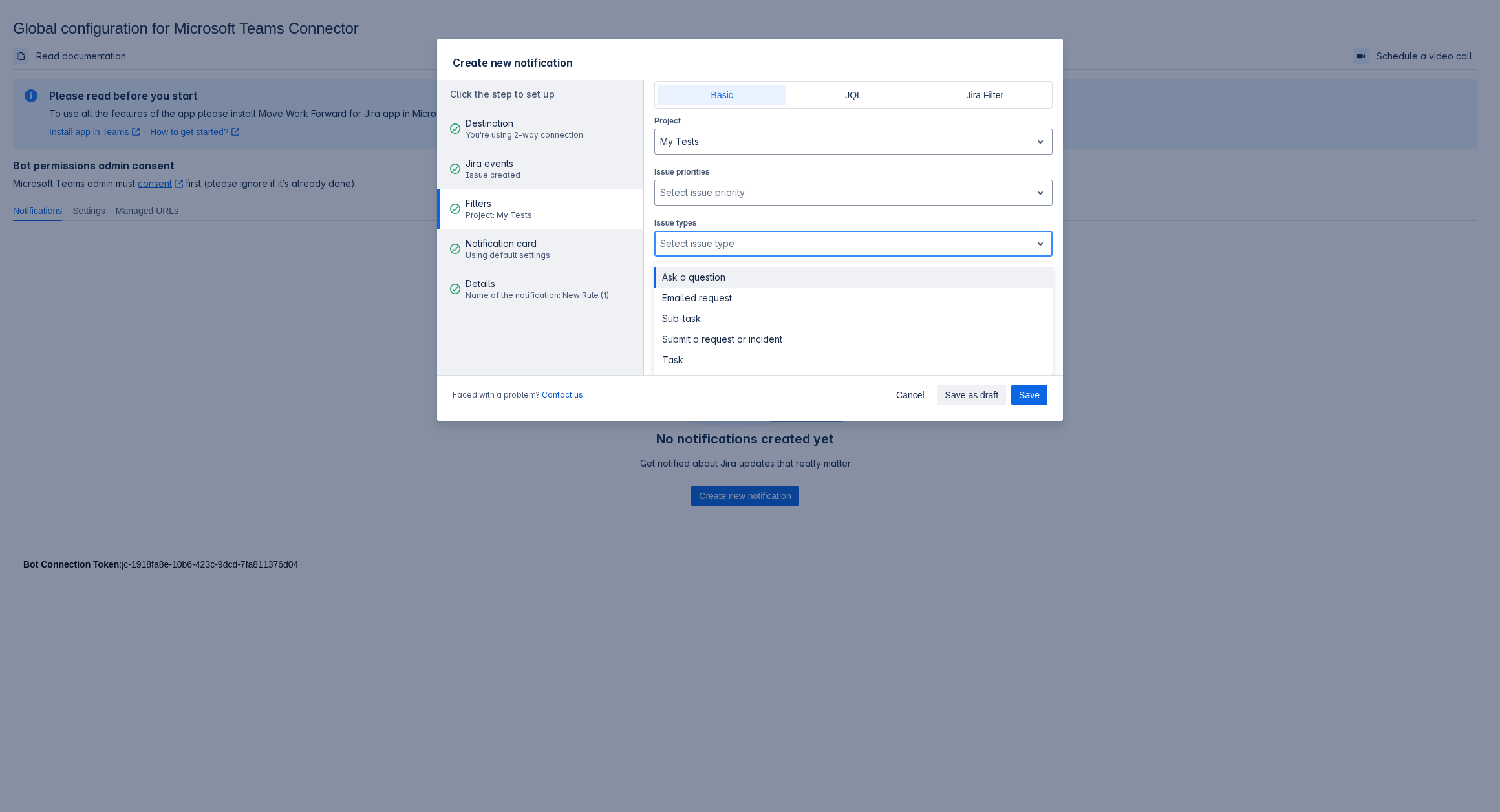
click at [700, 240] on div at bounding box center [843, 243] width 366 height 15
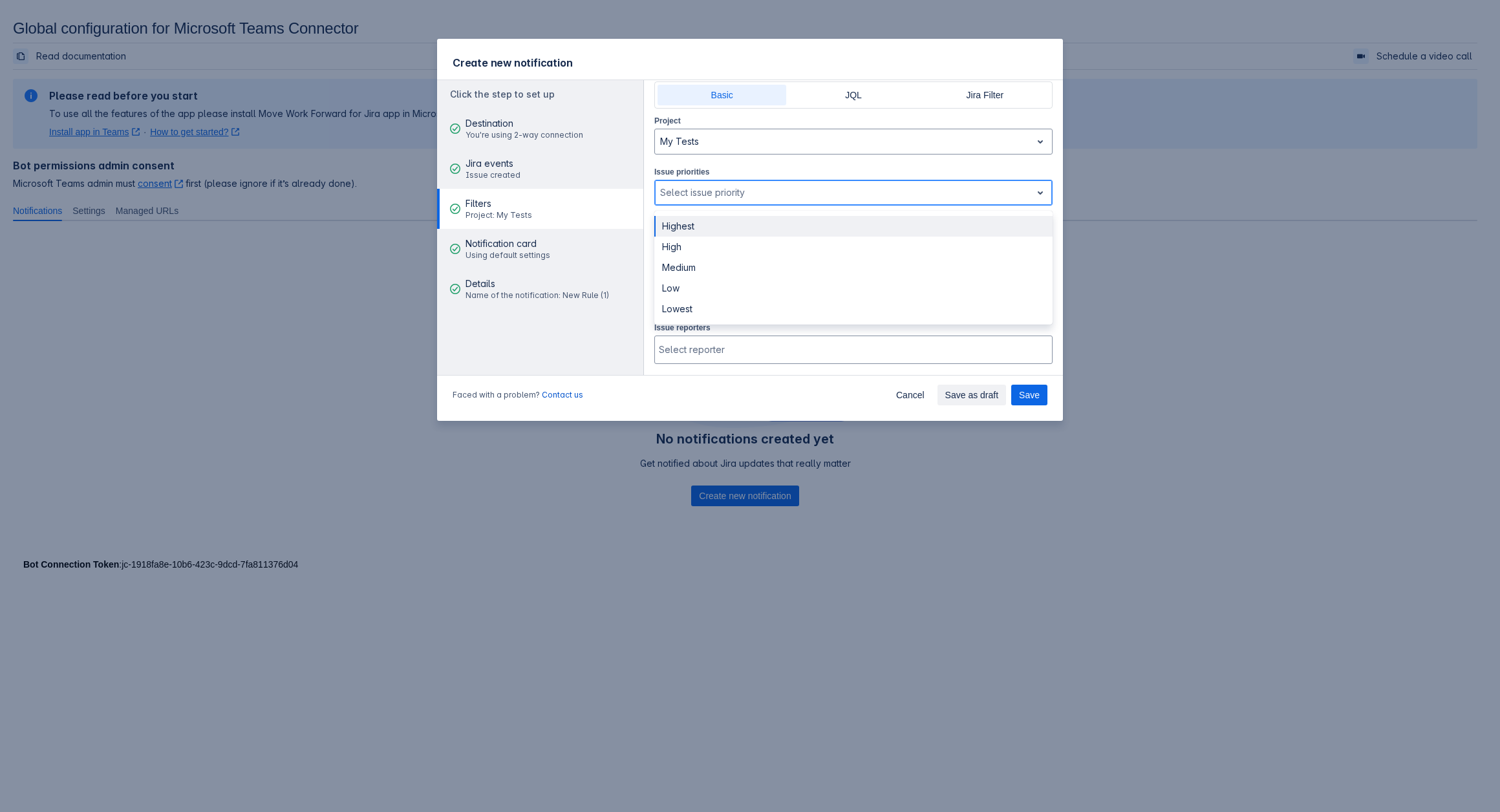
click at [701, 192] on div at bounding box center [843, 193] width 366 height 15
click at [698, 247] on div at bounding box center [843, 243] width 366 height 15
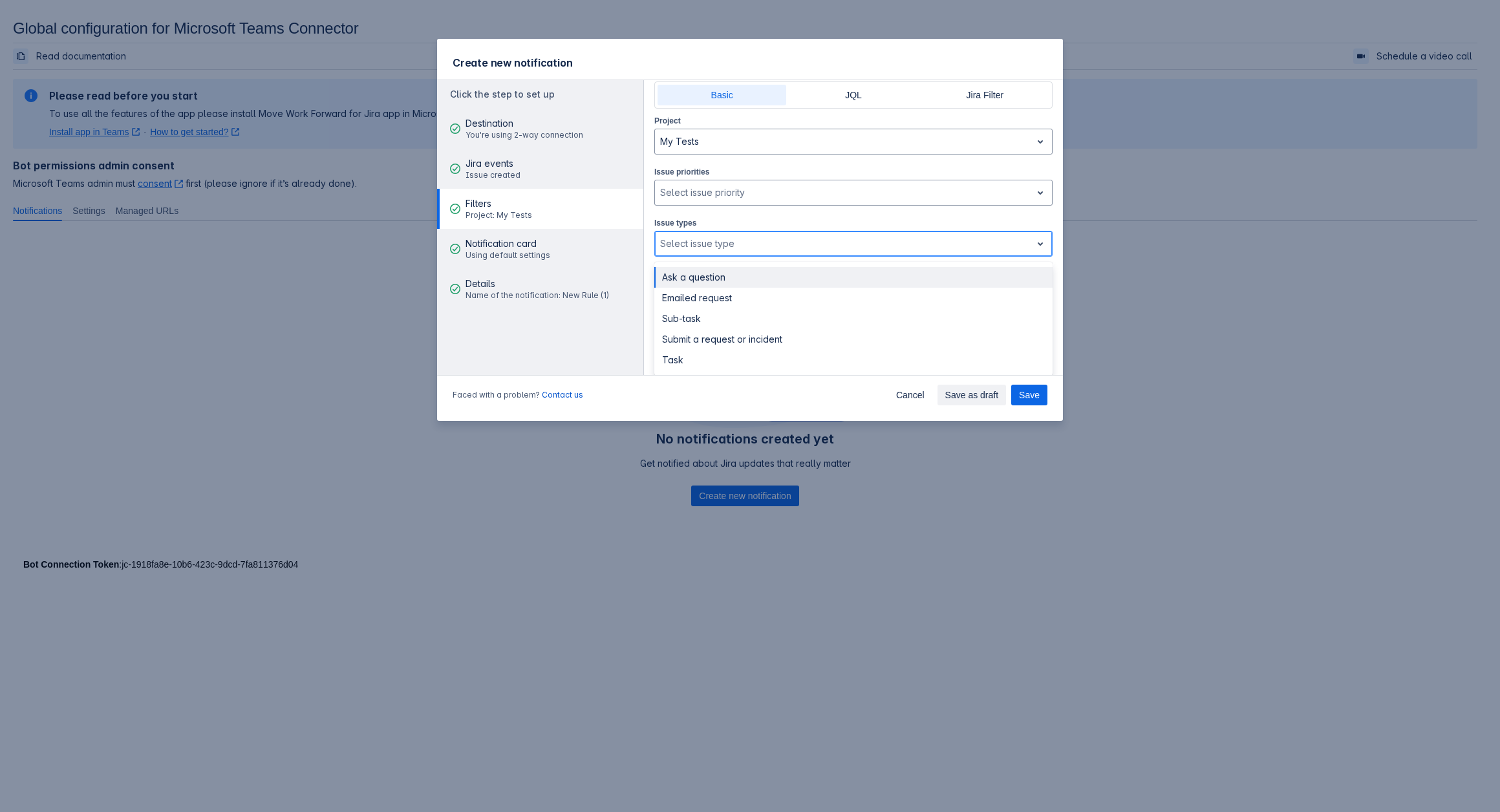
click at [698, 247] on div at bounding box center [843, 243] width 366 height 15
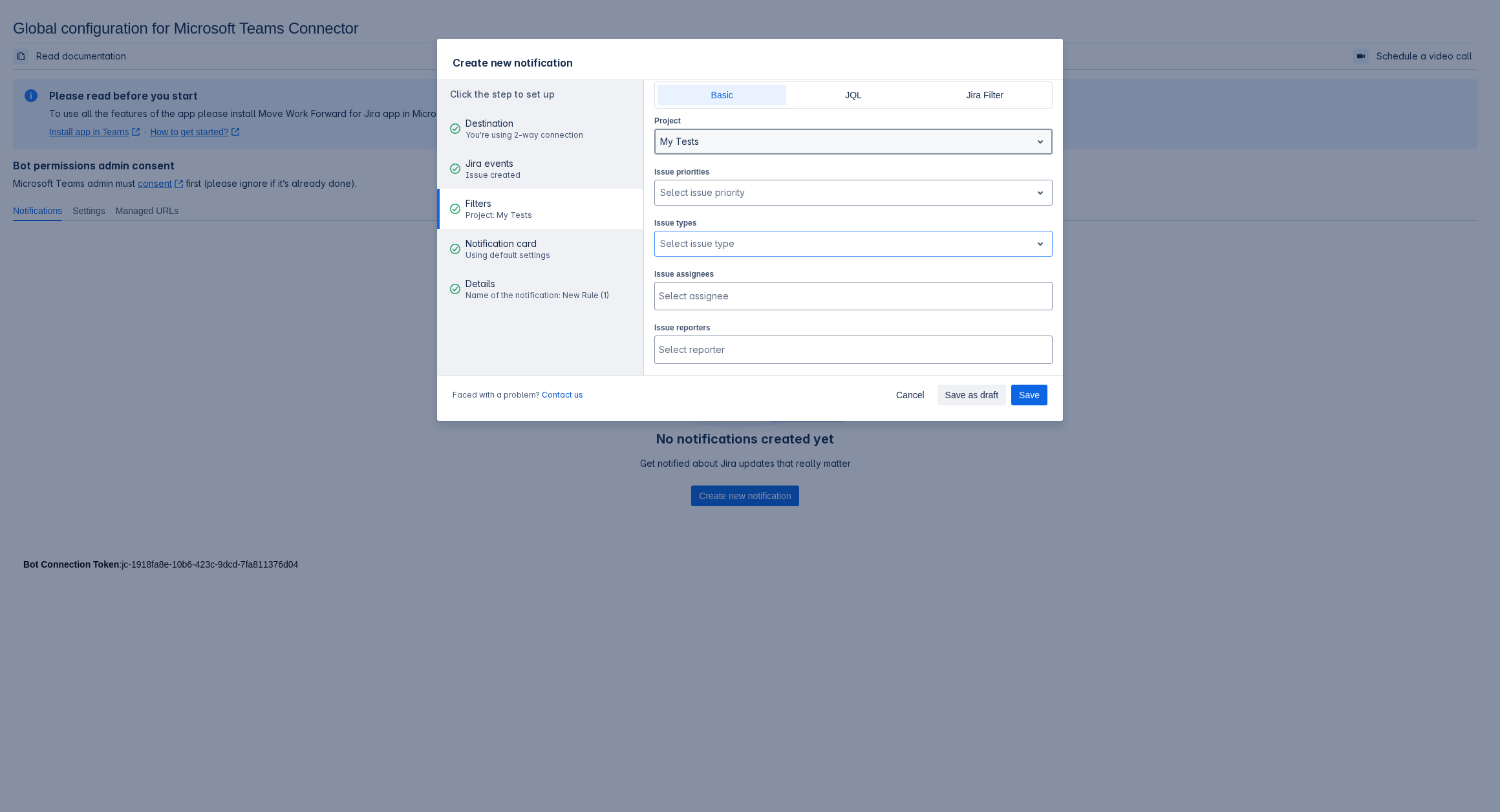
click at [717, 146] on div at bounding box center [843, 141] width 366 height 15
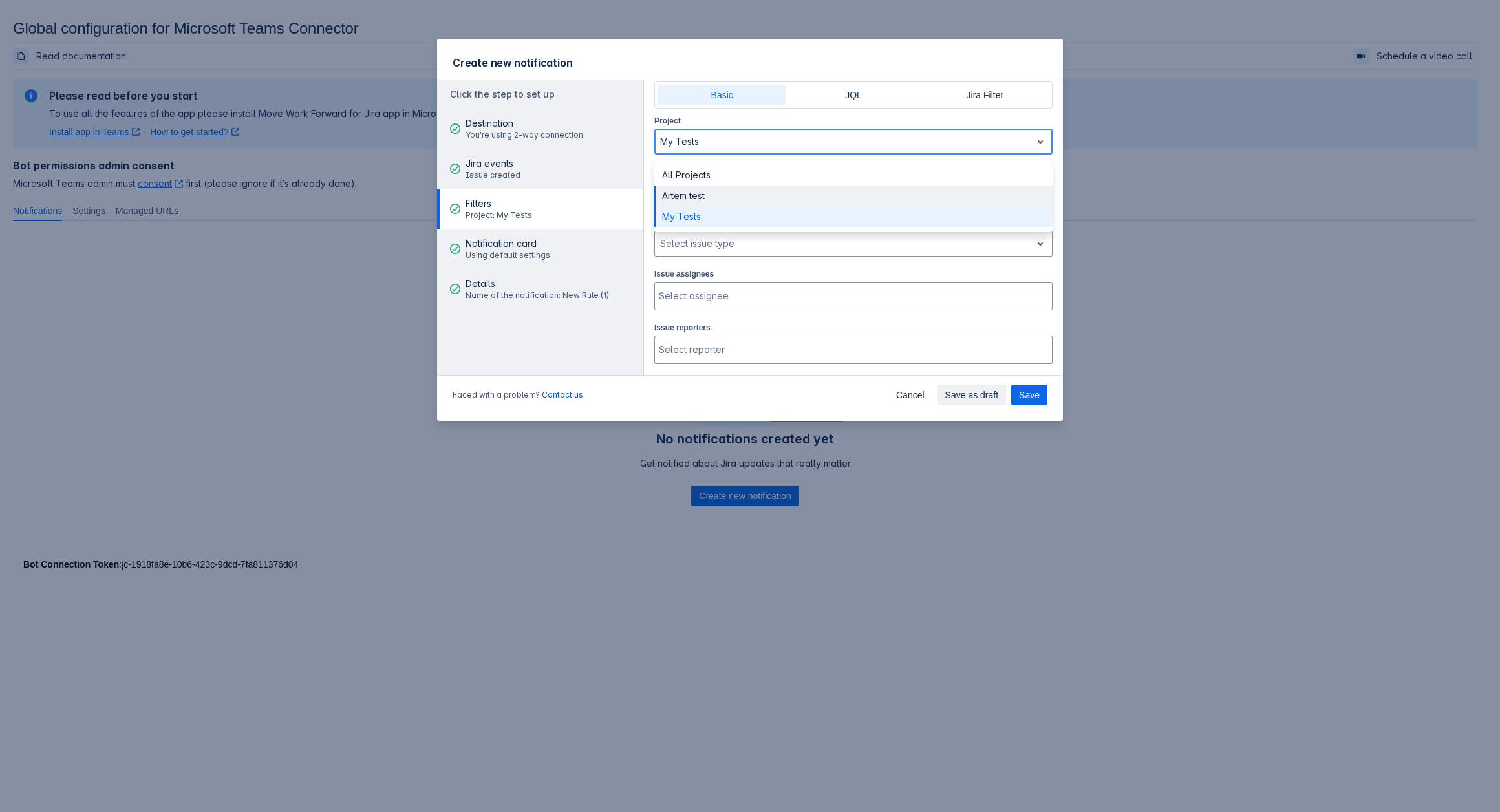
click at [697, 193] on div "Artem test" at bounding box center [853, 195] width 398 height 21
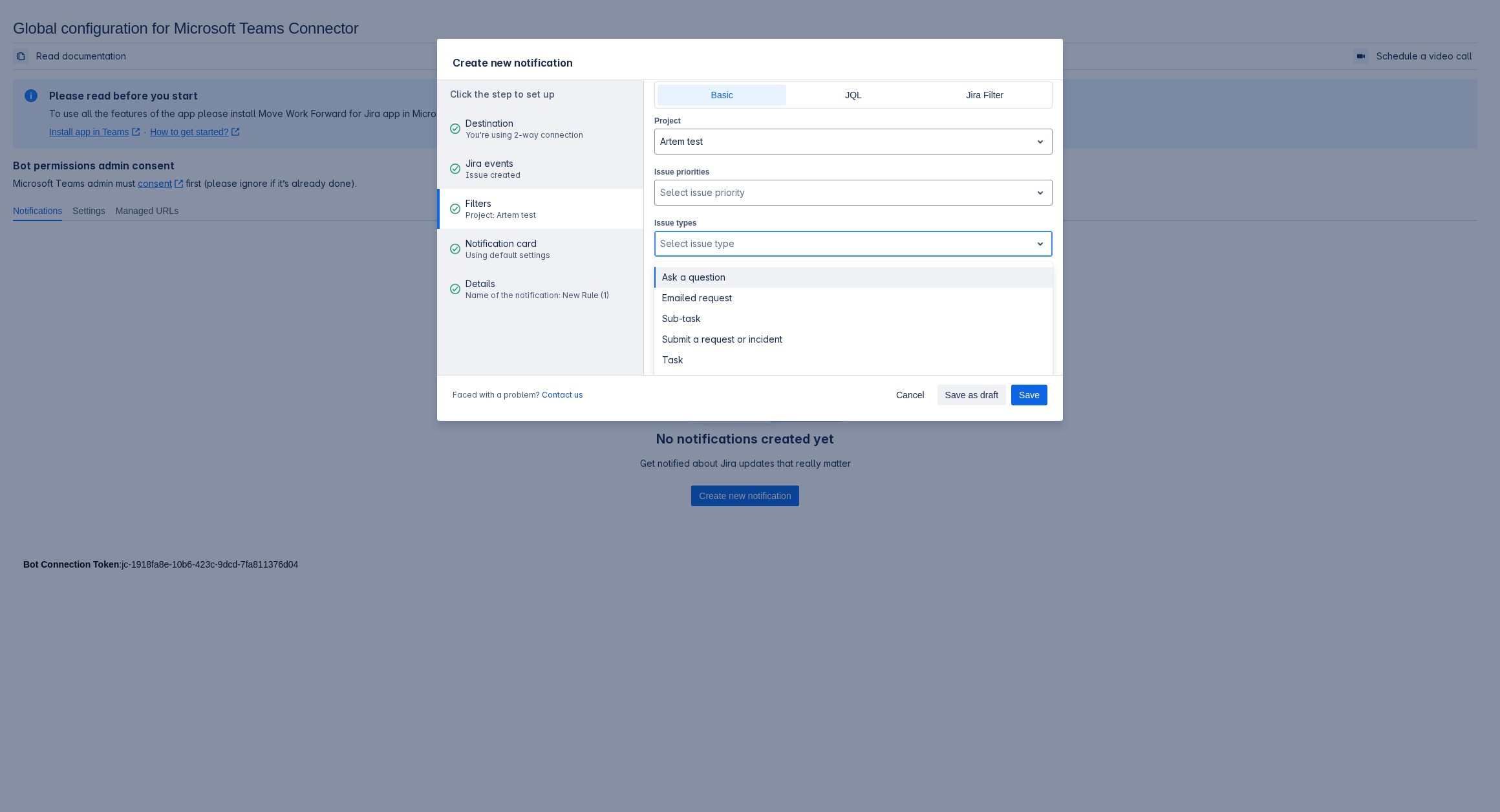
click at [706, 234] on div "Select issue type" at bounding box center [843, 244] width 377 height 21
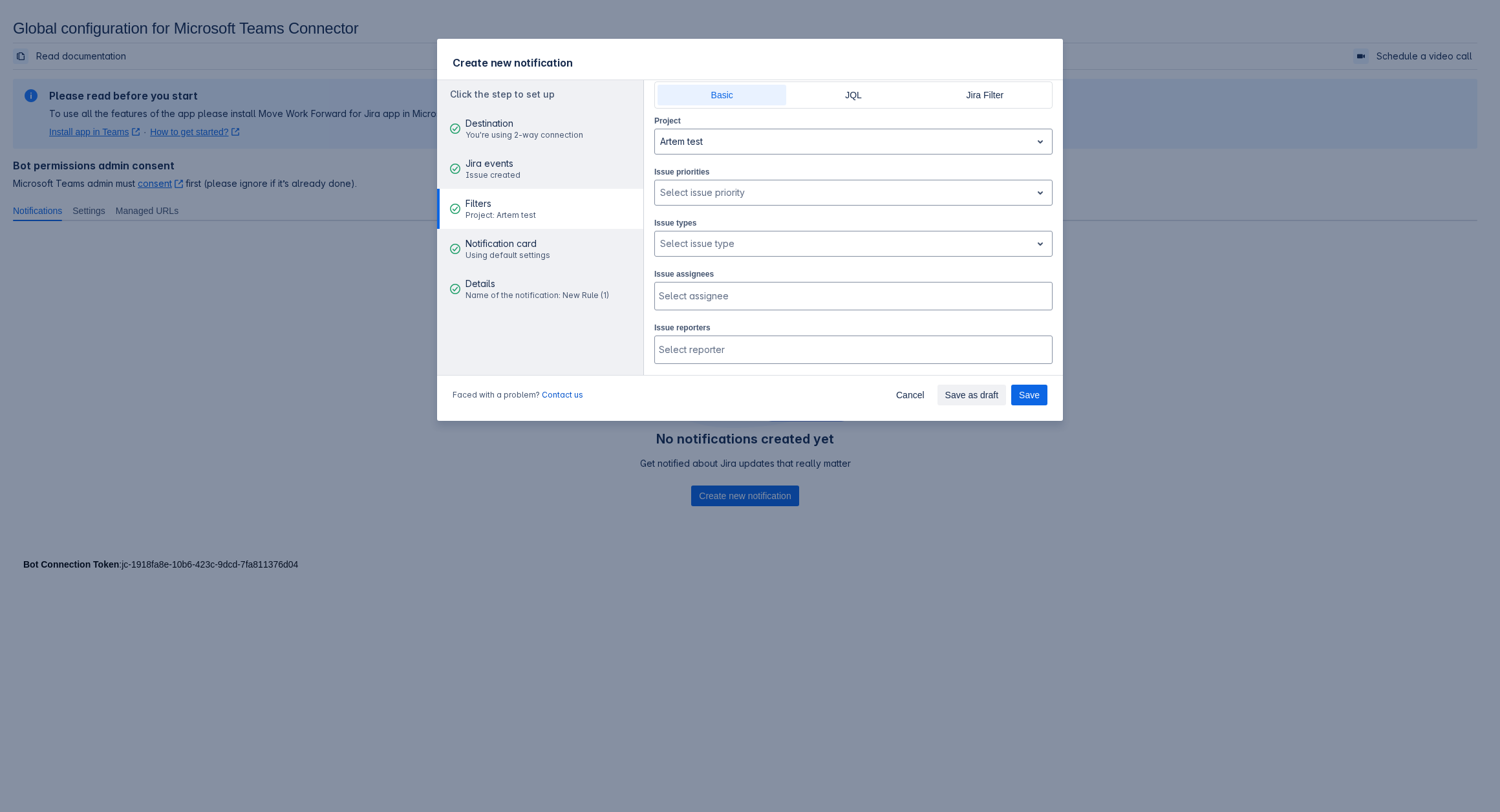
click at [736, 214] on div "Project Artem test Issue priorities , multiple selections available, Select iss…" at bounding box center [853, 448] width 398 height 668
click at [717, 283] on div "Select assignee" at bounding box center [852, 296] width 395 height 26
click at [721, 285] on div "Select assignee" at bounding box center [852, 296] width 395 height 26
click at [709, 182] on div "Select issue priority" at bounding box center [843, 193] width 377 height 21
click at [708, 155] on div "Project Artem test Issue priorities , multiple selections available, Select iss…" at bounding box center [853, 448] width 398 height 668
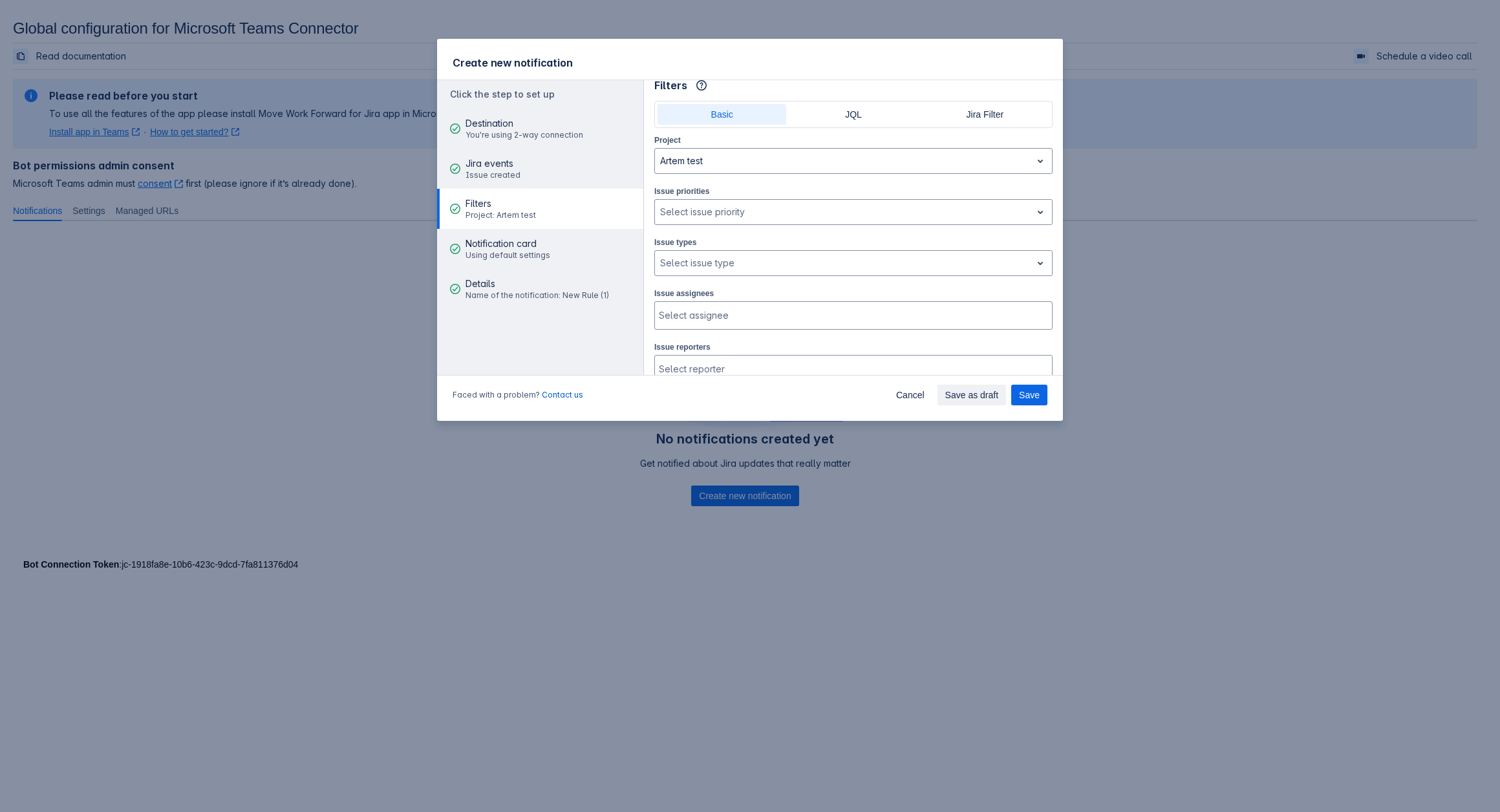
scroll to position [0, 0]
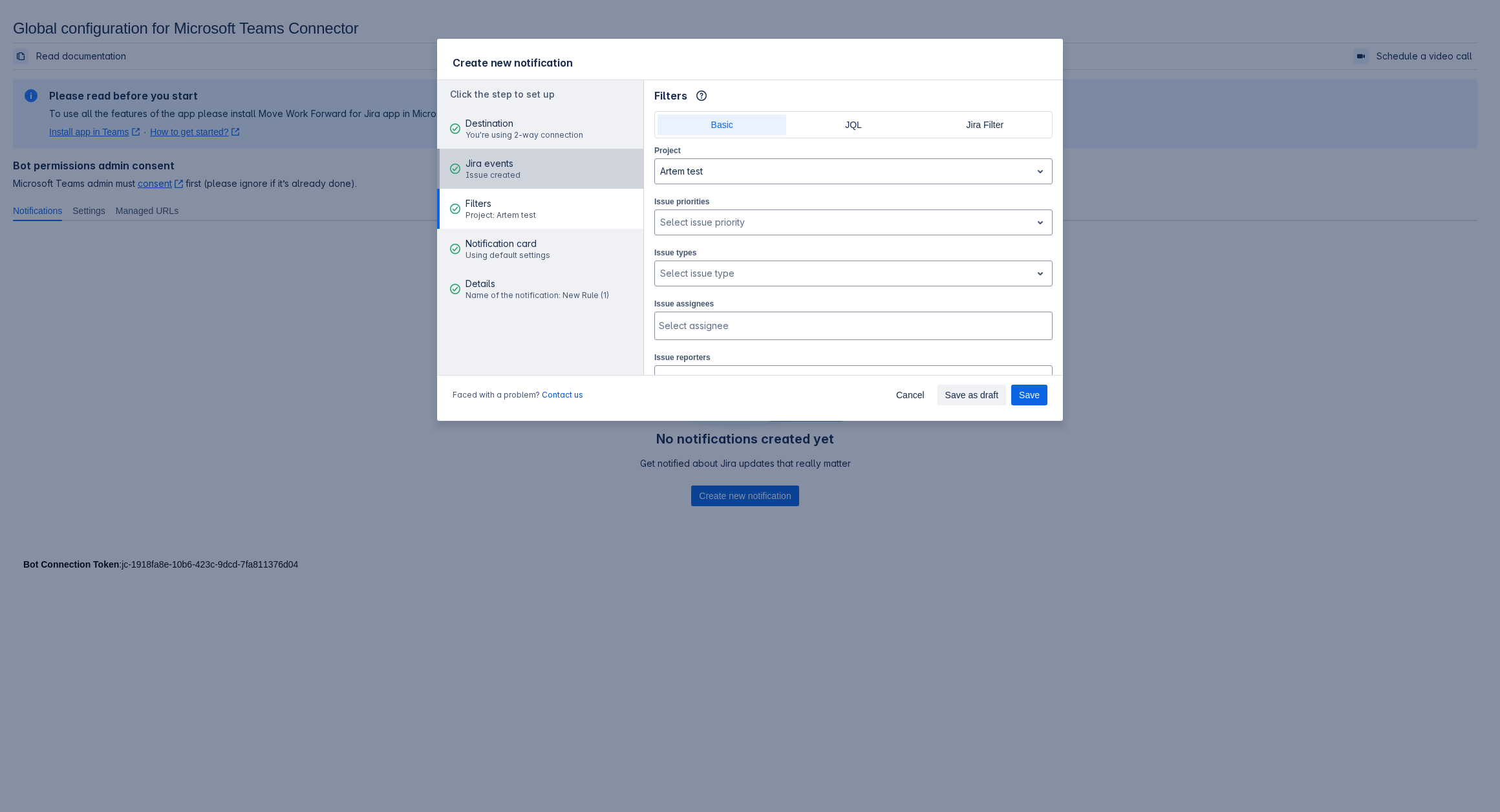
click at [506, 174] on span "Issue created" at bounding box center [493, 174] width 55 height 10
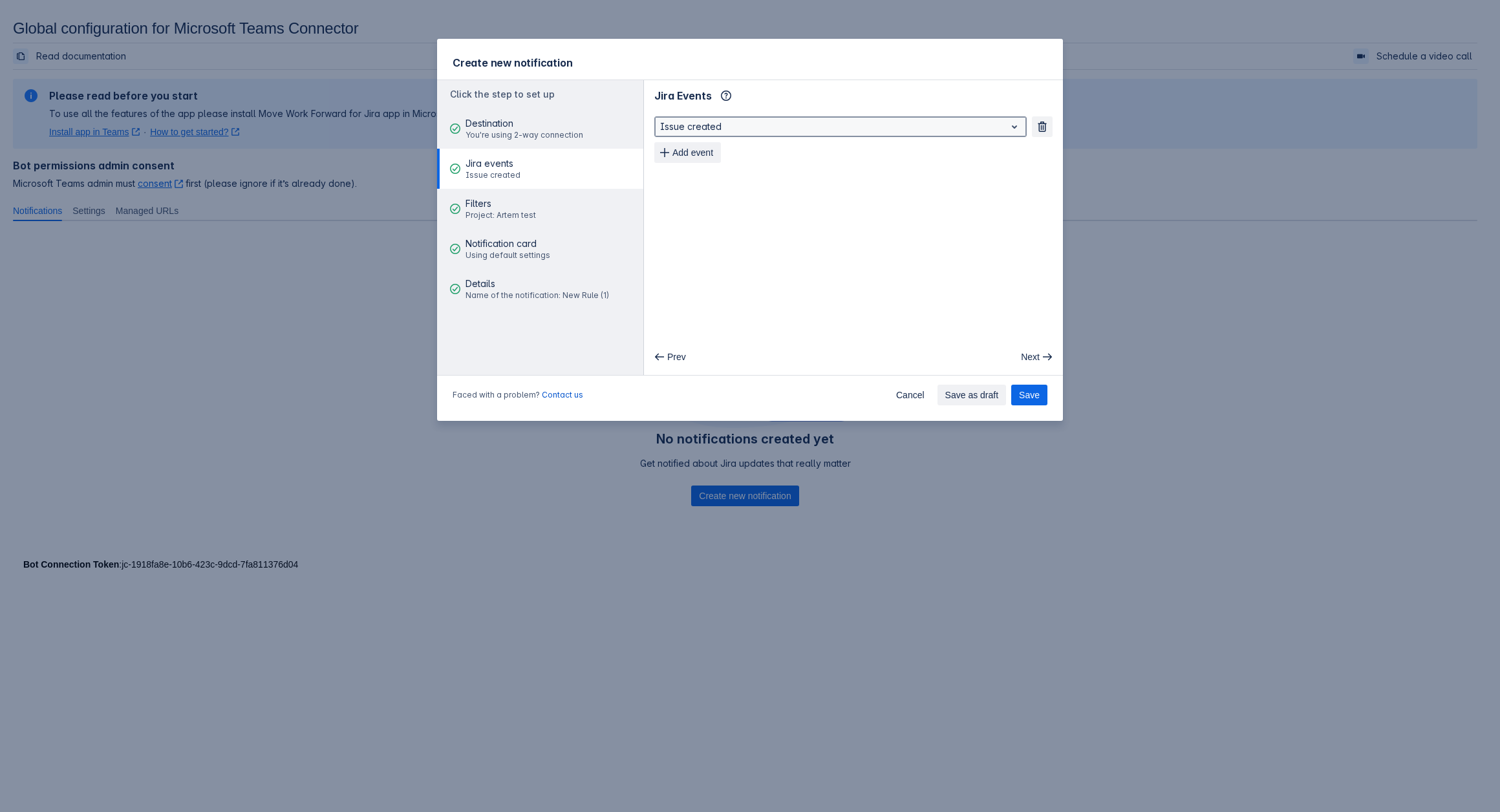
click at [728, 131] on div at bounding box center [830, 127] width 340 height 15
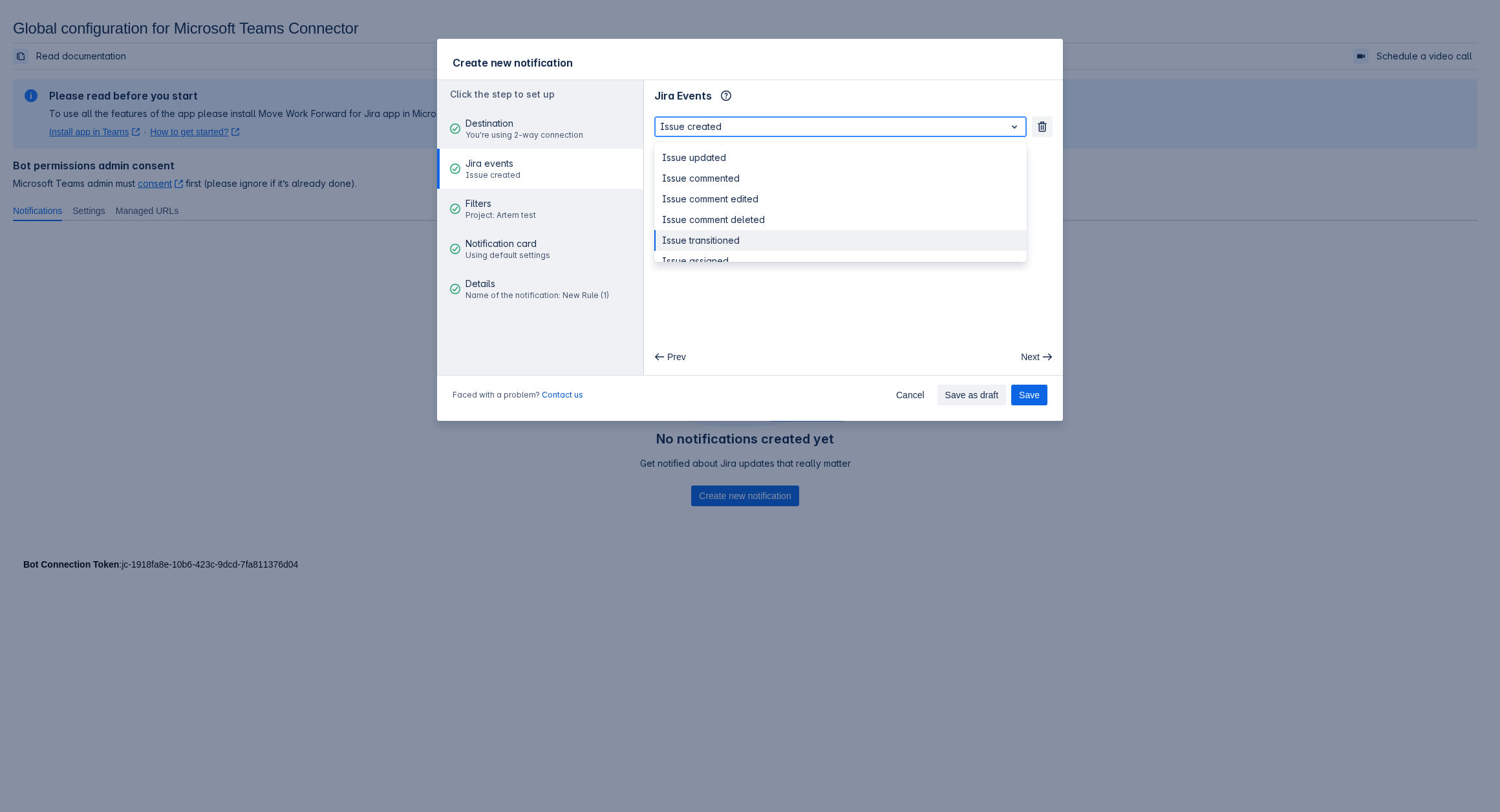
click at [749, 232] on div "Issue transitioned" at bounding box center [840, 240] width 372 height 21
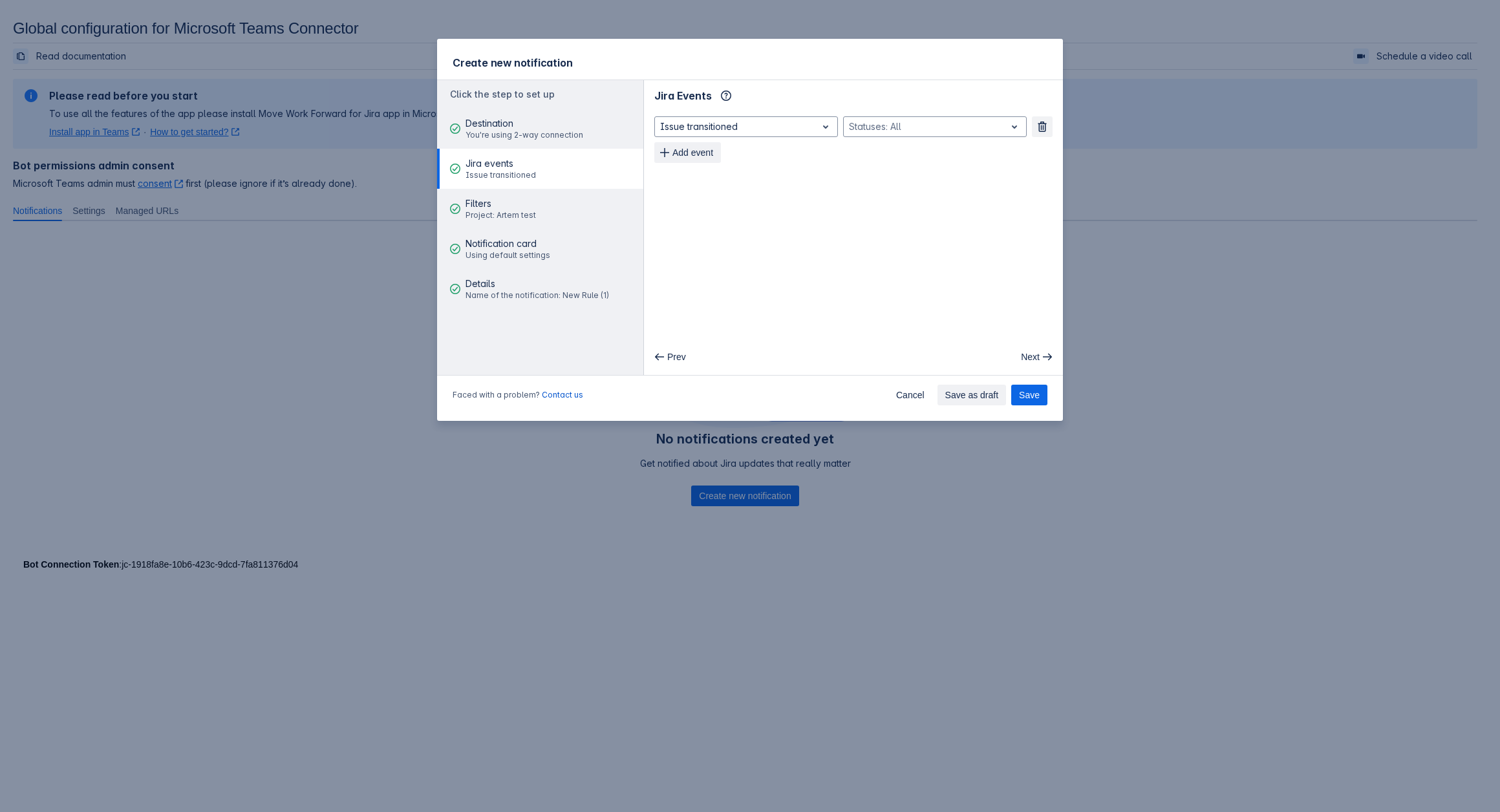
click at [886, 111] on div "Issue transitioned , multiple selections available, Statuses: All Remove Add ev…" at bounding box center [853, 139] width 419 height 57
click at [888, 121] on div at bounding box center [924, 127] width 152 height 15
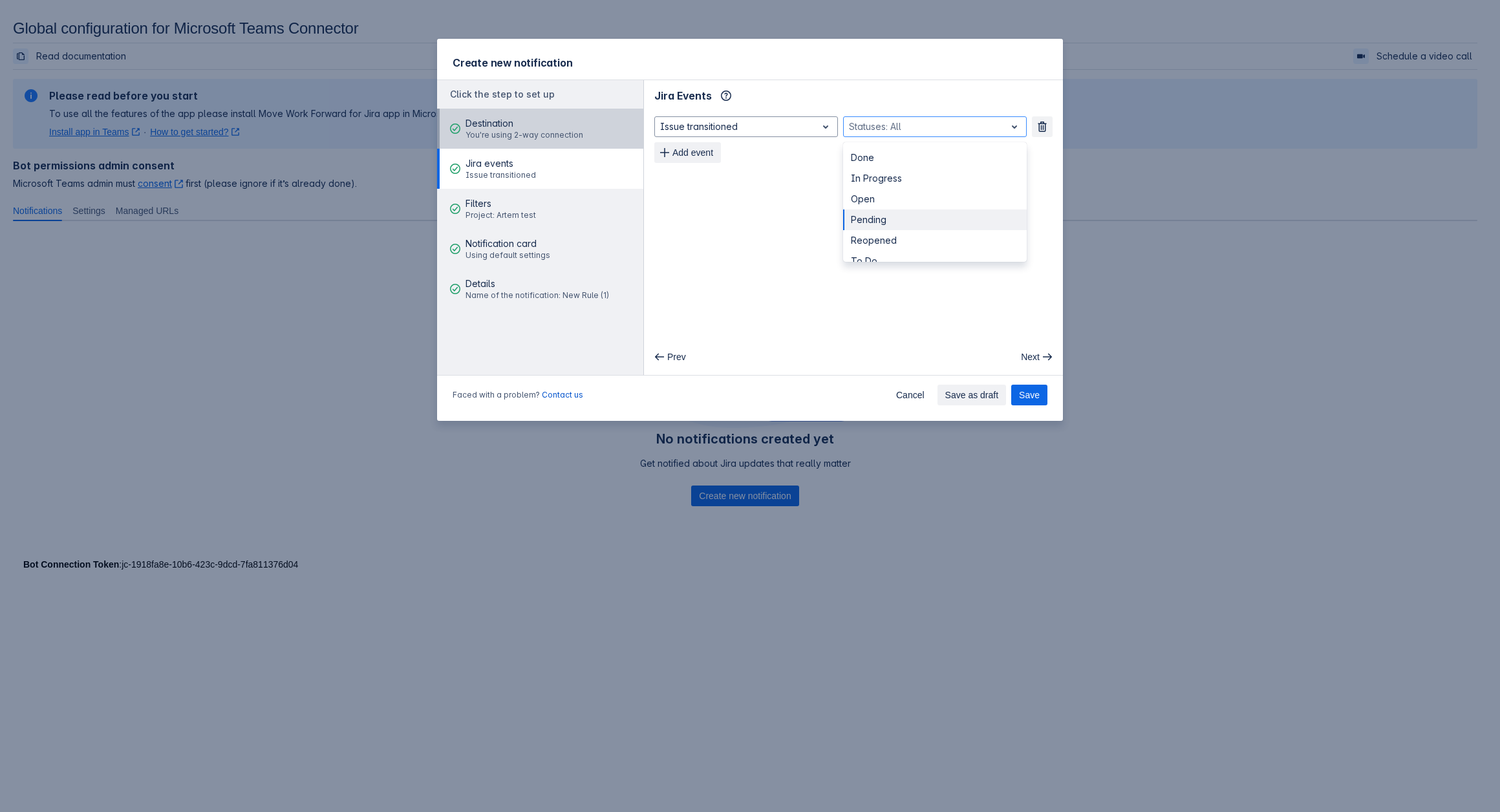
click at [492, 141] on div "Destination You're using 2-way connection" at bounding box center [524, 129] width 118 height 39
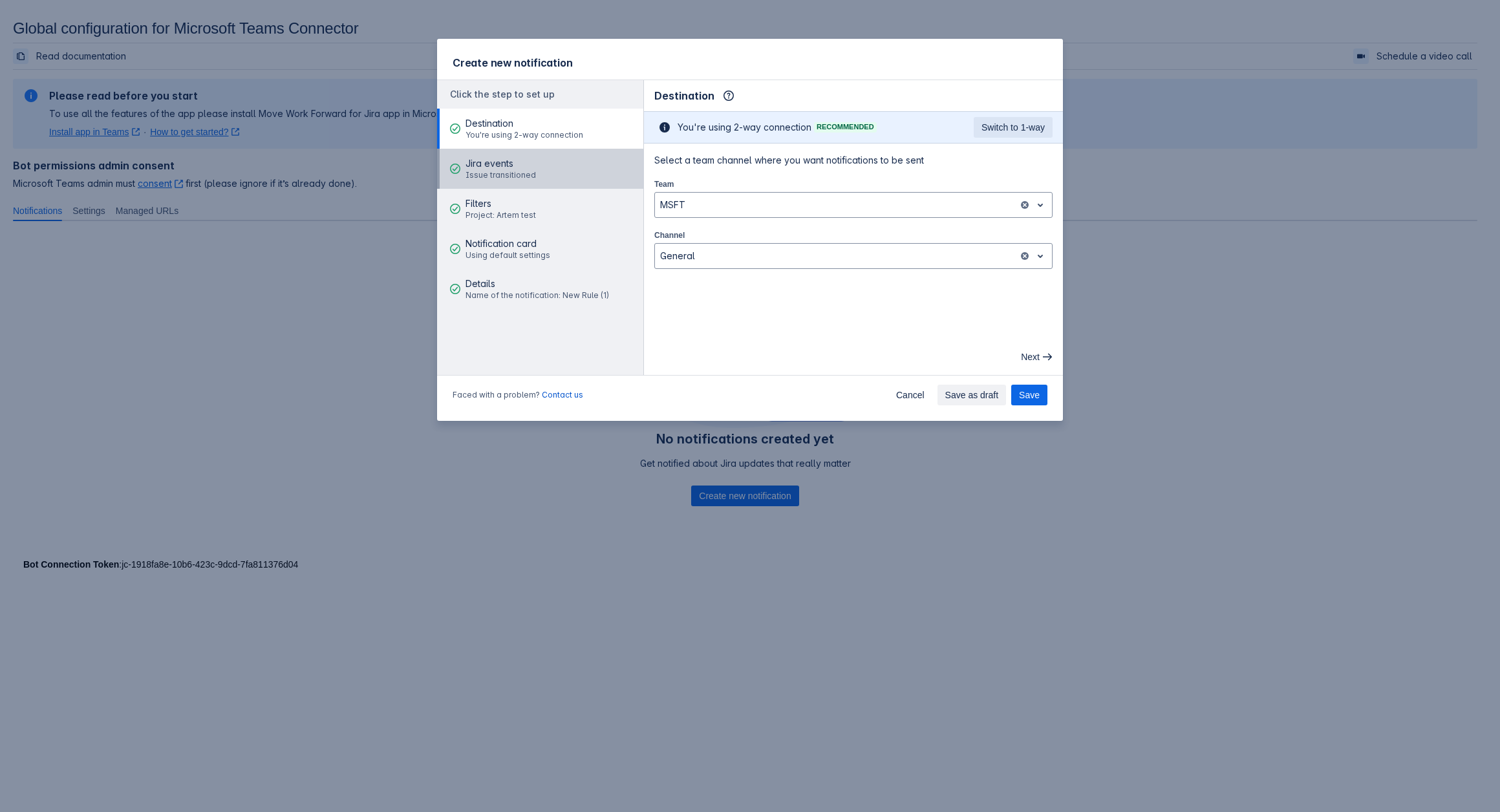
click at [546, 172] on button "Jira events Issue transitioned" at bounding box center [540, 169] width 206 height 40
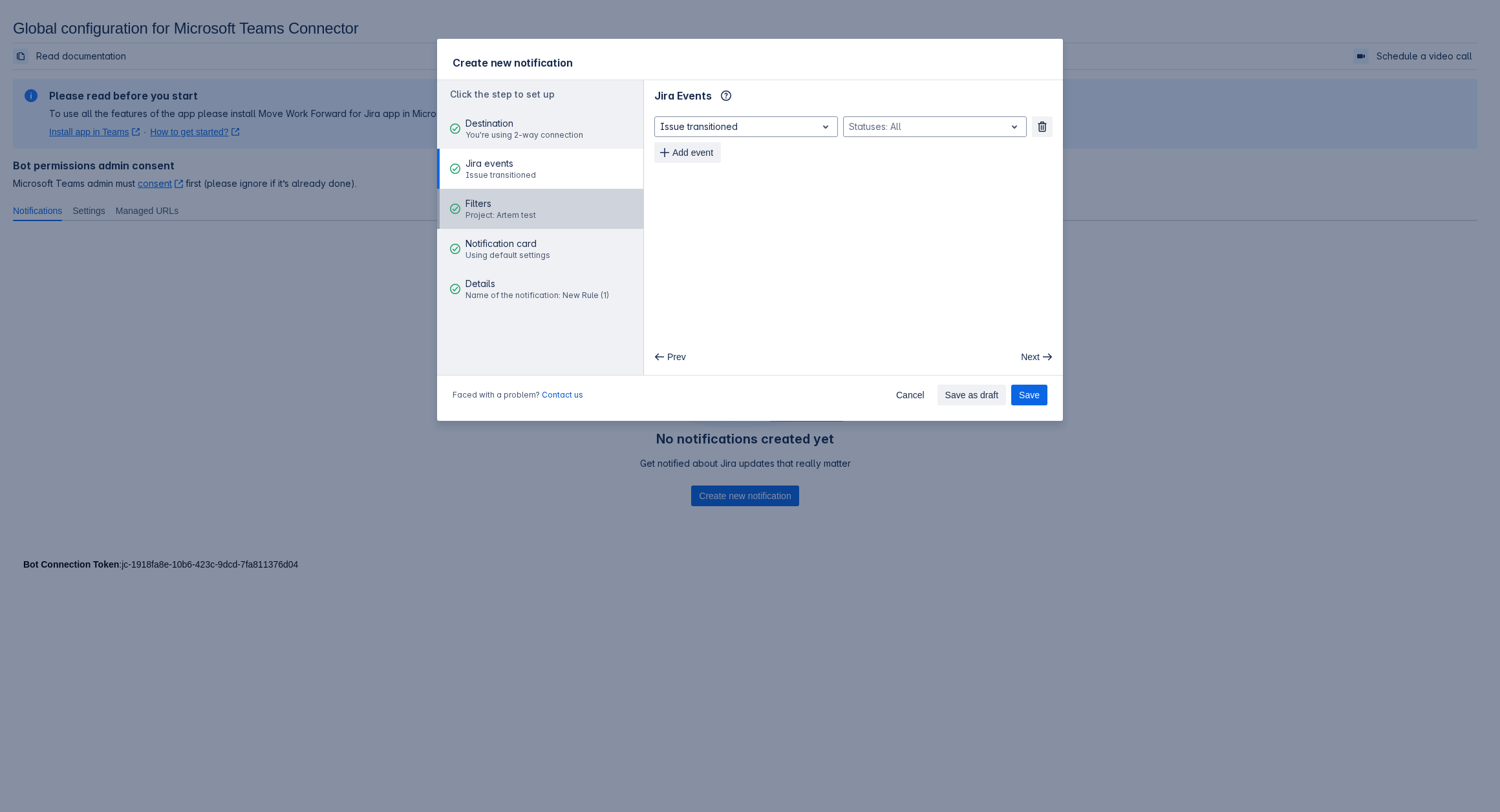
click at [517, 201] on span "Filters" at bounding box center [500, 203] width 71 height 13
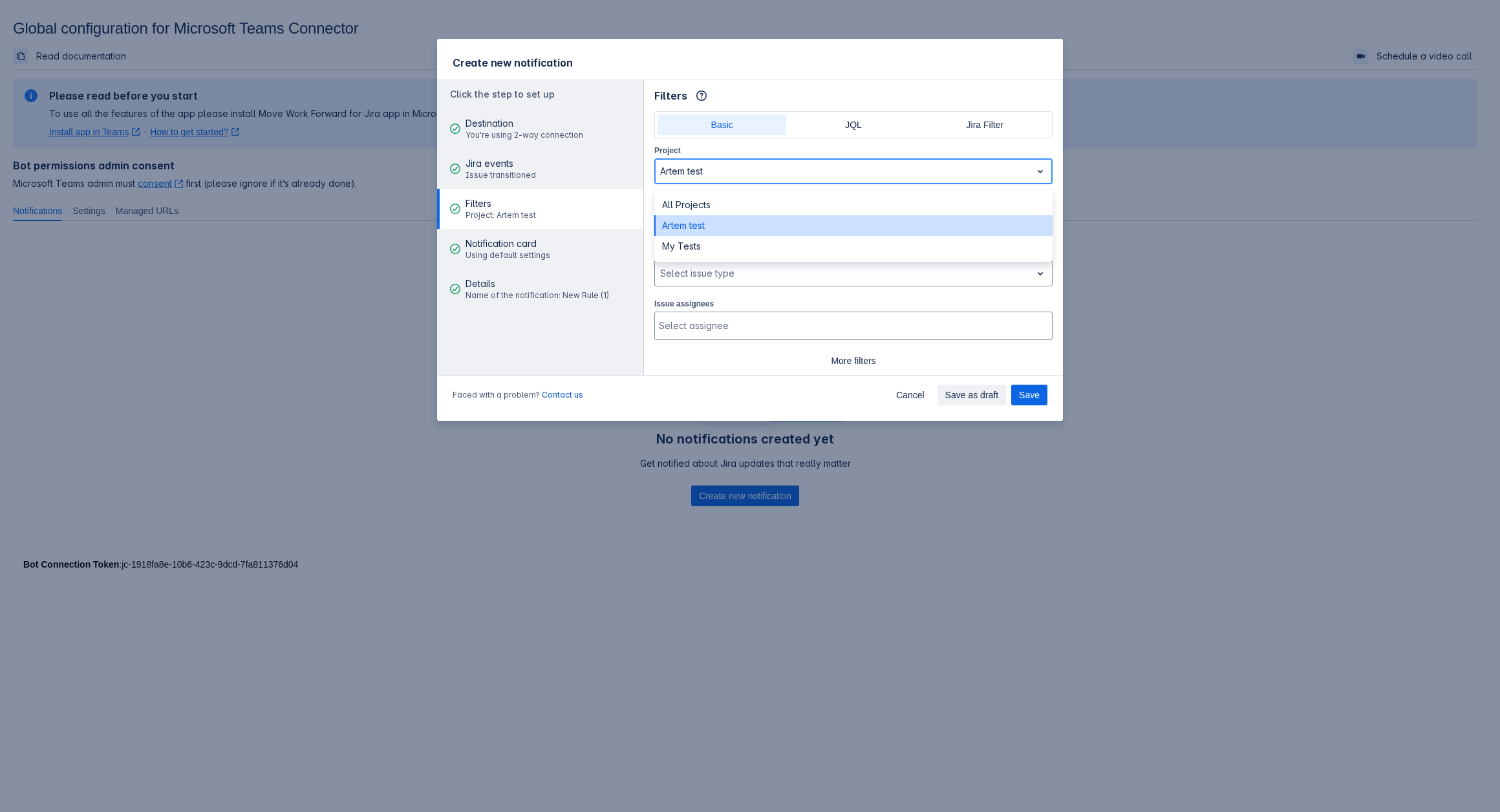
click at [703, 169] on div at bounding box center [843, 171] width 366 height 15
click at [699, 200] on div "All Projects" at bounding box center [853, 205] width 398 height 21
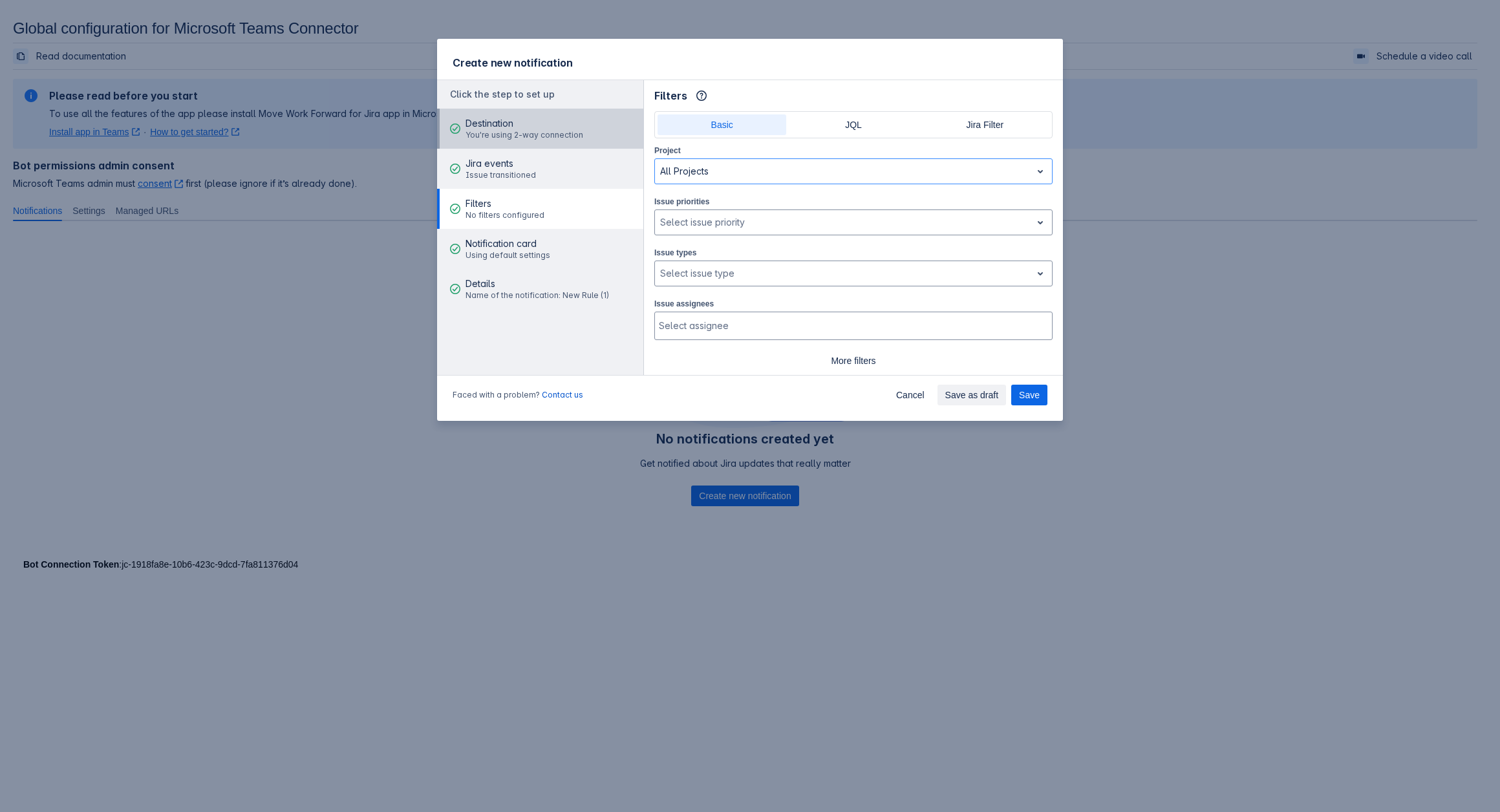
click at [519, 131] on span "You're using 2-way connection" at bounding box center [524, 135] width 118 height 10
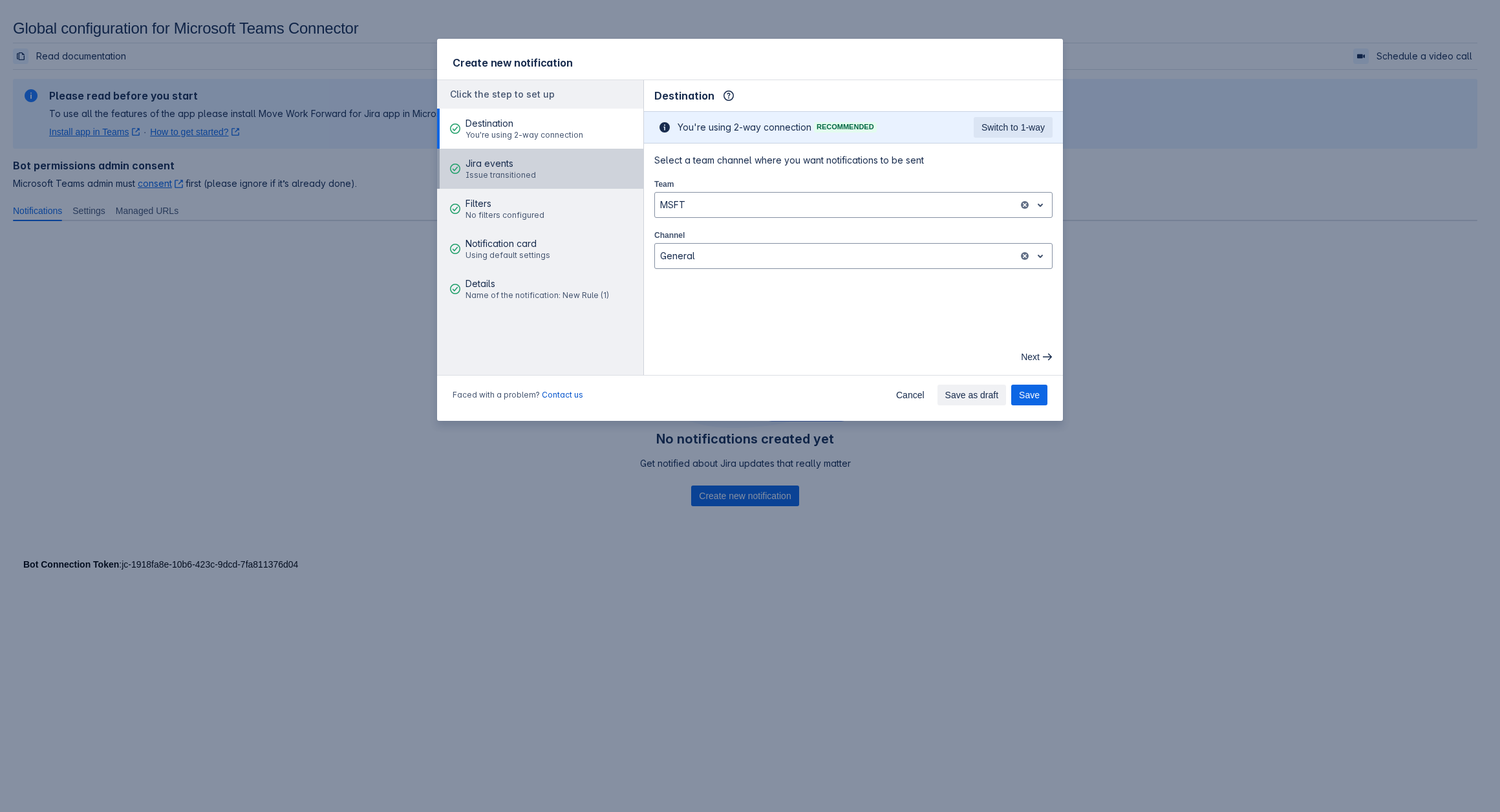
click at [564, 171] on button "Jira events Issue transitioned" at bounding box center [540, 169] width 206 height 40
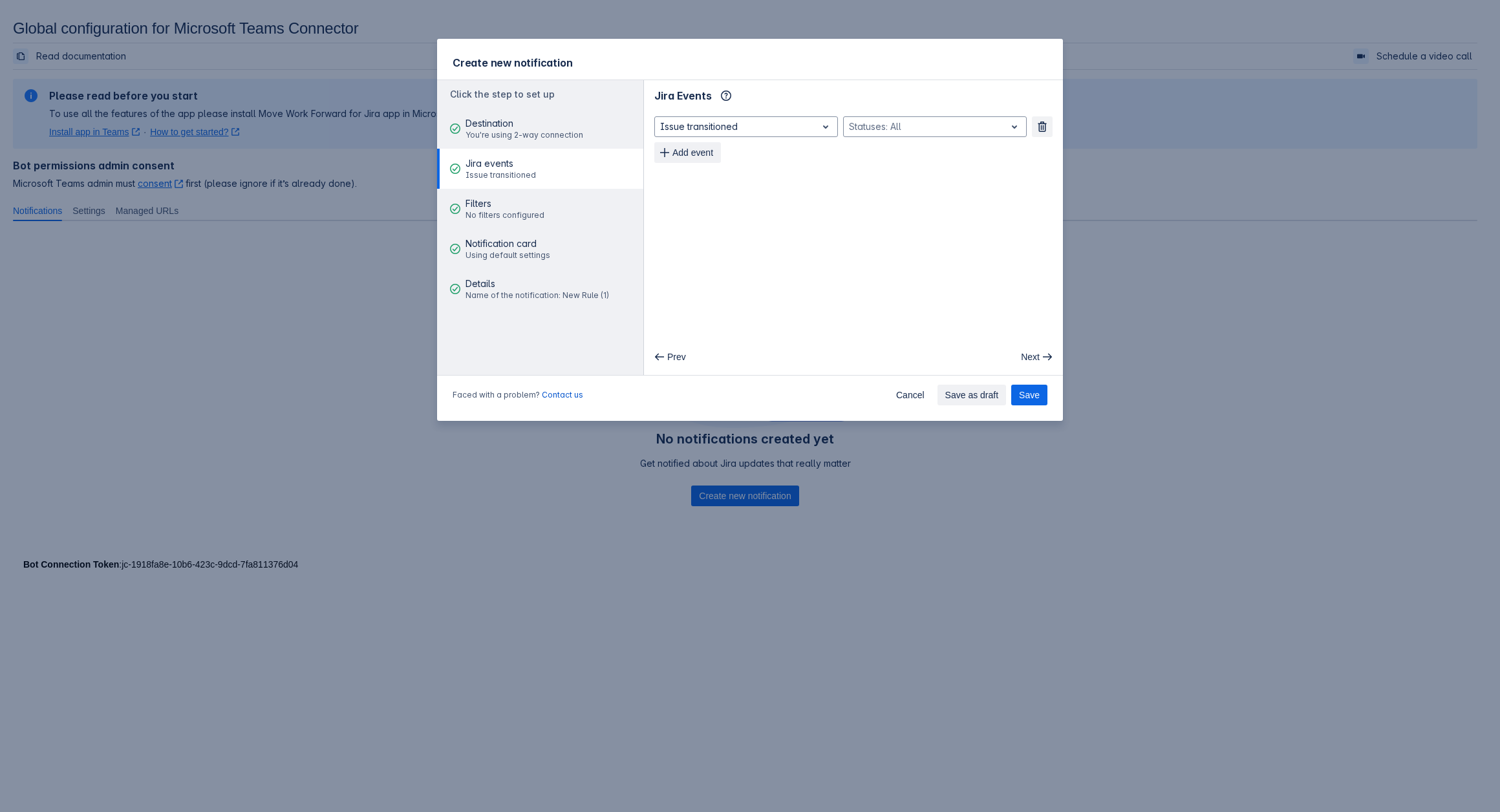
click at [899, 114] on div "Issue transitioned , multiple selections available, Statuses: All Remove Add ev…" at bounding box center [853, 139] width 419 height 57
click at [895, 123] on div at bounding box center [924, 127] width 152 height 15
click at [360, 623] on div "Create new notification Click the step to set up Destination You're using 2-way…" at bounding box center [750, 406] width 1500 height 812
click at [930, 403] on button "Cancel" at bounding box center [910, 395] width 44 height 21
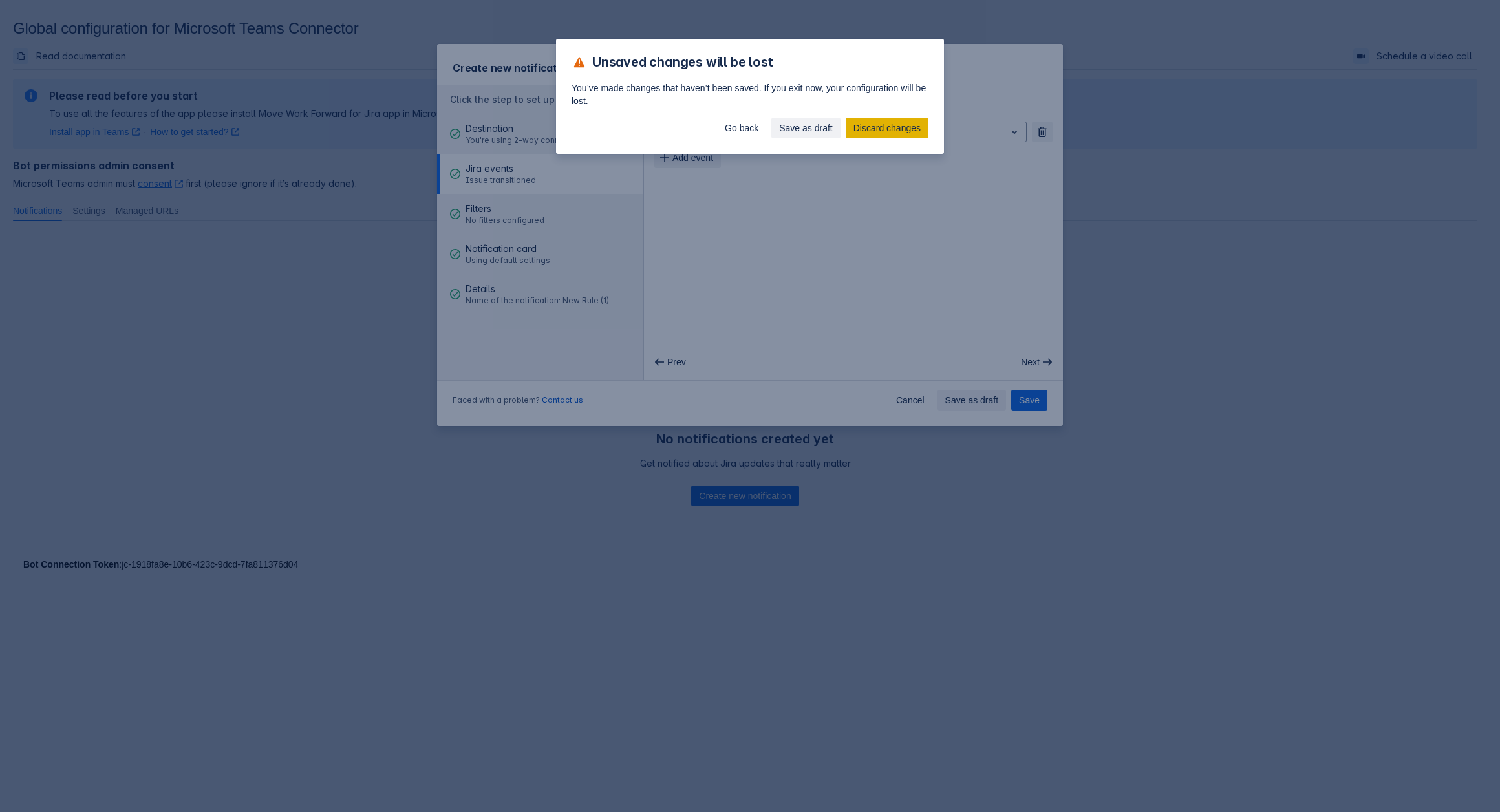
click at [860, 136] on span "Discard changes" at bounding box center [887, 128] width 67 height 21
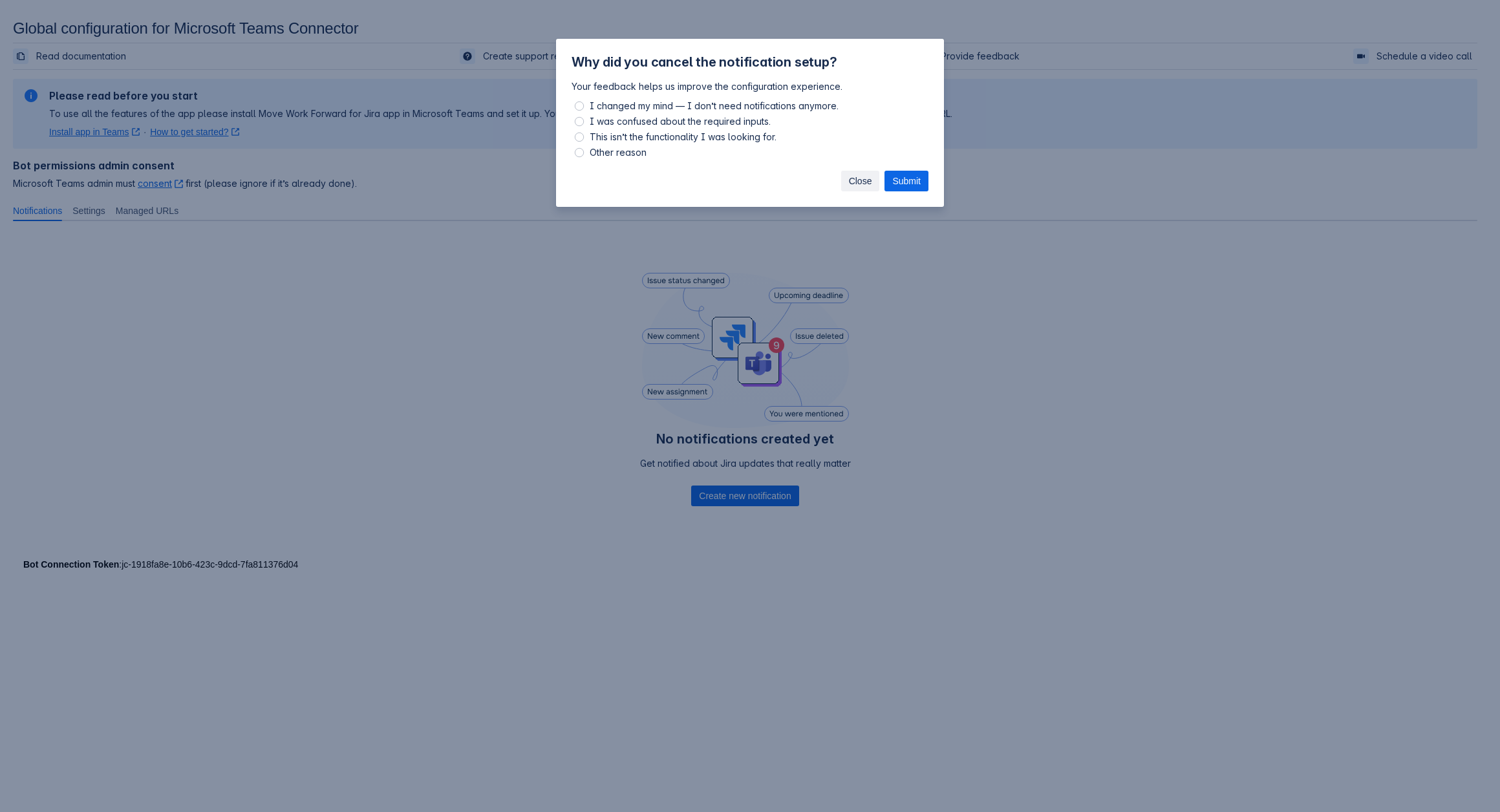
click at [866, 190] on span "Close" at bounding box center [860, 180] width 24 height 21
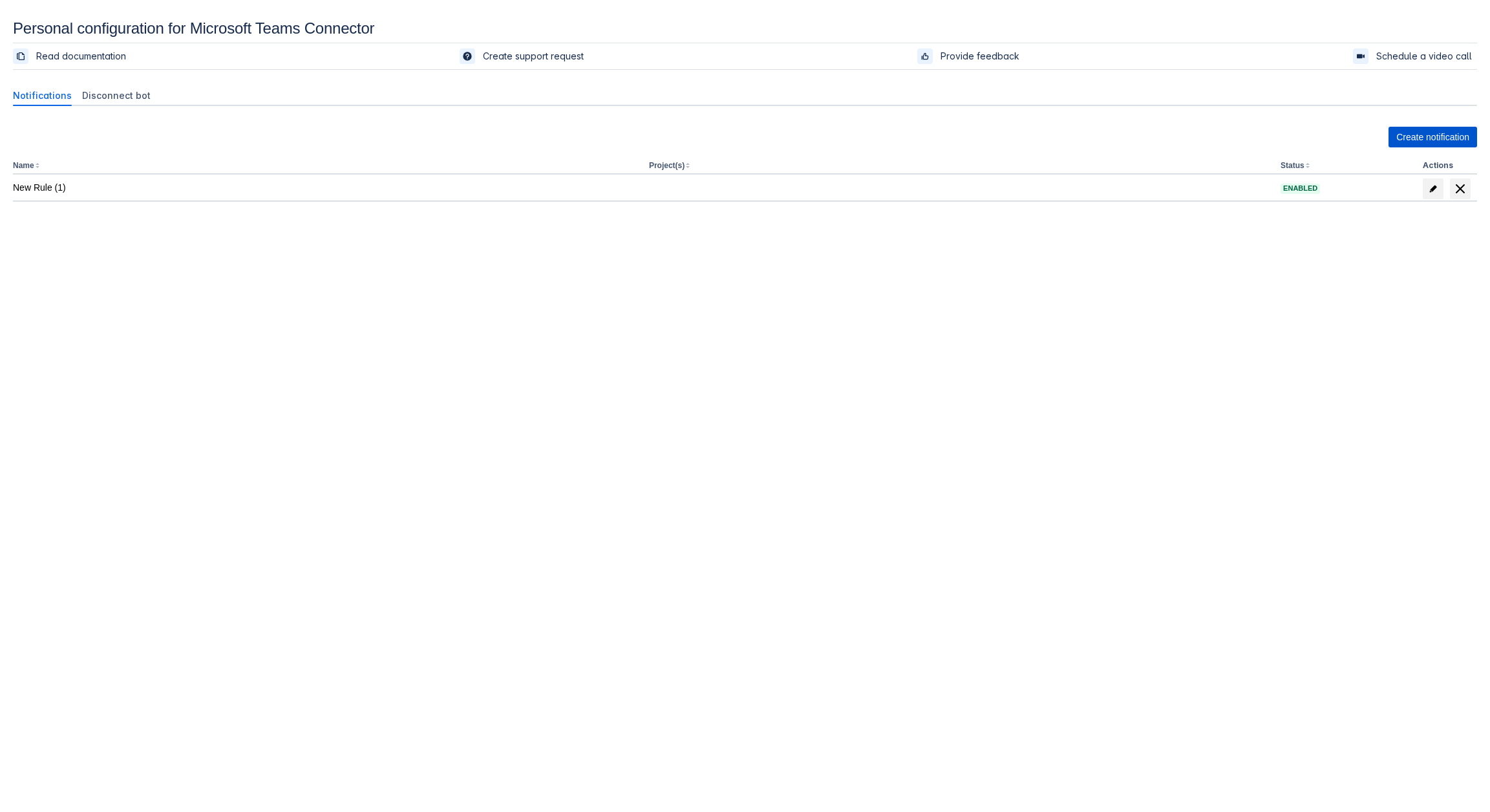
click at [1404, 139] on span "Create notification" at bounding box center [1432, 137] width 73 height 21
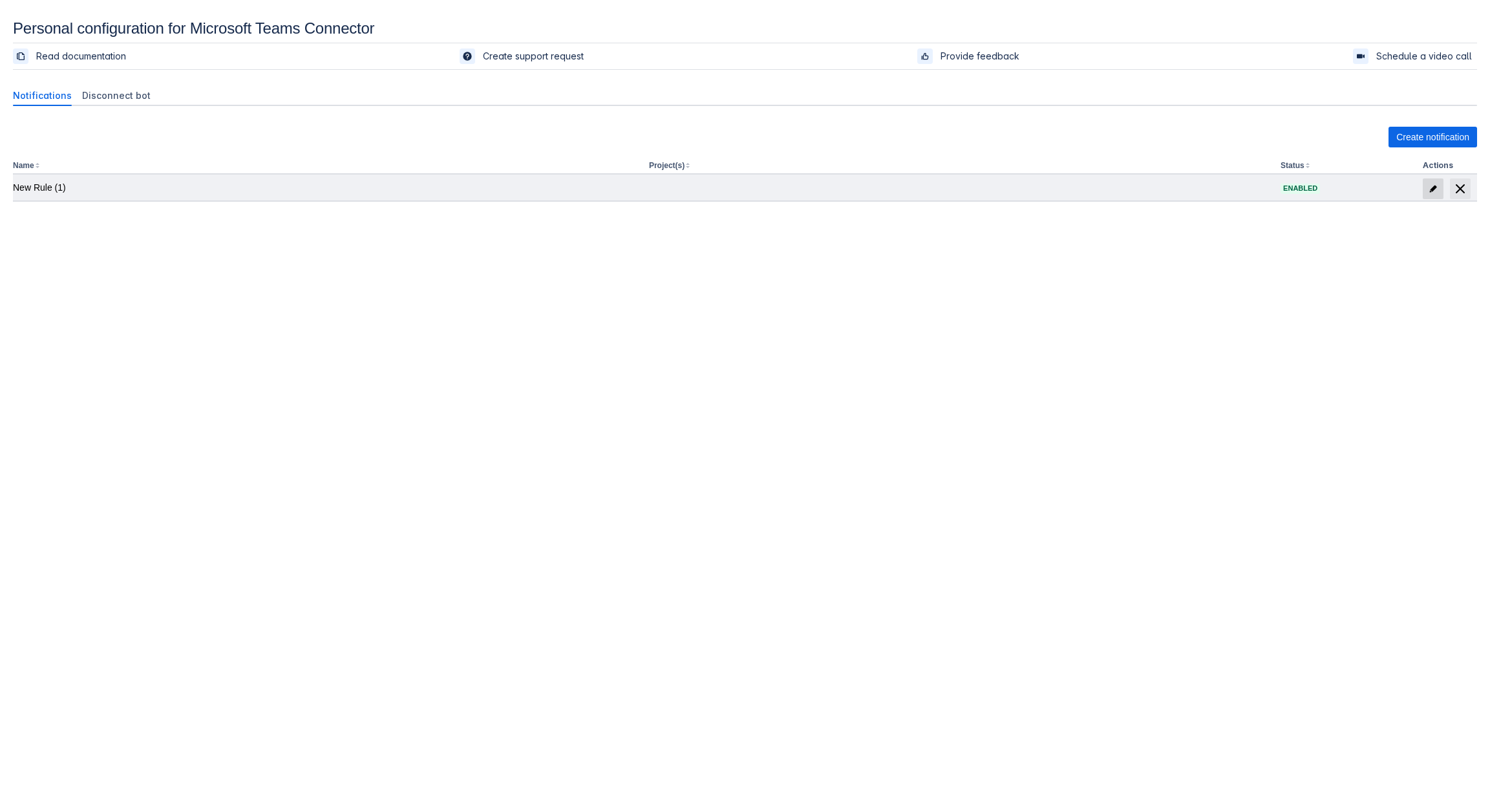
click at [1427, 193] on span "edit" at bounding box center [1432, 189] width 10 height 10
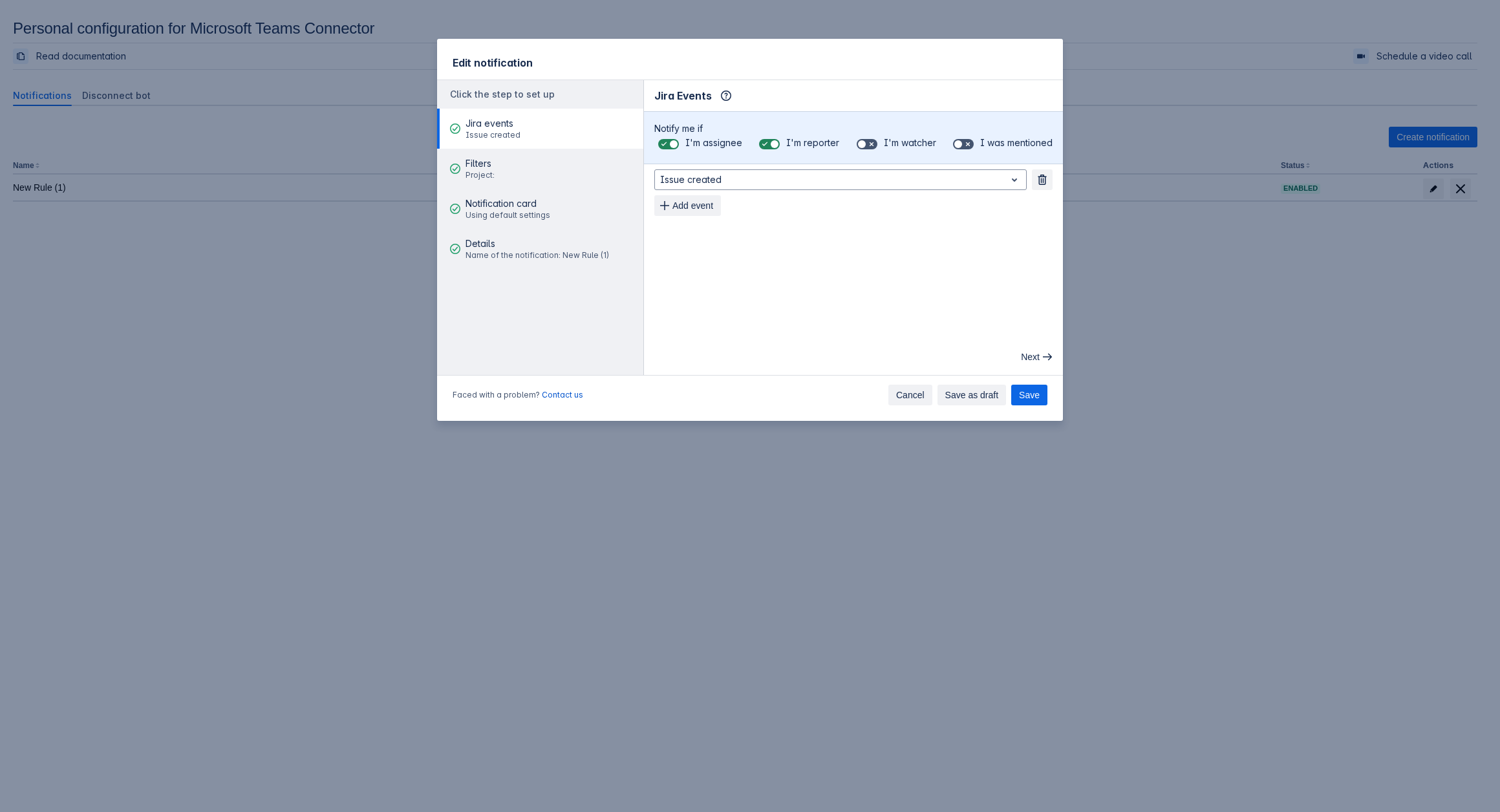
click at [931, 398] on button "Cancel" at bounding box center [910, 395] width 44 height 21
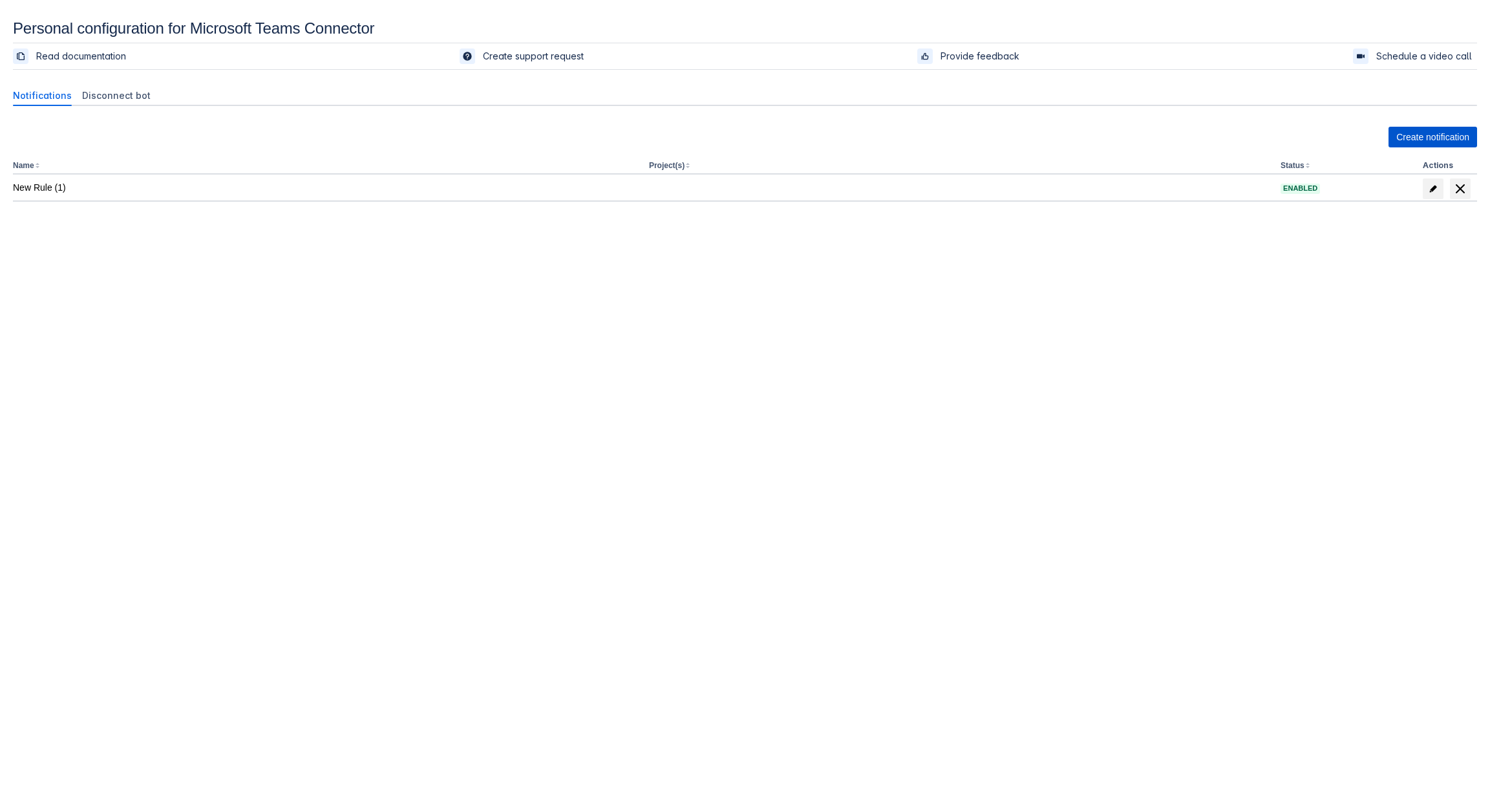
click at [1436, 133] on span "Create notification" at bounding box center [1432, 137] width 73 height 21
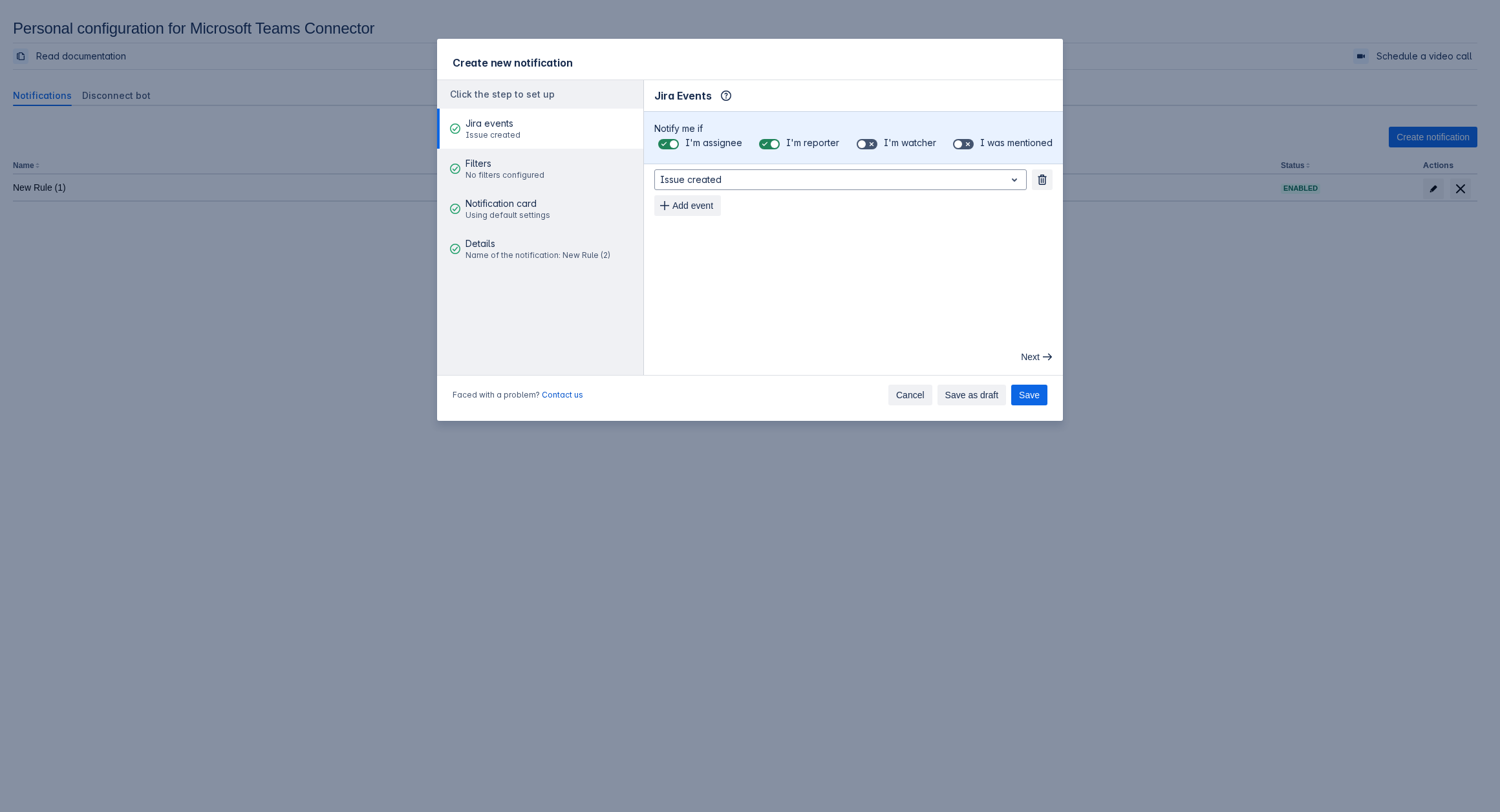
click at [915, 401] on span "Cancel" at bounding box center [910, 395] width 28 height 21
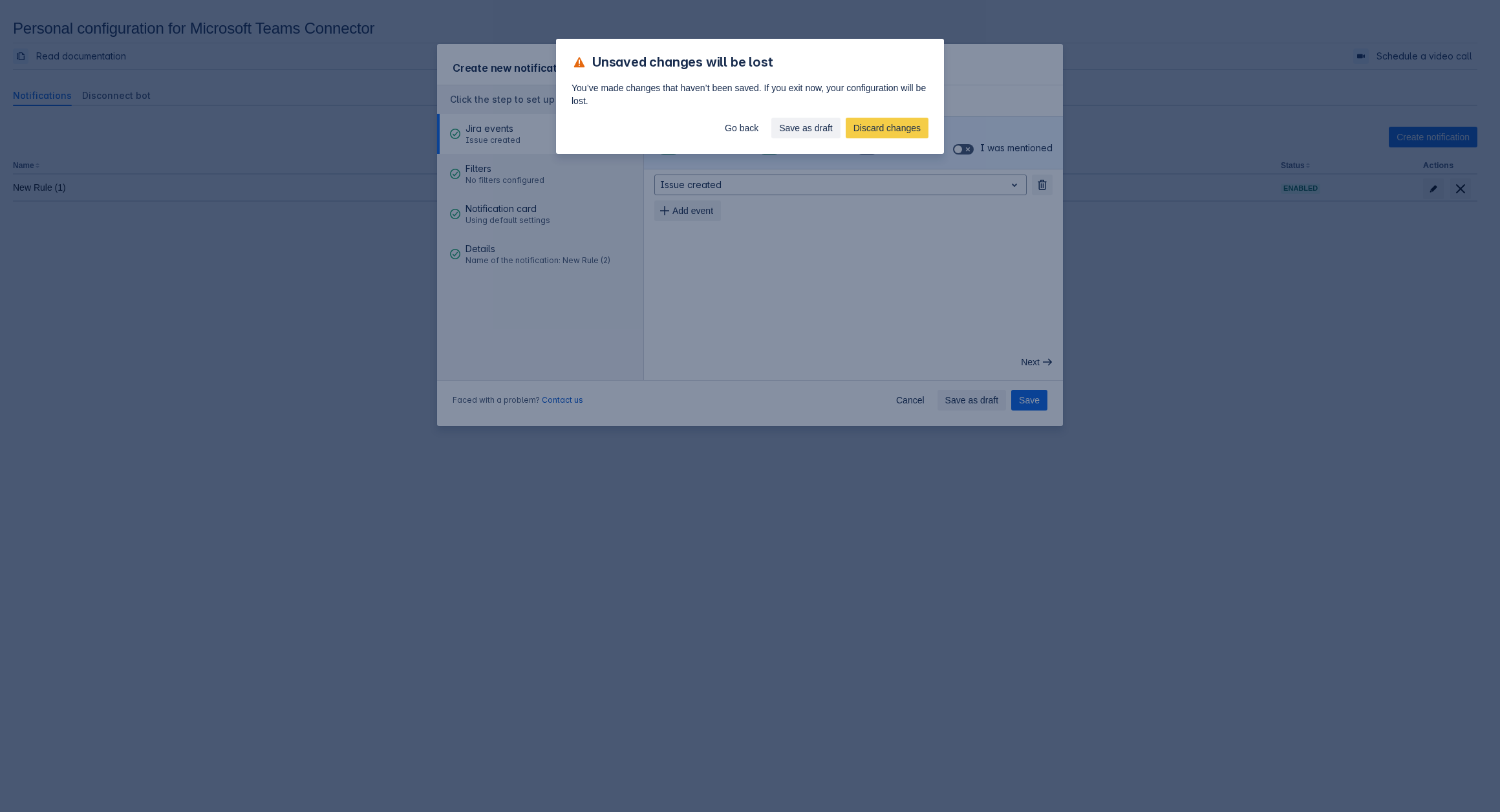
click at [915, 112] on div "Go back Save as draft Discard changes" at bounding box center [750, 130] width 388 height 46
click at [900, 120] on span "Discard changes" at bounding box center [887, 128] width 67 height 21
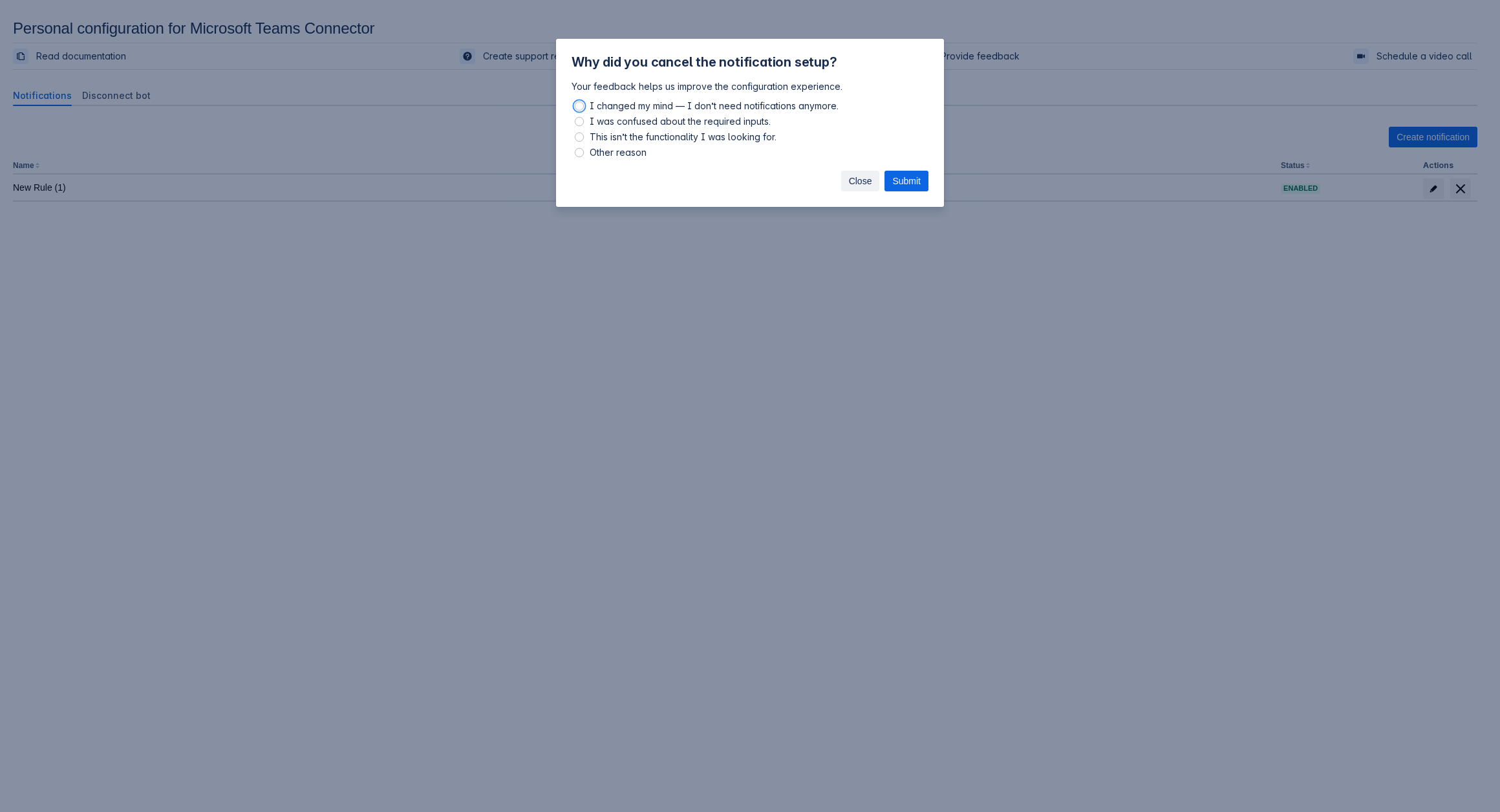
click at [860, 183] on span "Close" at bounding box center [860, 180] width 24 height 21
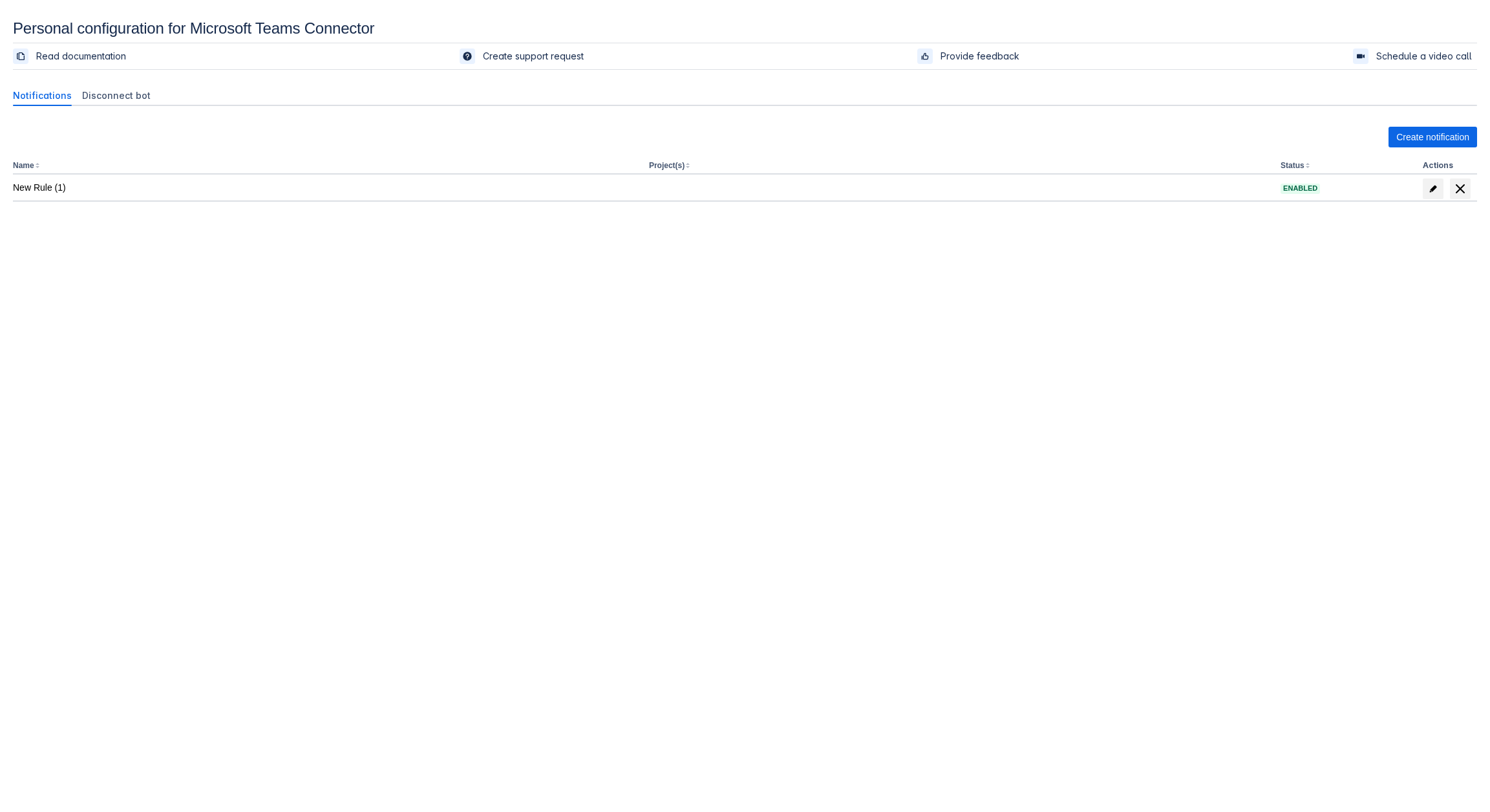
click at [1432, 126] on div "Create notification Name Project(s) Status Actions New Rule (1) Enabled" at bounding box center [745, 193] width 1464 height 153
click at [1429, 133] on span "Create notification" at bounding box center [1432, 137] width 73 height 21
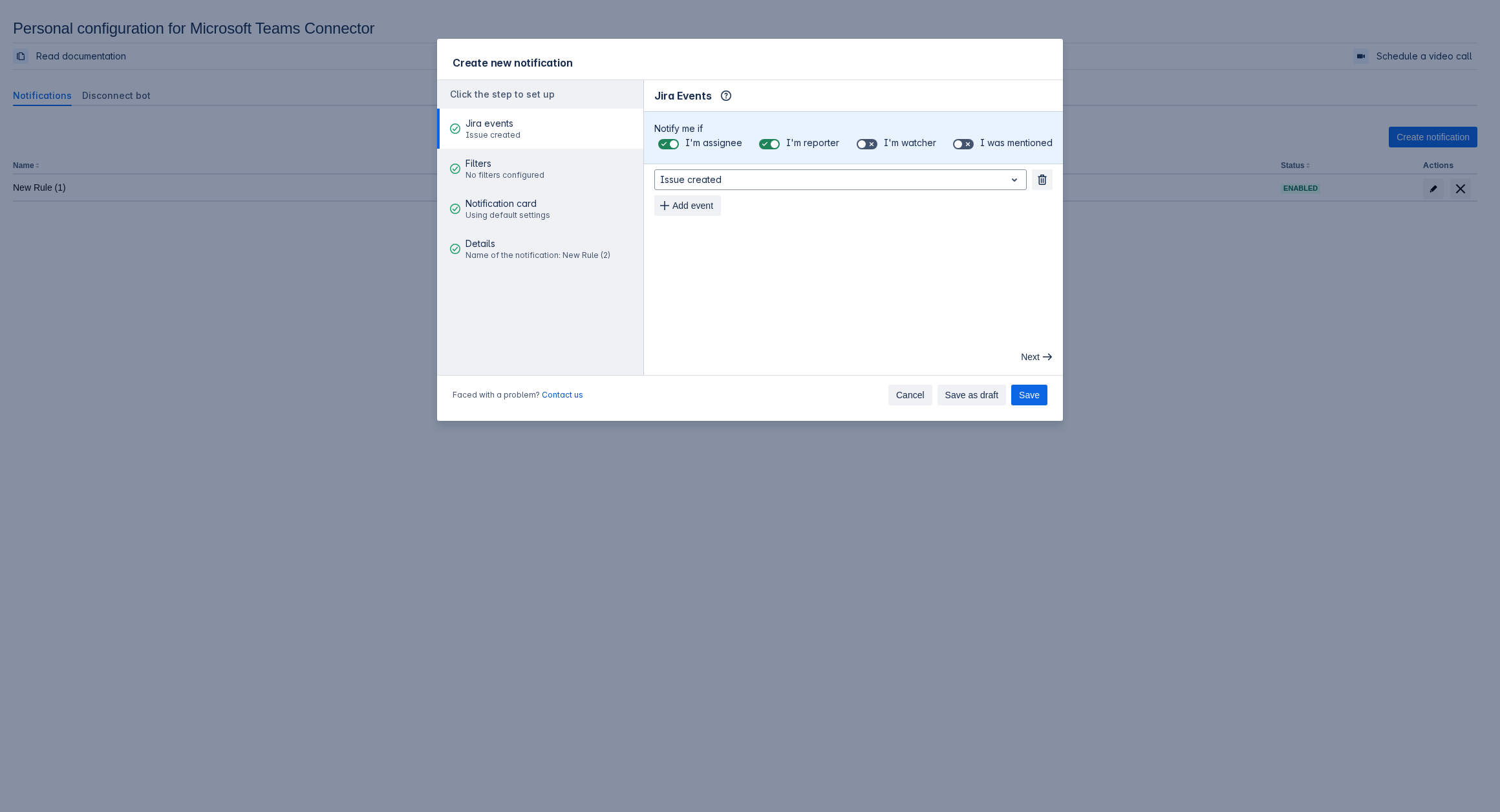
click at [902, 404] on span "Cancel" at bounding box center [910, 395] width 28 height 21
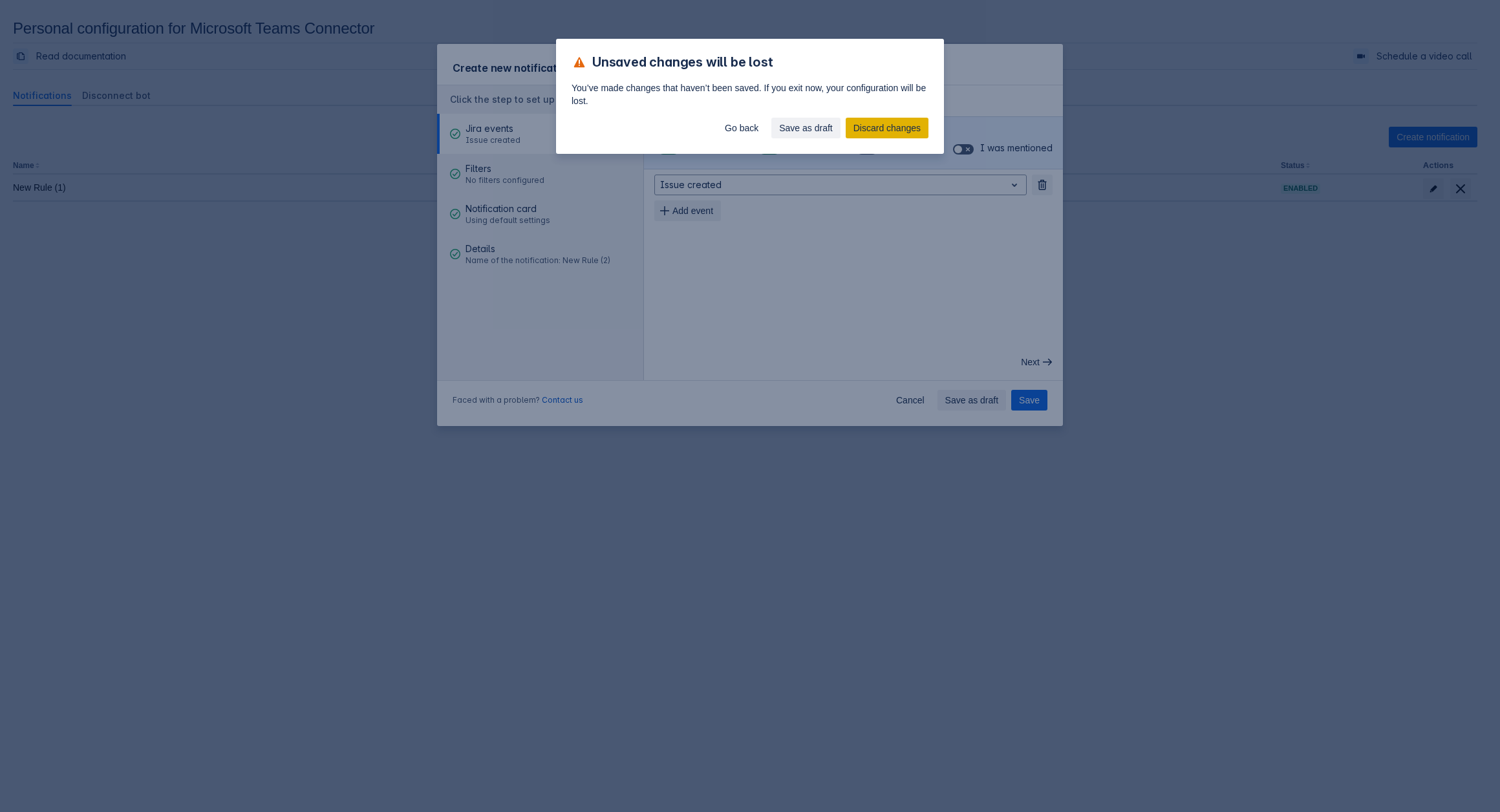
click at [875, 125] on span "Discard changes" at bounding box center [887, 128] width 67 height 21
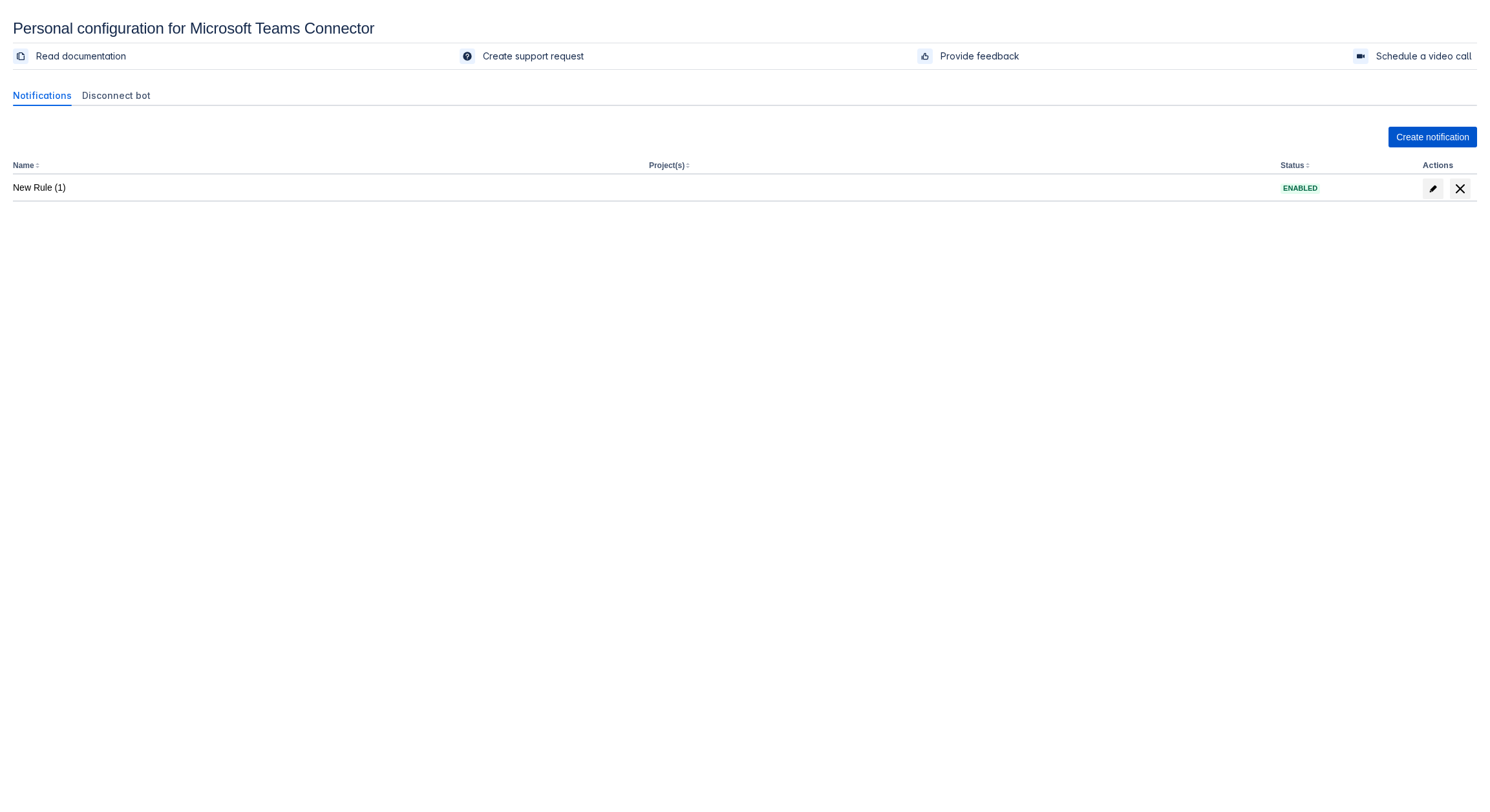
click at [1415, 135] on span "Create notification" at bounding box center [1432, 137] width 73 height 21
click at [1422, 145] on span "Create notification" at bounding box center [1432, 137] width 73 height 21
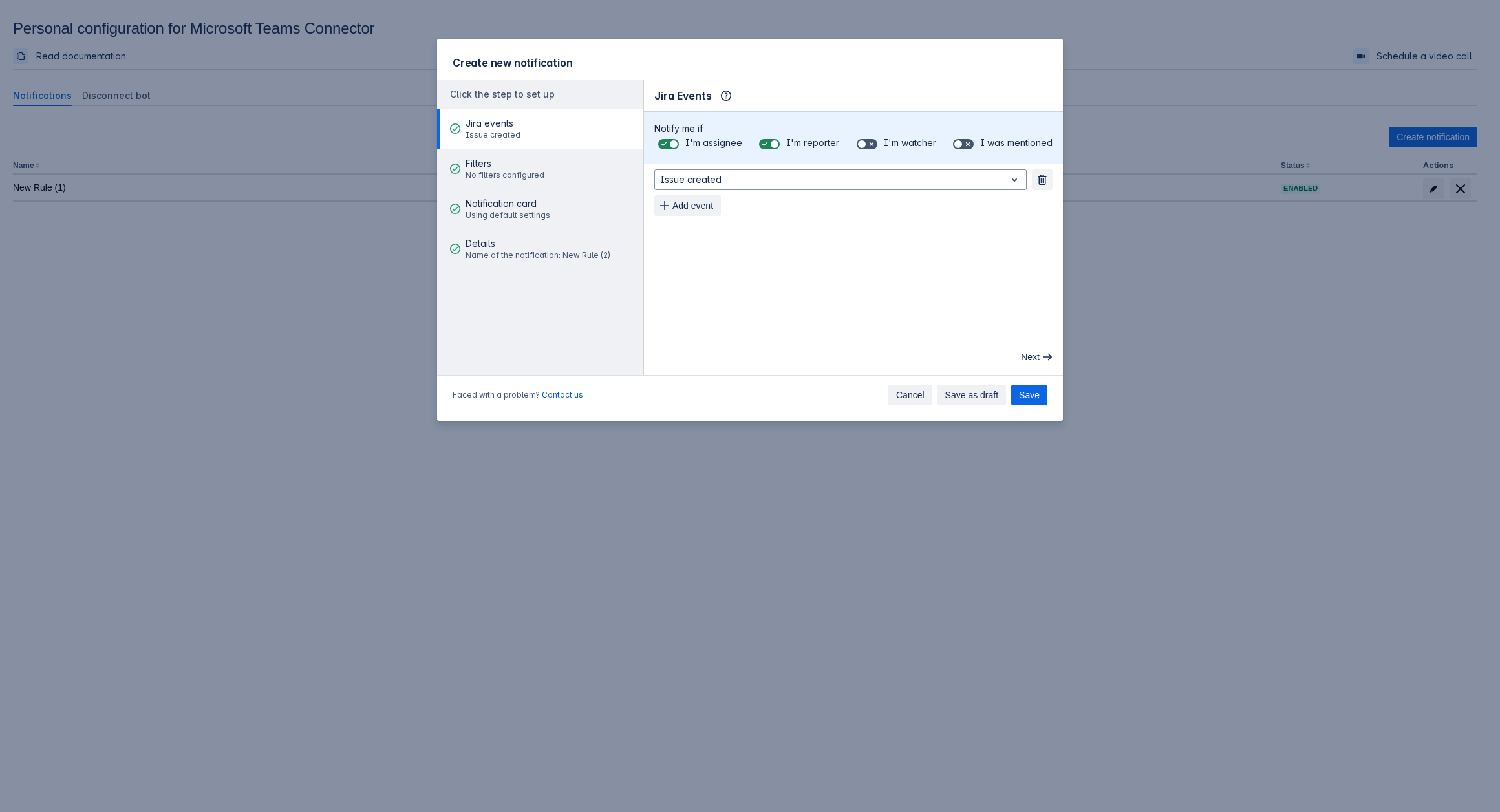
click at [903, 396] on span "Cancel" at bounding box center [910, 395] width 28 height 21
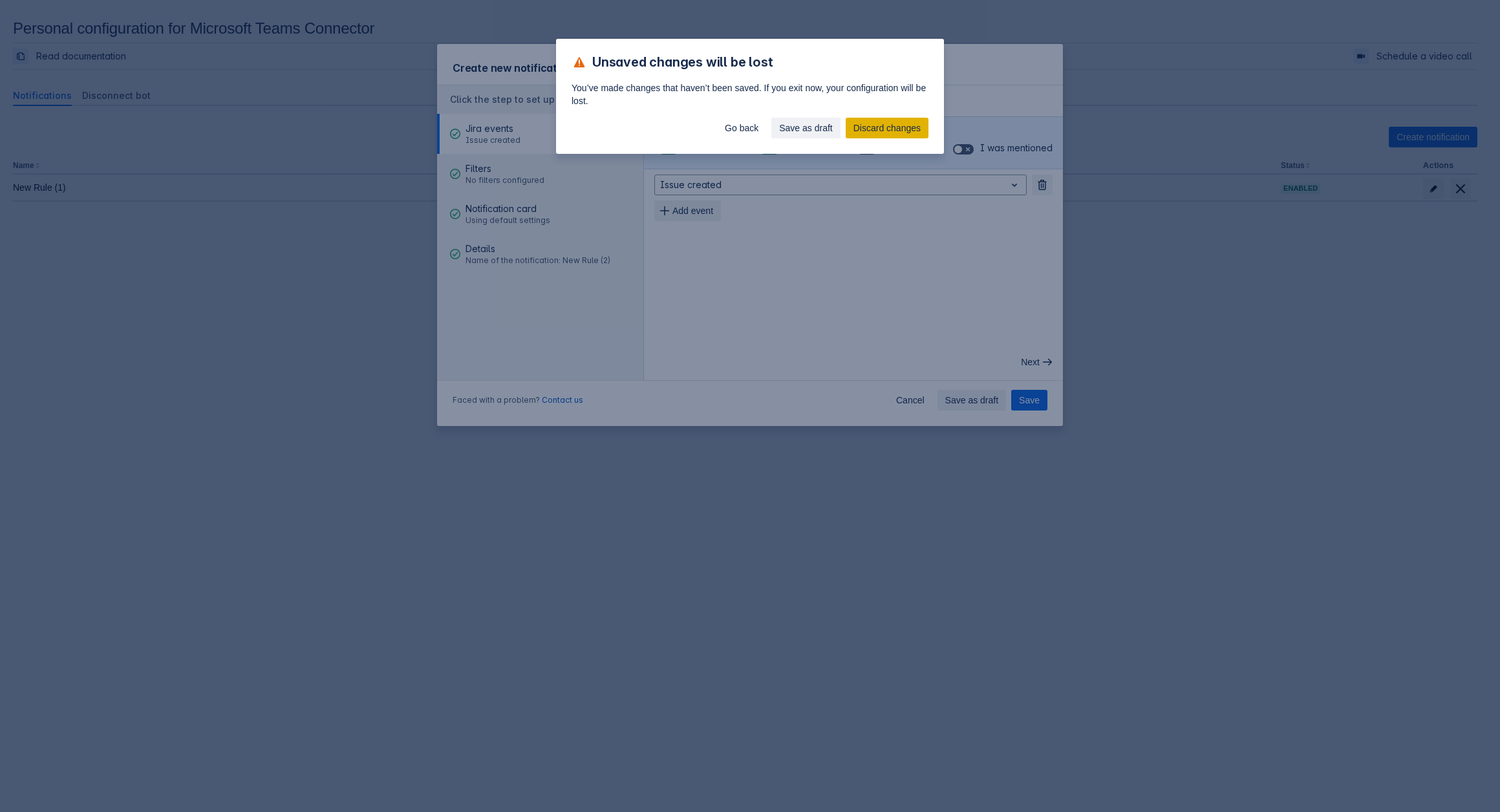
click at [864, 129] on span "Discard changes" at bounding box center [887, 128] width 67 height 21
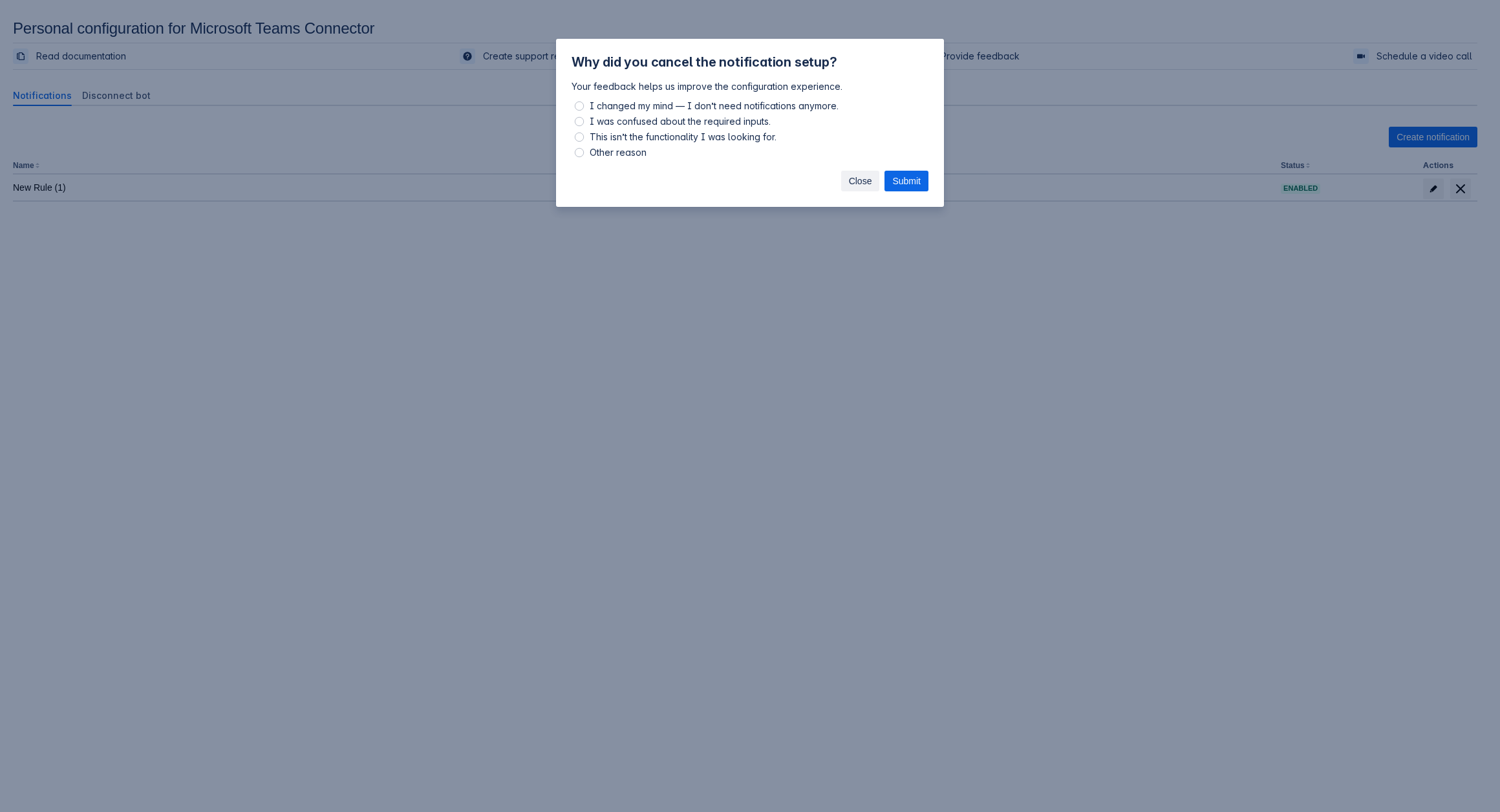
click at [849, 182] on span "Close" at bounding box center [860, 180] width 24 height 21
